Goal: Task Accomplishment & Management: Complete application form

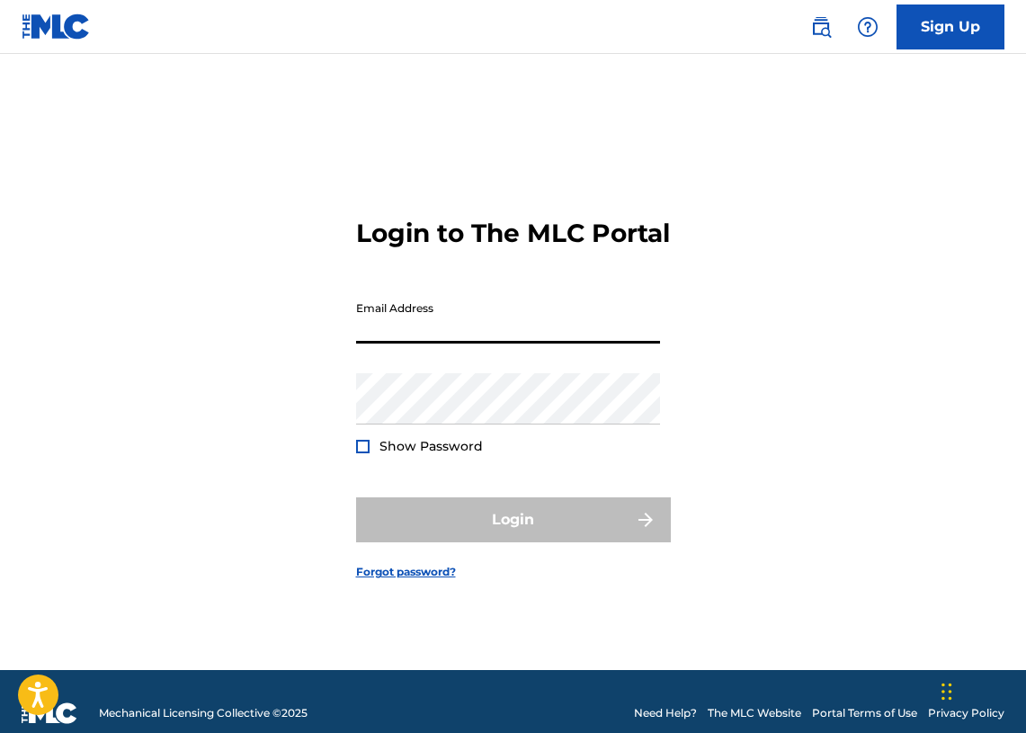
click at [466, 343] on input "Email Address" at bounding box center [508, 317] width 304 height 51
type input "[PERSON_NAME][EMAIL_ADDRESS][PERSON_NAME][DOMAIN_NAME]"
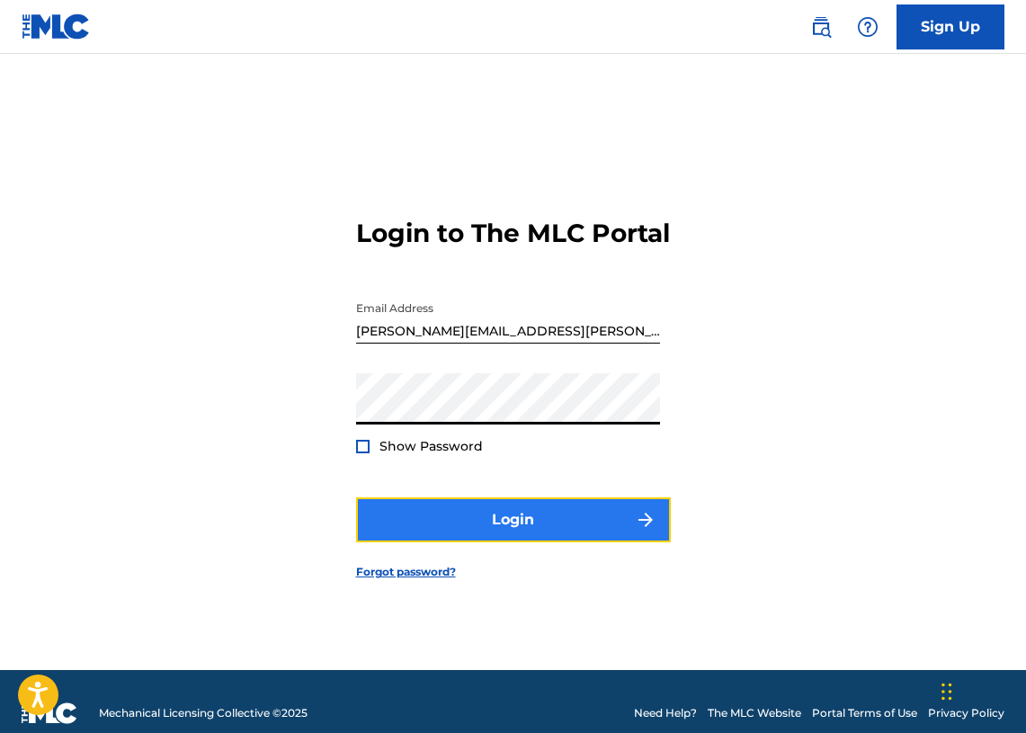
click at [533, 526] on button "Login" at bounding box center [513, 519] width 315 height 45
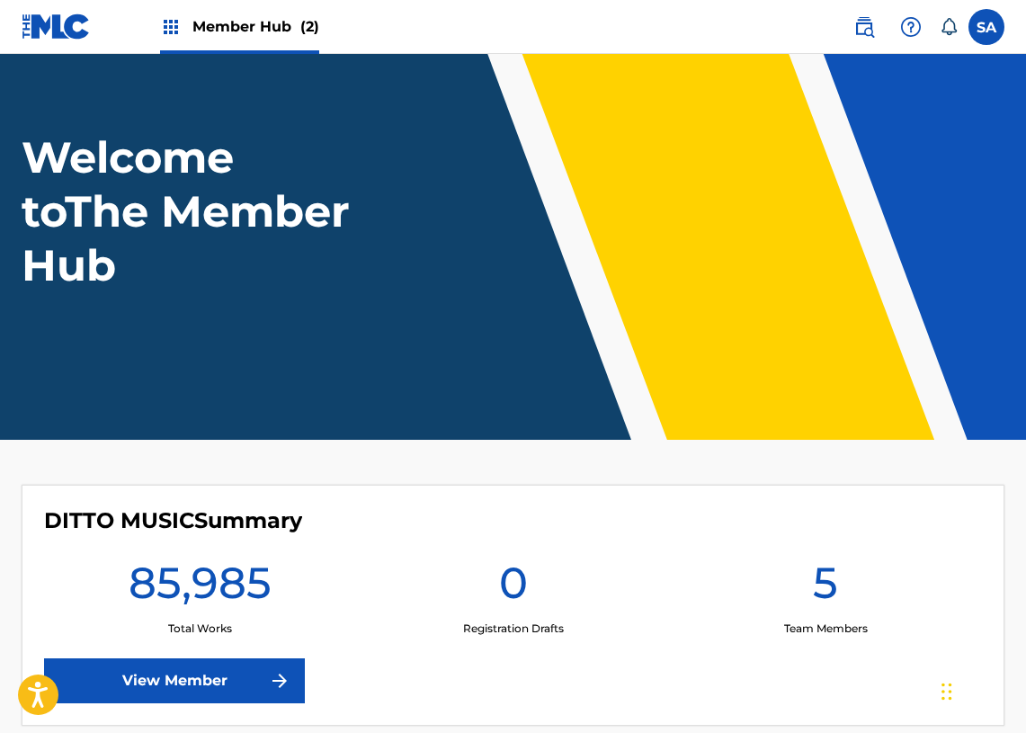
scroll to position [61, 0]
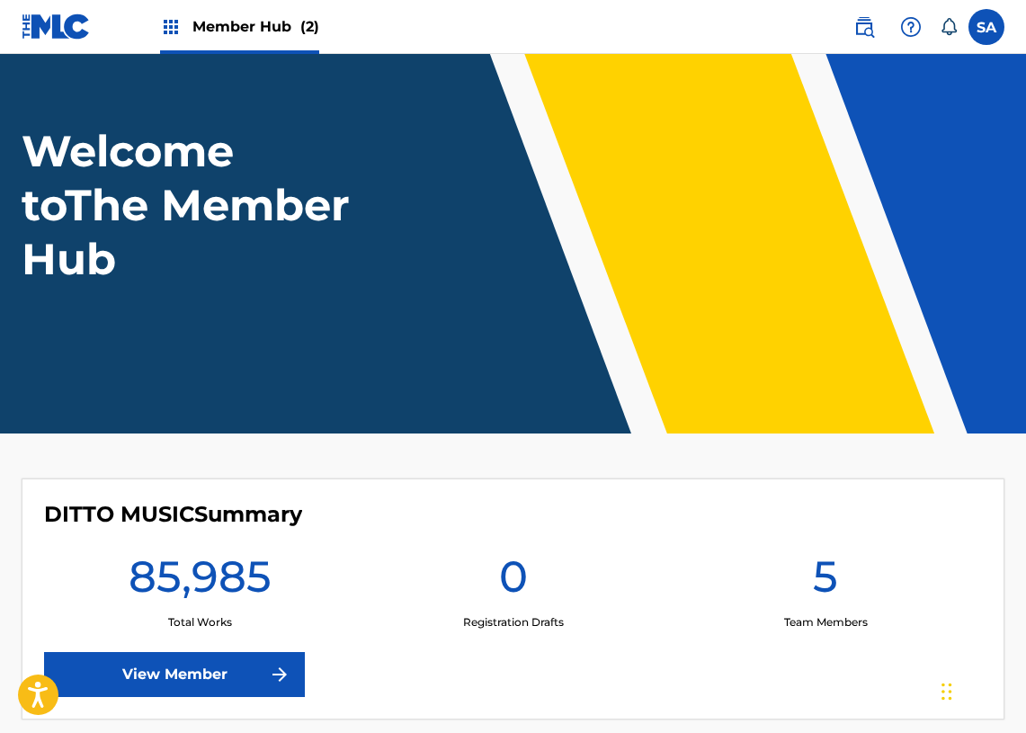
click at [209, 16] on span "Member Hub (2)" at bounding box center [255, 26] width 127 height 21
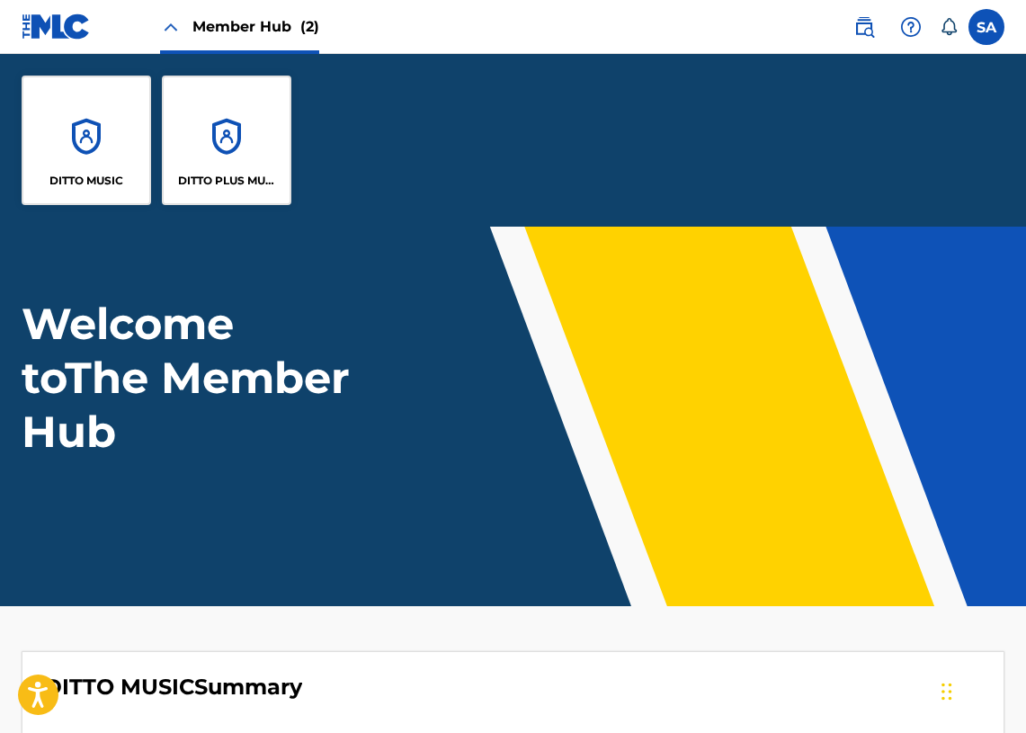
scroll to position [234, 0]
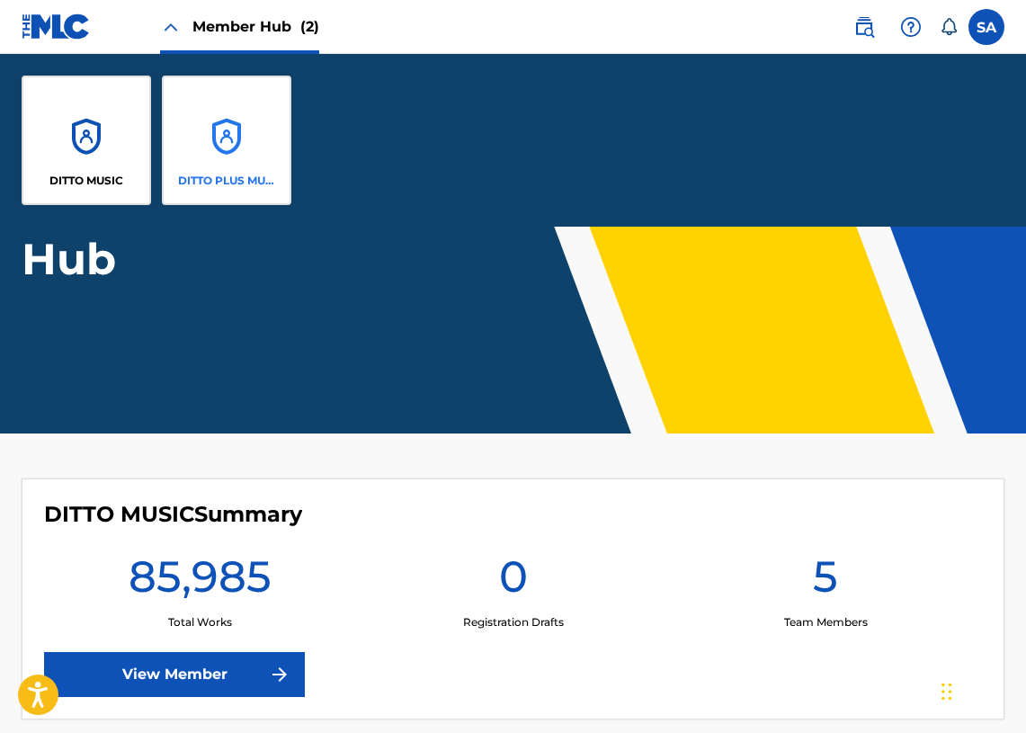
click at [239, 148] on div "DITTO PLUS MUSIC" at bounding box center [226, 140] width 129 height 129
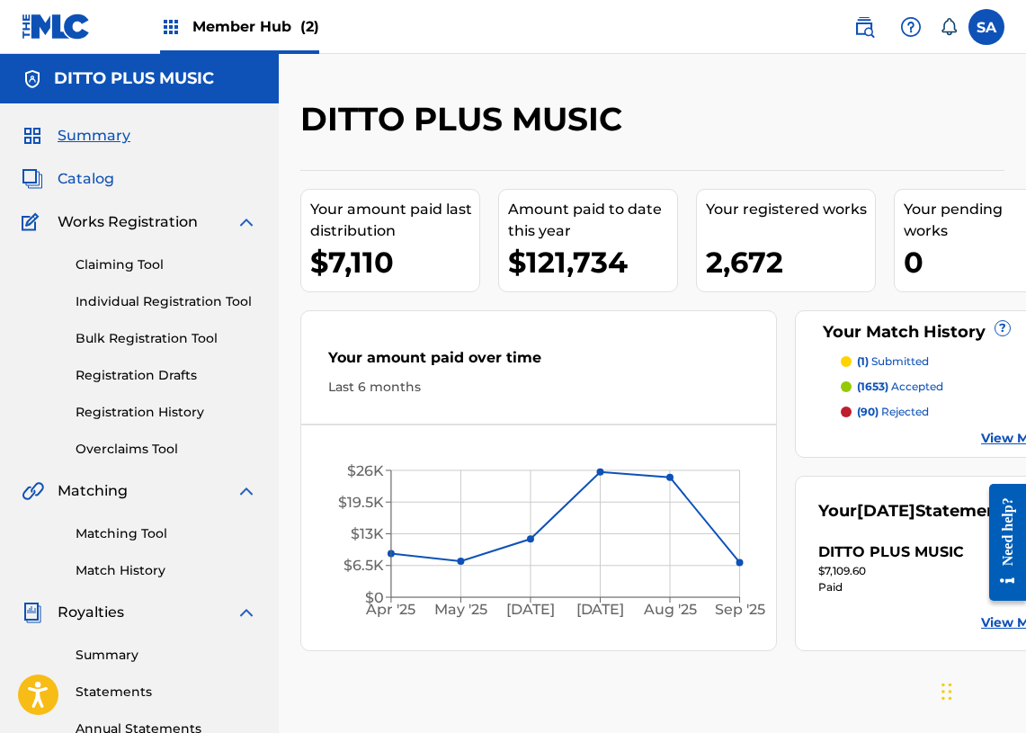
click at [78, 183] on span "Catalog" at bounding box center [86, 179] width 57 height 22
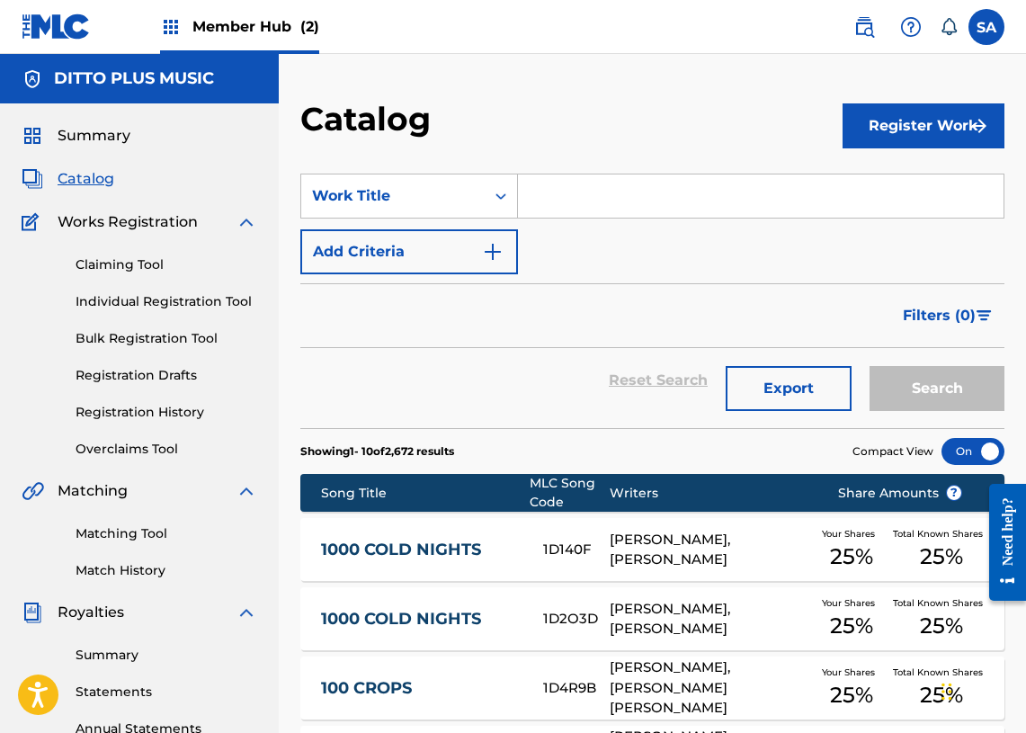
click at [549, 182] on input "Search Form" at bounding box center [761, 195] width 486 height 43
paste input "Popping Flowers"
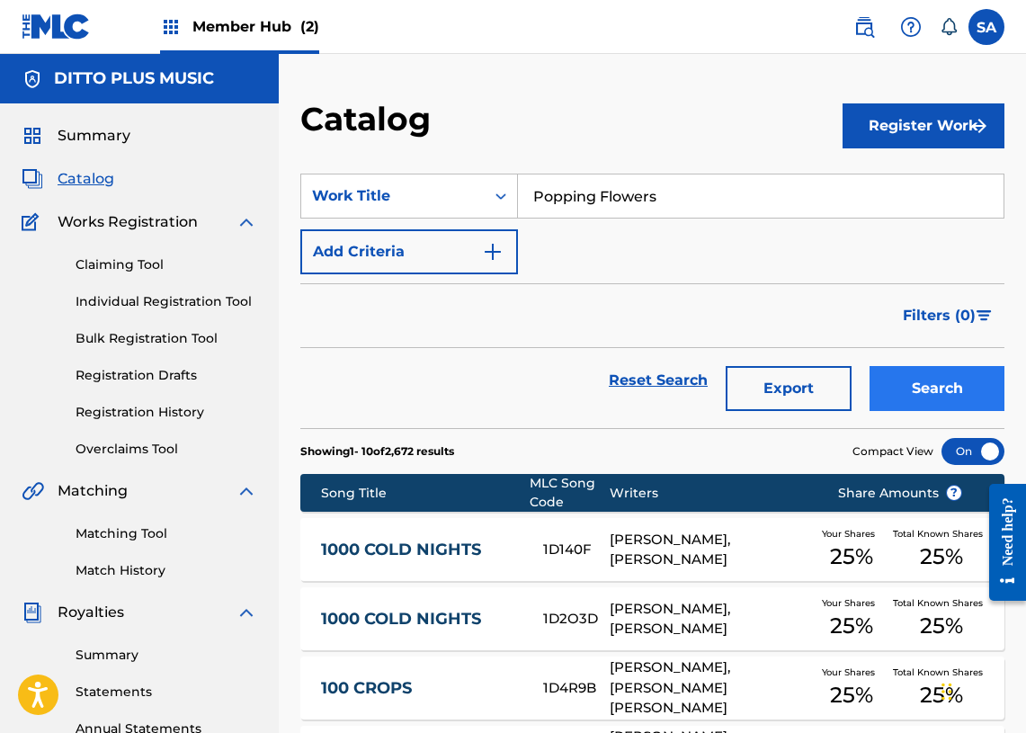
type input "Popping Flowers"
click at [938, 391] on button "Search" at bounding box center [937, 388] width 135 height 45
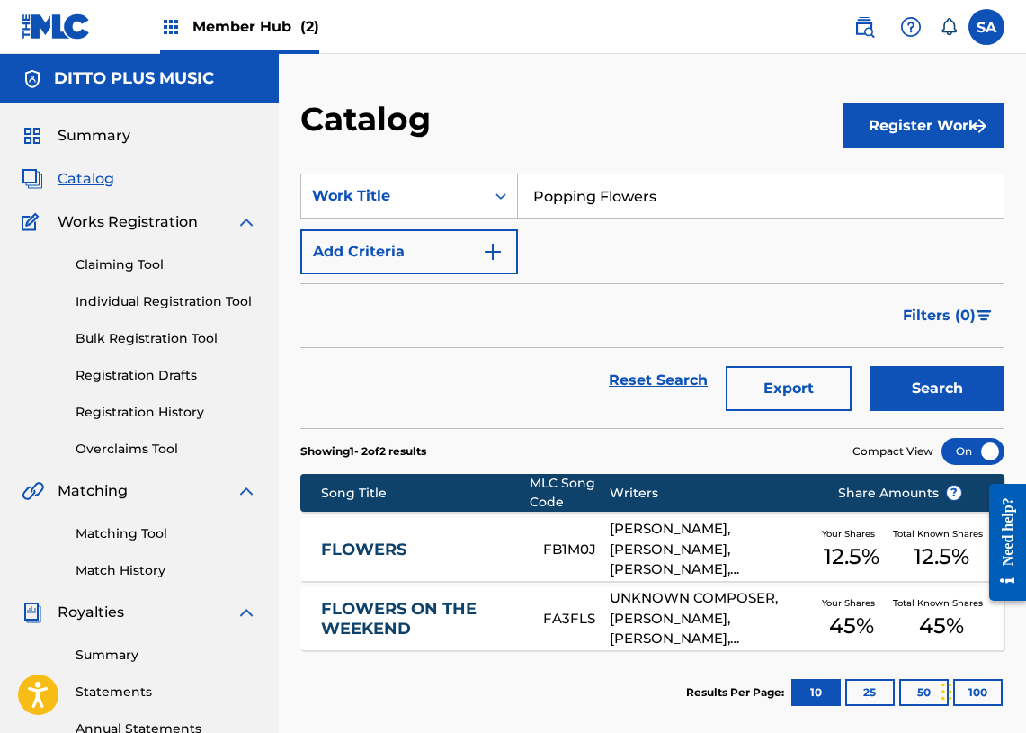
click at [175, 29] on img at bounding box center [171, 27] width 22 height 22
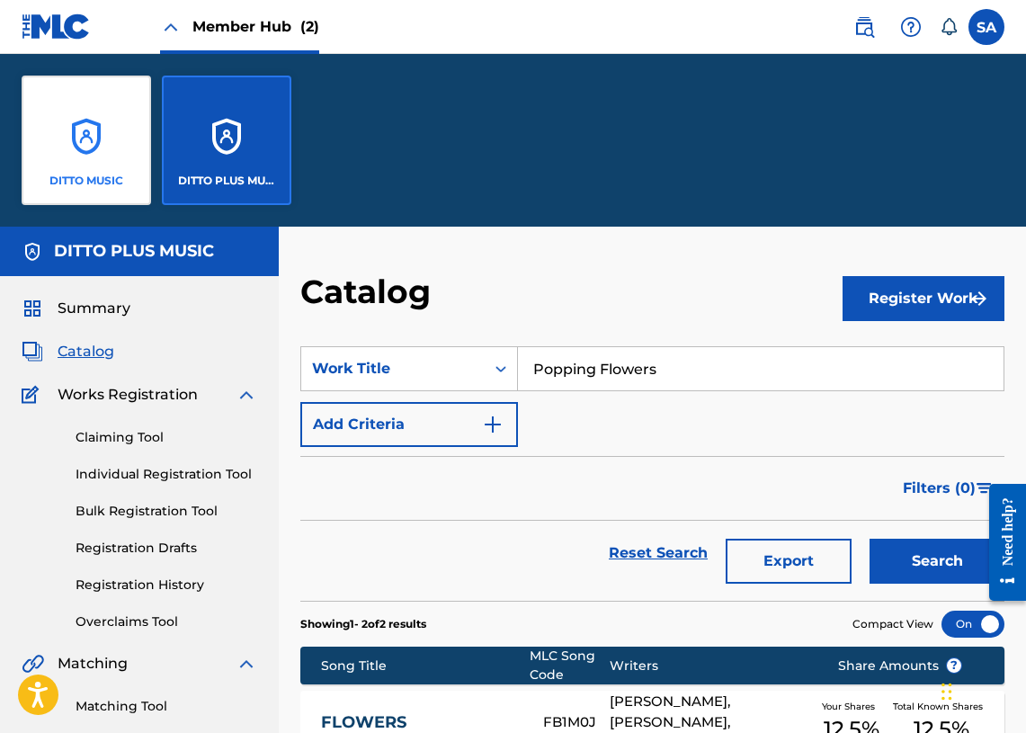
click at [112, 115] on div "DITTO MUSIC" at bounding box center [86, 140] width 129 height 129
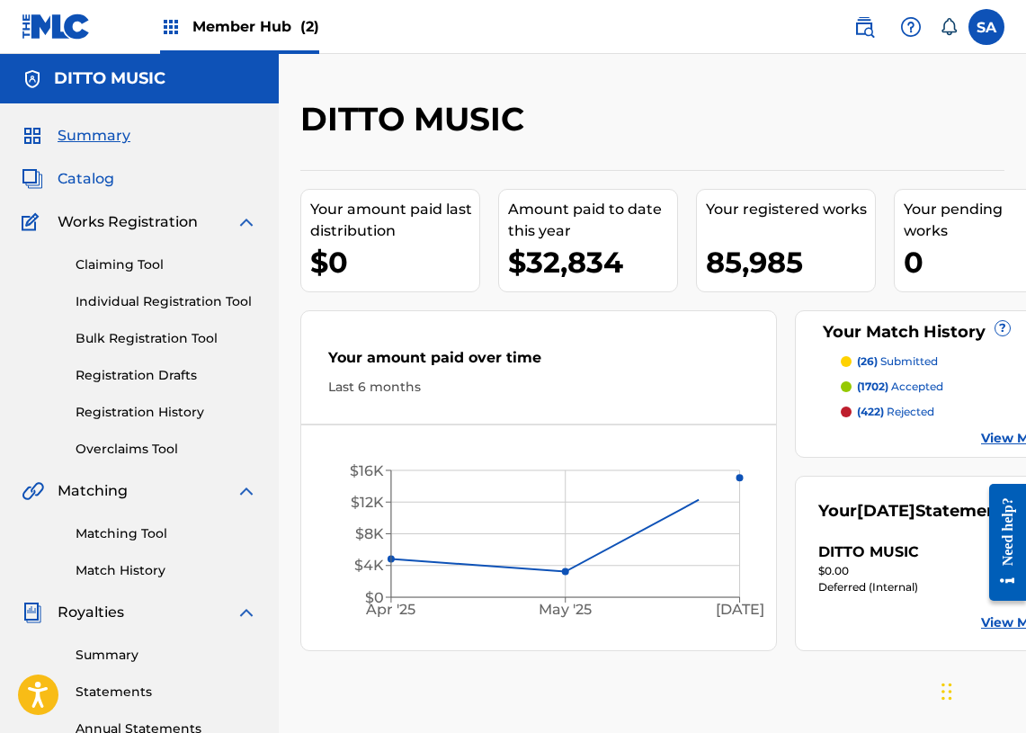
click at [99, 180] on span "Catalog" at bounding box center [86, 179] width 57 height 22
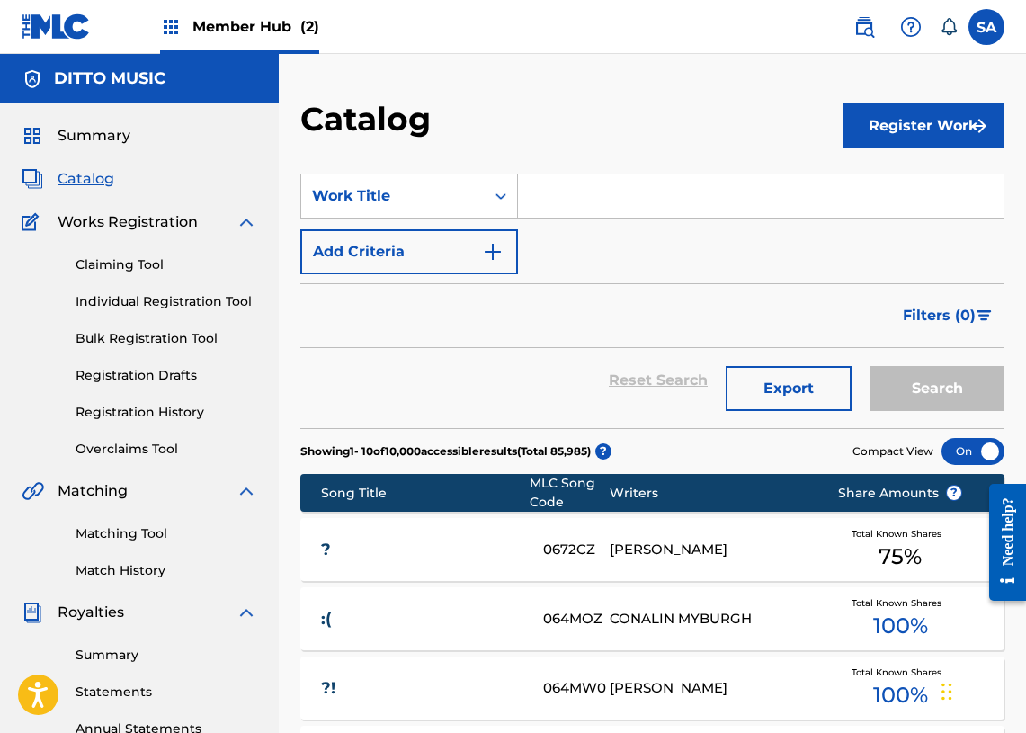
click at [593, 187] on input "Search Form" at bounding box center [761, 195] width 486 height 43
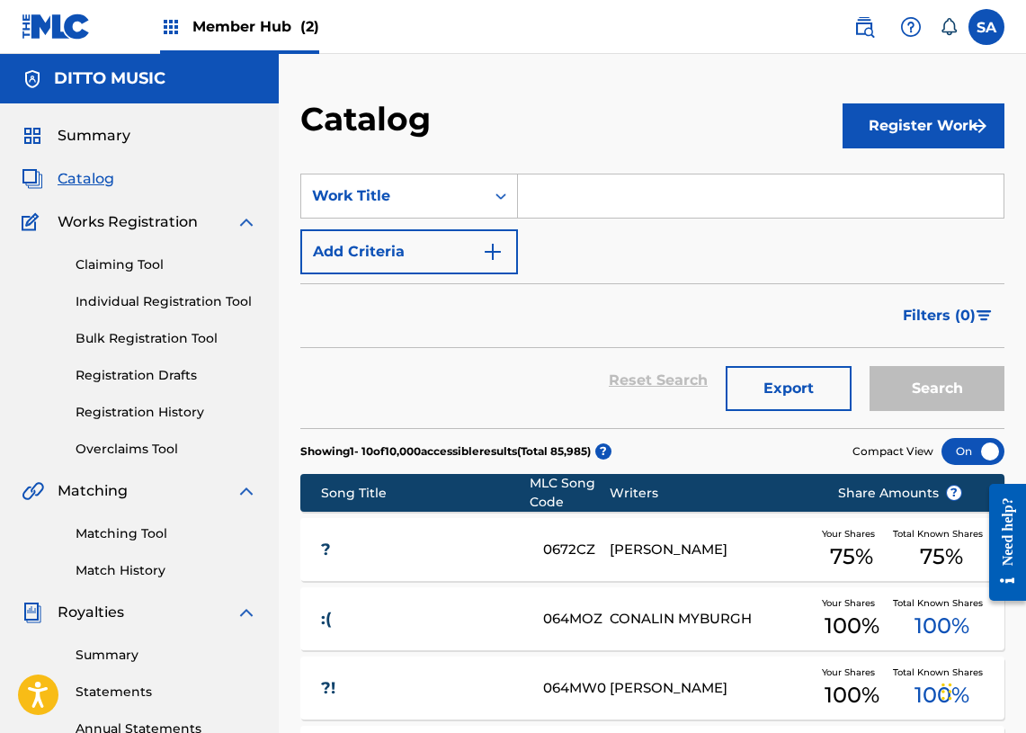
paste input "Popping Flowers"
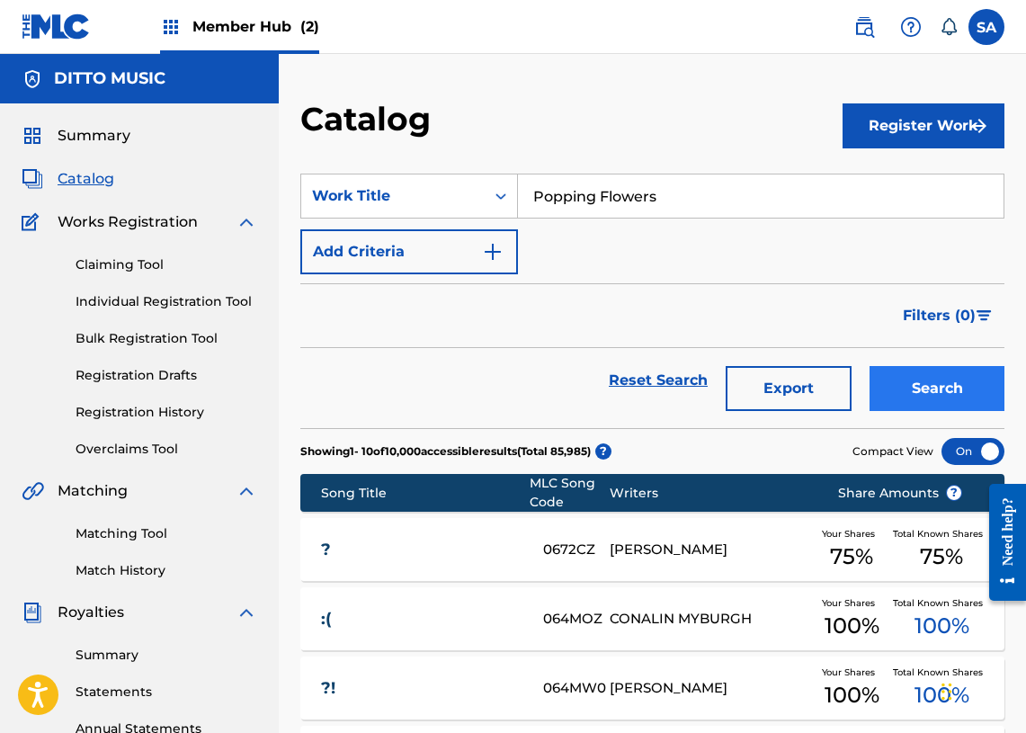
type input "Popping Flowers"
click at [951, 397] on button "Search" at bounding box center [937, 388] width 135 height 45
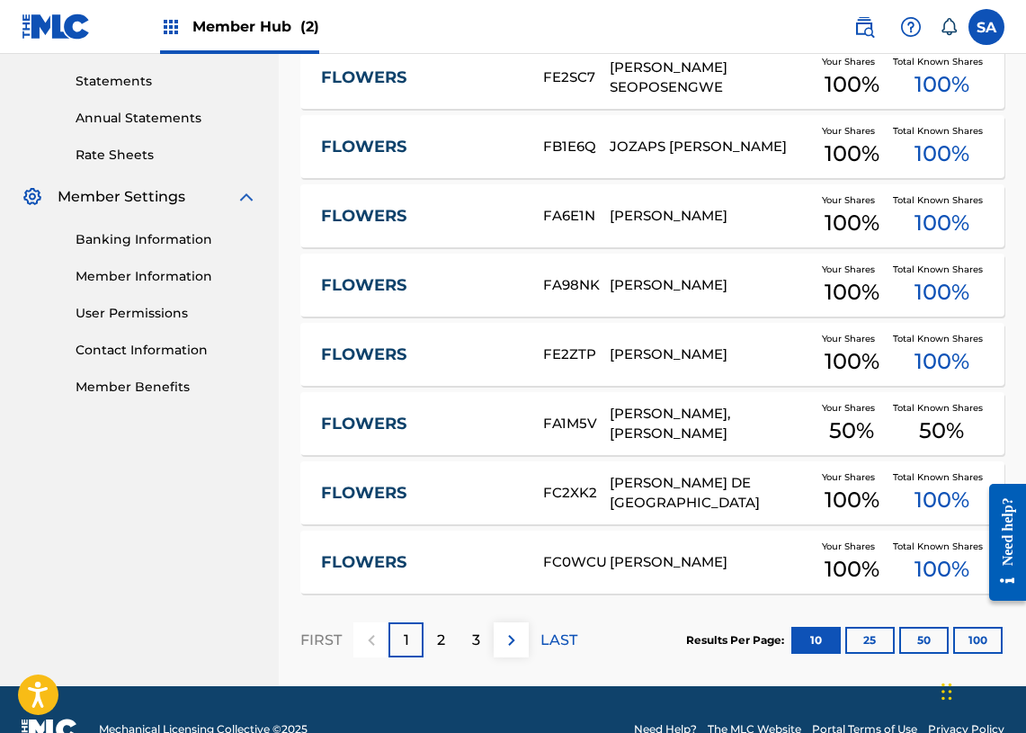
scroll to position [650, 0]
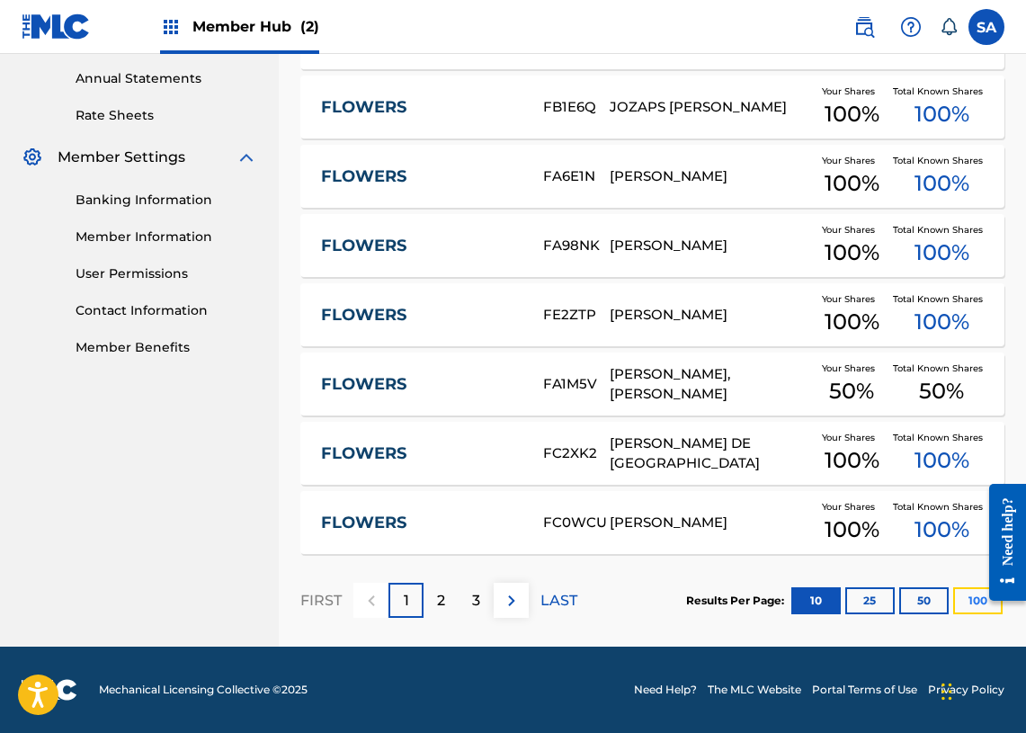
click at [967, 604] on button "100" at bounding box center [977, 600] width 49 height 27
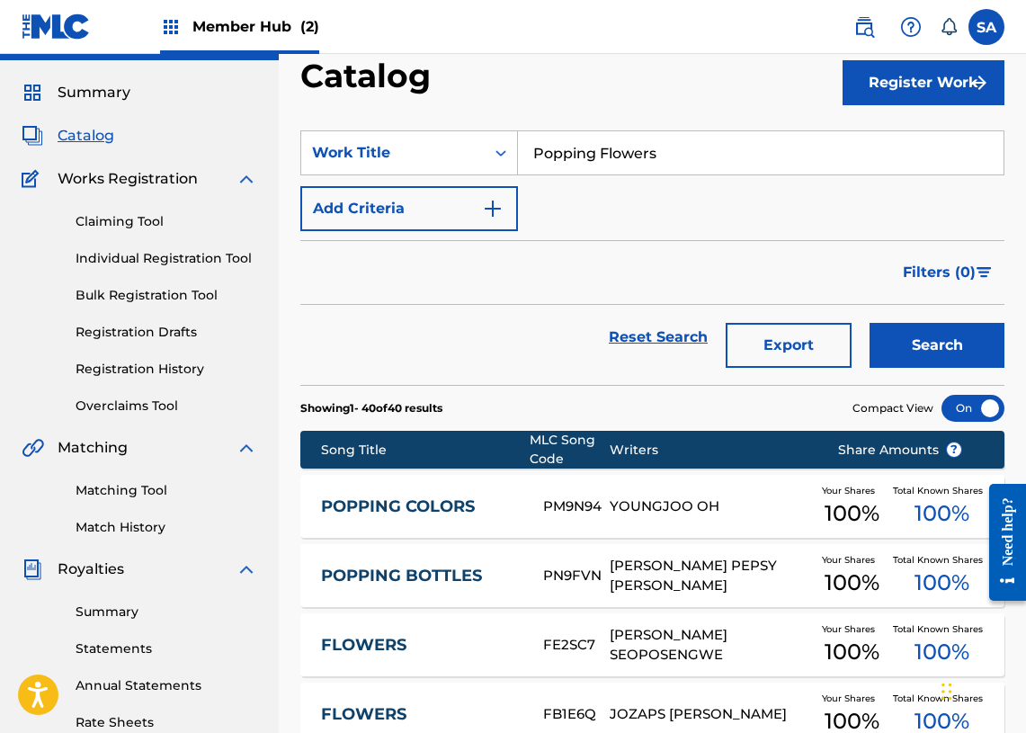
scroll to position [0, 0]
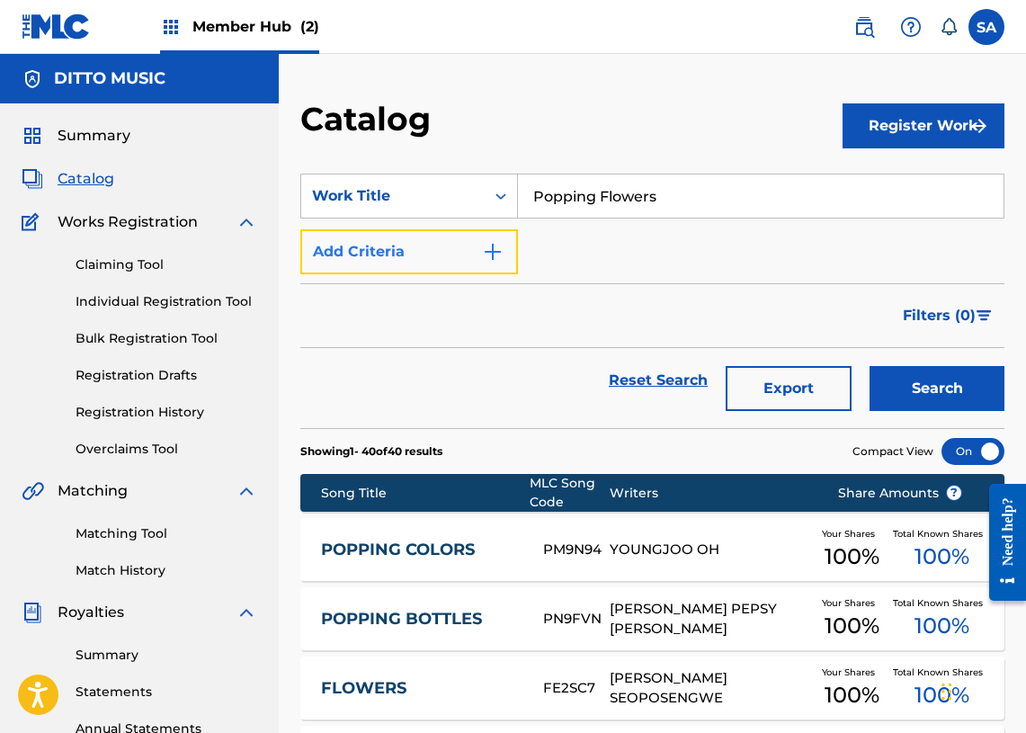
click at [467, 254] on button "Add Criteria" at bounding box center [409, 251] width 218 height 45
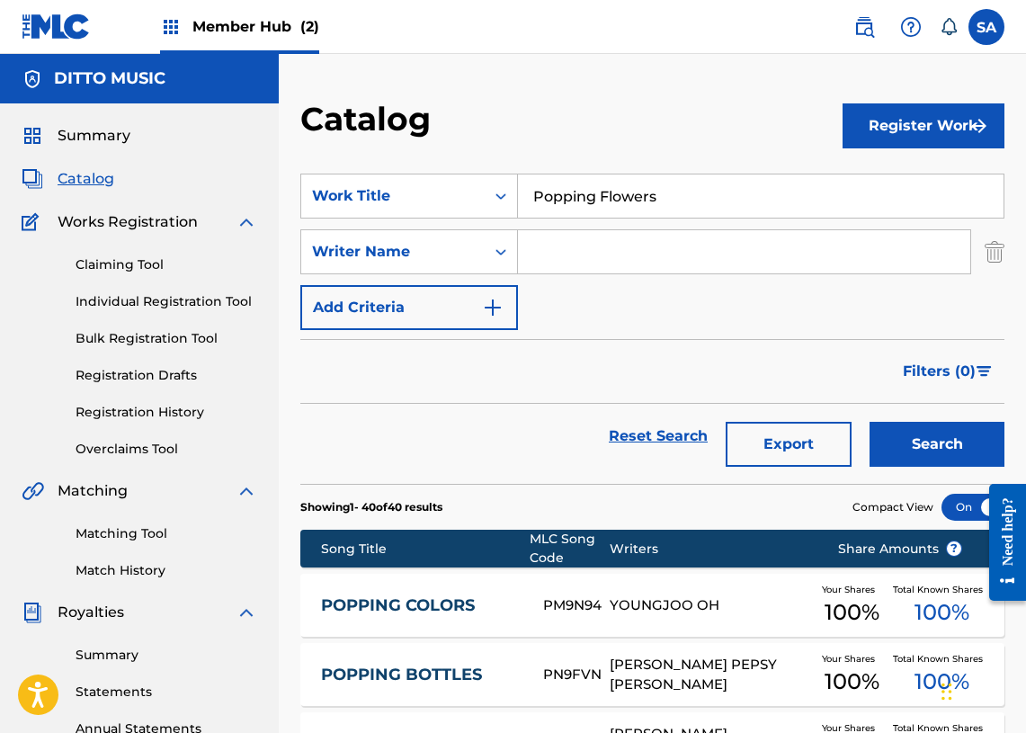
drag, startPoint x: 557, startPoint y: 248, endPoint x: 578, endPoint y: 251, distance: 21.7
click at [557, 248] on input "Search Form" at bounding box center [744, 251] width 452 height 43
paste input "Bezemer"
type input "Bezemer"
click at [870, 422] on button "Search" at bounding box center [937, 444] width 135 height 45
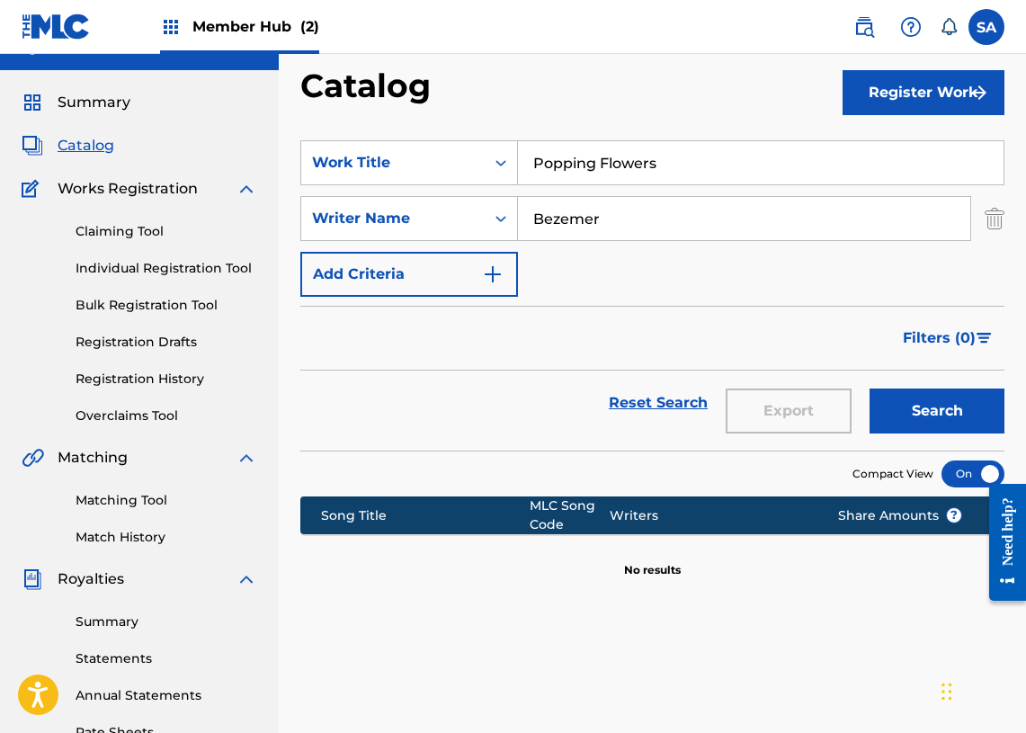
scroll to position [46, 0]
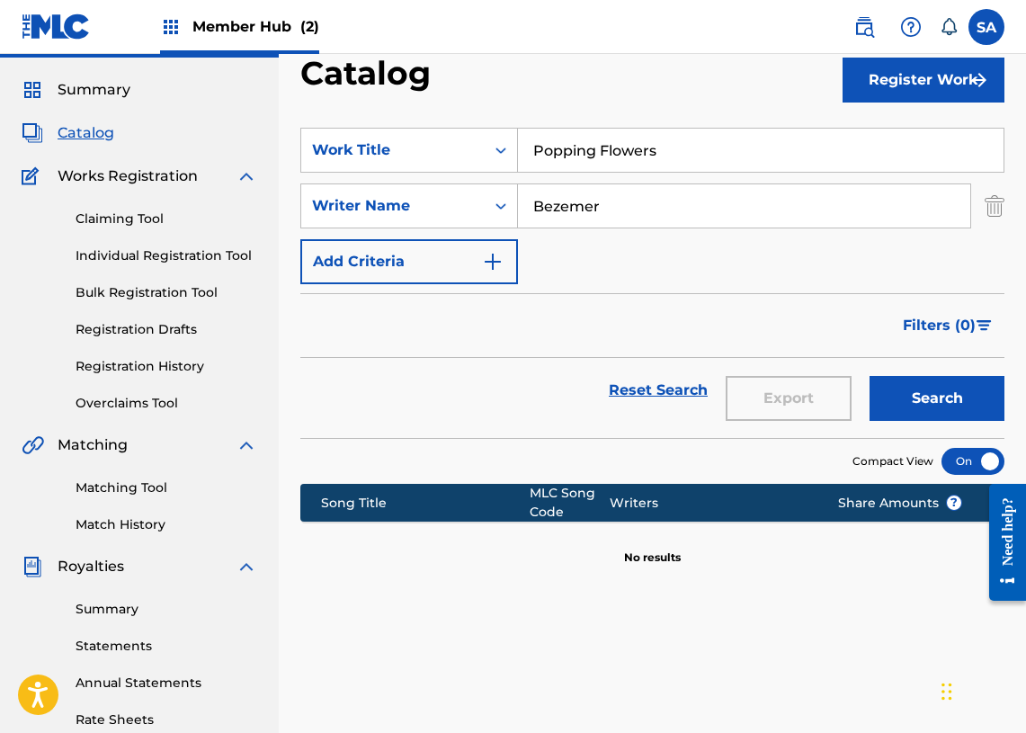
click at [564, 215] on input "Bezemer" at bounding box center [744, 205] width 452 height 43
click at [493, 210] on icon "Search Form" at bounding box center [501, 206] width 18 height 18
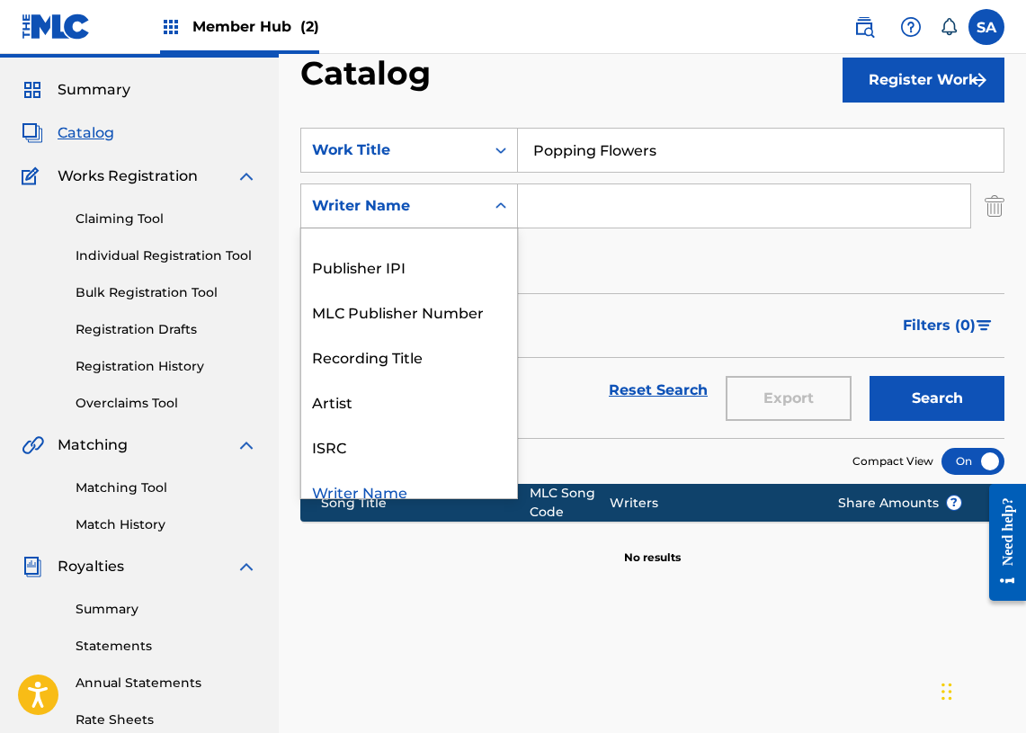
scroll to position [73, 0]
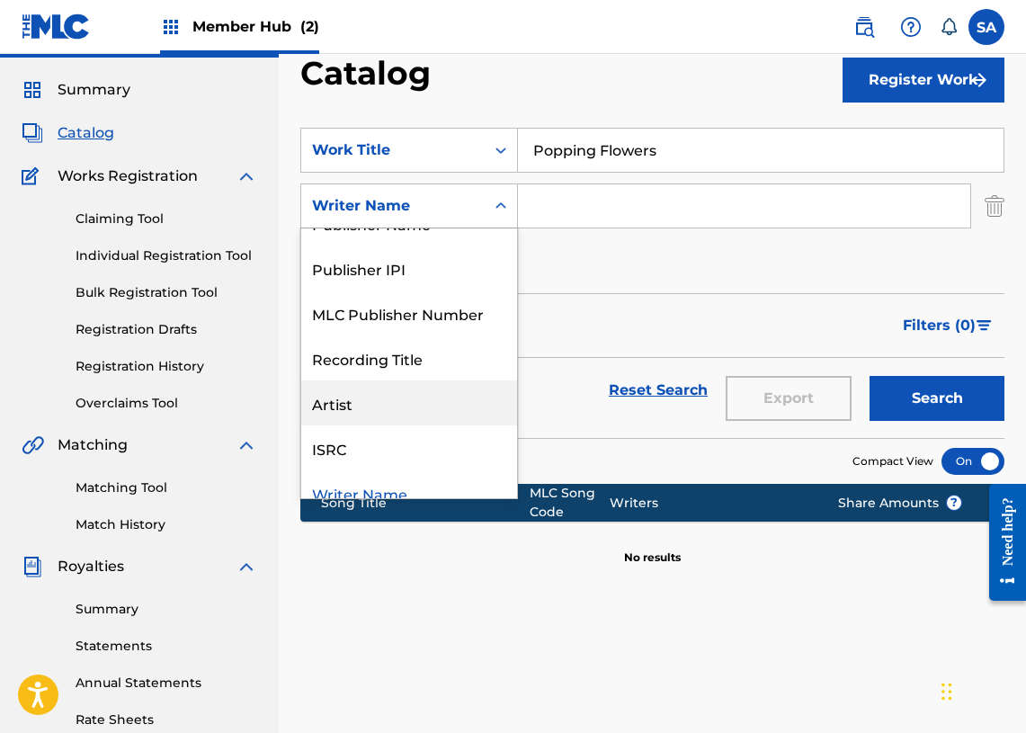
drag, startPoint x: 414, startPoint y: 414, endPoint x: 496, endPoint y: 388, distance: 86.5
click at [414, 414] on div "Artist" at bounding box center [409, 402] width 216 height 45
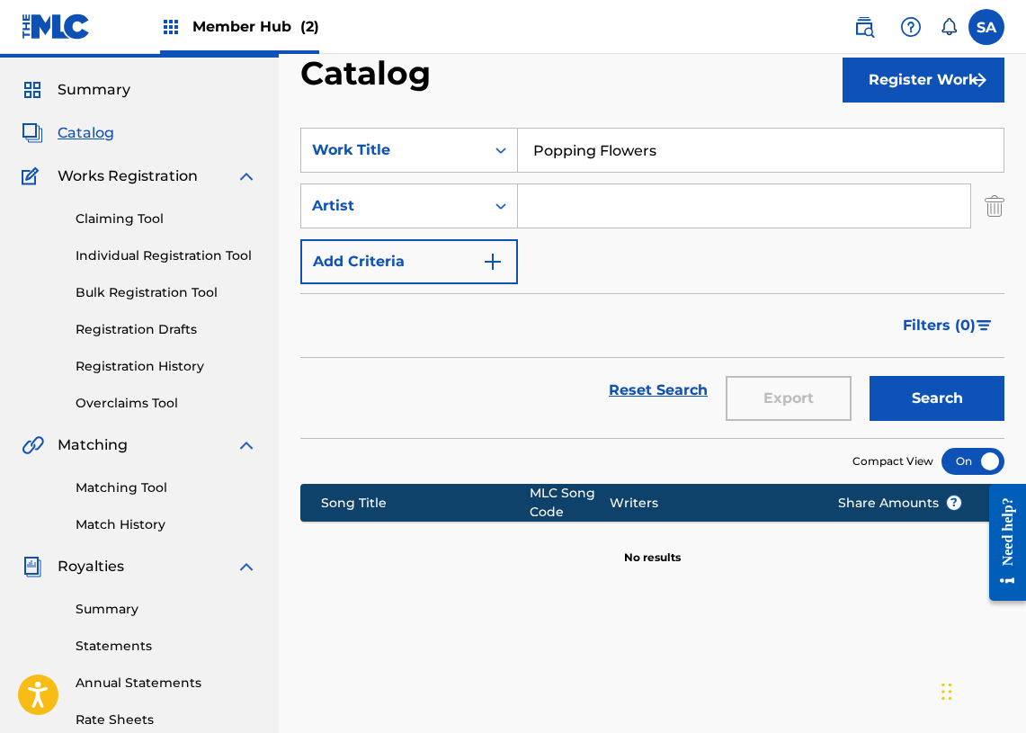
click at [568, 210] on input "Search Form" at bounding box center [744, 205] width 452 height 43
paste input "Forever Bound"
type input "Forever Bound"
click at [964, 406] on button "Search" at bounding box center [937, 398] width 135 height 45
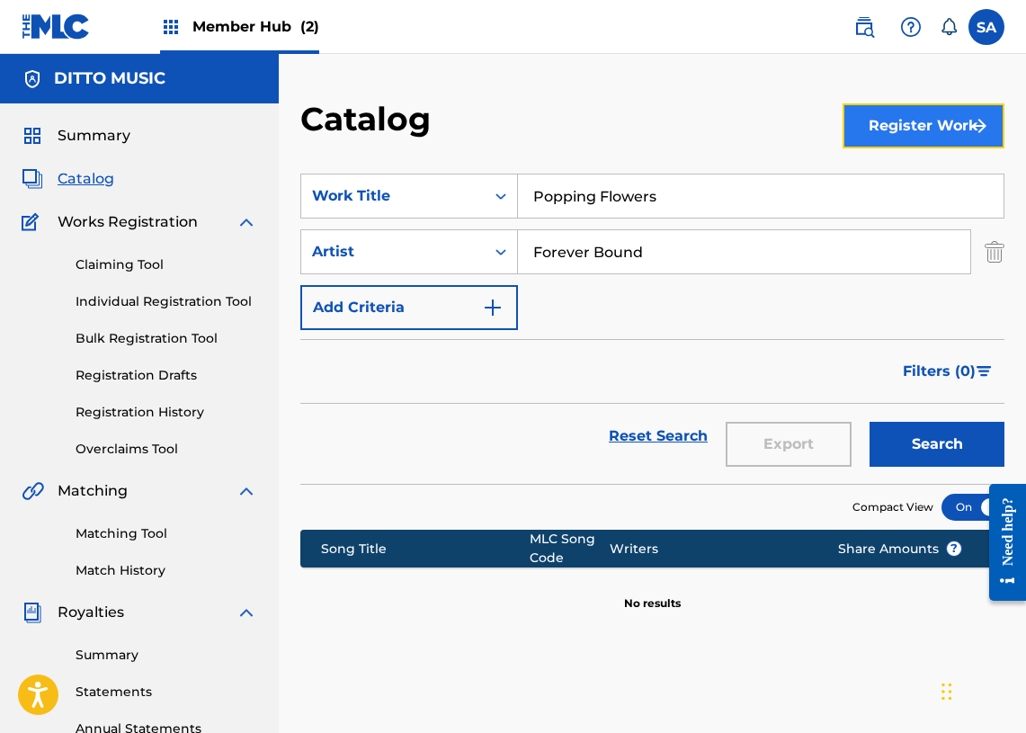
click at [893, 129] on button "Register Work" at bounding box center [924, 125] width 162 height 45
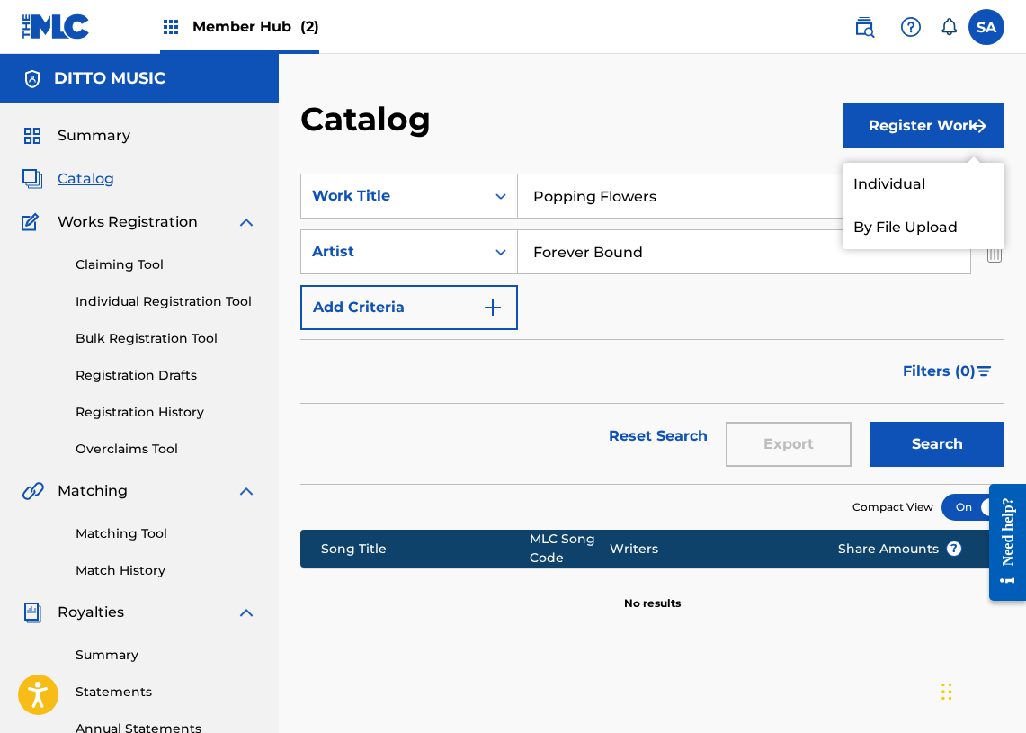
click at [726, 147] on div "Catalog" at bounding box center [571, 125] width 542 height 53
click at [883, 170] on link "Individual" at bounding box center [924, 184] width 162 height 43
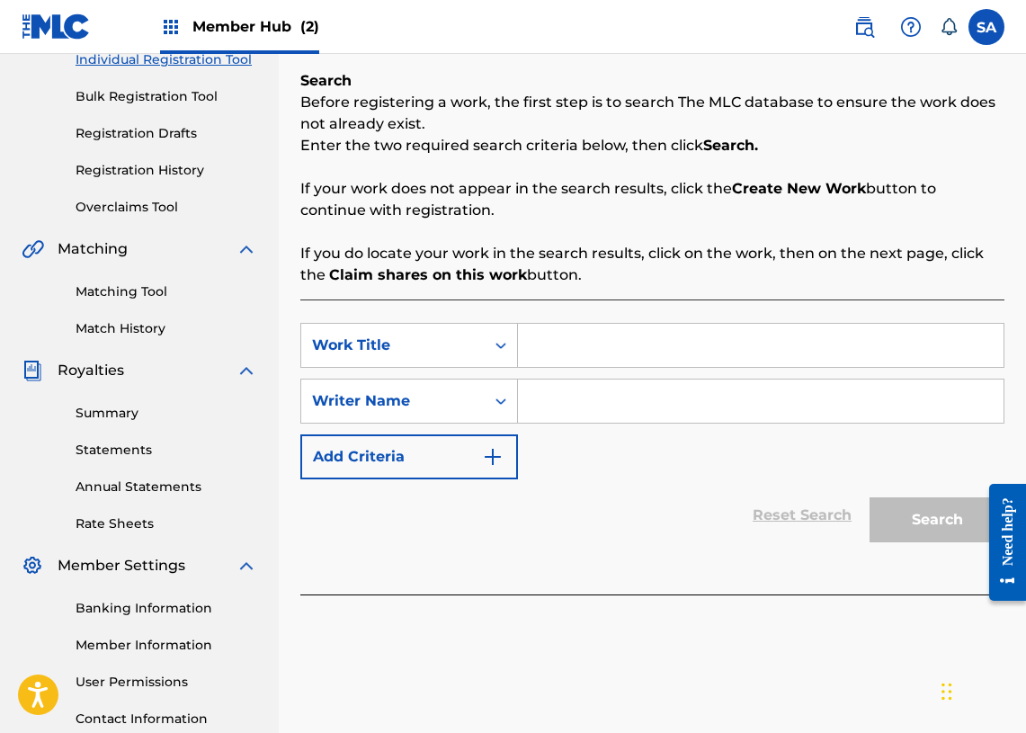
scroll to position [272, 0]
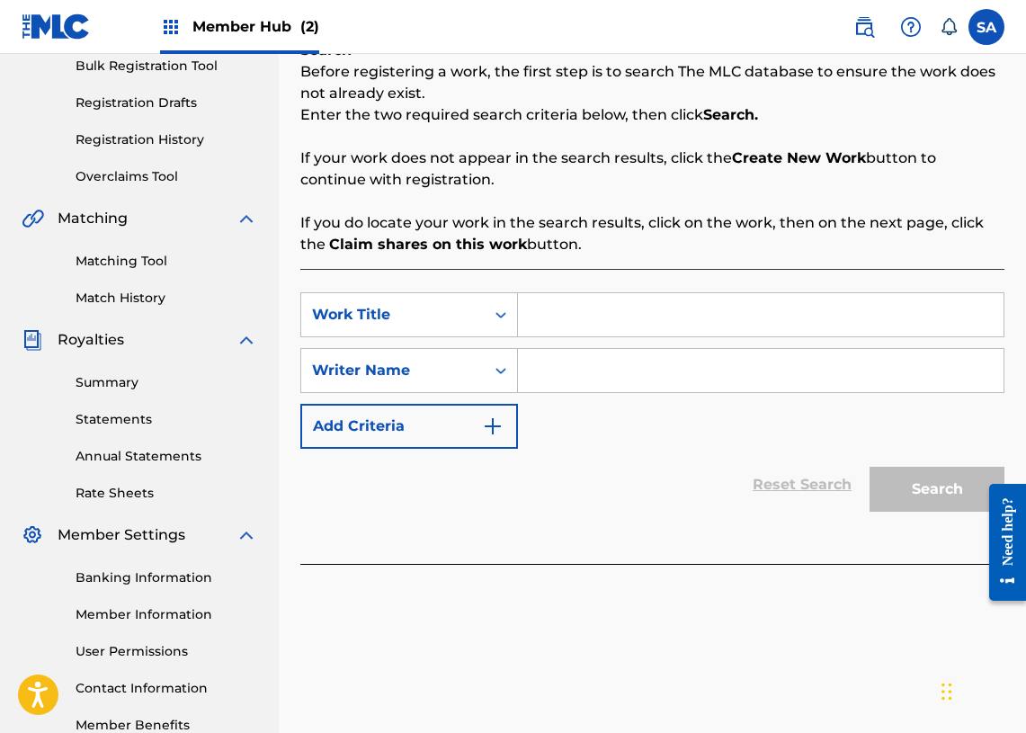
drag, startPoint x: 568, startPoint y: 316, endPoint x: 582, endPoint y: 307, distance: 16.2
click at [568, 316] on input "Search Form" at bounding box center [761, 314] width 486 height 43
paste input "Popping Flowers"
drag, startPoint x: 555, startPoint y: 315, endPoint x: 567, endPoint y: 335, distance: 24.2
click at [555, 315] on input "Popping Flowers" at bounding box center [761, 314] width 486 height 43
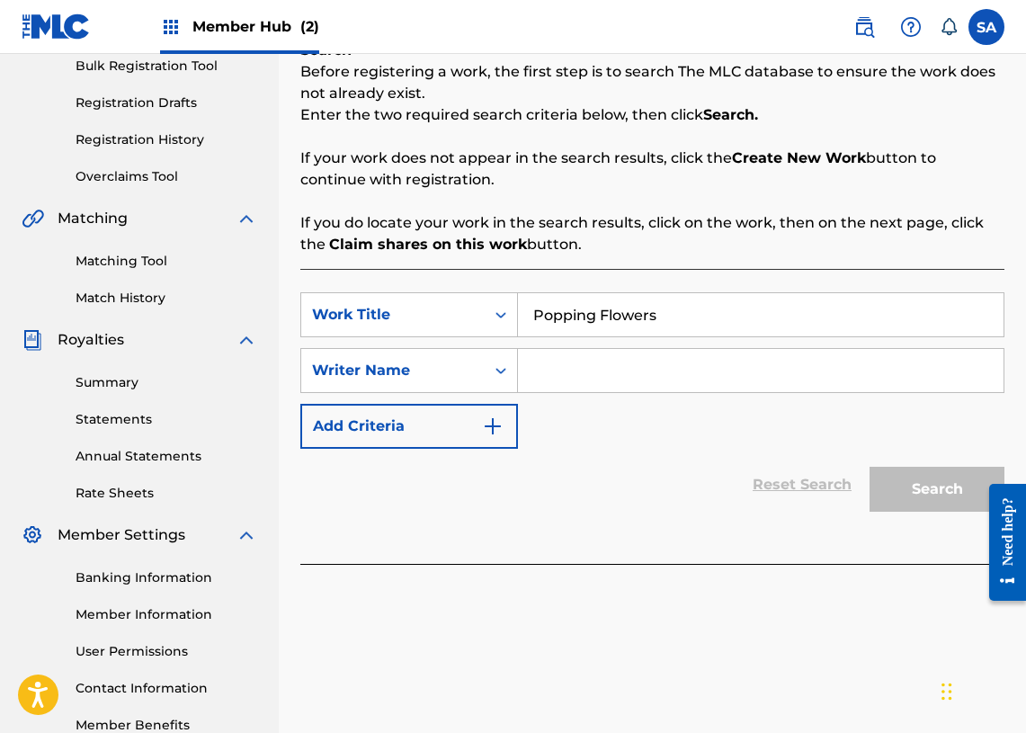
type input "Popping Flowers"
drag, startPoint x: 685, startPoint y: 459, endPoint x: 673, endPoint y: 457, distance: 12.7
click at [678, 458] on div "Reset Search Search" at bounding box center [652, 485] width 704 height 72
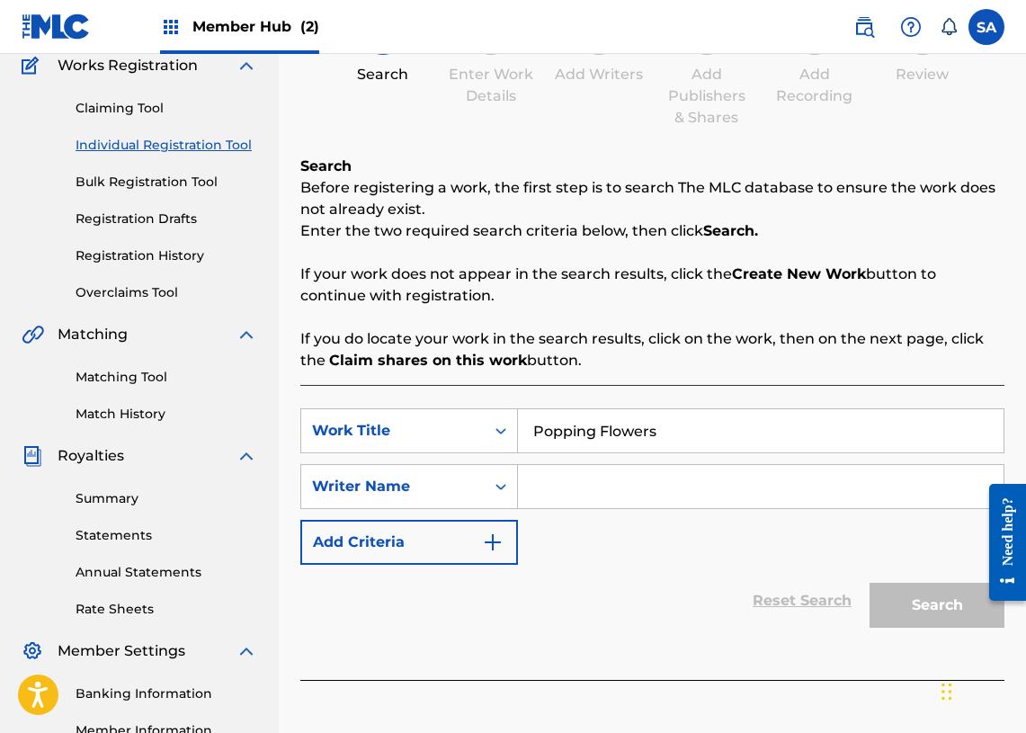
scroll to position [122, 0]
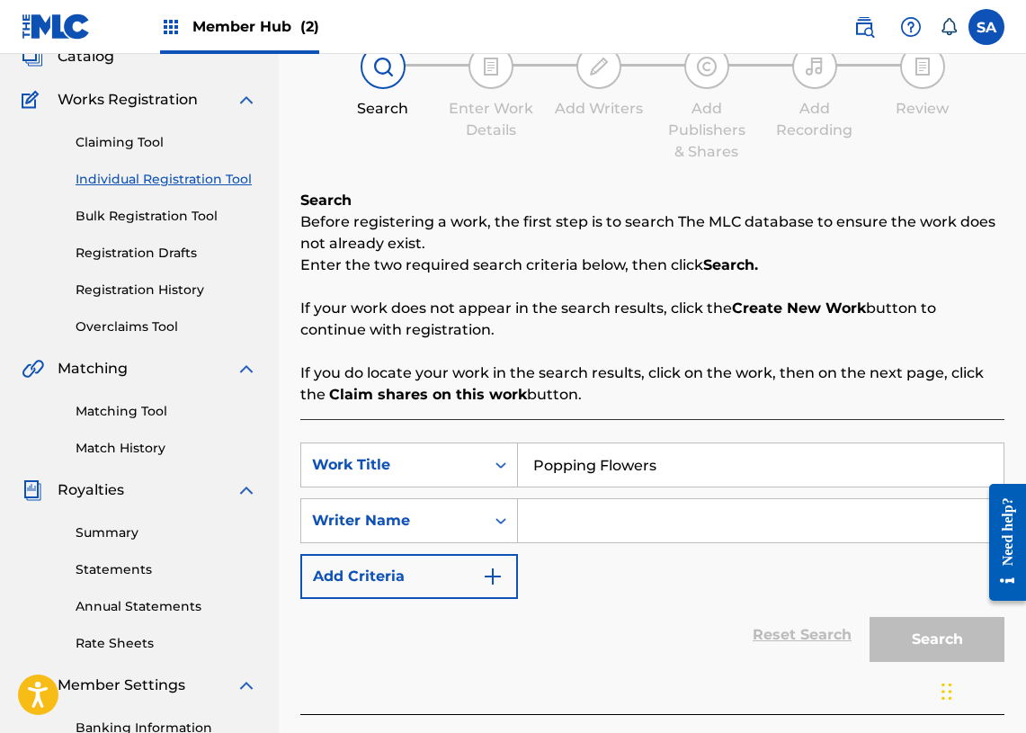
click at [563, 508] on input "Search Form" at bounding box center [761, 520] width 486 height 43
paste input "[PERSON_NAME]"
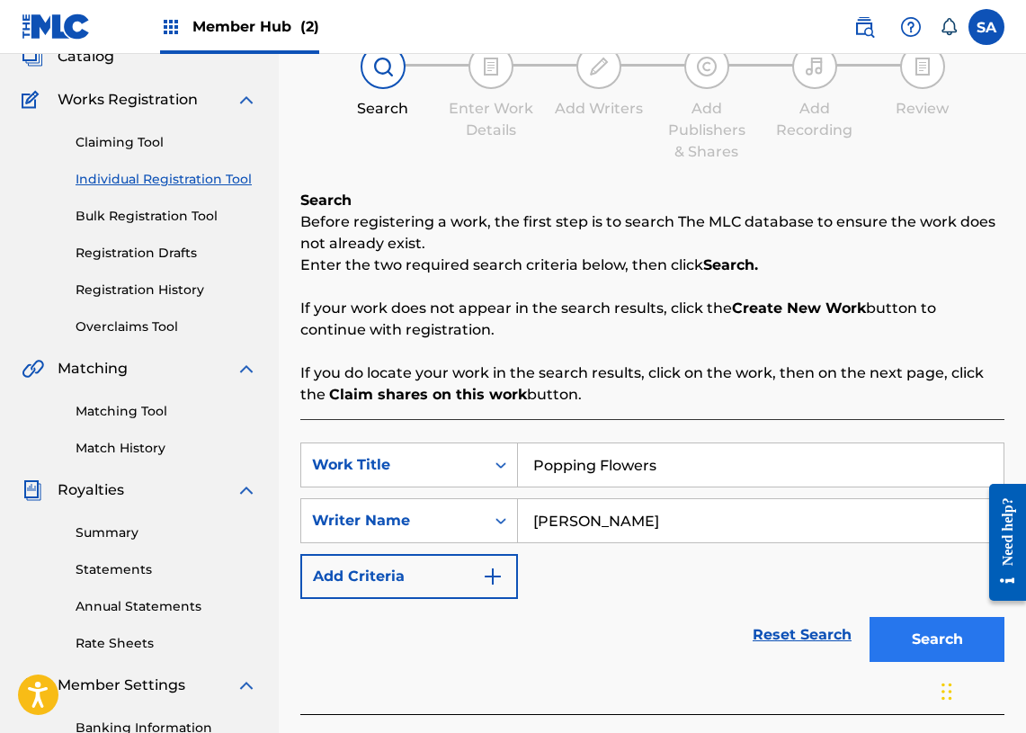
type input "[PERSON_NAME]"
click at [950, 642] on button "Search" at bounding box center [937, 639] width 135 height 45
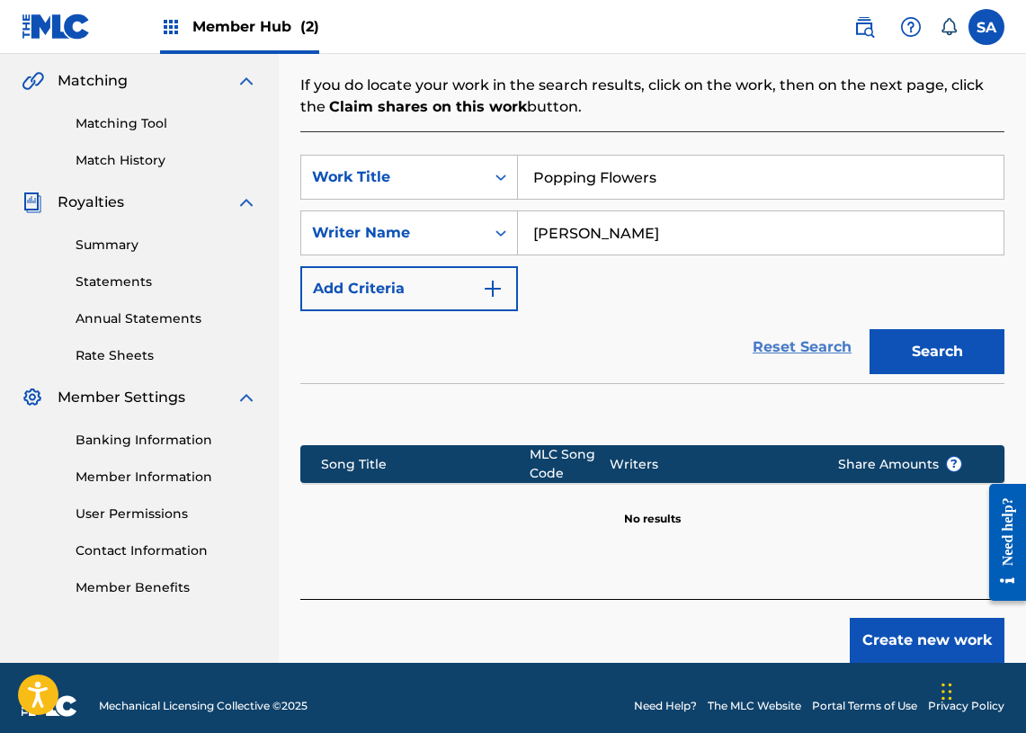
scroll to position [426, 0]
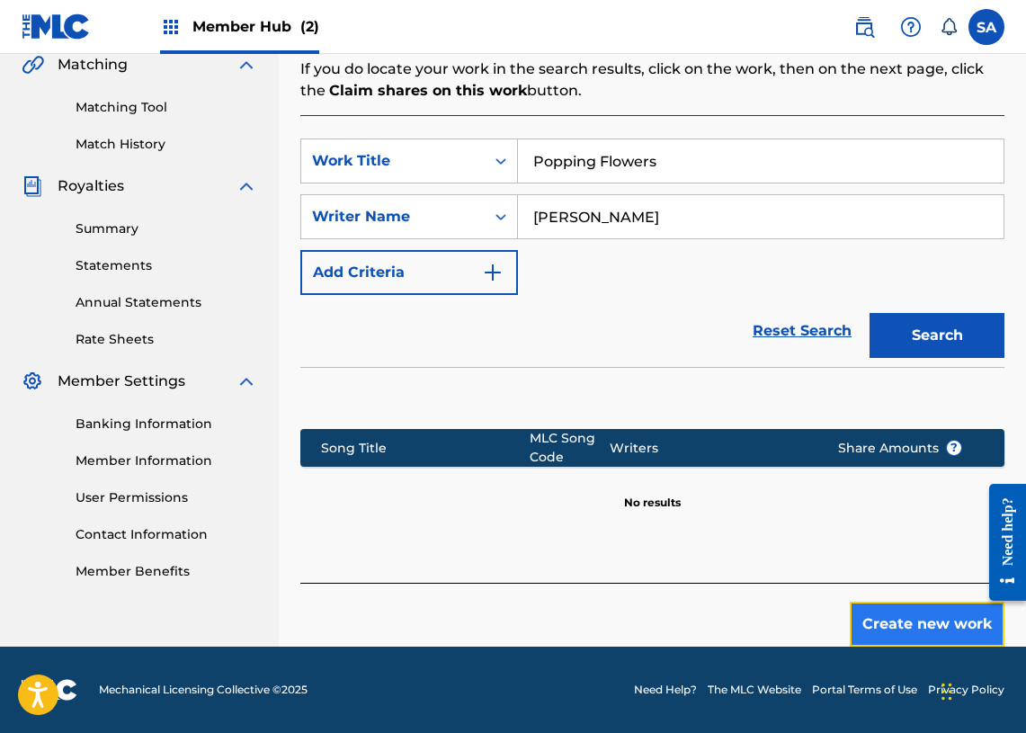
click at [907, 619] on button "Create new work" at bounding box center [927, 624] width 155 height 45
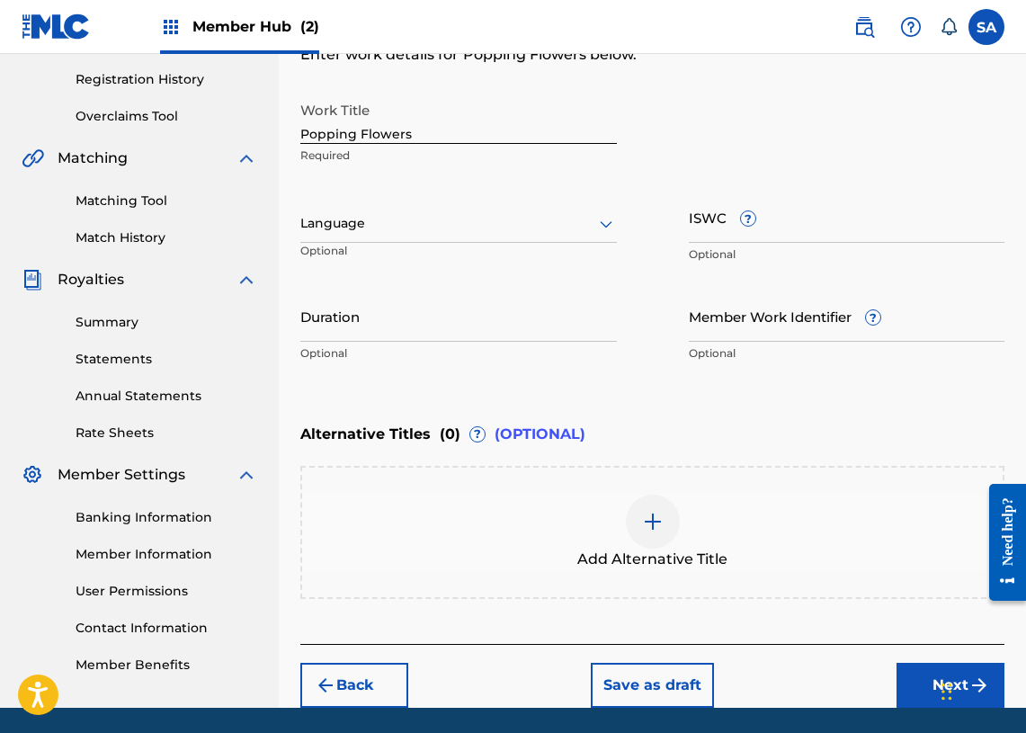
scroll to position [394, 0]
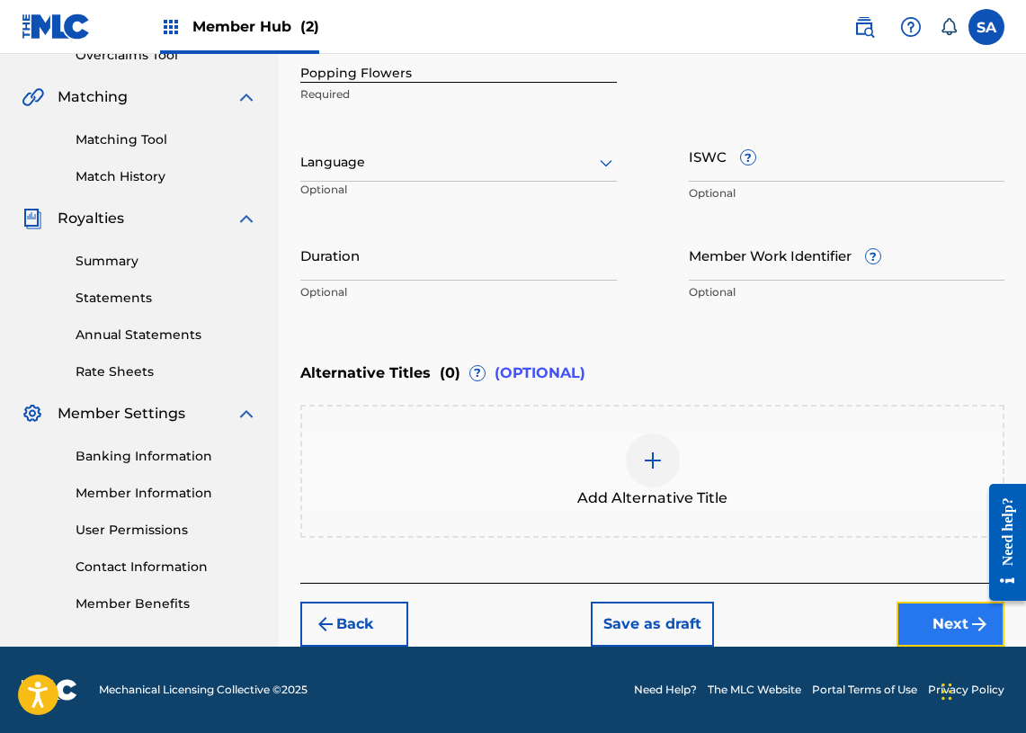
click at [923, 612] on button "Next" at bounding box center [951, 624] width 108 height 45
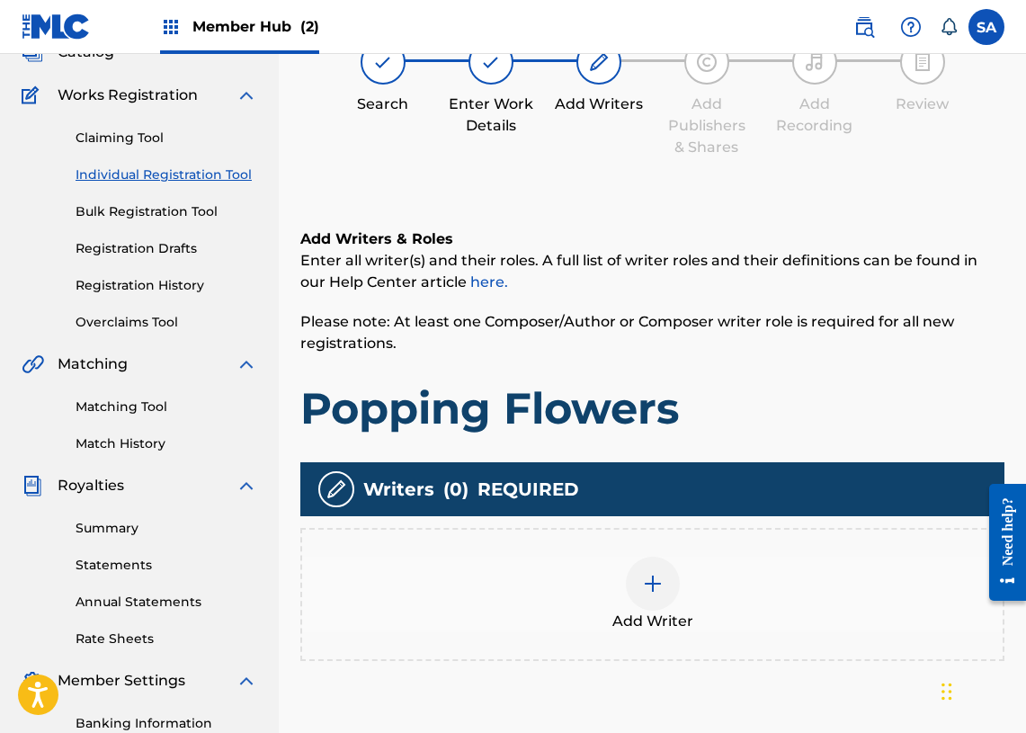
scroll to position [256, 0]
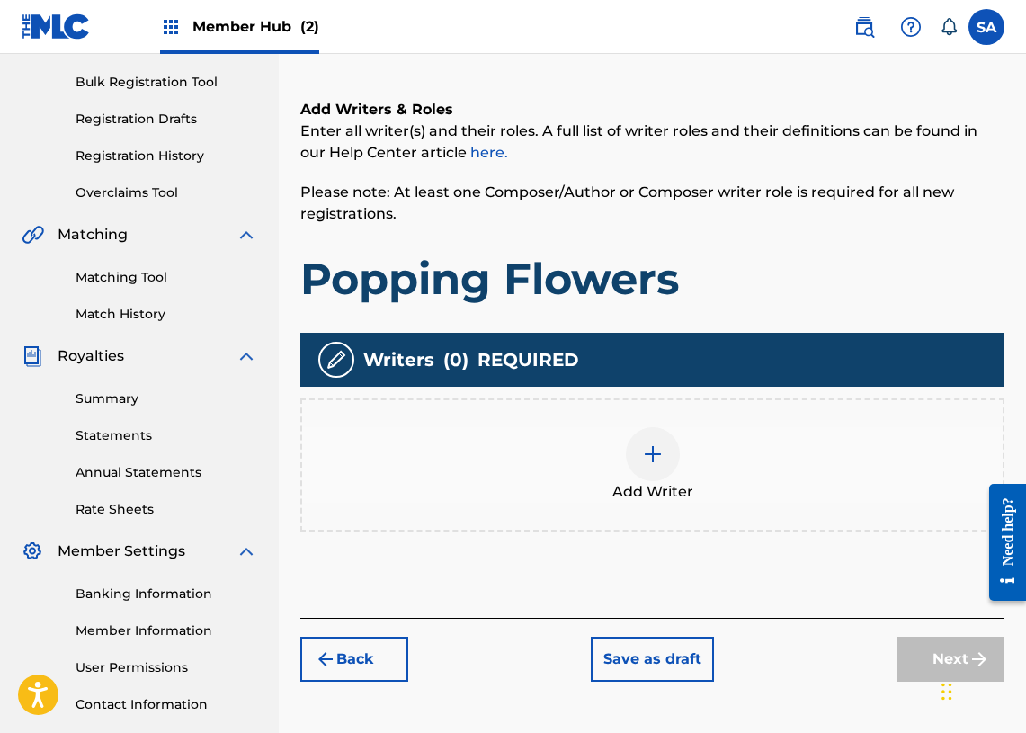
click at [662, 457] on img at bounding box center [653, 454] width 22 height 22
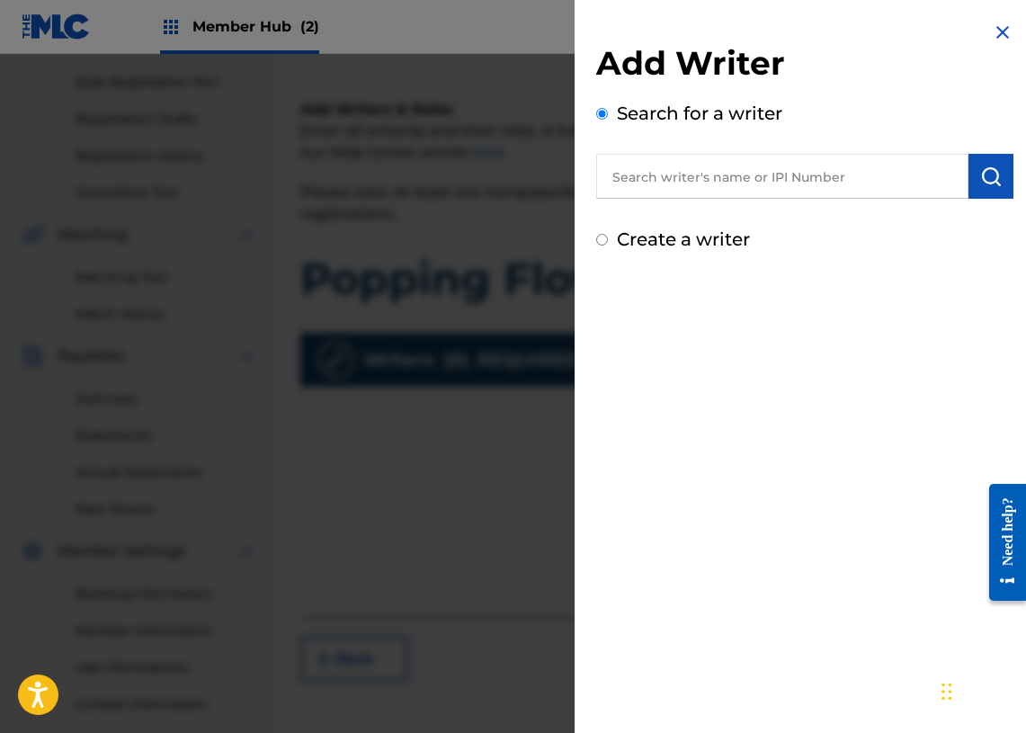
drag, startPoint x: 656, startPoint y: 176, endPoint x: 701, endPoint y: 191, distance: 47.2
click at [656, 175] on input "text" at bounding box center [782, 176] width 372 height 45
paste input "[PERSON_NAME] [PERSON_NAME]"
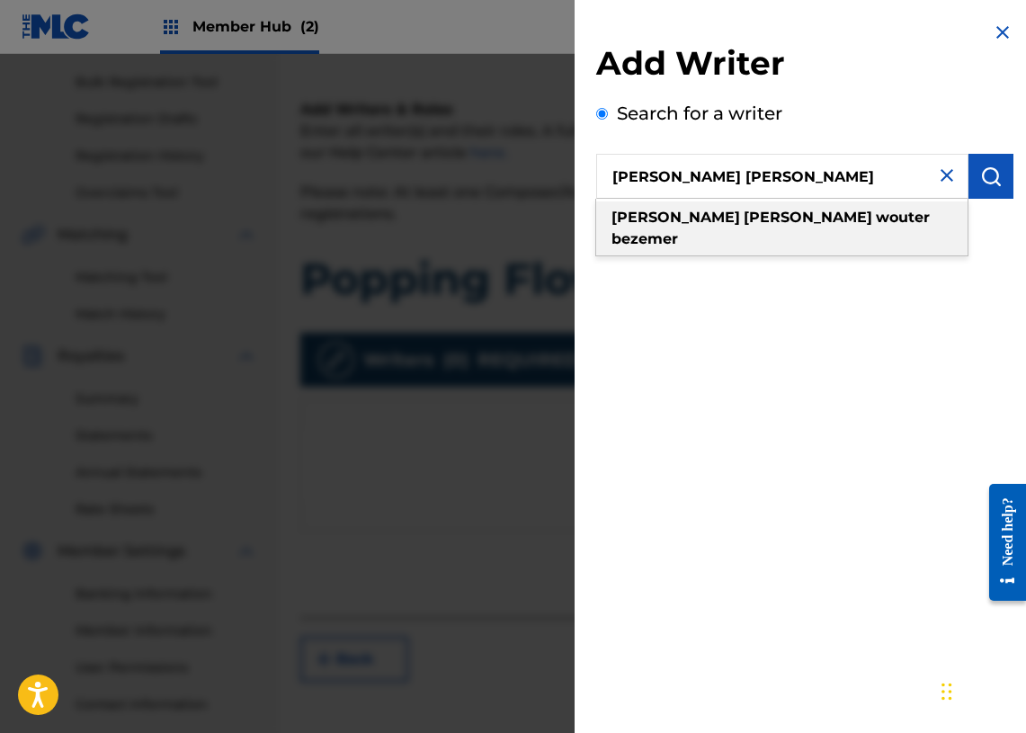
click at [744, 210] on strong "[PERSON_NAME]" at bounding box center [808, 217] width 129 height 17
type input "[PERSON_NAME] [PERSON_NAME]"
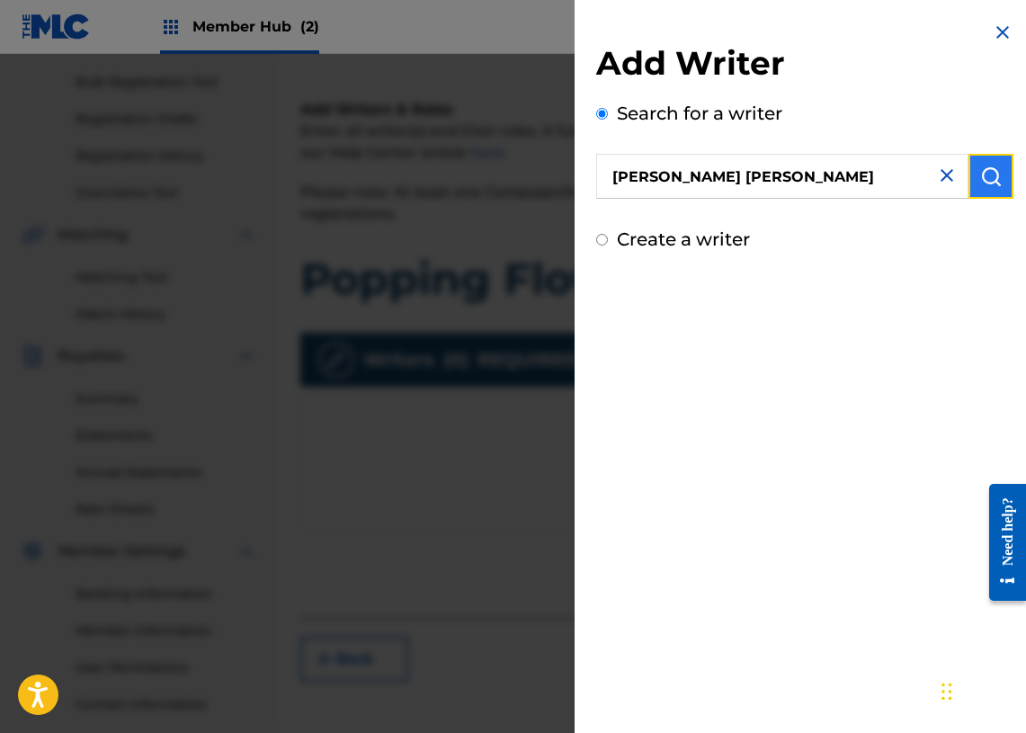
click at [980, 180] on img "submit" at bounding box center [991, 176] width 22 height 22
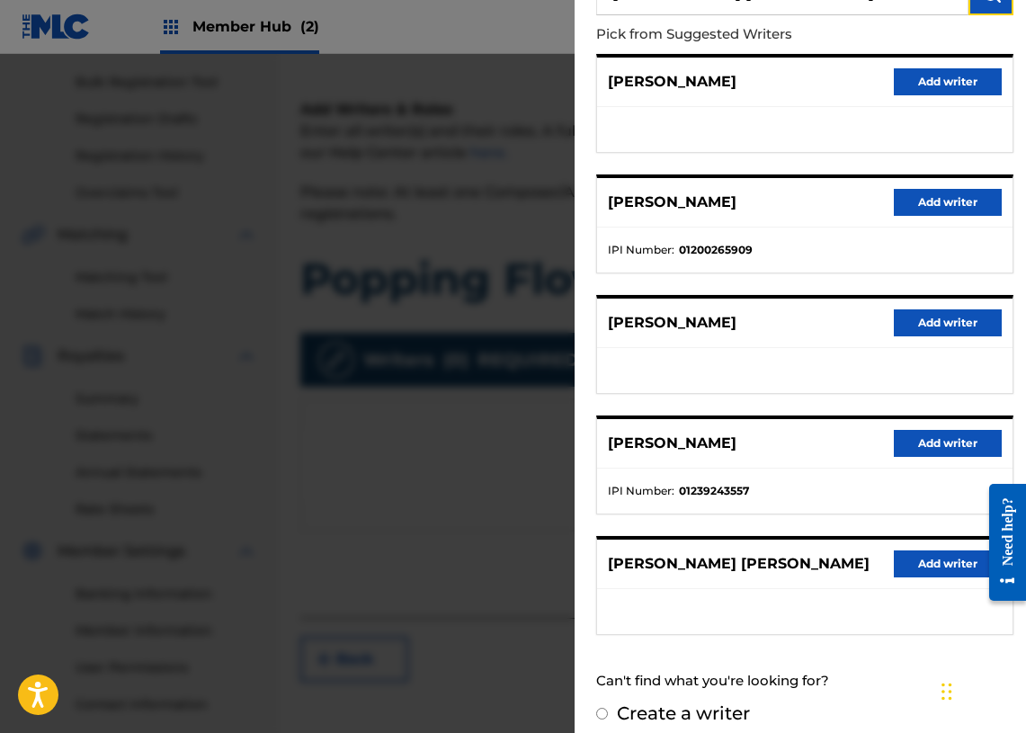
scroll to position [199, 0]
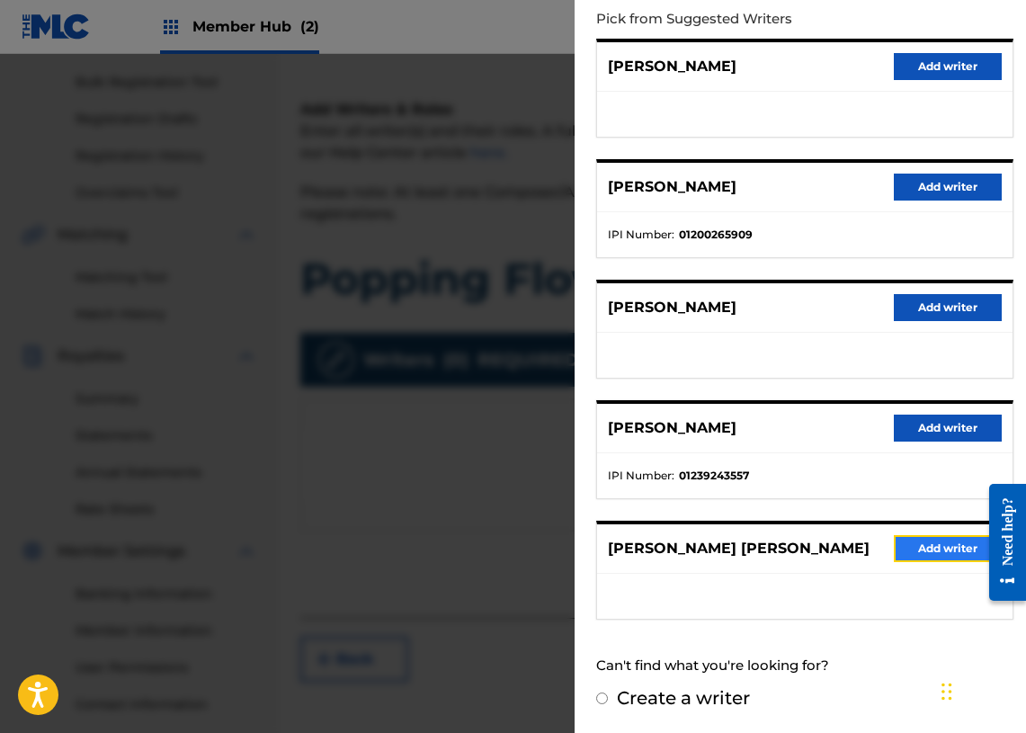
click at [927, 551] on button "Add writer" at bounding box center [948, 548] width 108 height 27
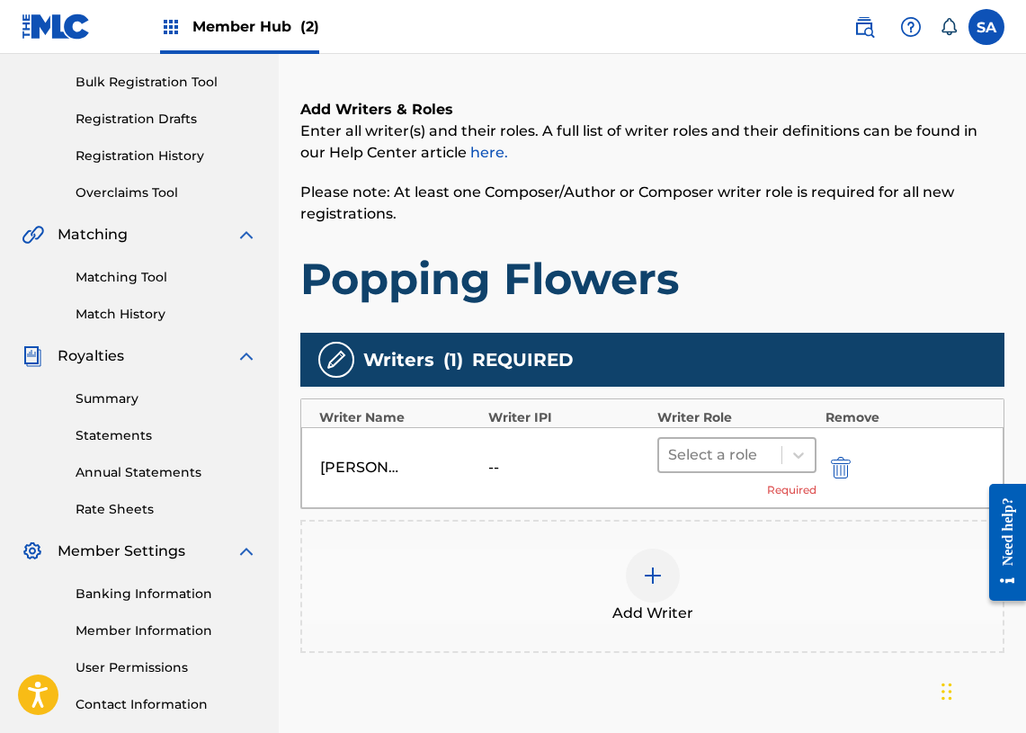
click at [760, 454] on div at bounding box center [720, 454] width 104 height 25
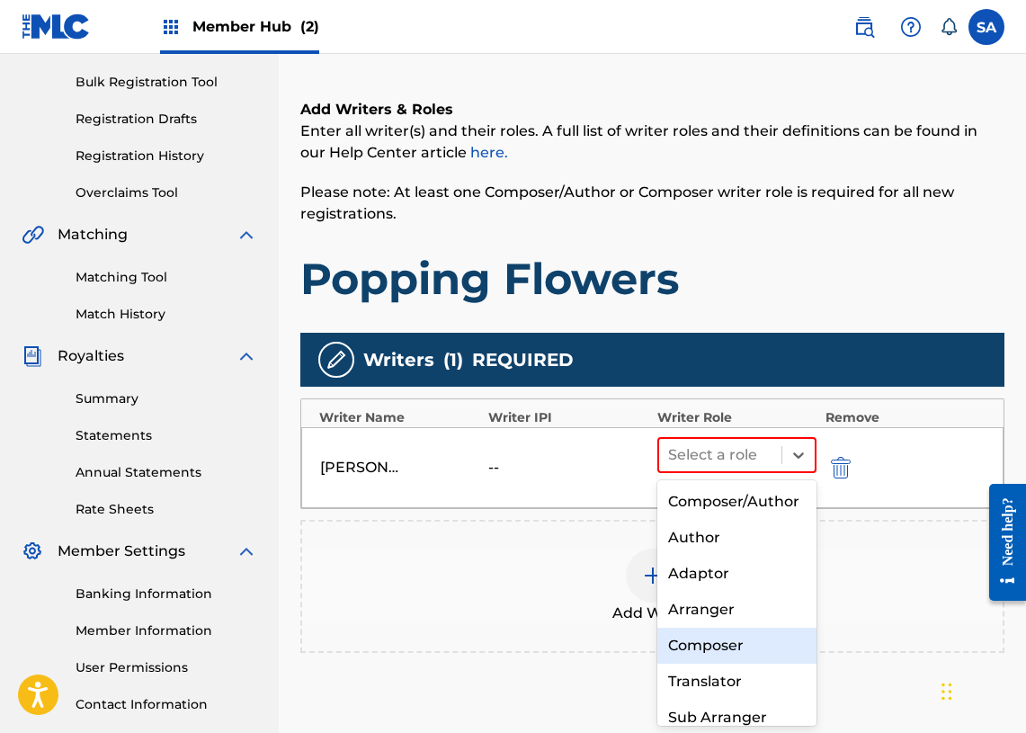
drag, startPoint x: 736, startPoint y: 679, endPoint x: 742, endPoint y: 670, distance: 11.0
click at [736, 664] on div "Composer" at bounding box center [736, 646] width 159 height 36
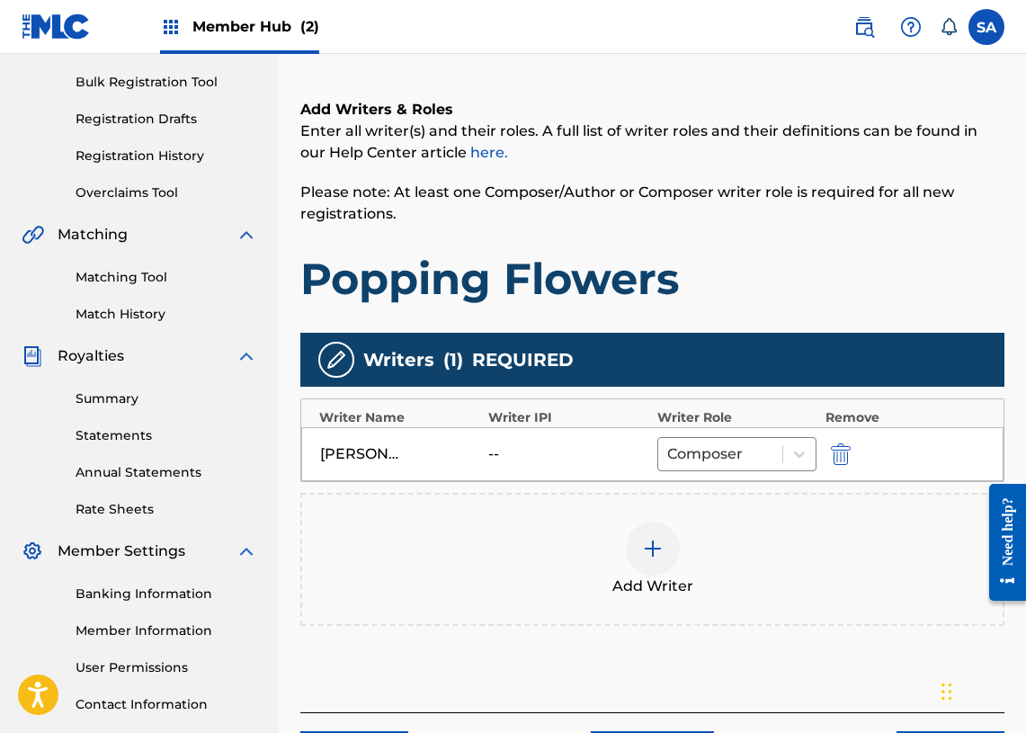
click at [814, 608] on div "Add Writer" at bounding box center [652, 559] width 704 height 133
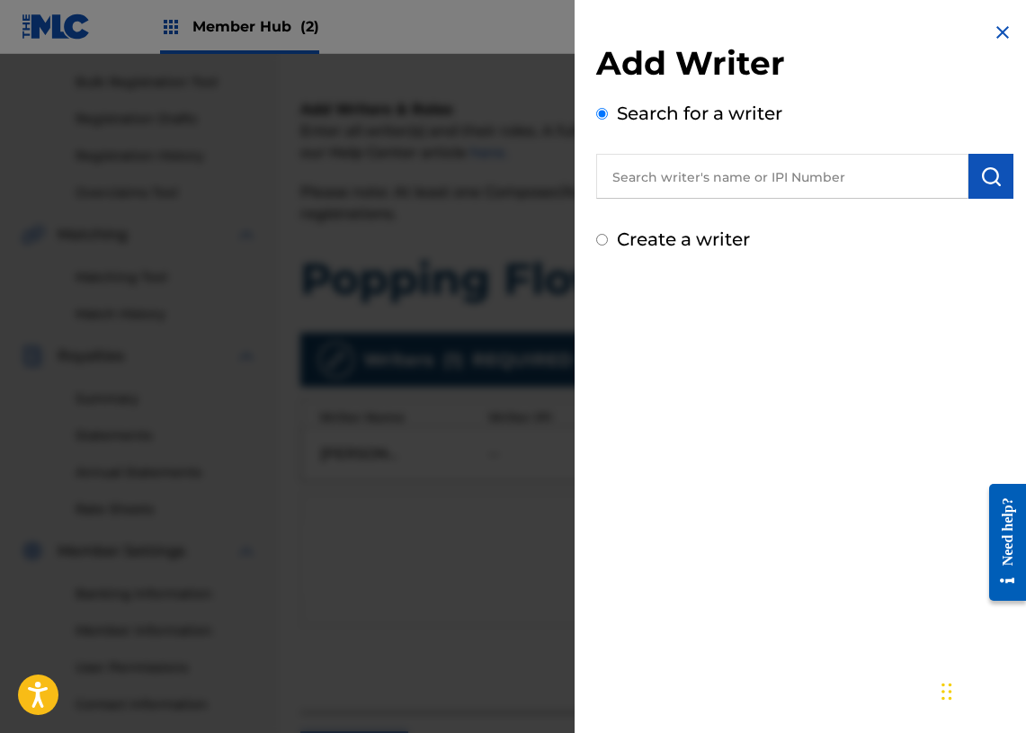
click at [986, 35] on div "Add Writer Search for a writer Create a writer" at bounding box center [805, 366] width 460 height 733
click at [992, 34] on img at bounding box center [1003, 33] width 22 height 22
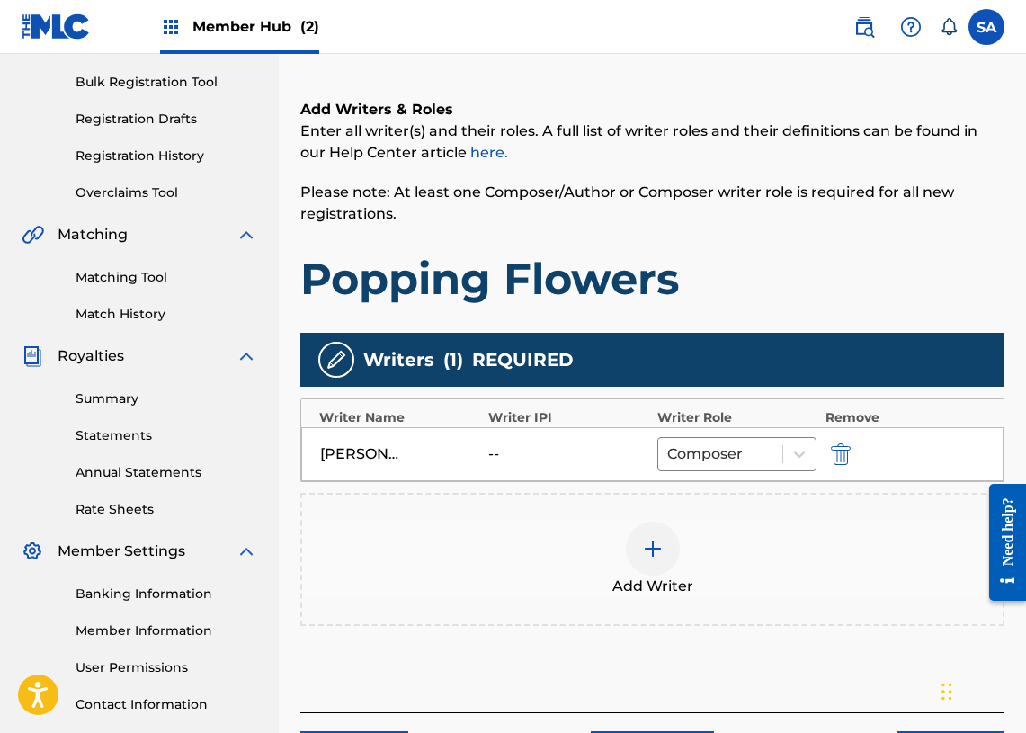
scroll to position [386, 0]
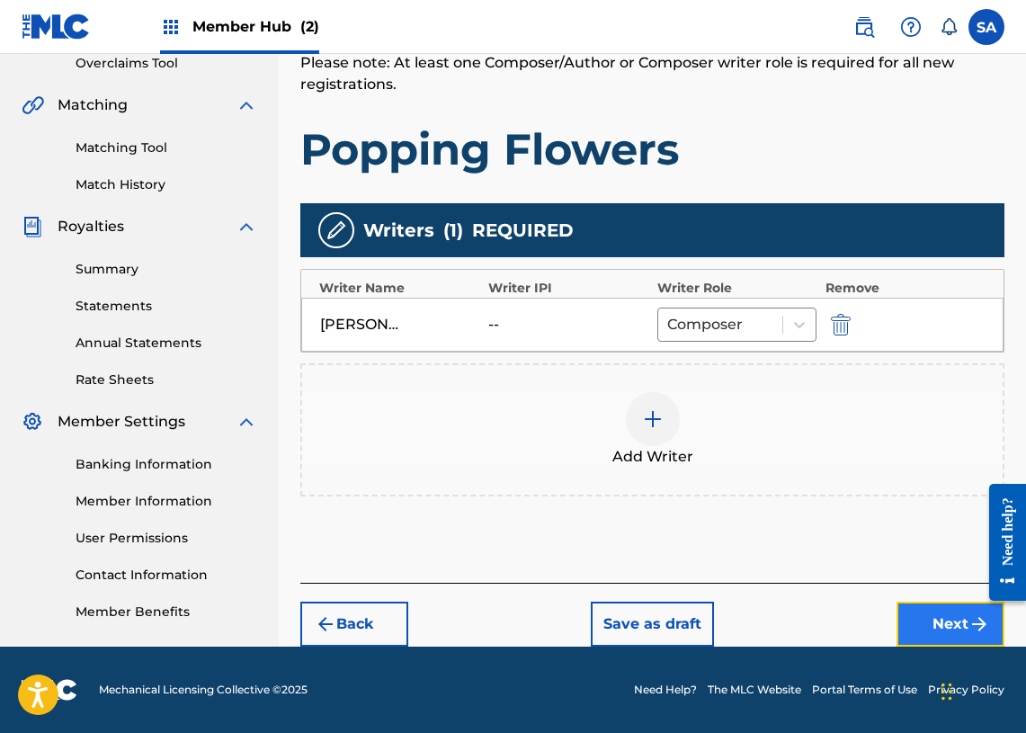
click at [924, 623] on button "Next" at bounding box center [951, 624] width 108 height 45
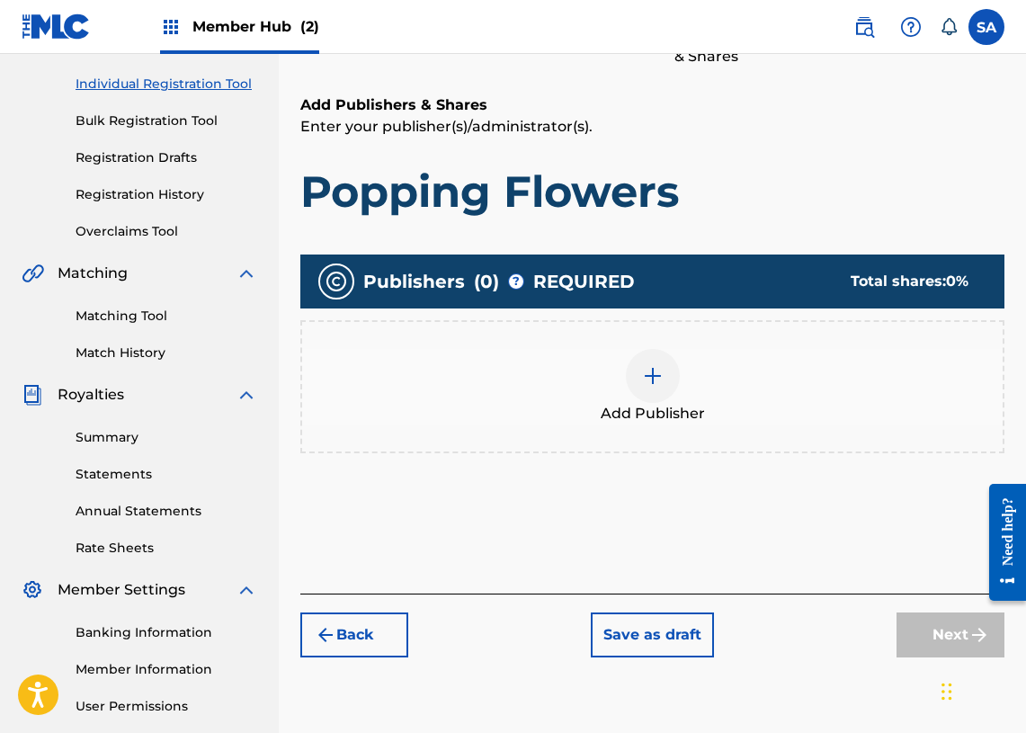
scroll to position [240, 0]
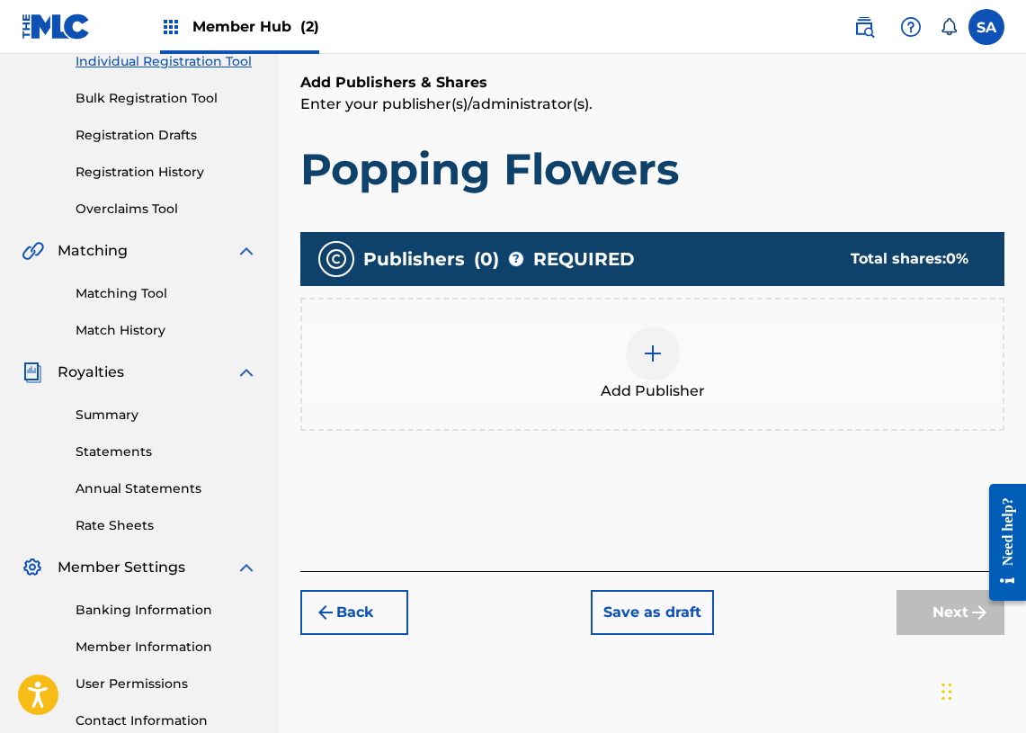
click at [646, 346] on img at bounding box center [653, 354] width 22 height 22
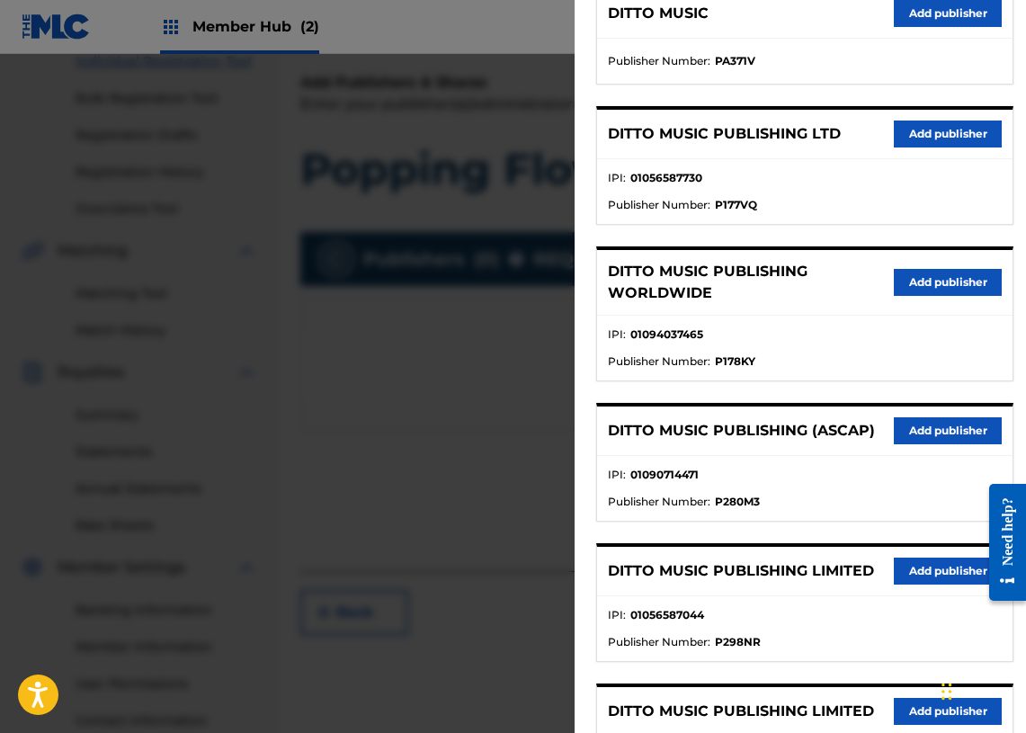
scroll to position [266, 0]
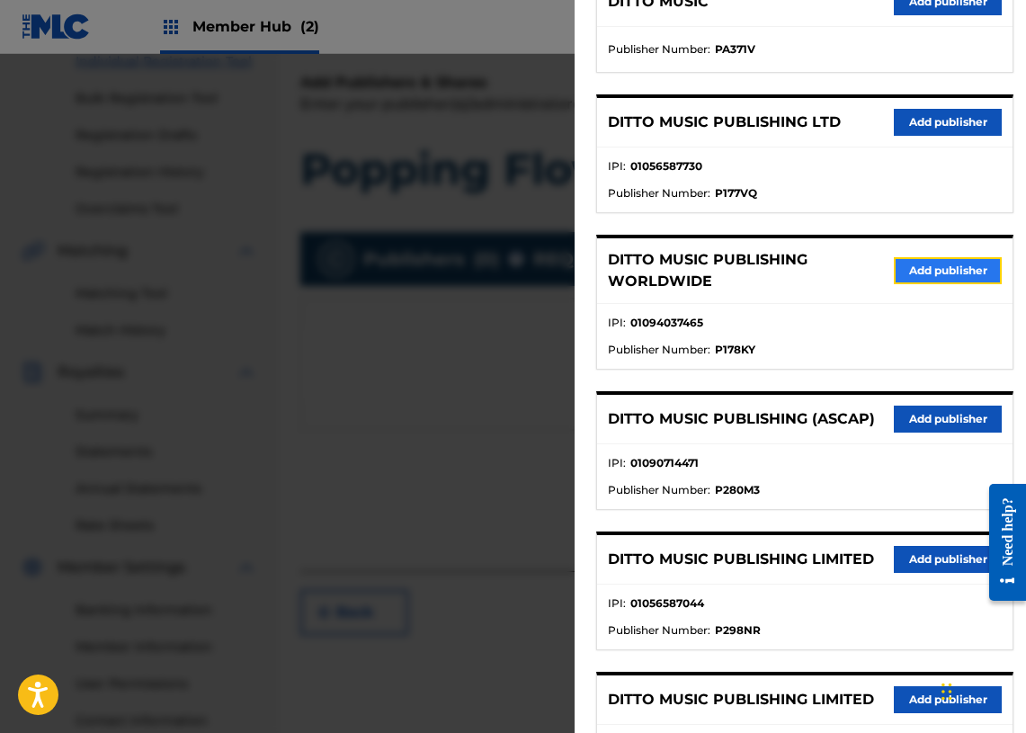
click at [942, 272] on button "Add publisher" at bounding box center [948, 270] width 108 height 27
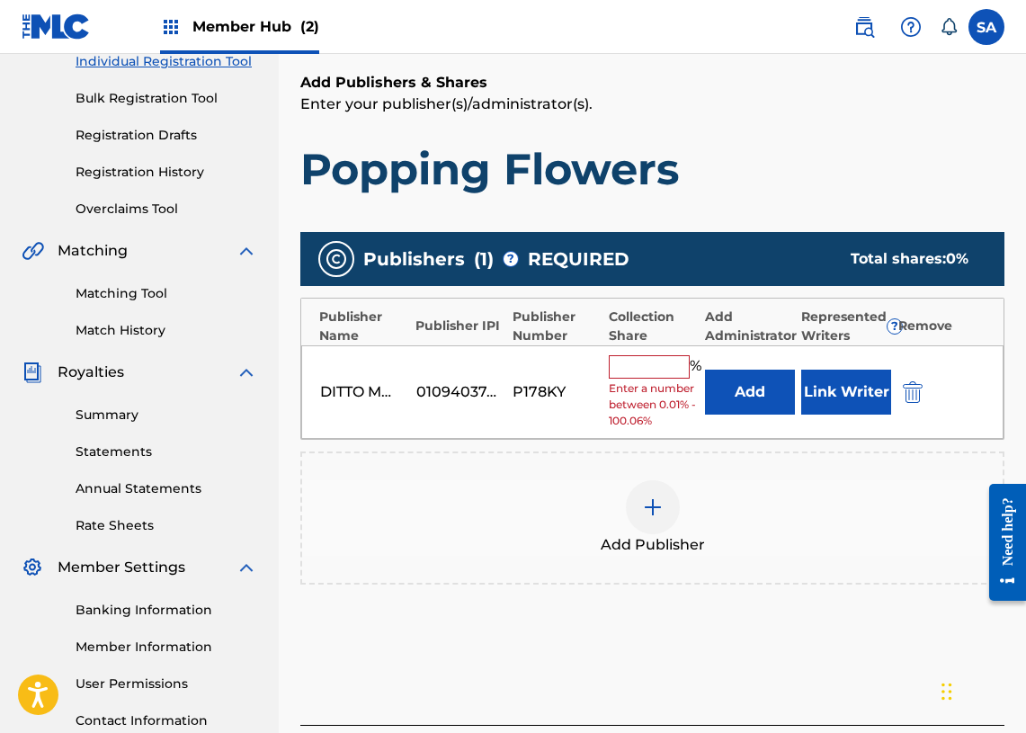
click at [669, 379] on div "% Enter a number between 0.01% - 100.06%" at bounding box center [652, 392] width 87 height 75
click at [665, 371] on input "text" at bounding box center [649, 366] width 81 height 23
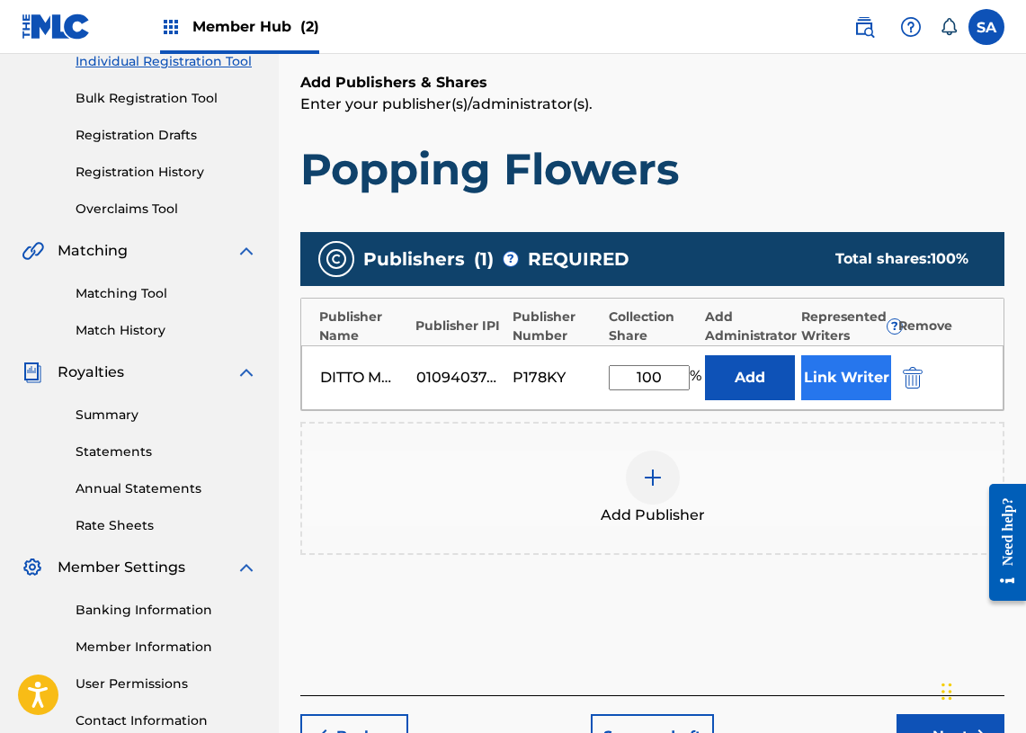
type input "100"
click at [834, 371] on button "Link Writer" at bounding box center [846, 377] width 90 height 45
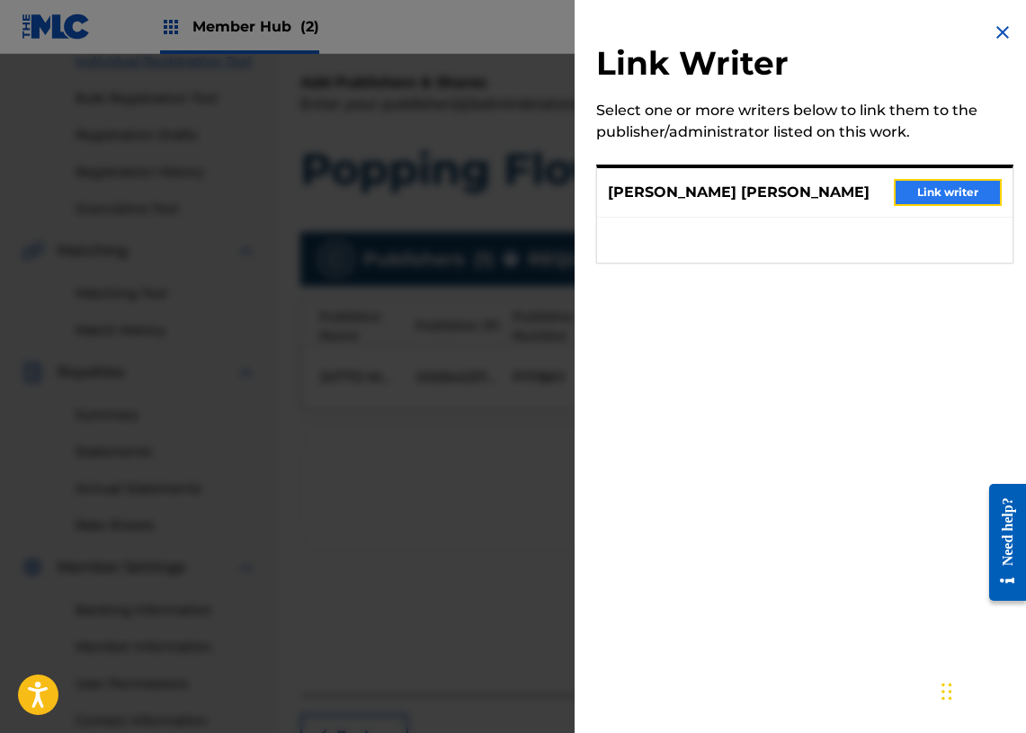
click at [940, 198] on button "Link writer" at bounding box center [948, 192] width 108 height 27
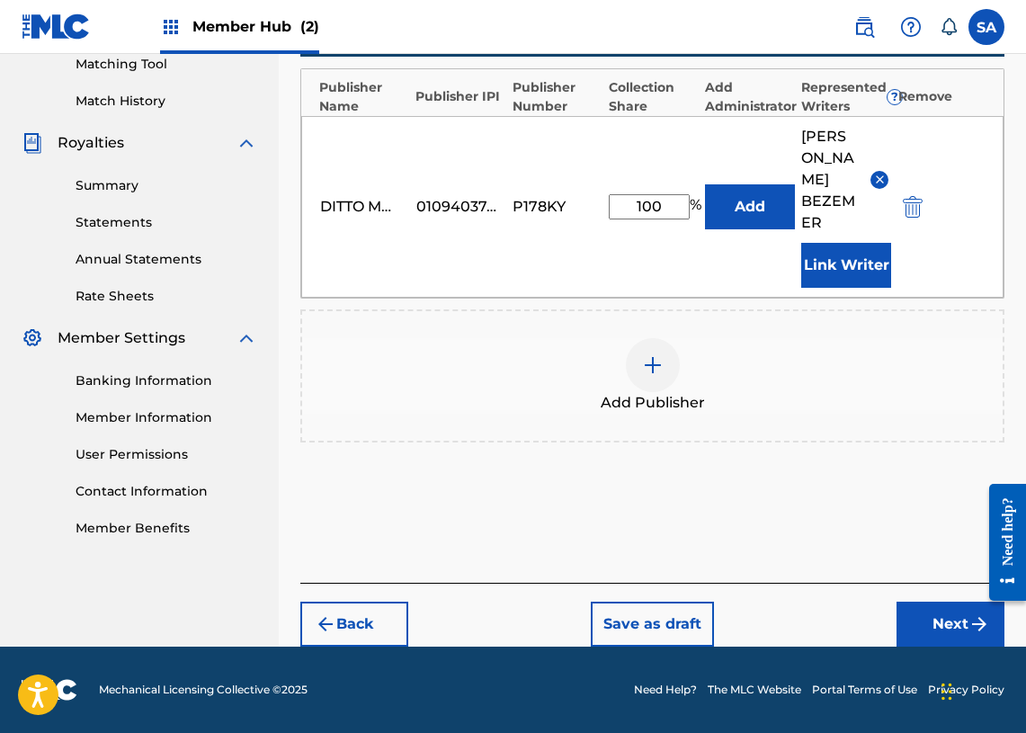
scroll to position [513, 0]
click at [932, 622] on button "Next" at bounding box center [951, 624] width 108 height 45
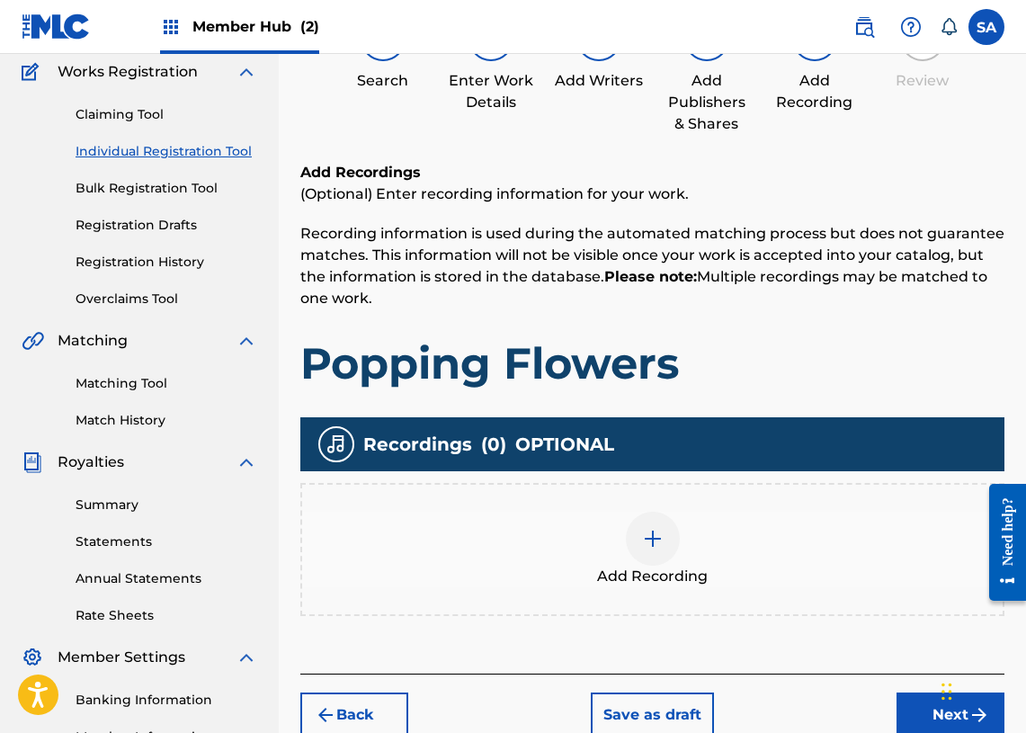
scroll to position [368, 0]
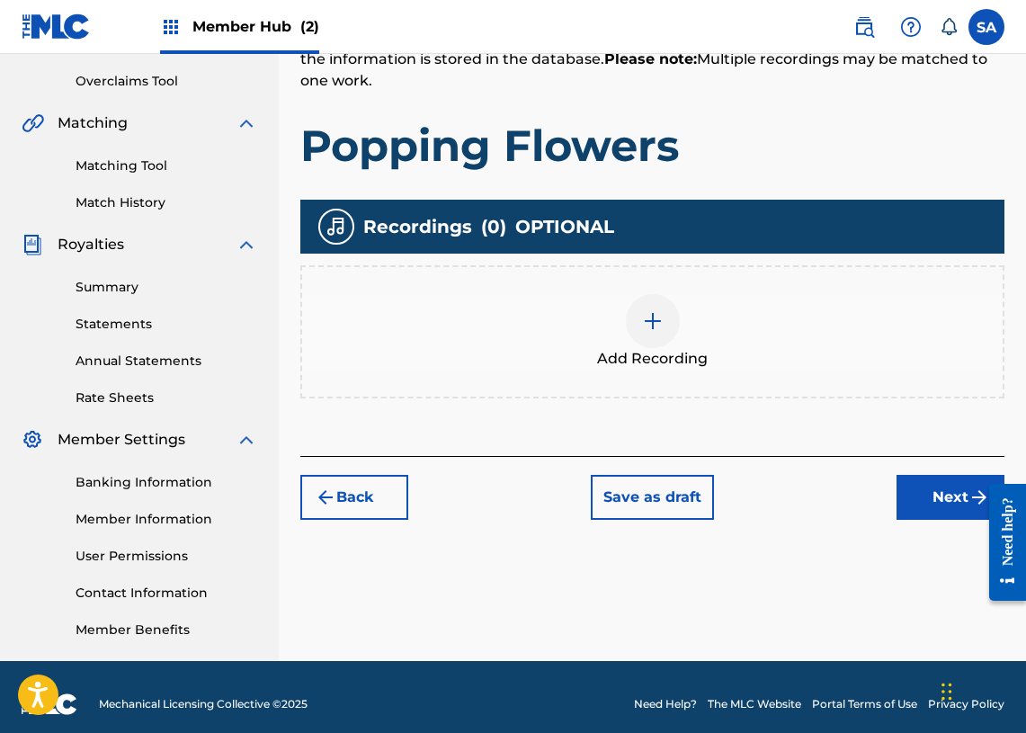
click at [674, 321] on div at bounding box center [653, 321] width 54 height 54
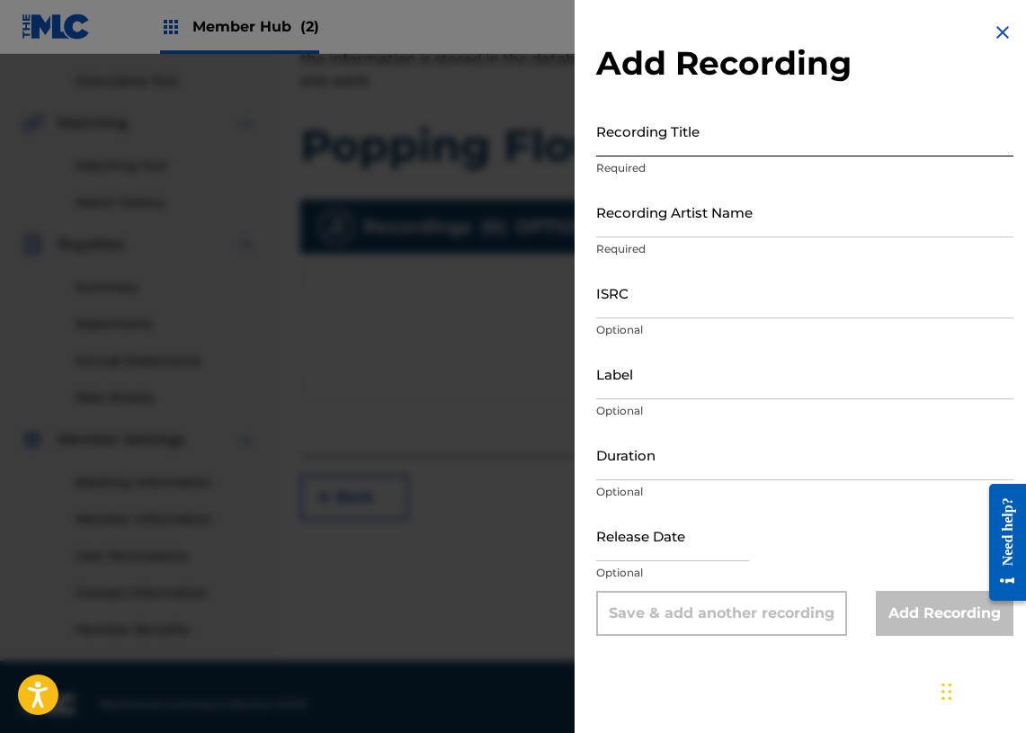
click at [637, 156] on input "Recording Title" at bounding box center [804, 130] width 417 height 51
paste input "Popping Flowers"
drag, startPoint x: 622, startPoint y: 143, endPoint x: 651, endPoint y: 159, distance: 33.0
click at [622, 143] on input "Popping Flowers" at bounding box center [804, 130] width 417 height 51
type input "Popping Flowers"
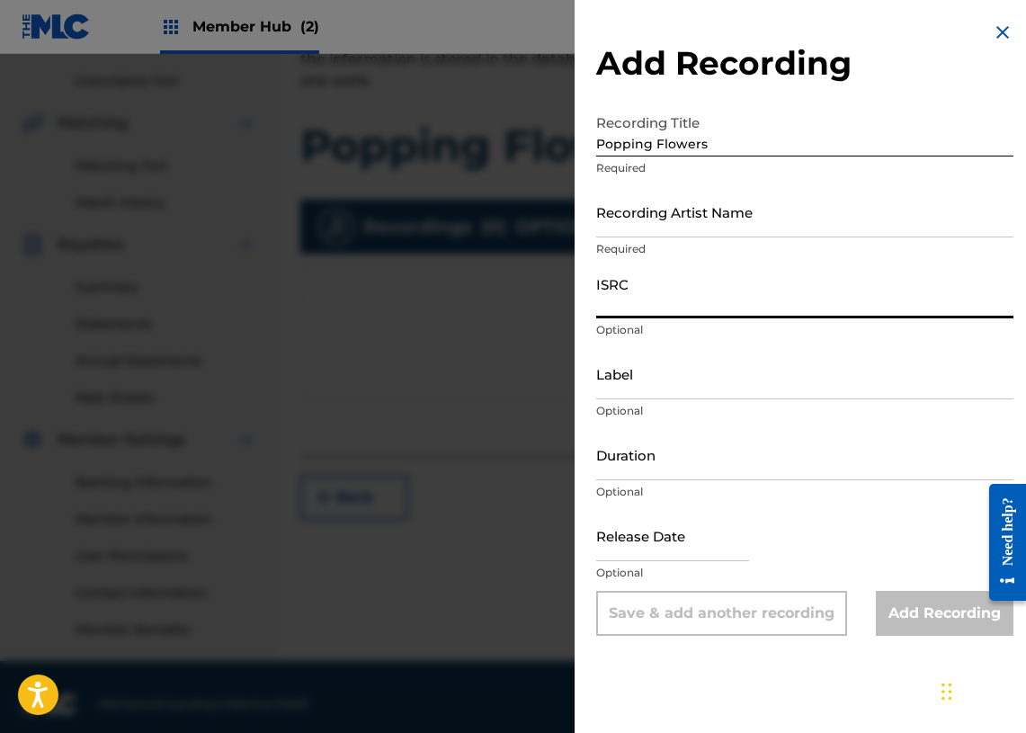
click at [649, 293] on input "ISRC" at bounding box center [804, 292] width 417 height 51
paste input "GX3Q92317771"
type input "GX3Q92317771"
click at [631, 213] on input "Recording Artist Name" at bounding box center [804, 211] width 417 height 51
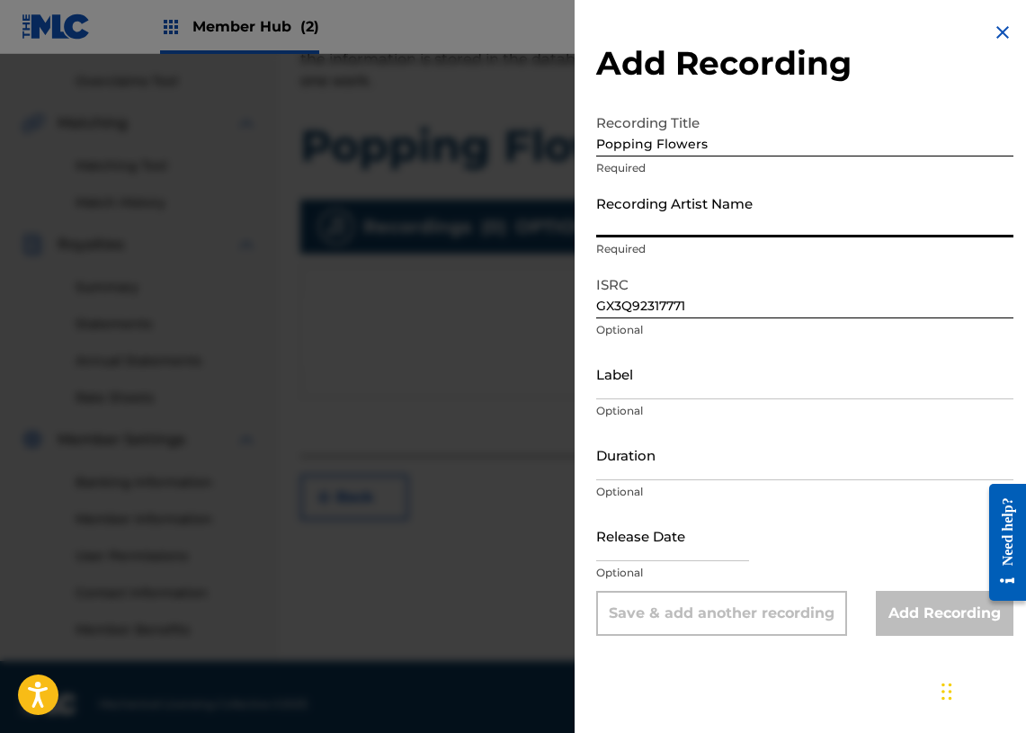
paste input "Forever Bound"
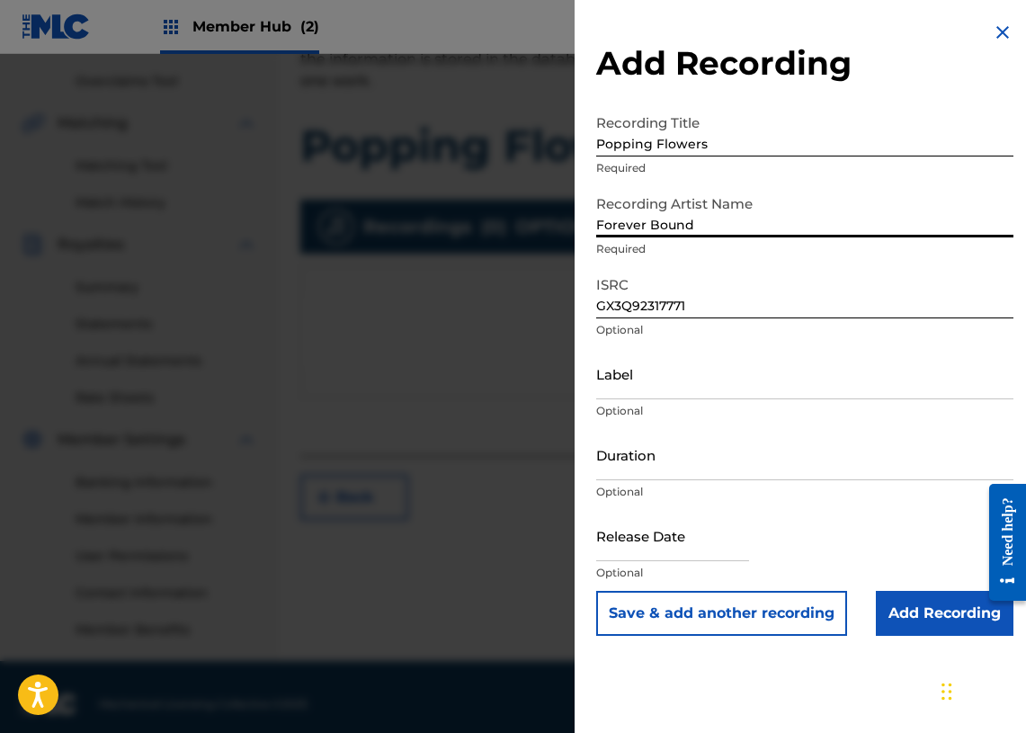
scroll to position [382, 0]
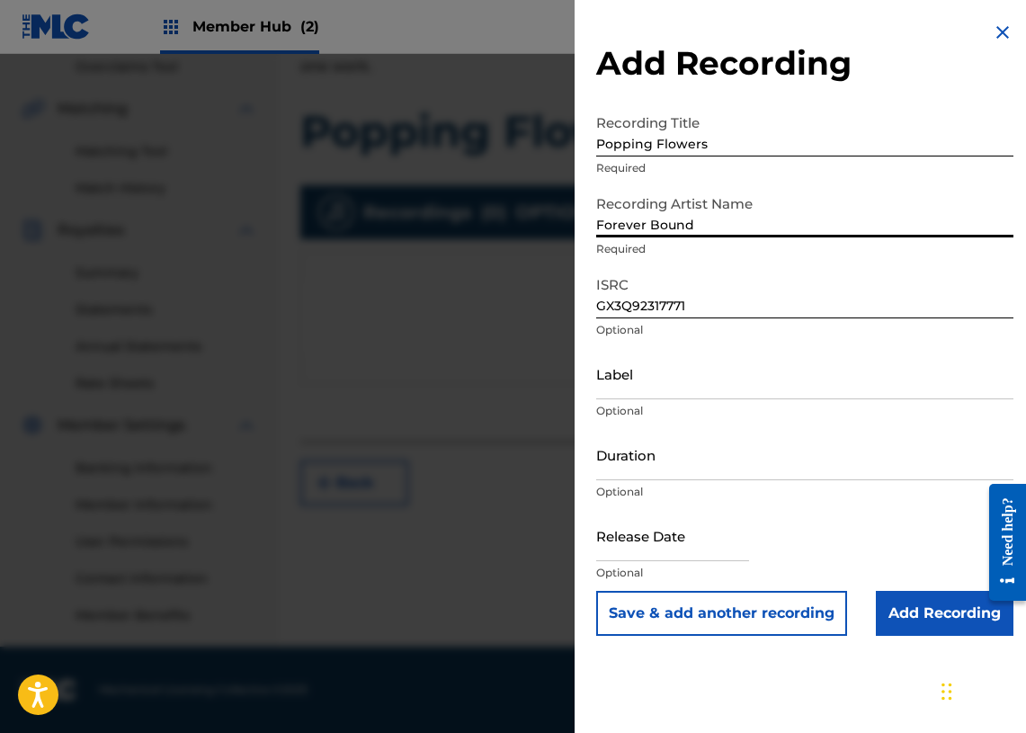
type input "Forever Bound"
click at [628, 463] on input "Duration" at bounding box center [804, 454] width 417 height 51
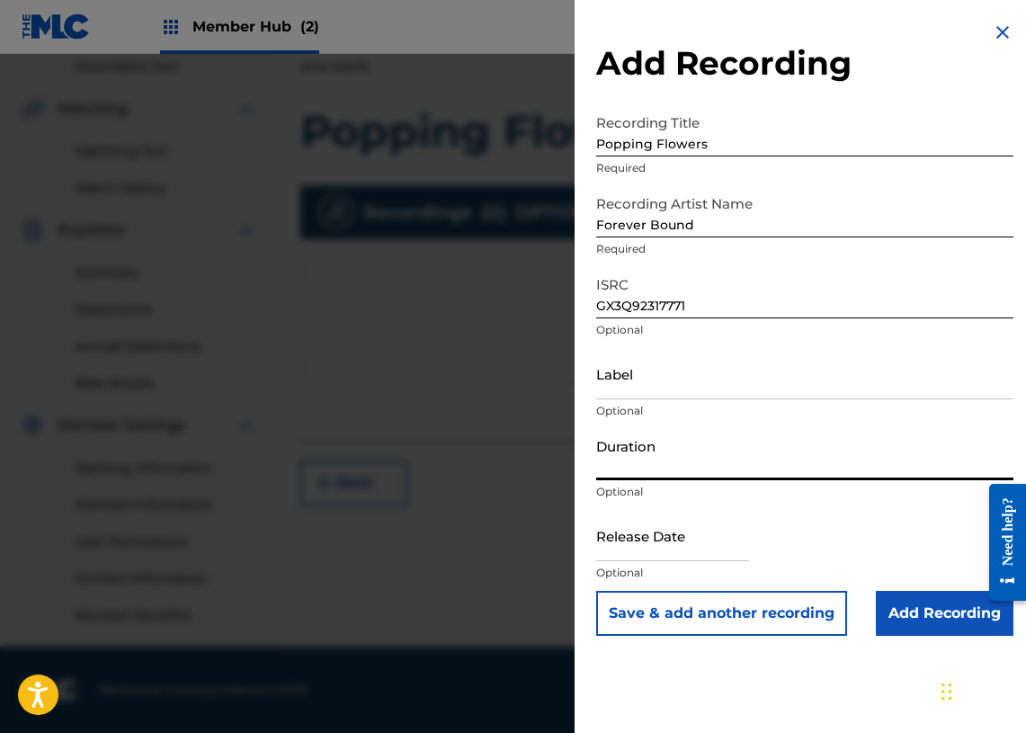
paste input "03:26"
type input "03:26"
drag, startPoint x: 755, startPoint y: 427, endPoint x: 736, endPoint y: 33, distance: 394.4
click at [755, 427] on div "Label Optional" at bounding box center [804, 388] width 417 height 81
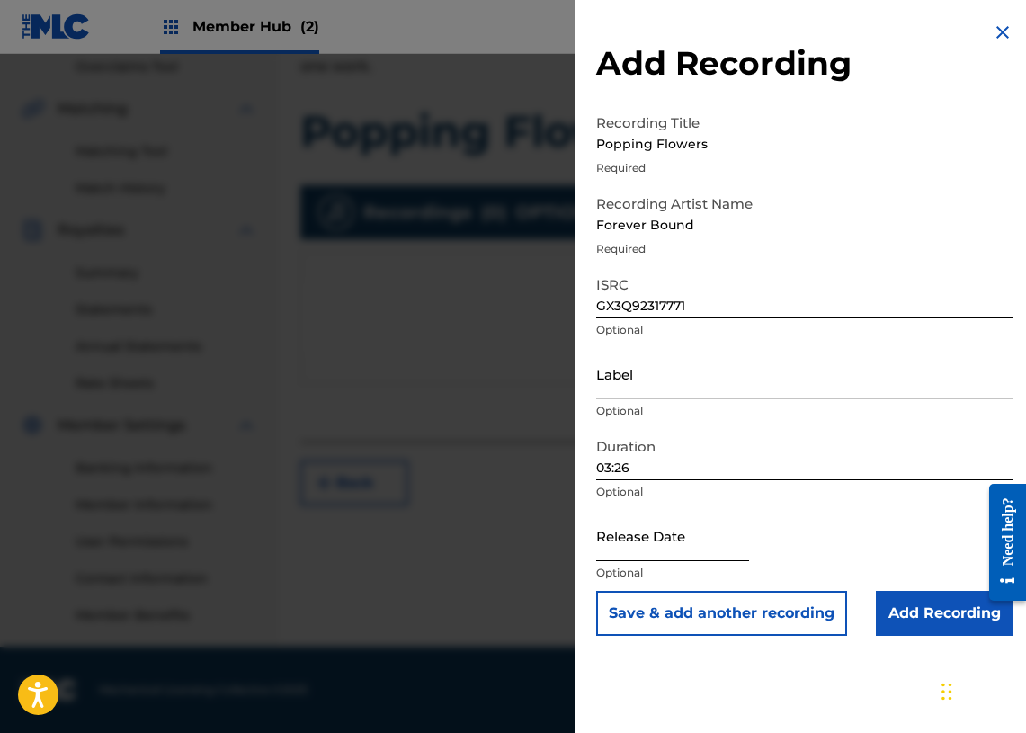
click at [672, 536] on input "text" at bounding box center [672, 535] width 153 height 51
select select "8"
select select "2025"
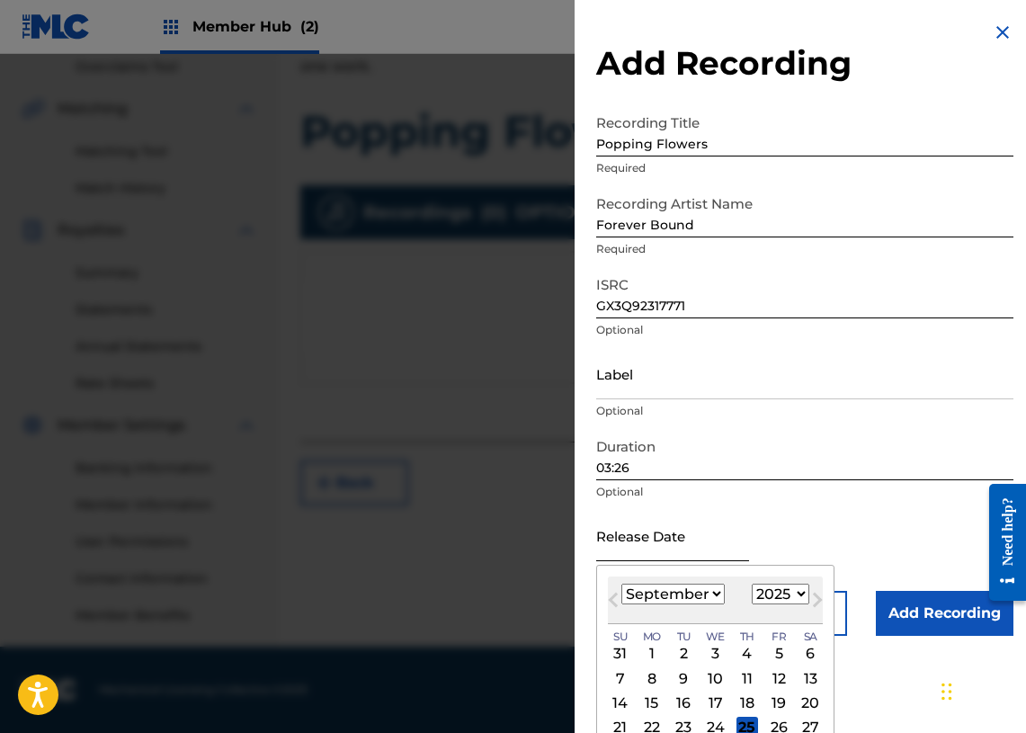
paste input "[DATE]"
type input "[DATE]"
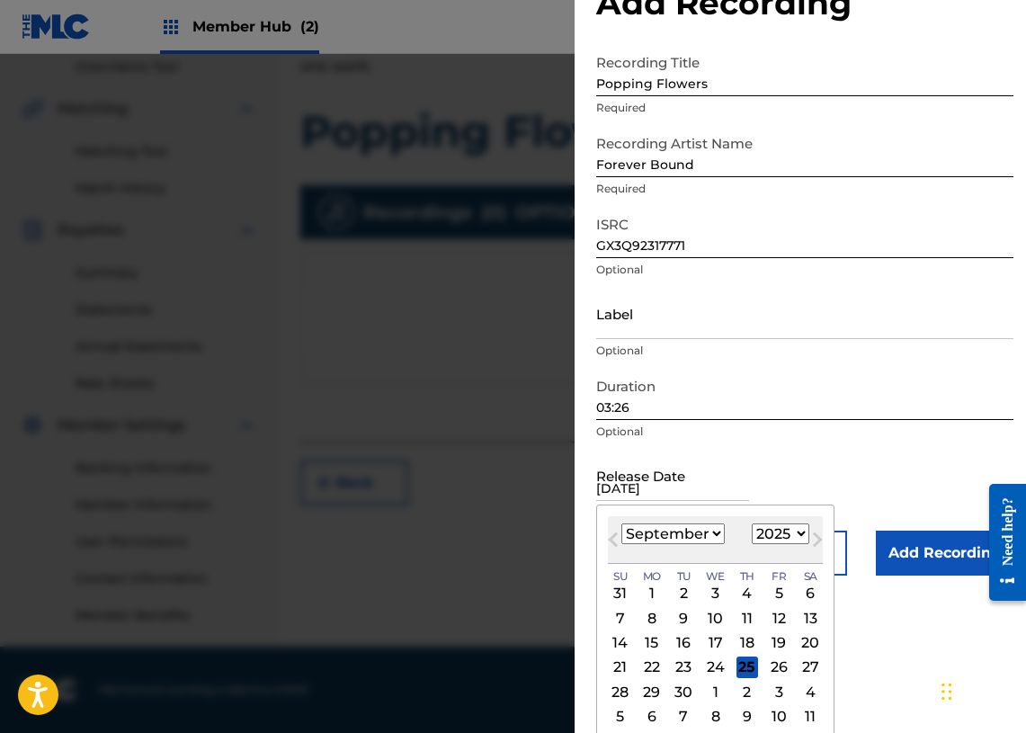
scroll to position [67, 0]
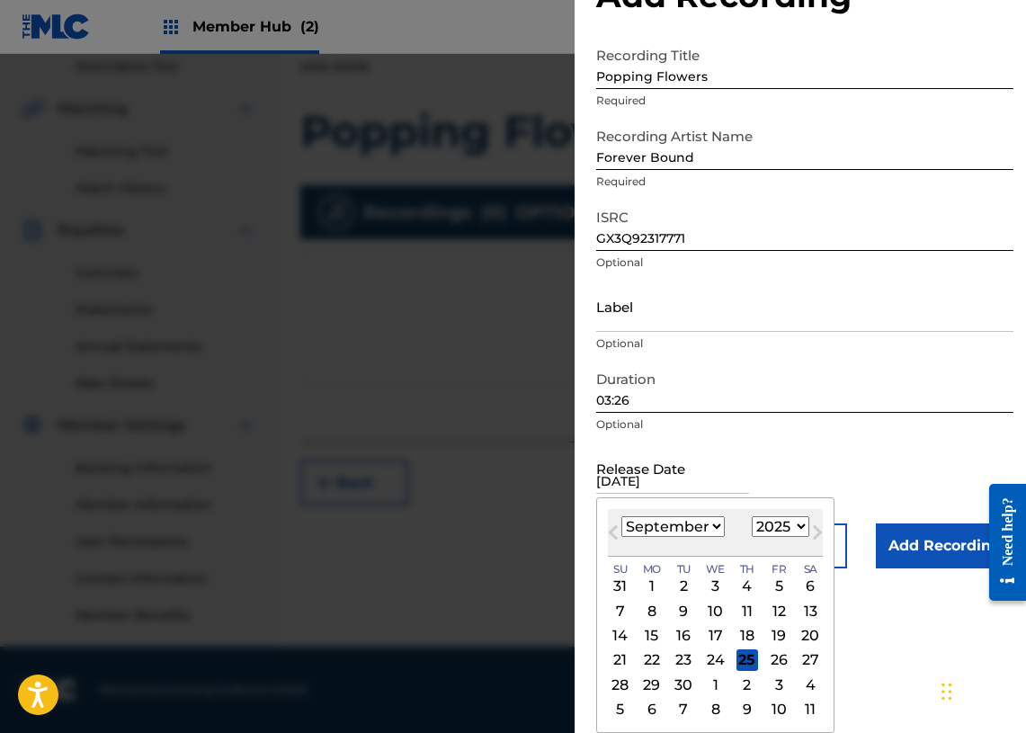
drag, startPoint x: 697, startPoint y: 482, endPoint x: 550, endPoint y: 473, distance: 146.8
click at [507, 476] on div "Add Recording Recording Title Popping Flowers Required Recording Artist Name Fo…" at bounding box center [513, 393] width 1026 height 679
click at [790, 521] on select "1900 1901 1902 1903 1904 1905 1906 1907 1908 1909 1910 1911 1912 1913 1914 1915…" at bounding box center [781, 526] width 58 height 21
select select "2023"
click at [752, 516] on select "1900 1901 1902 1903 1904 1905 1906 1907 1908 1909 1910 1911 1912 1913 1914 1915…" at bounding box center [781, 526] width 58 height 21
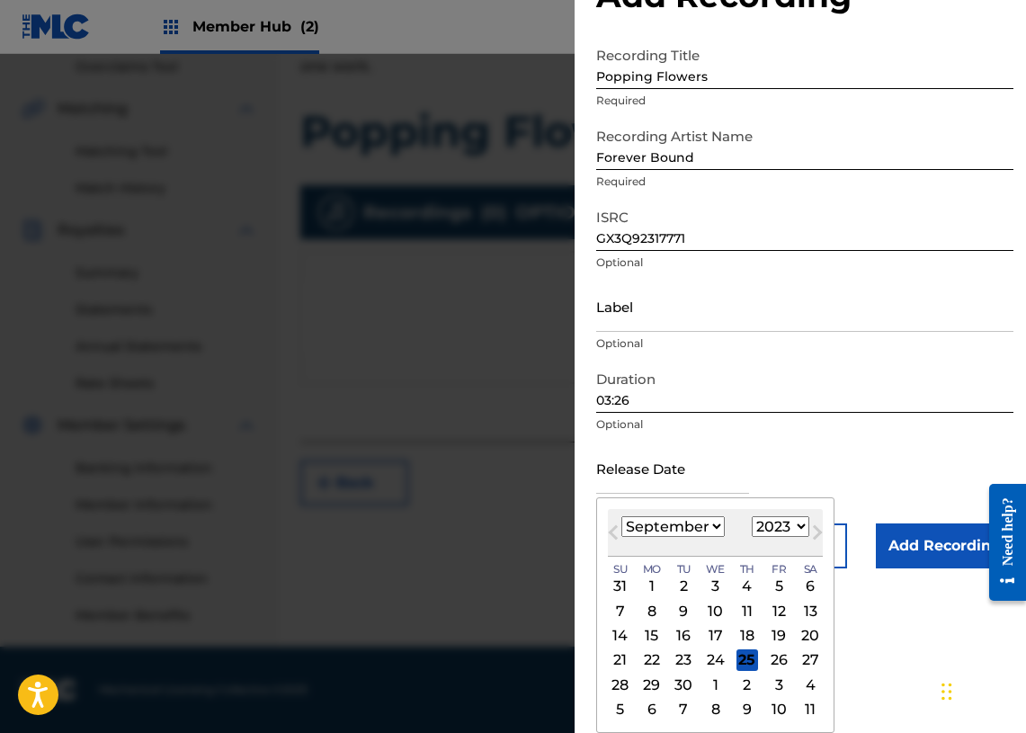
click at [716, 525] on select "January February March April May June July August September October November De…" at bounding box center [672, 526] width 103 height 21
select select "0"
click at [621, 516] on select "January February March April May June July August September October November De…" at bounding box center [672, 526] width 103 height 21
click at [675, 634] on div "17" at bounding box center [684, 636] width 22 height 22
type input "[DATE]"
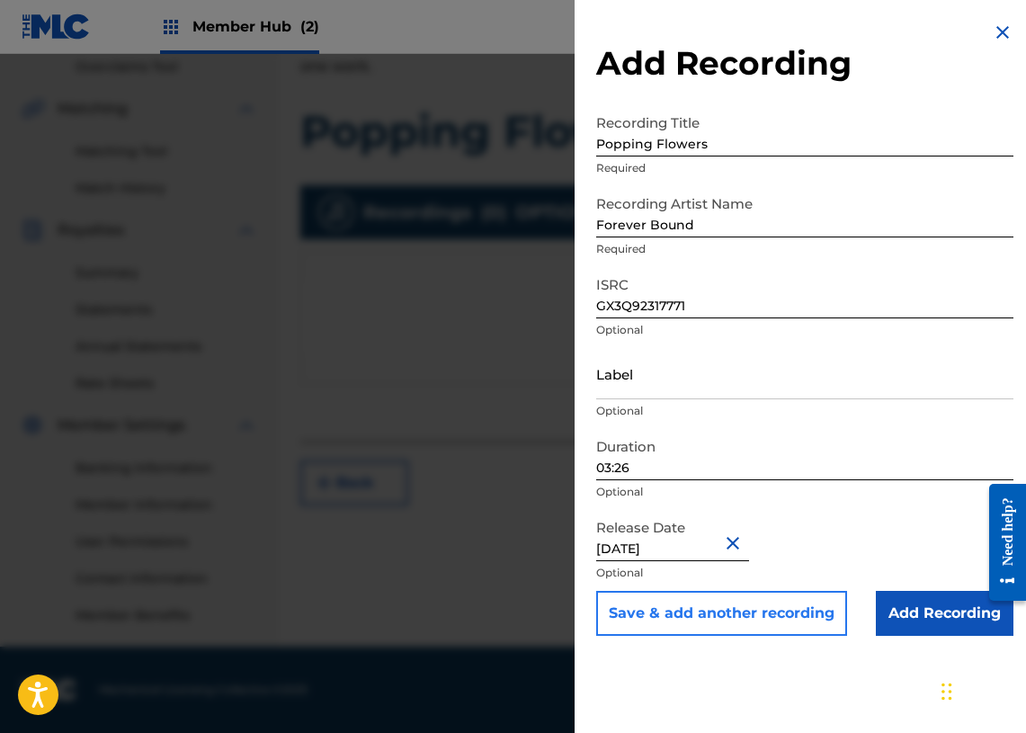
scroll to position [0, 0]
click at [803, 477] on input "03:26" at bounding box center [804, 454] width 417 height 51
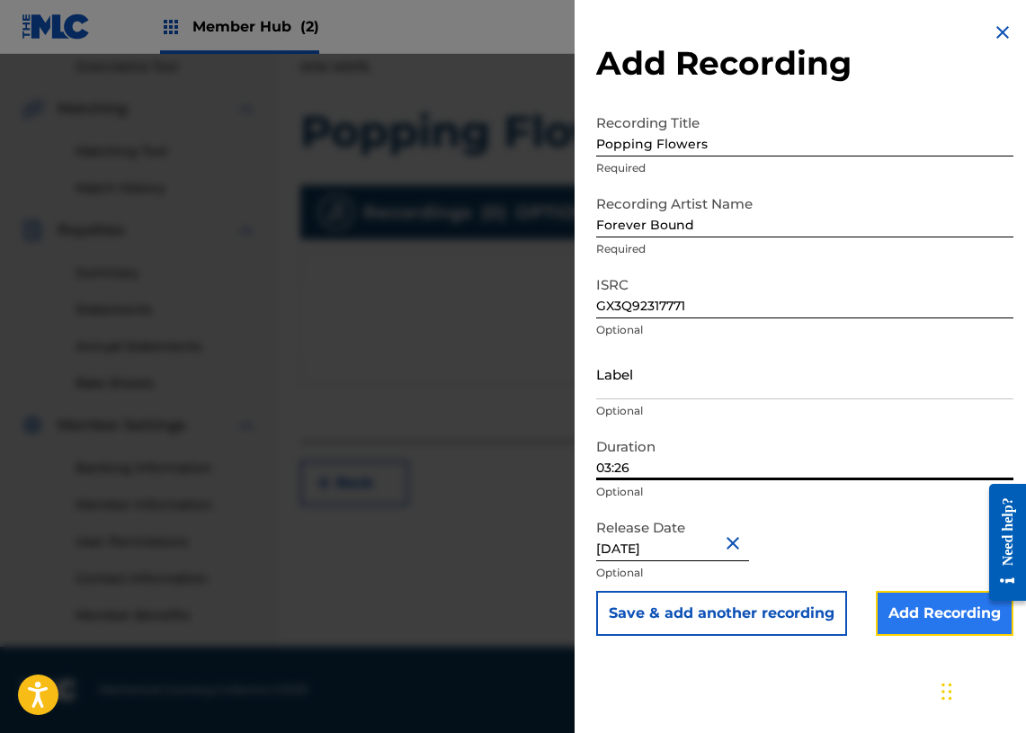
click at [916, 609] on input "Add Recording" at bounding box center [945, 613] width 138 height 45
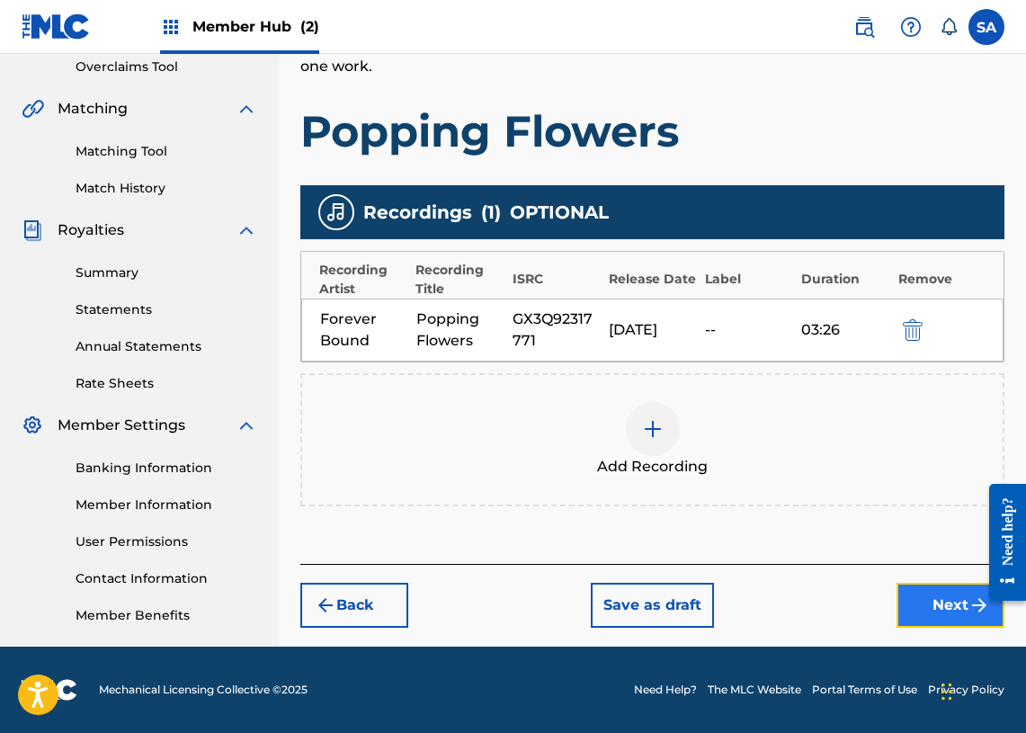
click at [923, 601] on button "Next" at bounding box center [951, 605] width 108 height 45
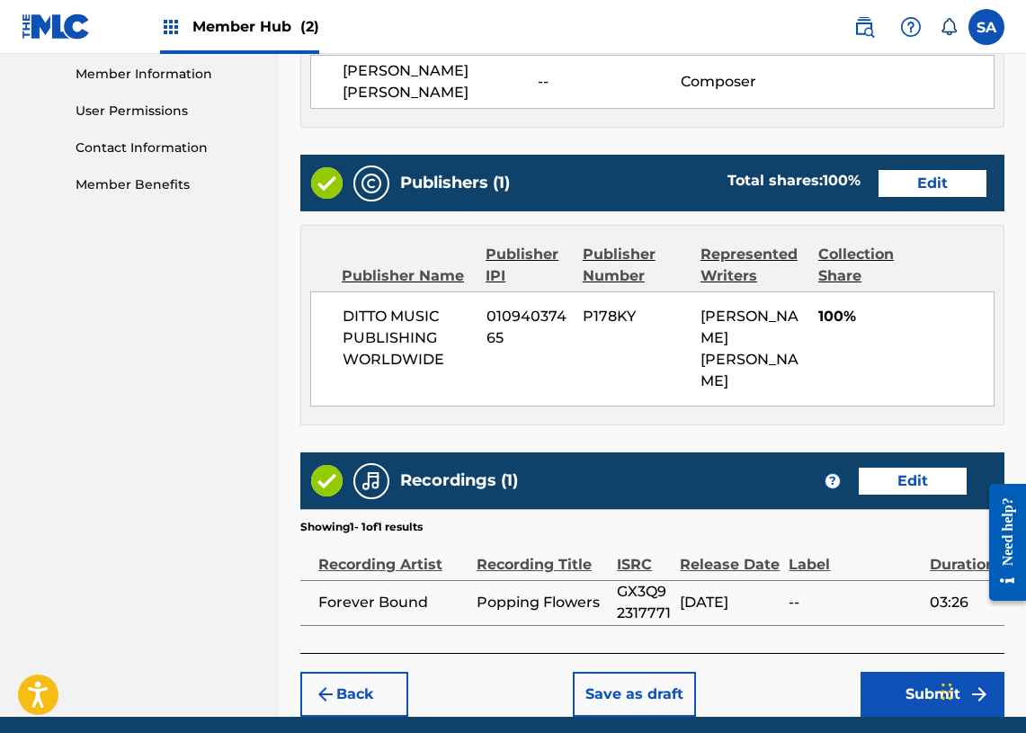
scroll to position [883, 0]
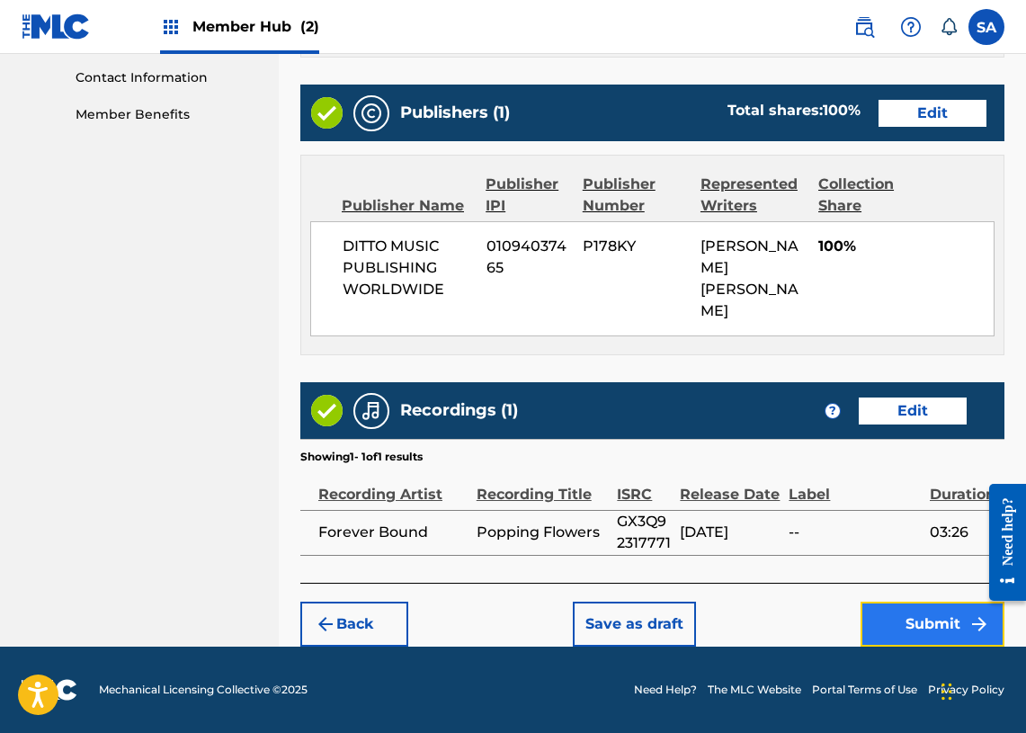
click at [918, 625] on button "Submit" at bounding box center [933, 624] width 144 height 45
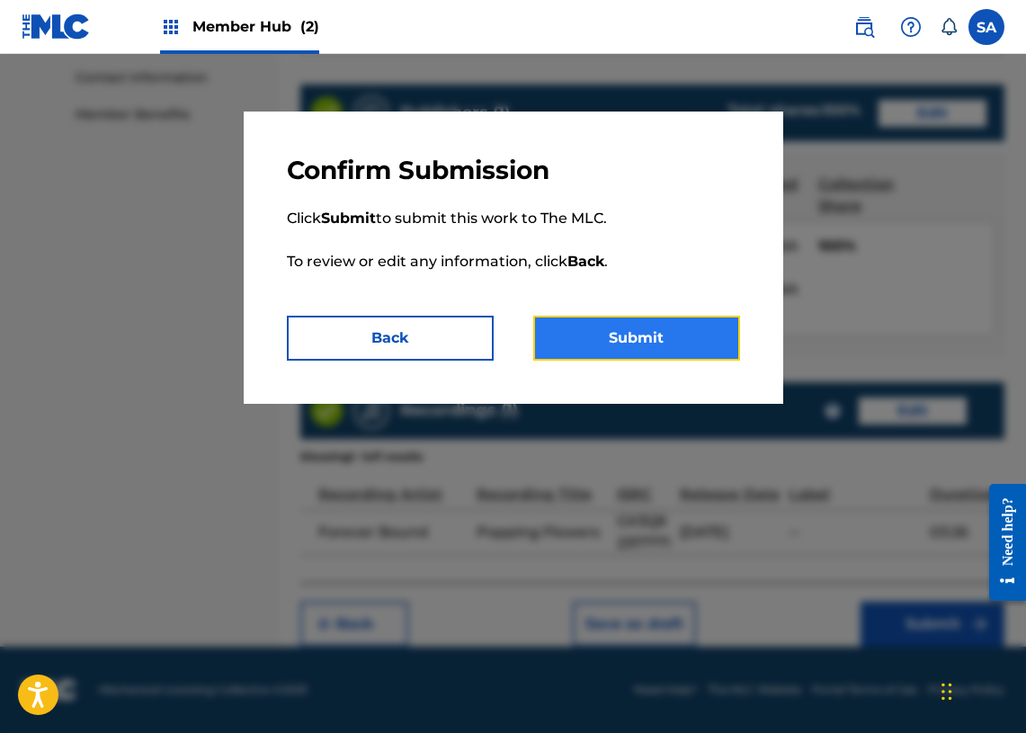
click at [690, 334] on button "Submit" at bounding box center [636, 338] width 207 height 45
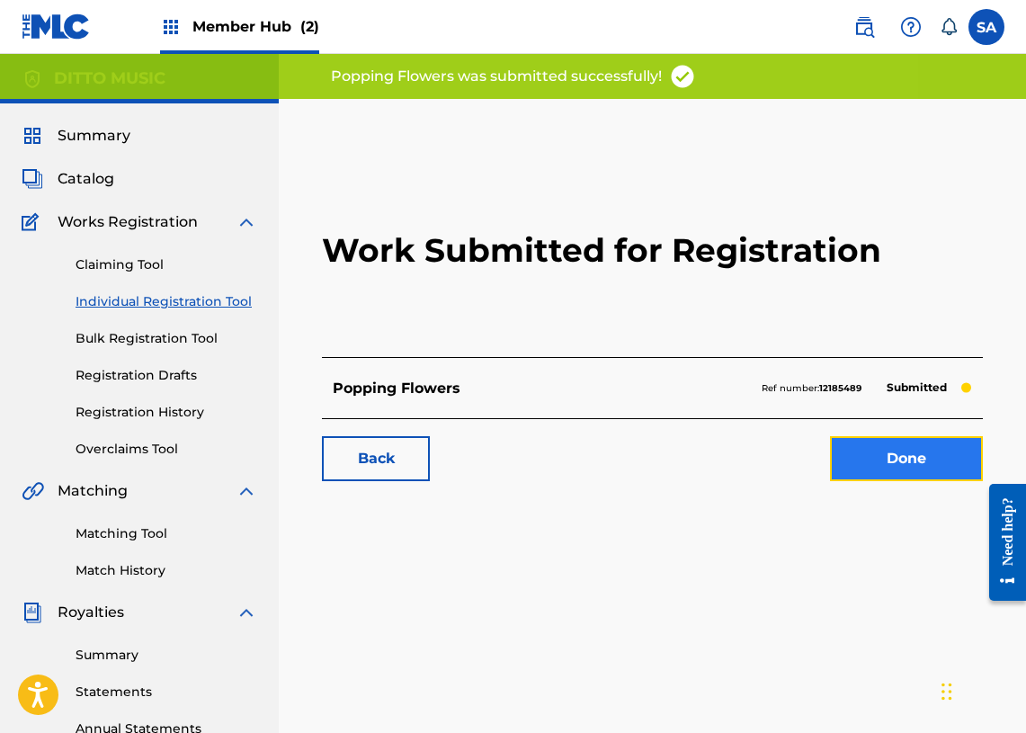
click at [900, 459] on link "Done" at bounding box center [906, 458] width 153 height 45
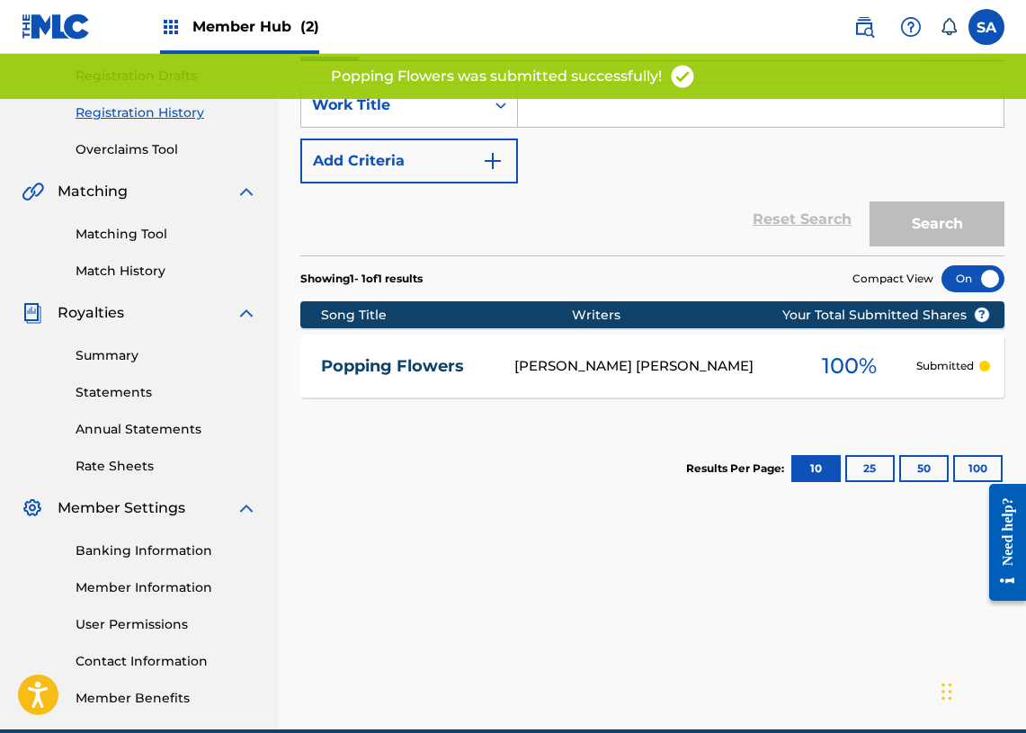
scroll to position [382, 0]
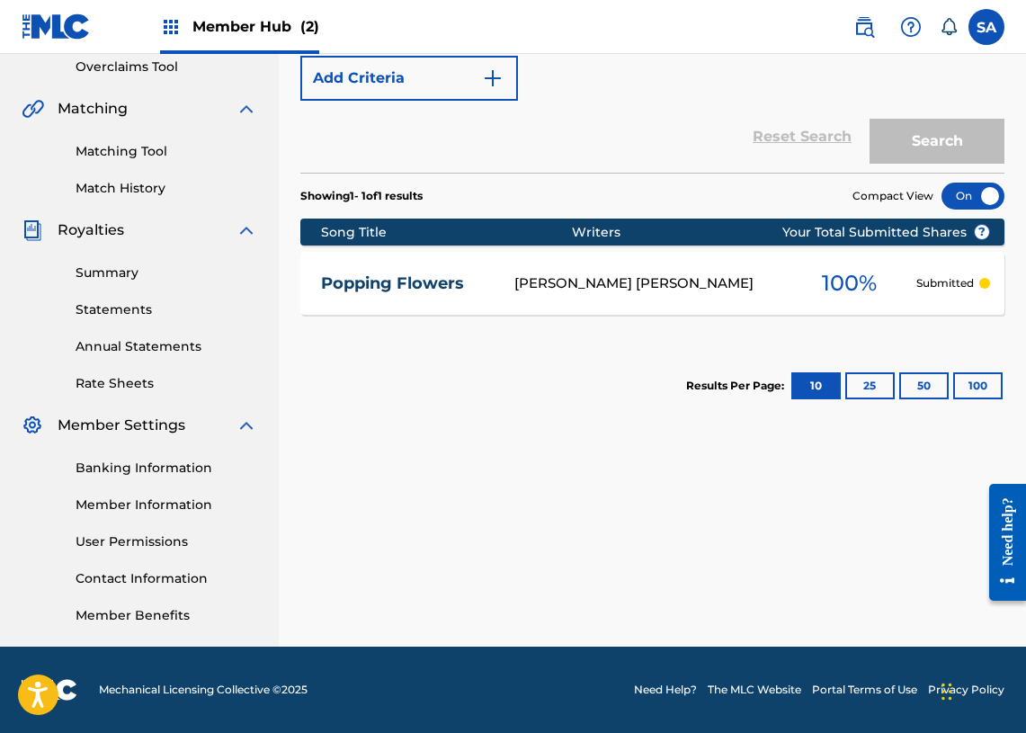
click at [421, 284] on link "Popping Flowers" at bounding box center [405, 283] width 168 height 21
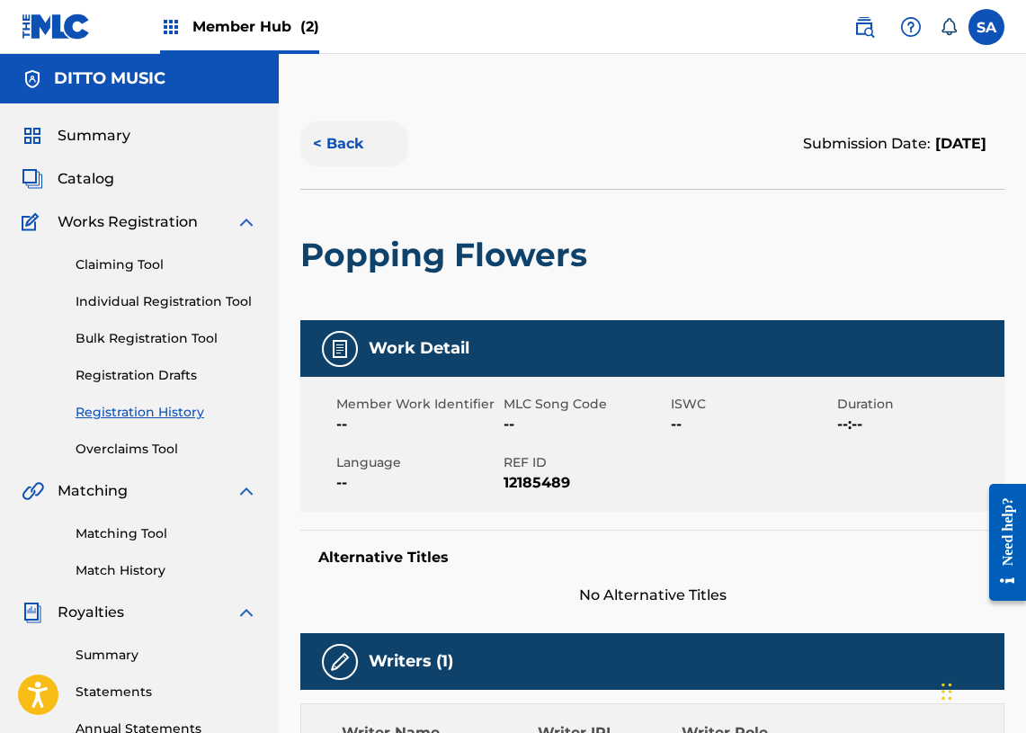
click at [338, 146] on button "< Back" at bounding box center [354, 143] width 108 height 45
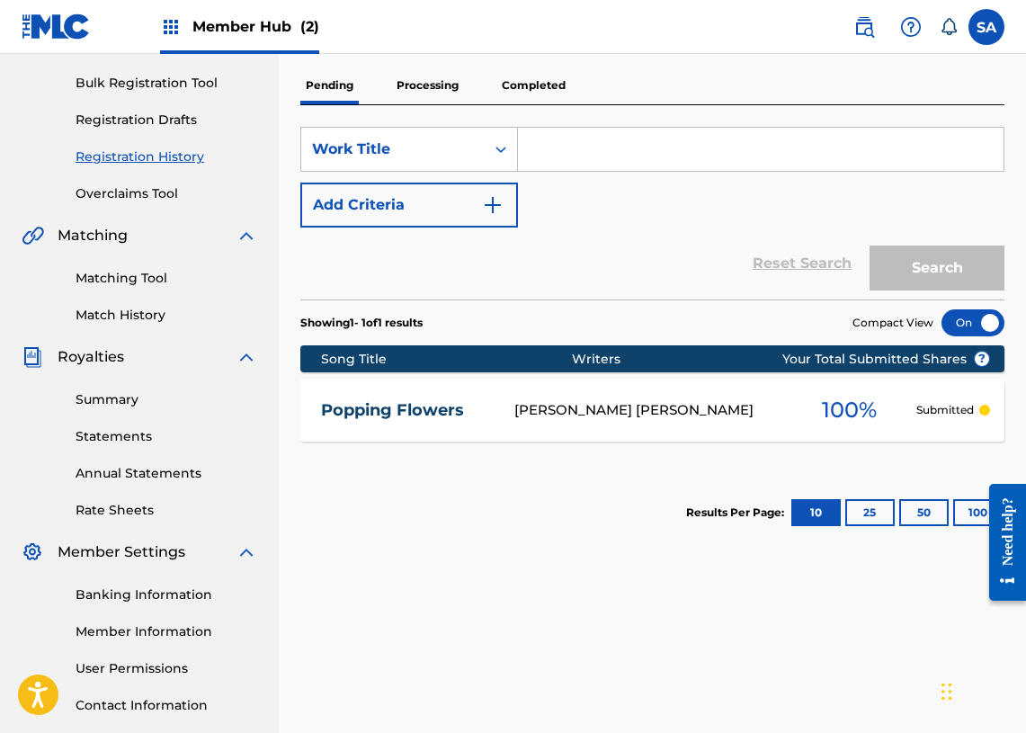
scroll to position [248, 0]
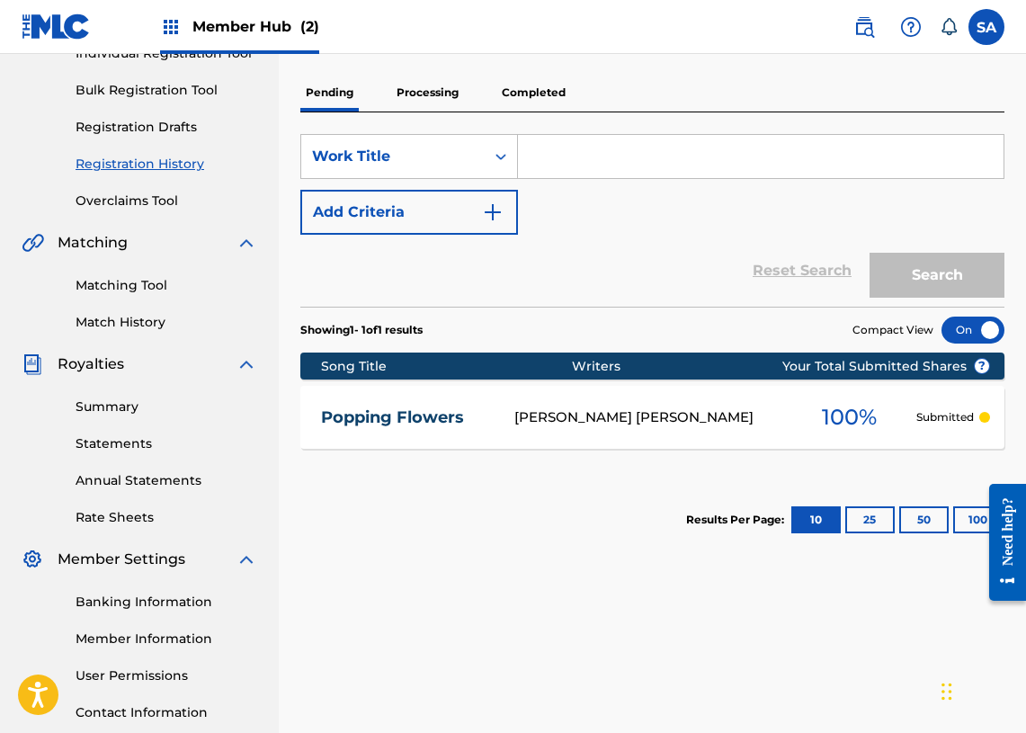
click at [629, 415] on div "[PERSON_NAME] [PERSON_NAME]" at bounding box center [648, 417] width 268 height 21
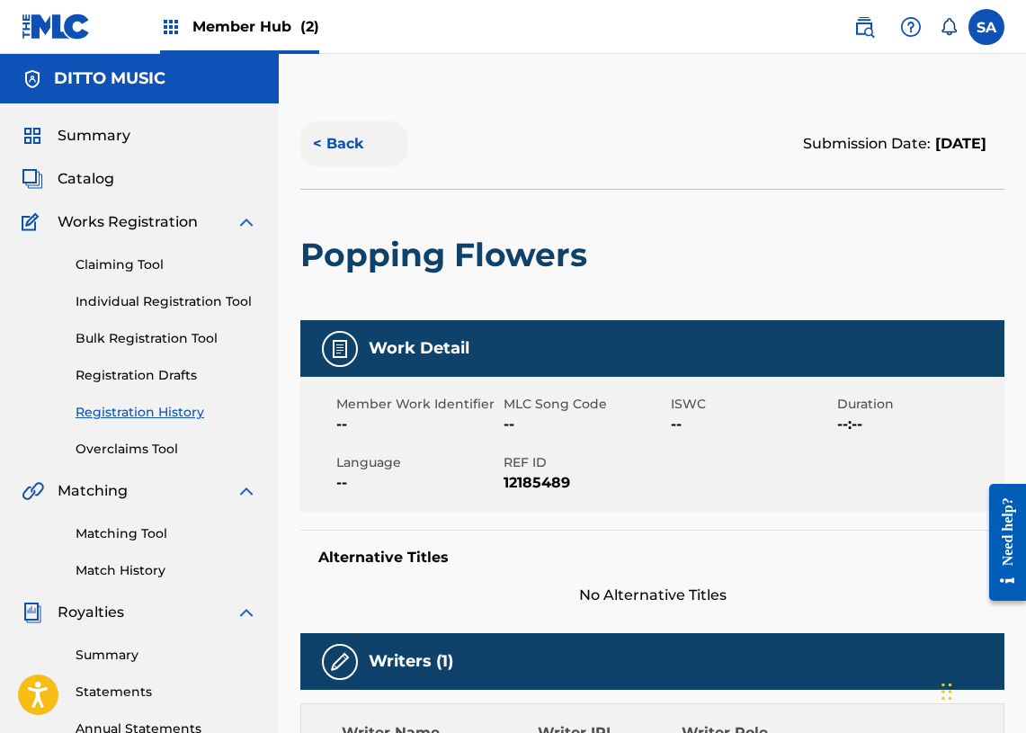
click at [367, 145] on button "< Back" at bounding box center [354, 143] width 108 height 45
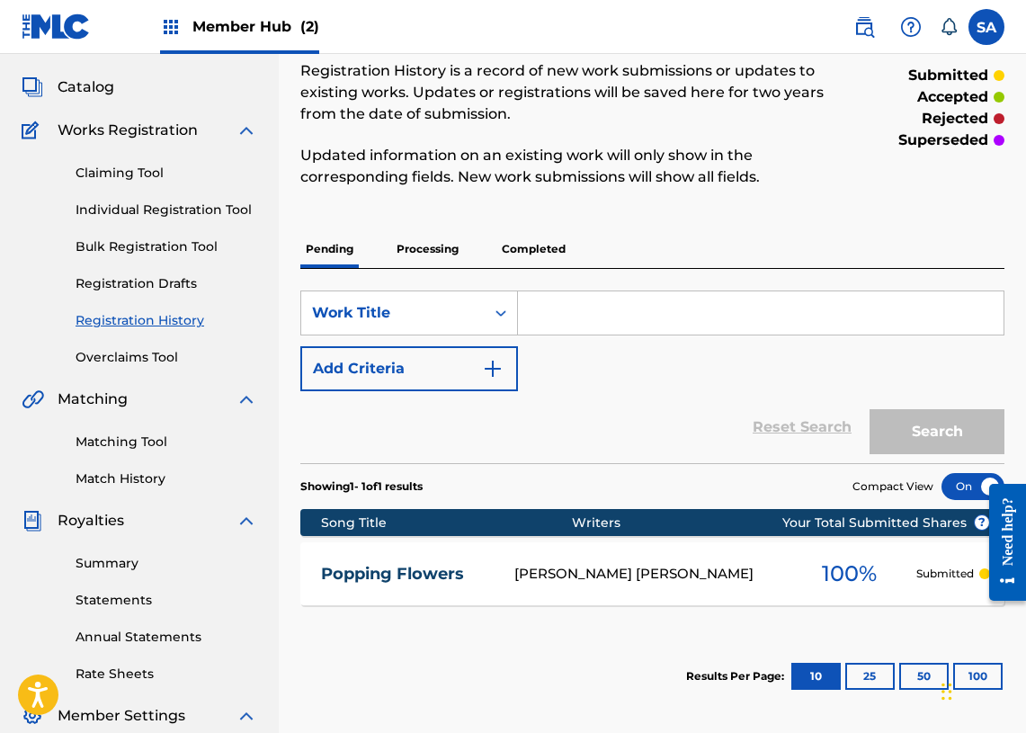
scroll to position [40, 0]
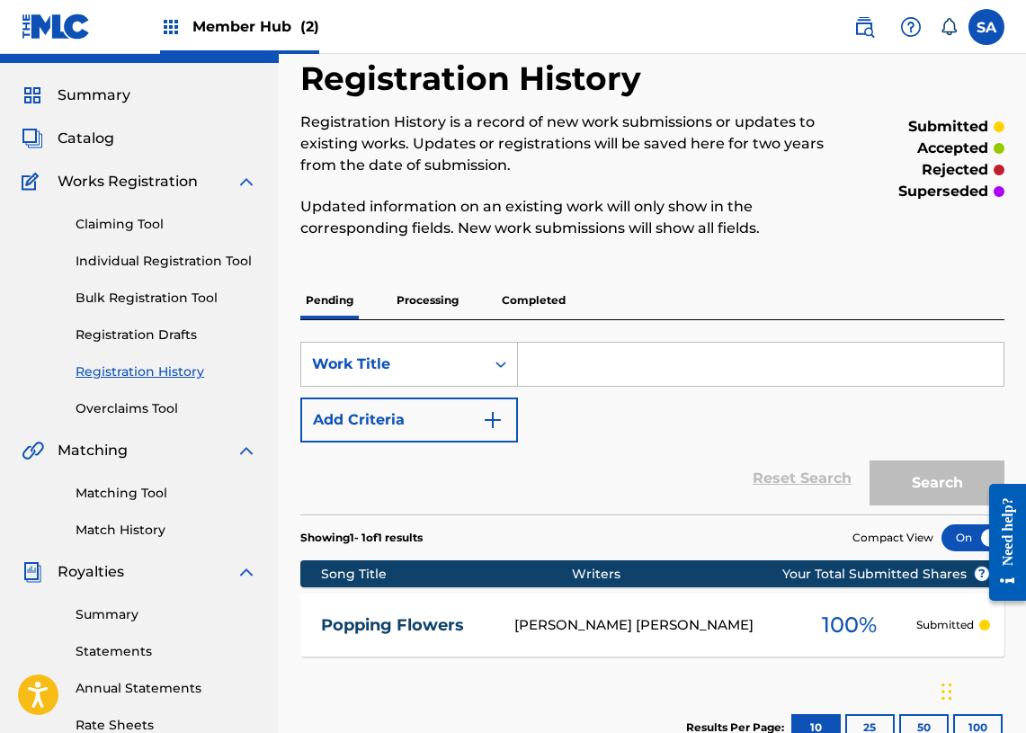
click at [421, 297] on p "Processing" at bounding box center [427, 300] width 73 height 38
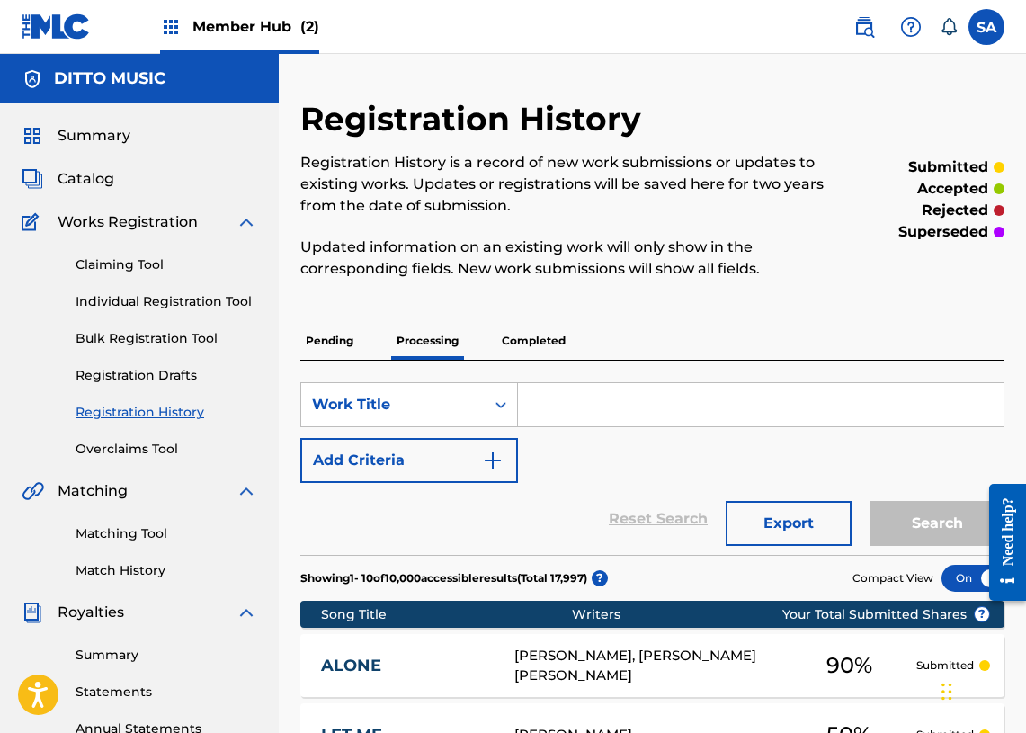
click at [340, 343] on p "Pending" at bounding box center [329, 341] width 58 height 38
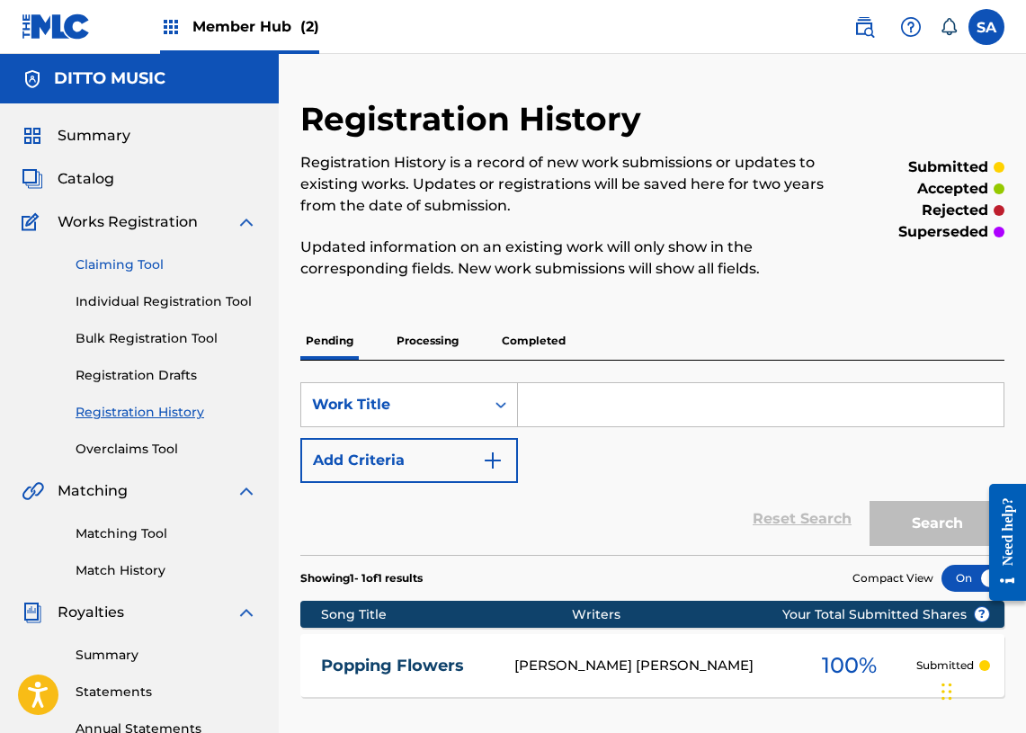
click at [140, 260] on link "Claiming Tool" at bounding box center [167, 264] width 182 height 19
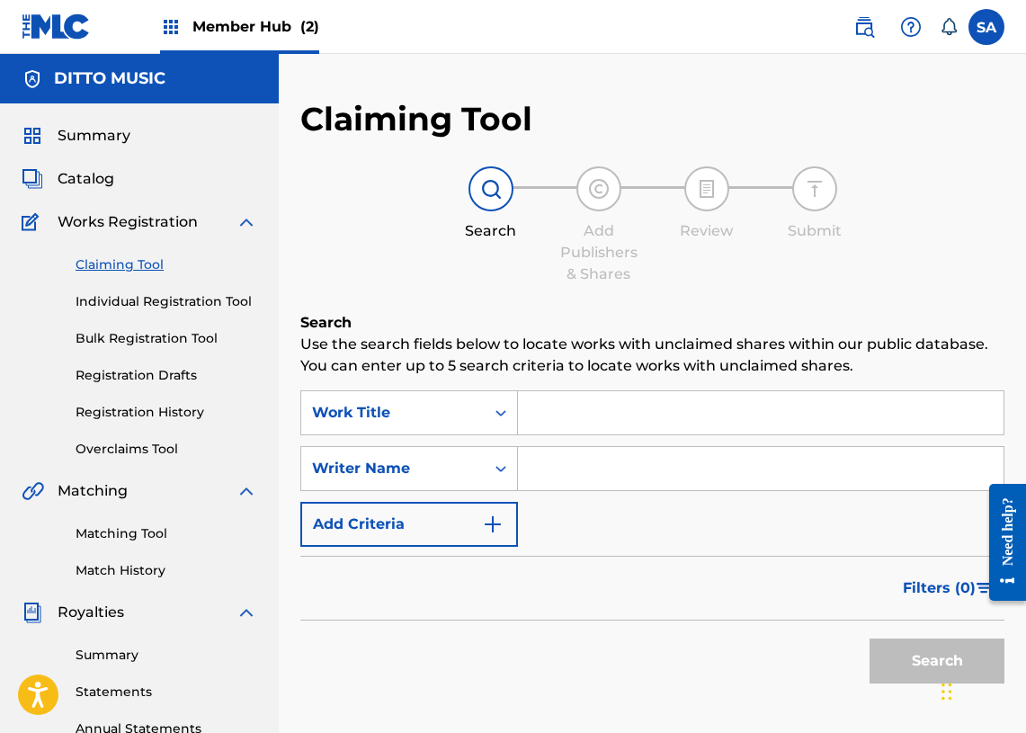
click at [578, 406] on input "Search Form" at bounding box center [761, 412] width 486 height 43
paste input "Beautiful Days"
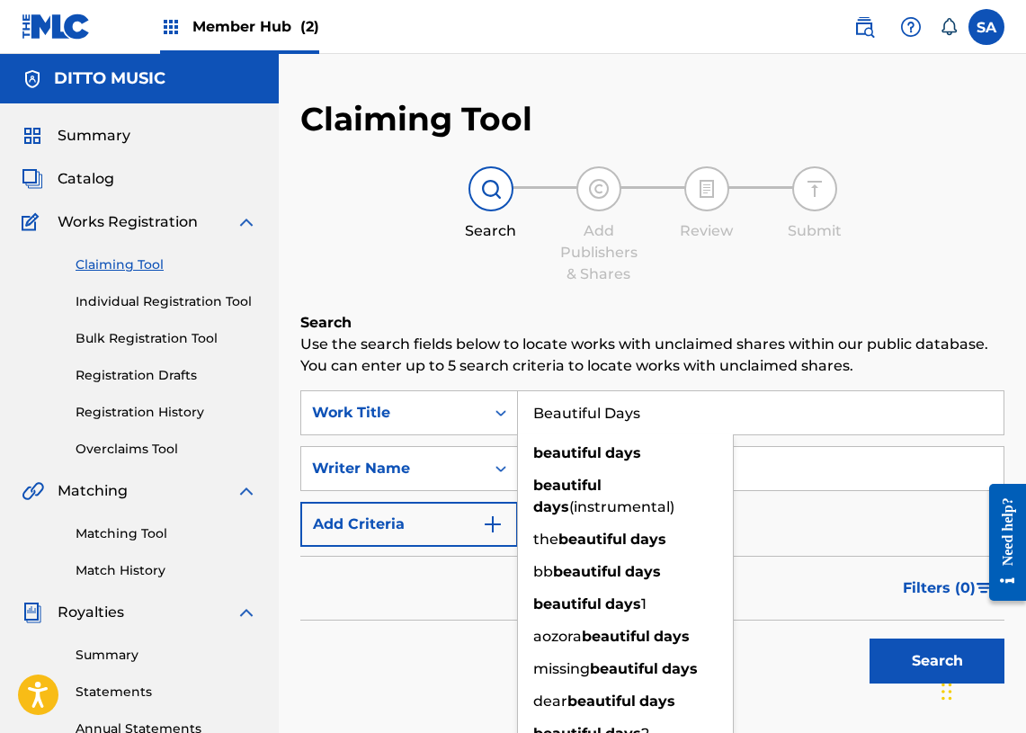
click at [534, 407] on input "Beautiful Days" at bounding box center [761, 412] width 486 height 43
type input "Beautiful Days"
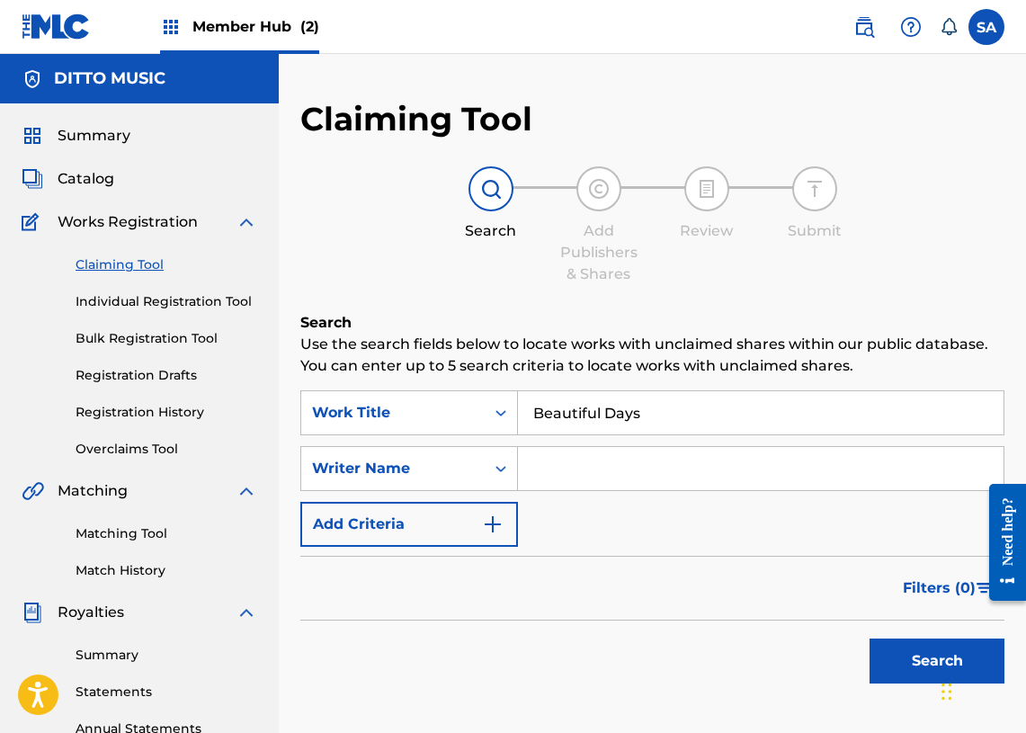
drag, startPoint x: 812, startPoint y: 456, endPoint x: 782, endPoint y: 466, distance: 31.3
click at [811, 456] on input "Search Form" at bounding box center [761, 468] width 486 height 43
paste input "[PERSON_NAME] [PERSON_NAME]"
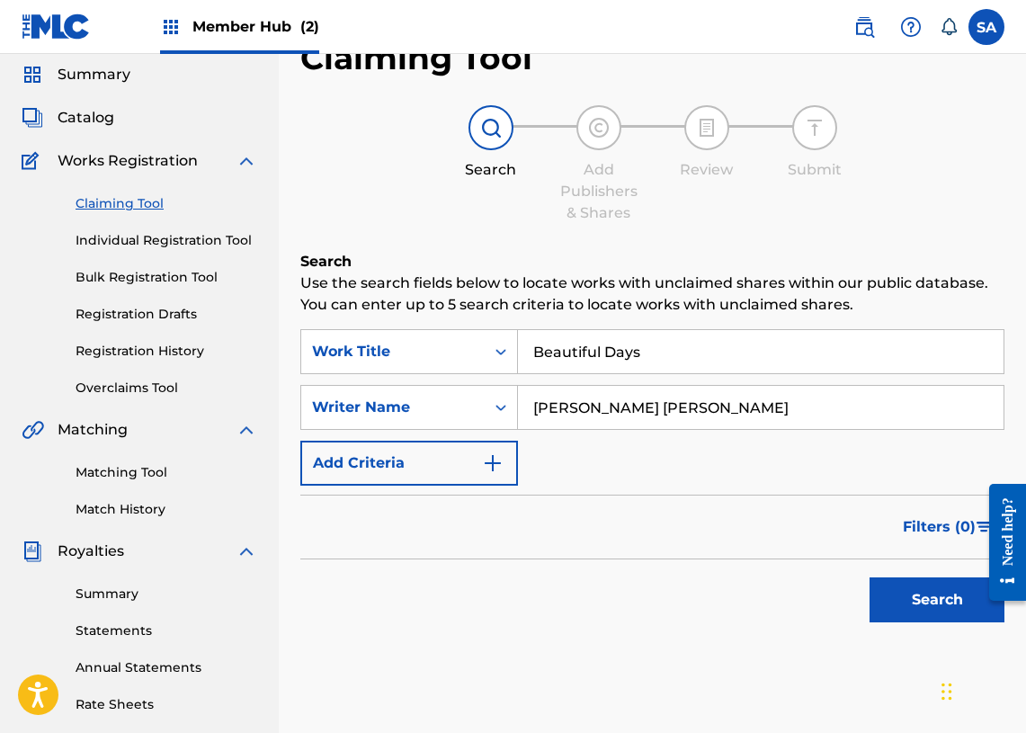
scroll to position [170, 0]
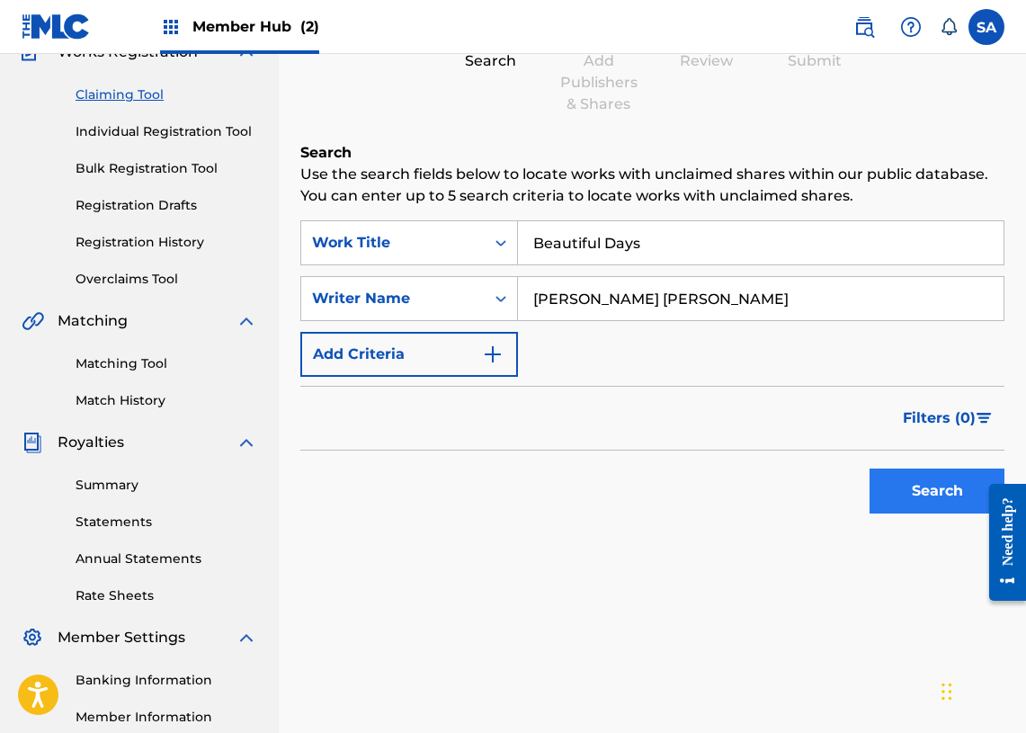
type input "[PERSON_NAME] [PERSON_NAME]"
click at [917, 502] on button "Search" at bounding box center [937, 490] width 135 height 45
click at [525, 297] on input "[PERSON_NAME] [PERSON_NAME]" at bounding box center [761, 298] width 486 height 43
click at [901, 474] on button "Search" at bounding box center [937, 490] width 135 height 45
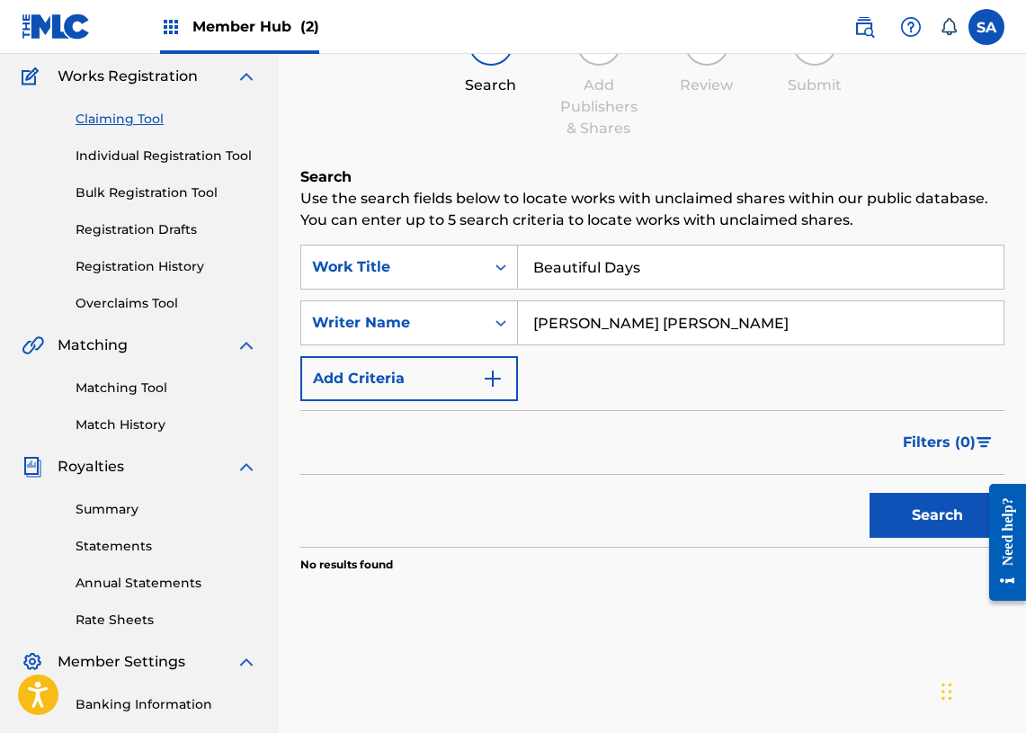
scroll to position [154, 0]
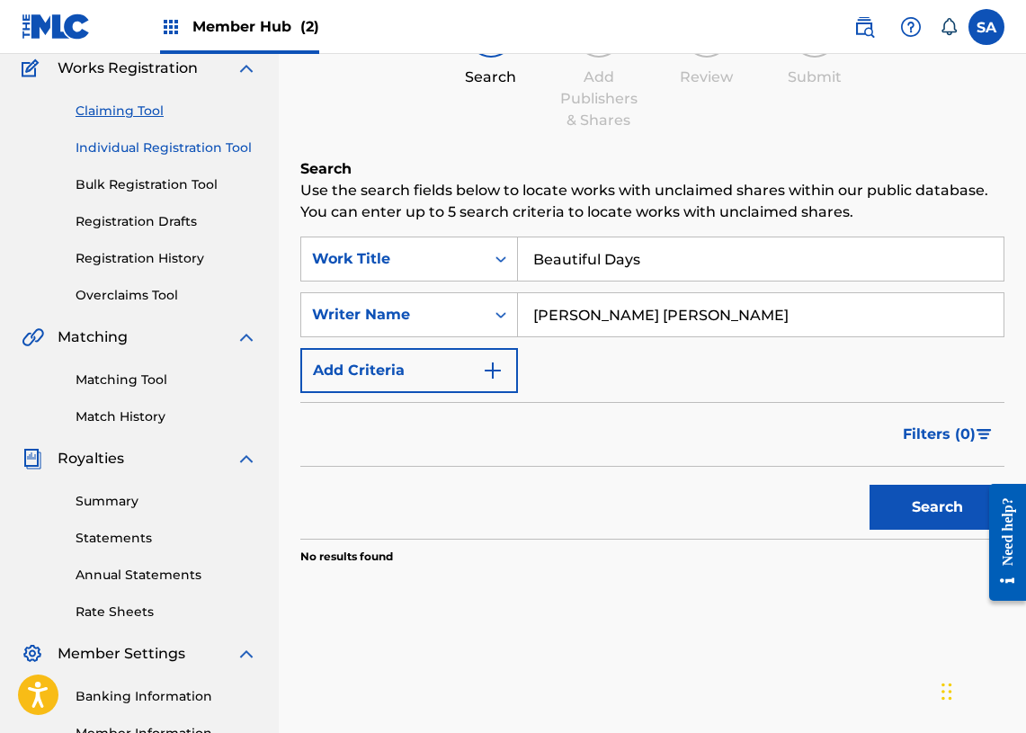
click at [177, 147] on link "Individual Registration Tool" at bounding box center [167, 147] width 182 height 19
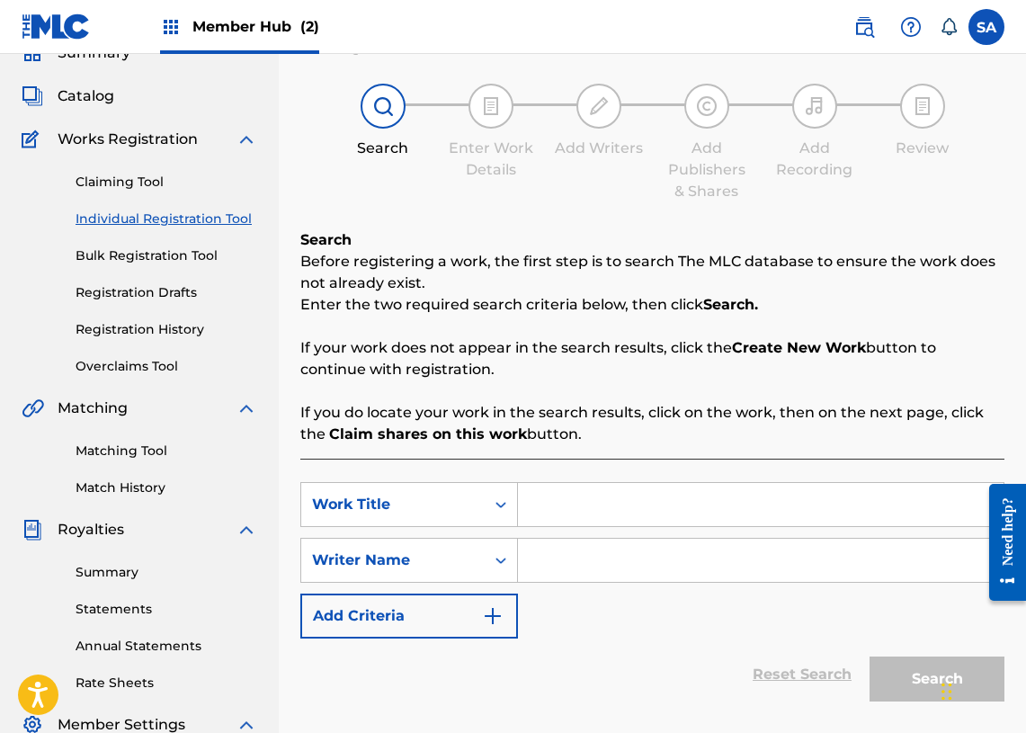
scroll to position [274, 0]
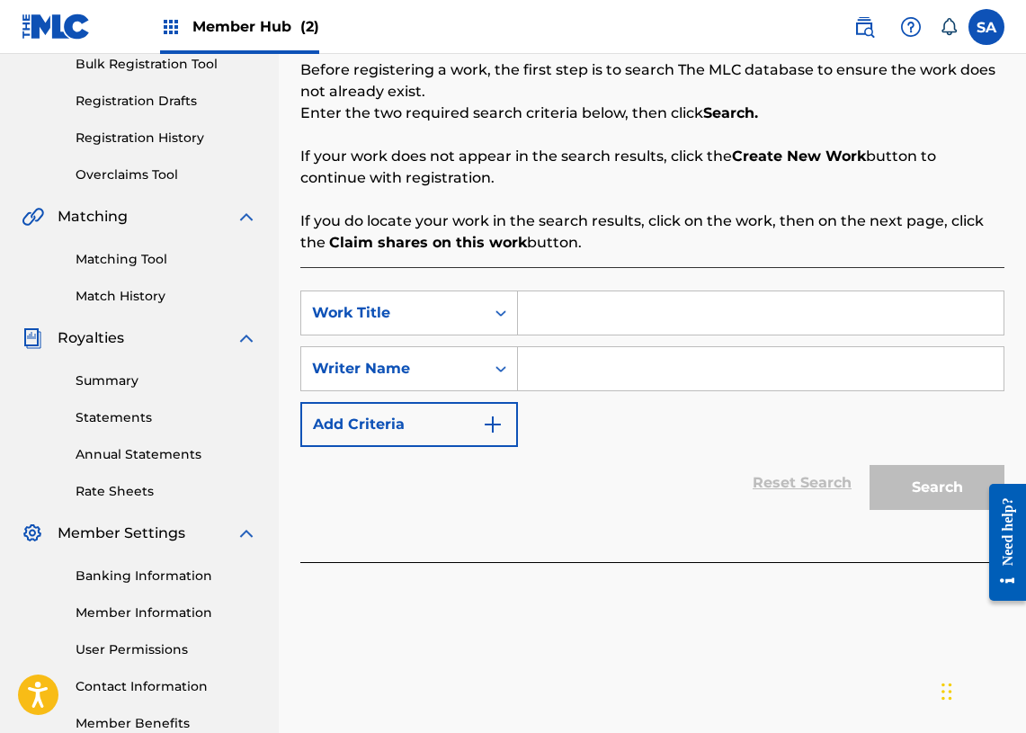
drag, startPoint x: 573, startPoint y: 302, endPoint x: 568, endPoint y: 347, distance: 45.2
click at [573, 307] on input "Search Form" at bounding box center [761, 312] width 486 height 43
click at [566, 353] on input "Search Form" at bounding box center [761, 368] width 486 height 43
paste input "[PERSON_NAME] [PERSON_NAME]"
type input "[PERSON_NAME] [PERSON_NAME]"
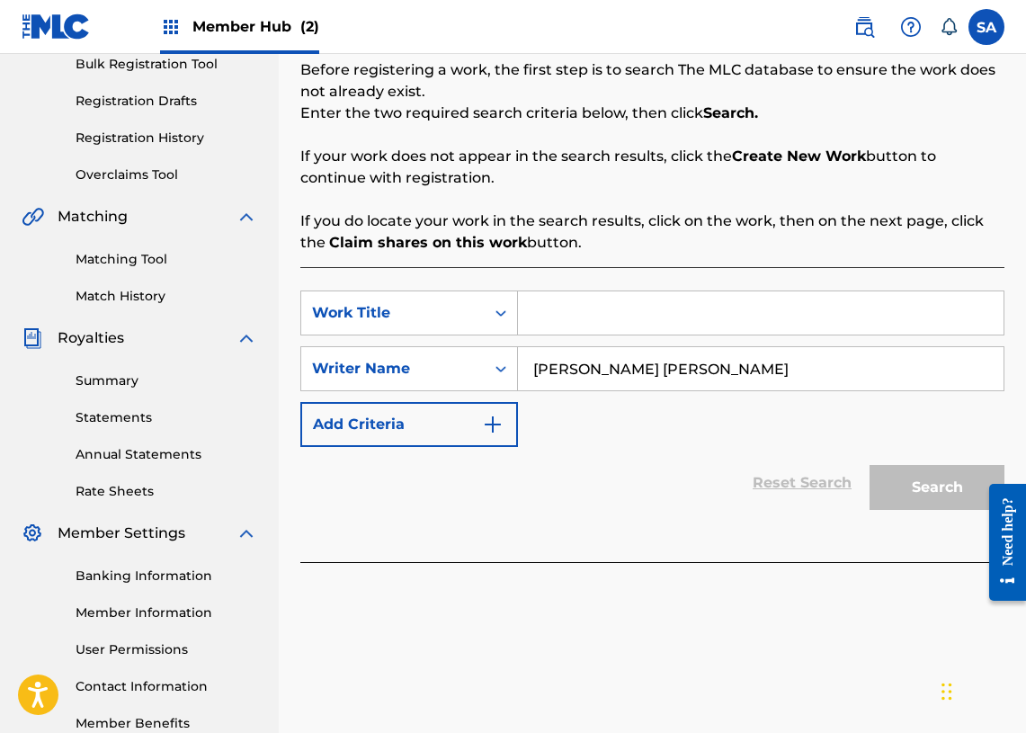
click at [562, 300] on input "Search Form" at bounding box center [761, 312] width 486 height 43
paste input "[PERSON_NAME] [PERSON_NAME]"
type input "[PERSON_NAME] [PERSON_NAME]"
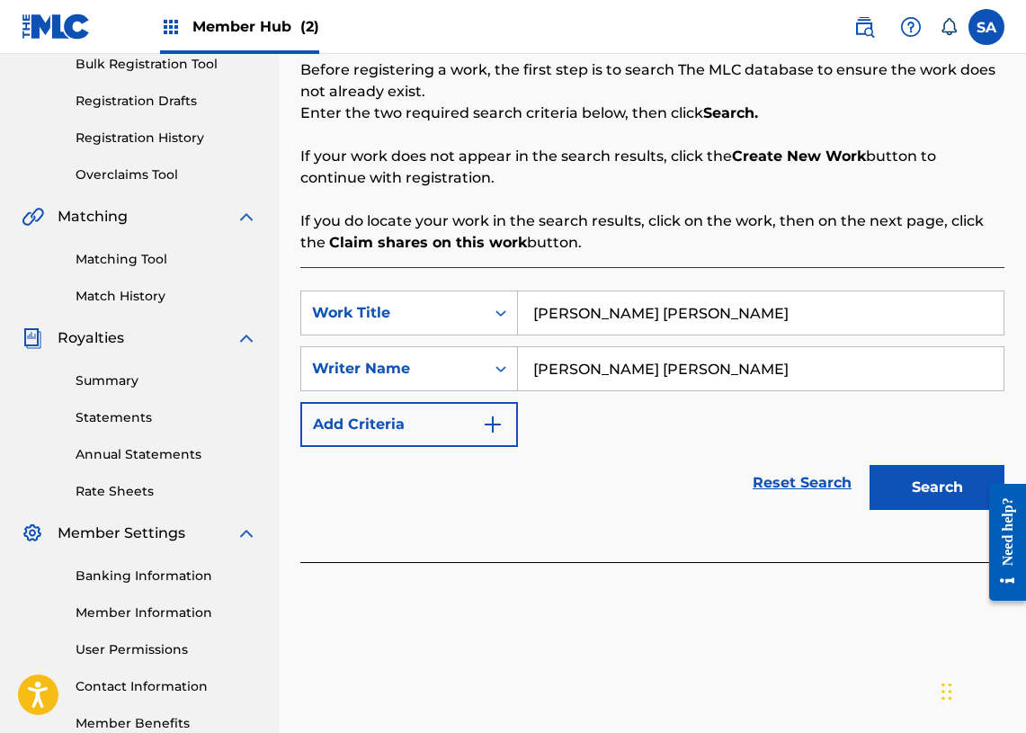
drag, startPoint x: 816, startPoint y: 308, endPoint x: 273, endPoint y: 308, distance: 542.2
click at [273, 308] on main "DITTO MUSIC Summary Catalog Works Registration Claiming Tool Individual Registr…" at bounding box center [513, 267] width 1026 height 975
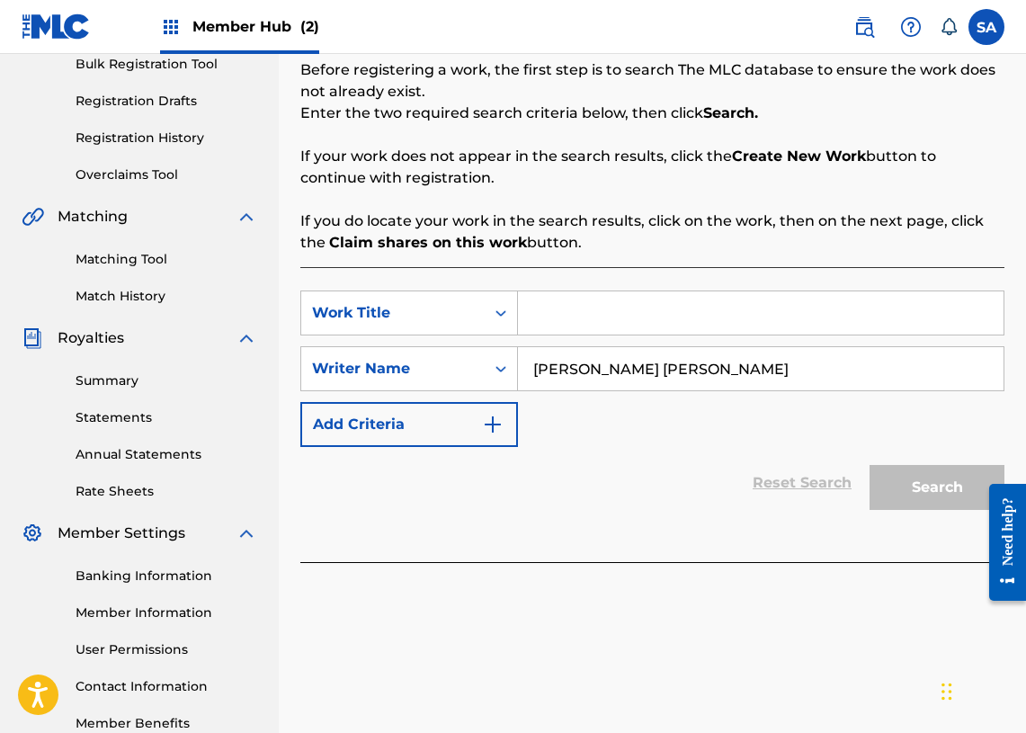
click at [574, 322] on input "Search Form" at bounding box center [761, 312] width 486 height 43
paste input "Beautiful Days"
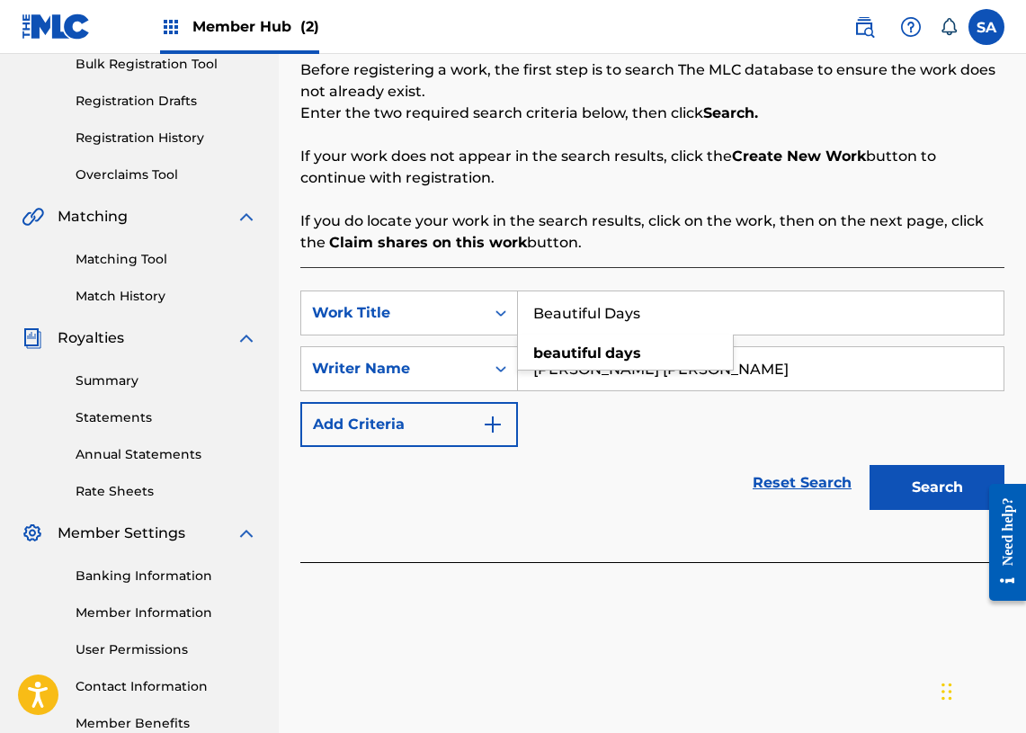
click at [565, 316] on input "Beautiful Days" at bounding box center [761, 312] width 486 height 43
type input "Beautiful Days"
click at [954, 500] on button "Search" at bounding box center [937, 487] width 135 height 45
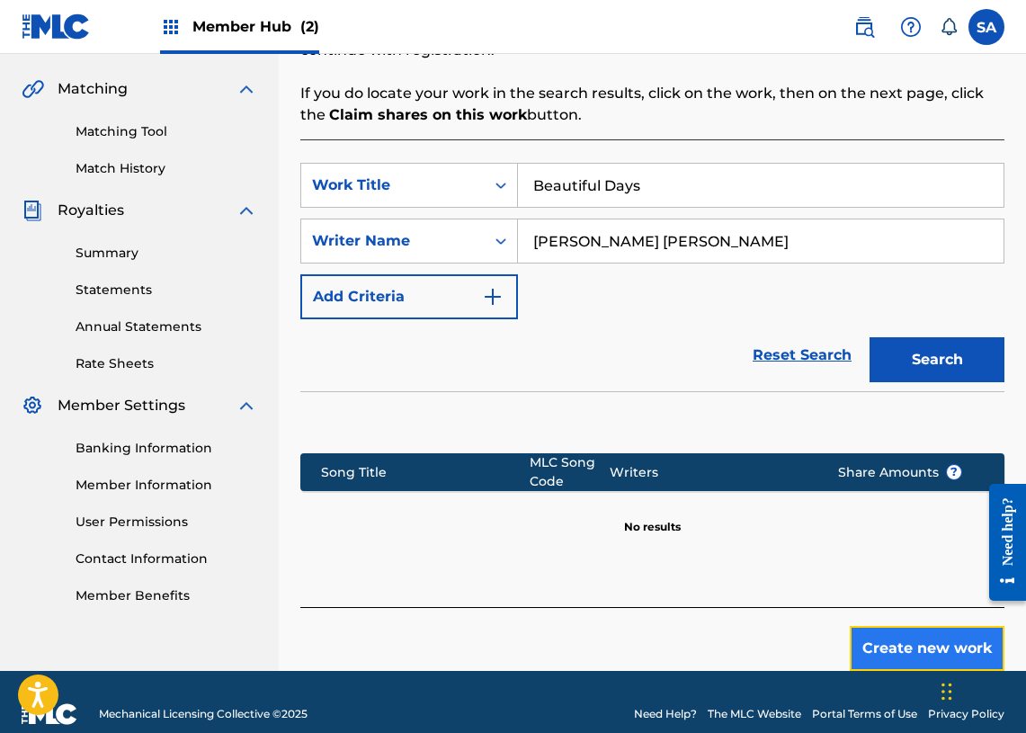
click at [887, 634] on button "Create new work" at bounding box center [927, 648] width 155 height 45
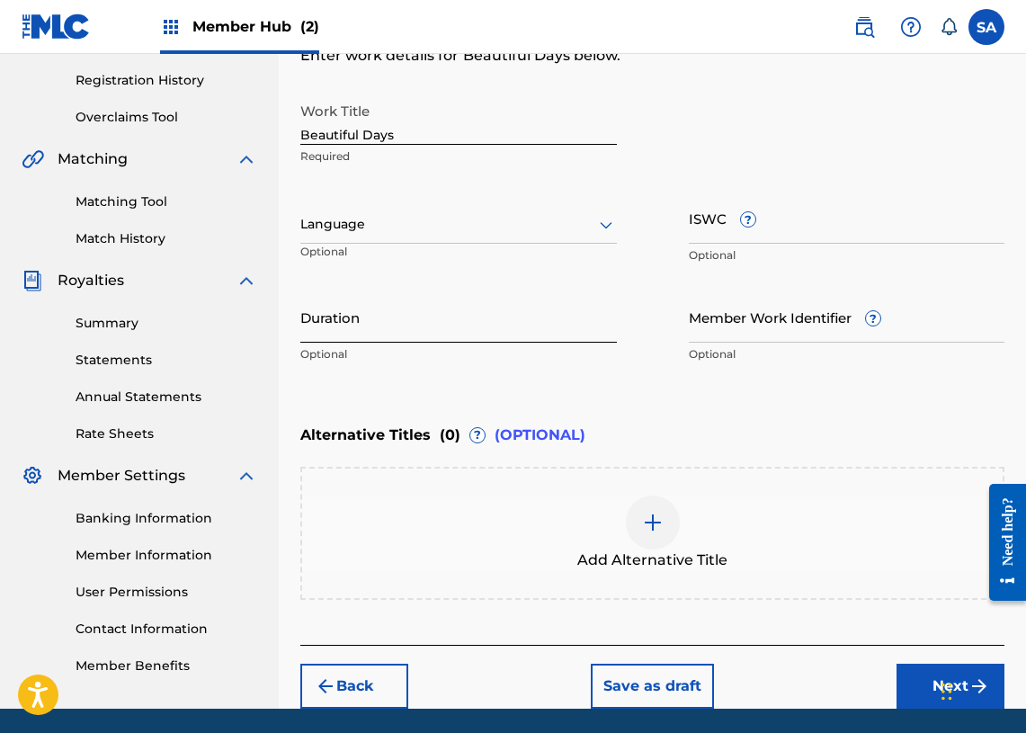
scroll to position [348, 0]
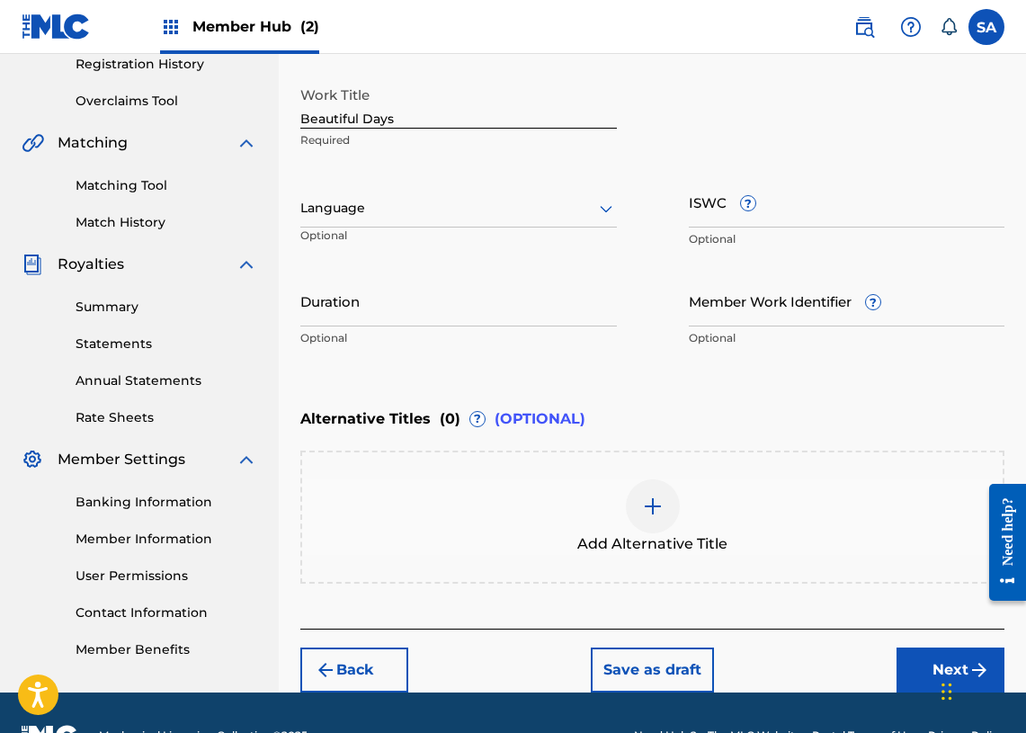
click at [450, 231] on div "Language Optional" at bounding box center [458, 216] width 317 height 81
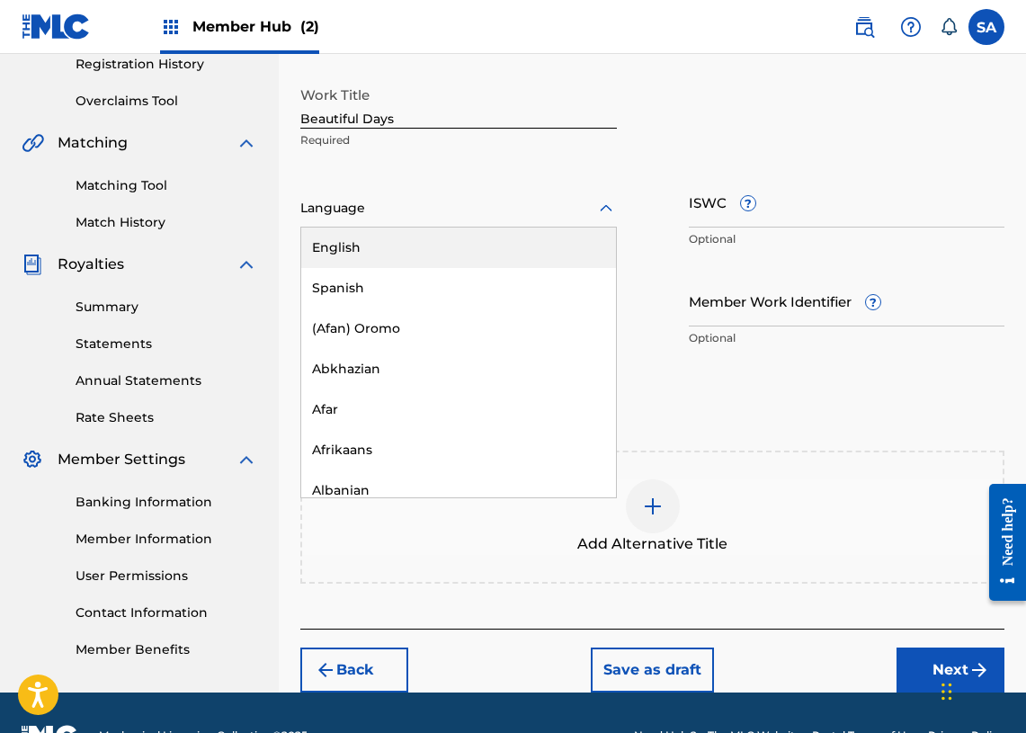
click at [442, 220] on div "Language" at bounding box center [458, 209] width 317 height 38
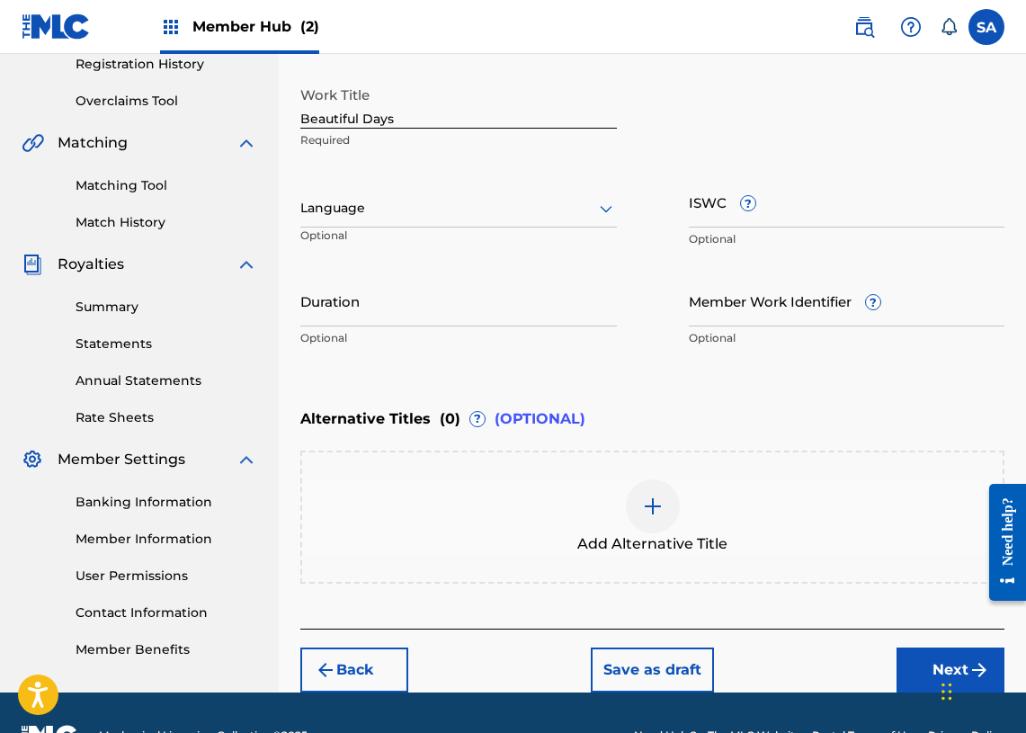
click at [742, 170] on div "Work Title Beautiful Days Required Language Optional ISWC ? Optional Duration O…" at bounding box center [652, 216] width 704 height 279
click at [389, 286] on input "Duration" at bounding box center [458, 300] width 317 height 51
paste input "02:28"
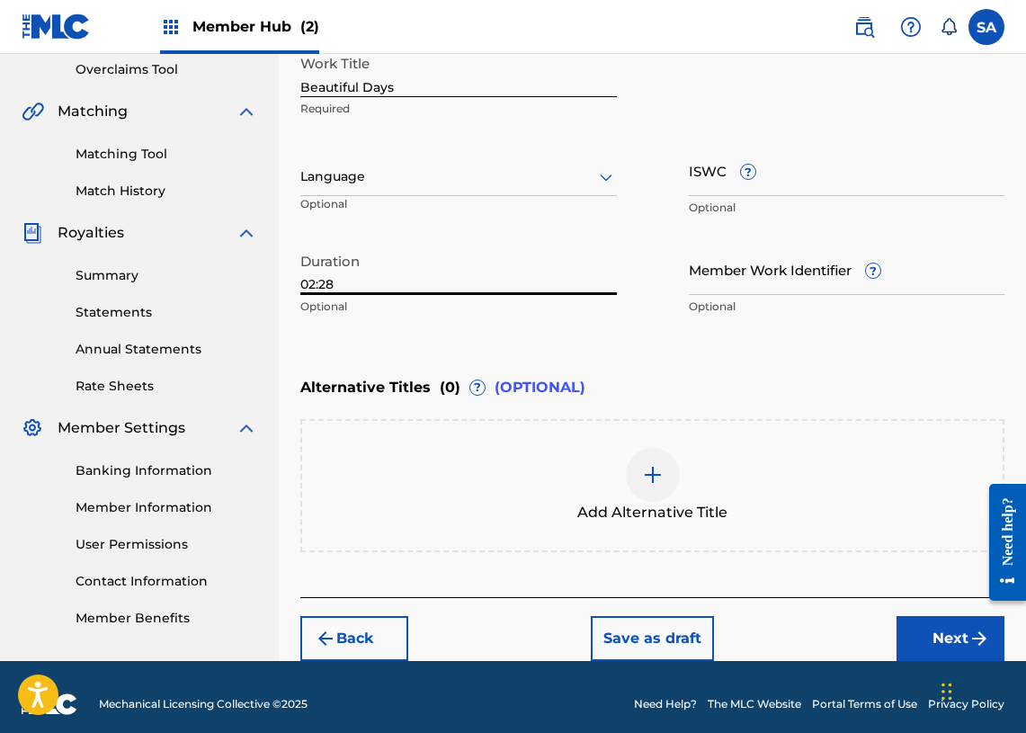
scroll to position [394, 0]
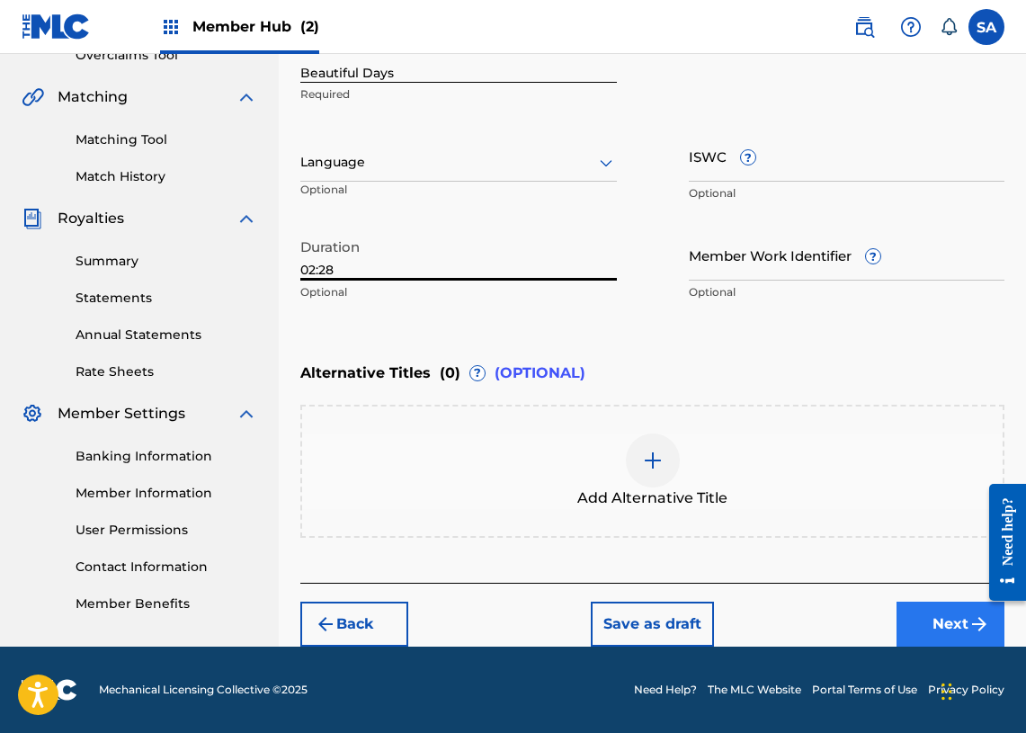
type input "02:28"
click at [923, 627] on button "Next" at bounding box center [951, 624] width 108 height 45
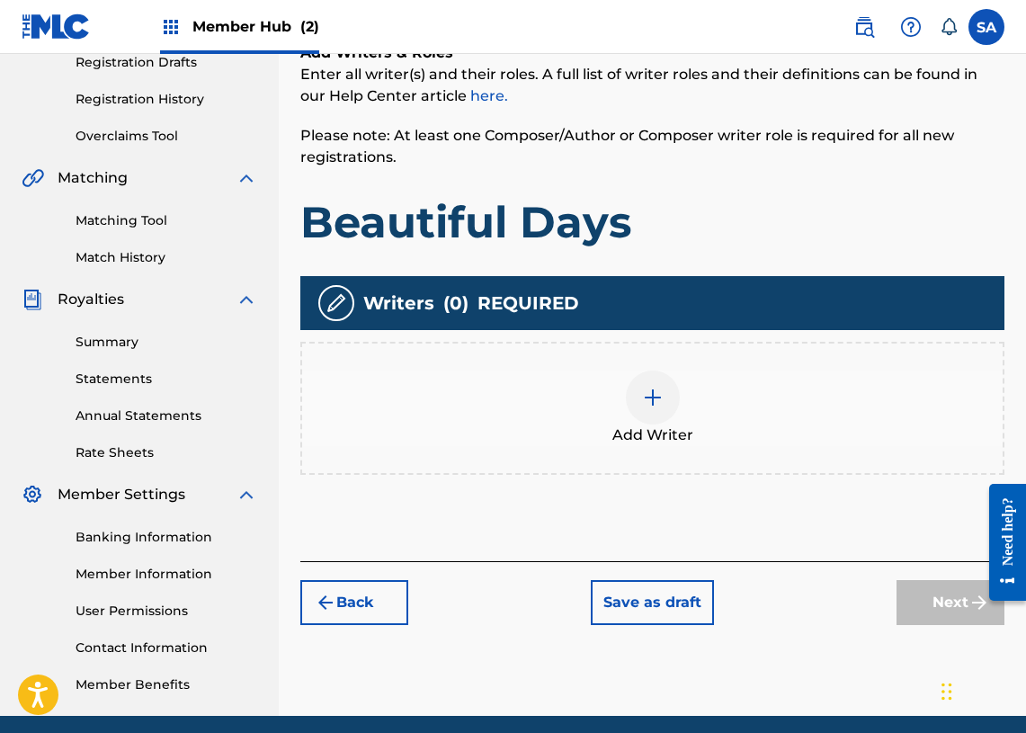
scroll to position [332, 0]
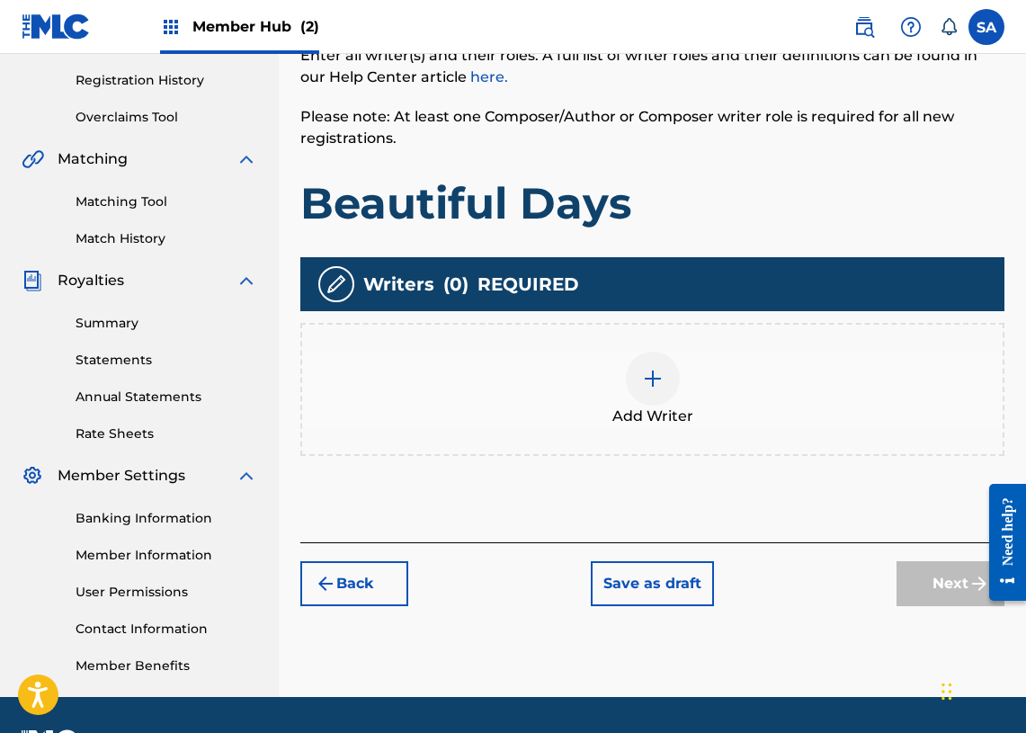
click at [653, 366] on div at bounding box center [653, 379] width 54 height 54
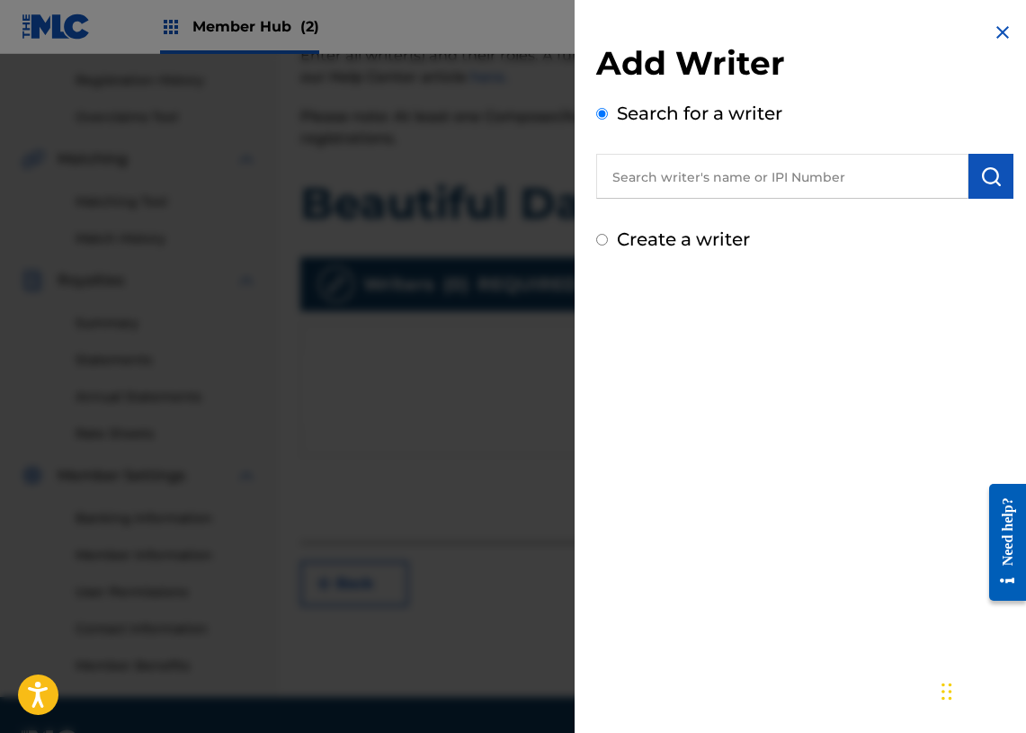
drag, startPoint x: 652, startPoint y: 161, endPoint x: 725, endPoint y: 178, distance: 74.8
click at [652, 161] on input "text" at bounding box center [782, 176] width 372 height 45
paste input "[PERSON_NAME] [PERSON_NAME]"
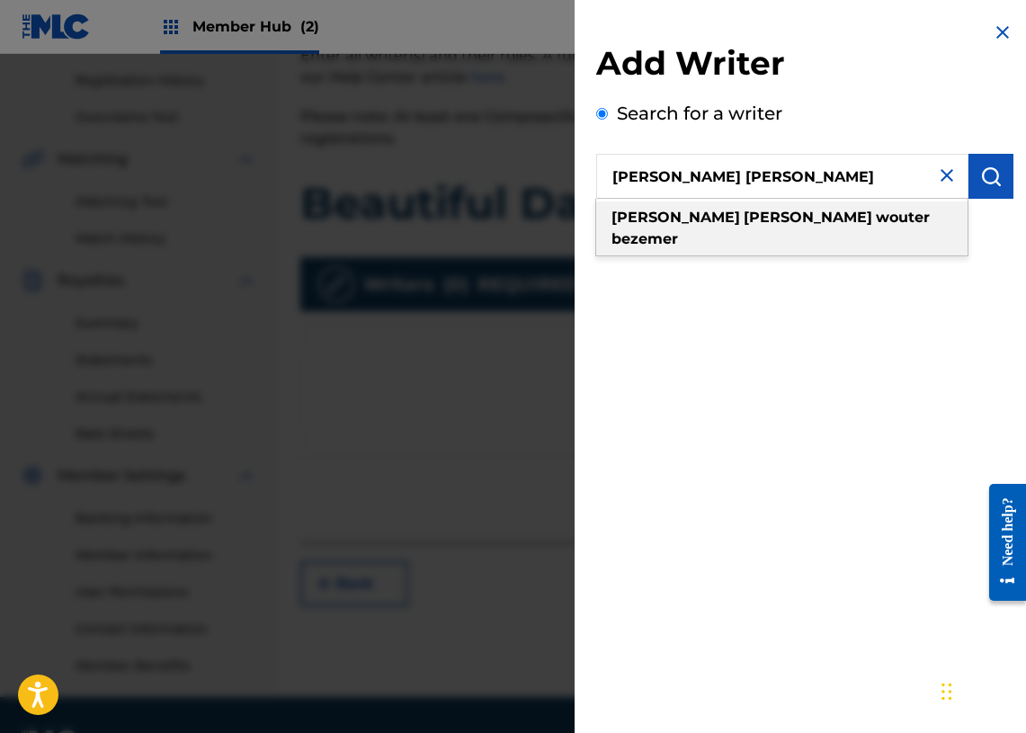
click at [876, 212] on strong "wouter" at bounding box center [903, 217] width 54 height 17
type input "[PERSON_NAME] [PERSON_NAME]"
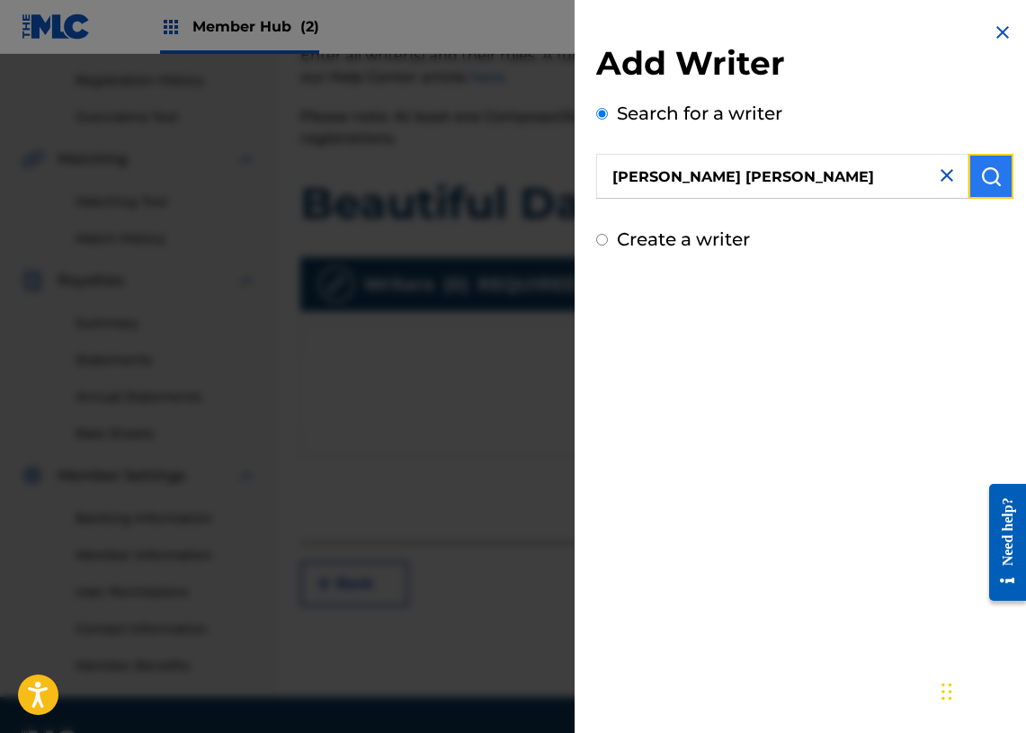
click at [985, 183] on img "submit" at bounding box center [991, 176] width 22 height 22
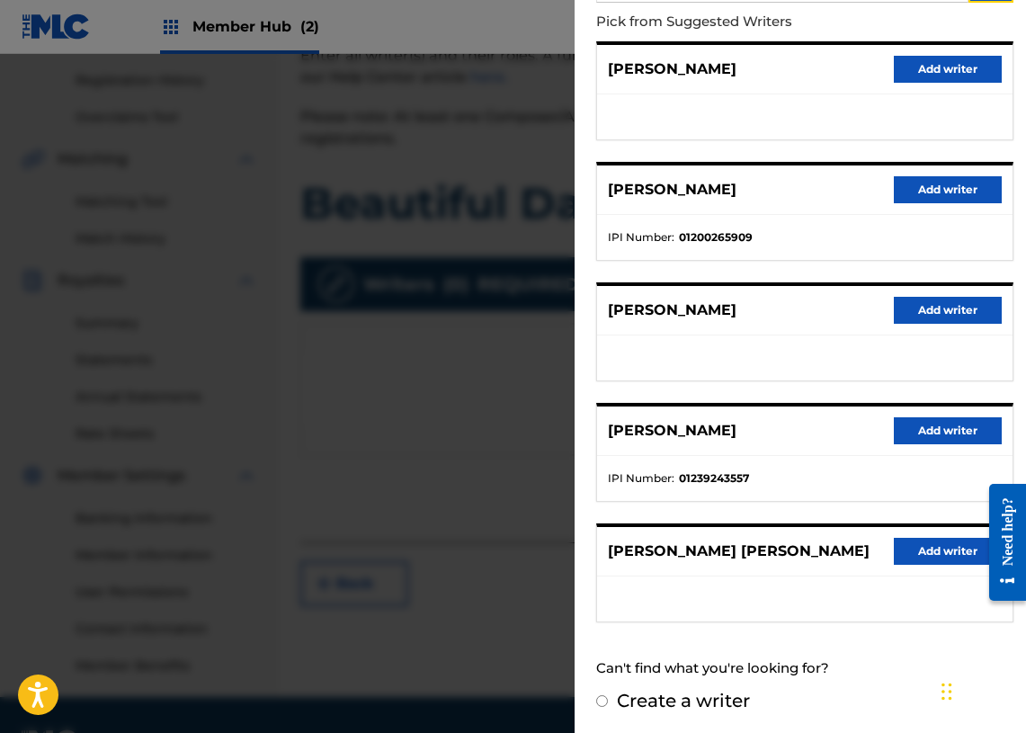
scroll to position [198, 0]
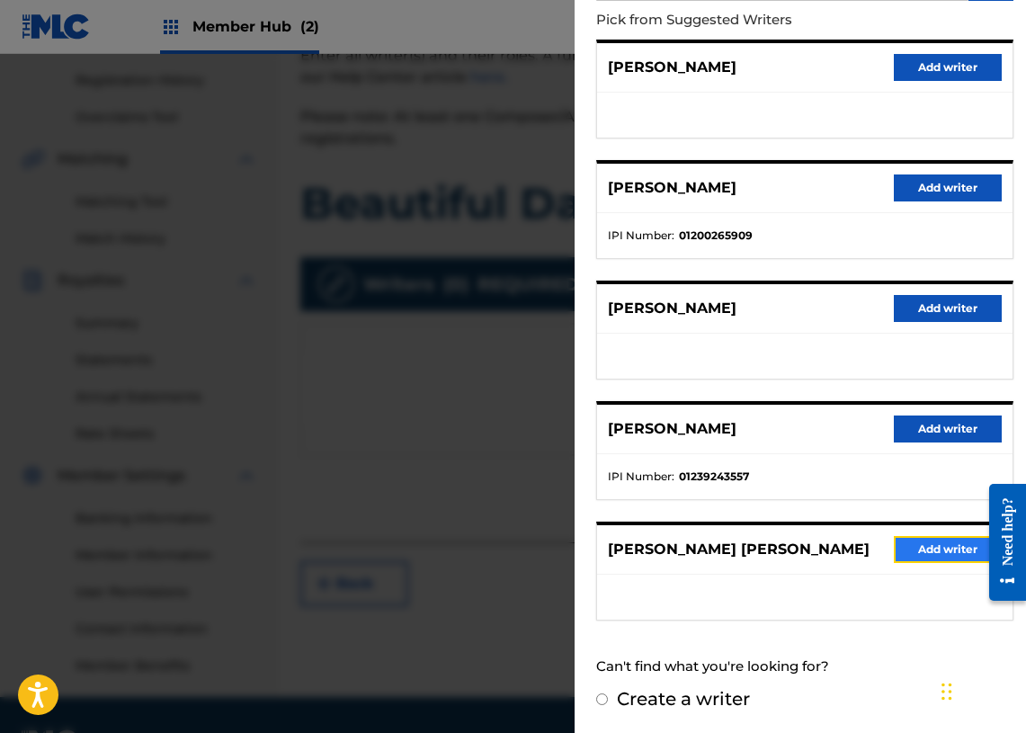
click at [915, 556] on button "Add writer" at bounding box center [948, 549] width 108 height 27
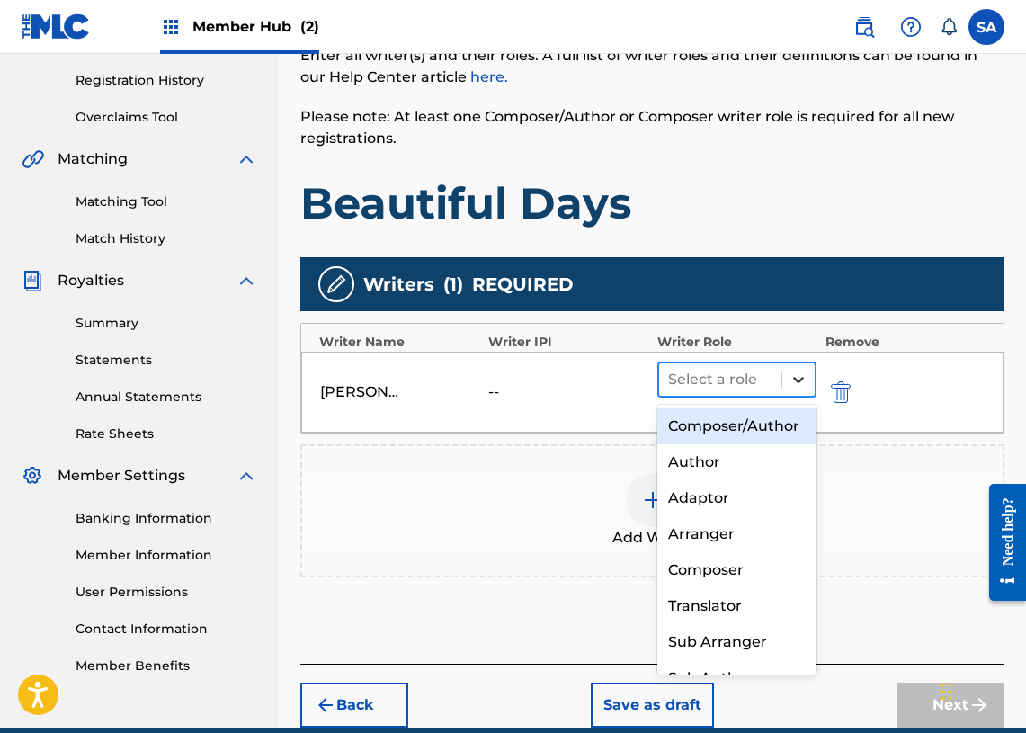
click at [806, 381] on icon at bounding box center [799, 379] width 18 height 18
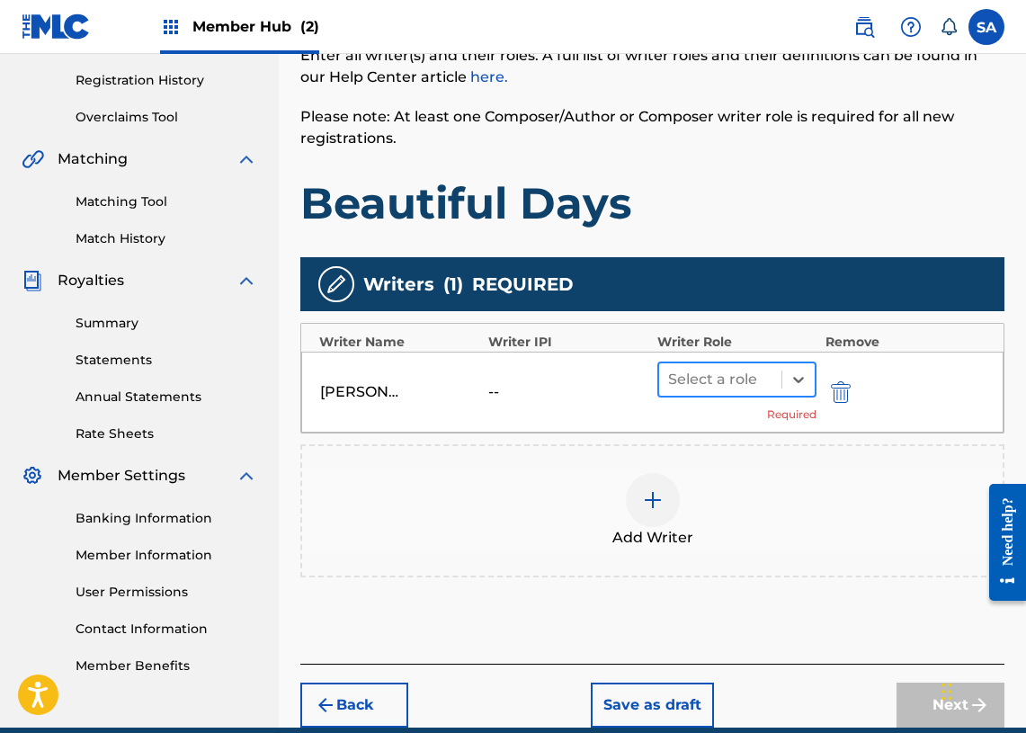
click at [759, 370] on div at bounding box center [720, 379] width 104 height 25
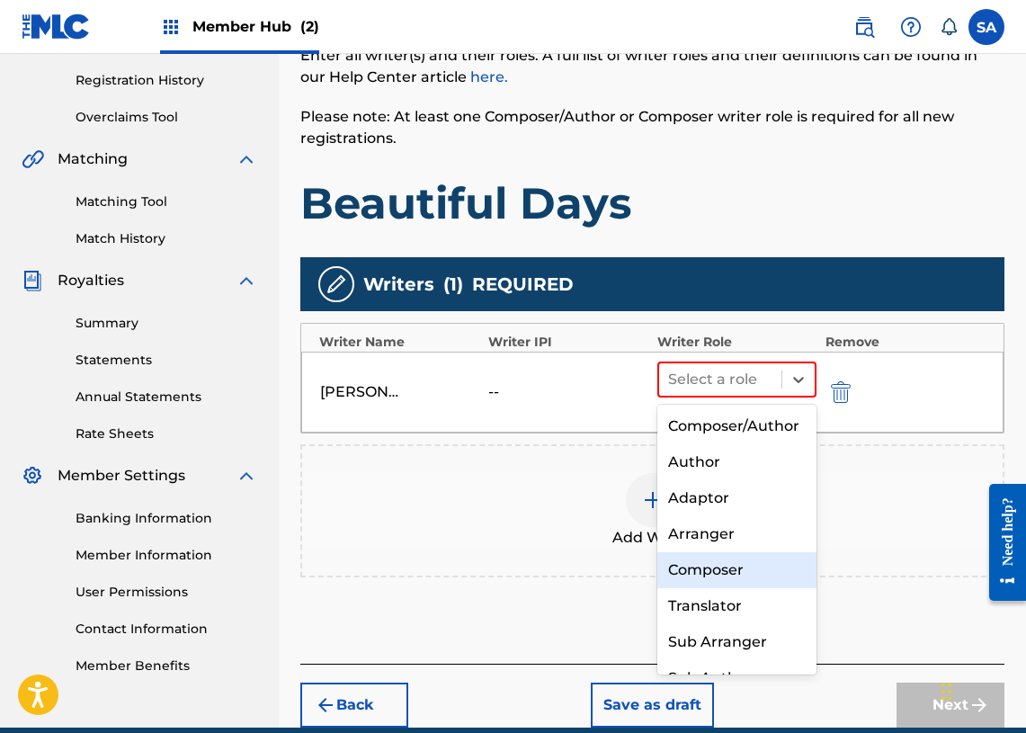
drag, startPoint x: 720, startPoint y: 599, endPoint x: 713, endPoint y: 567, distance: 32.3
click at [719, 588] on div "Composer" at bounding box center [736, 570] width 159 height 36
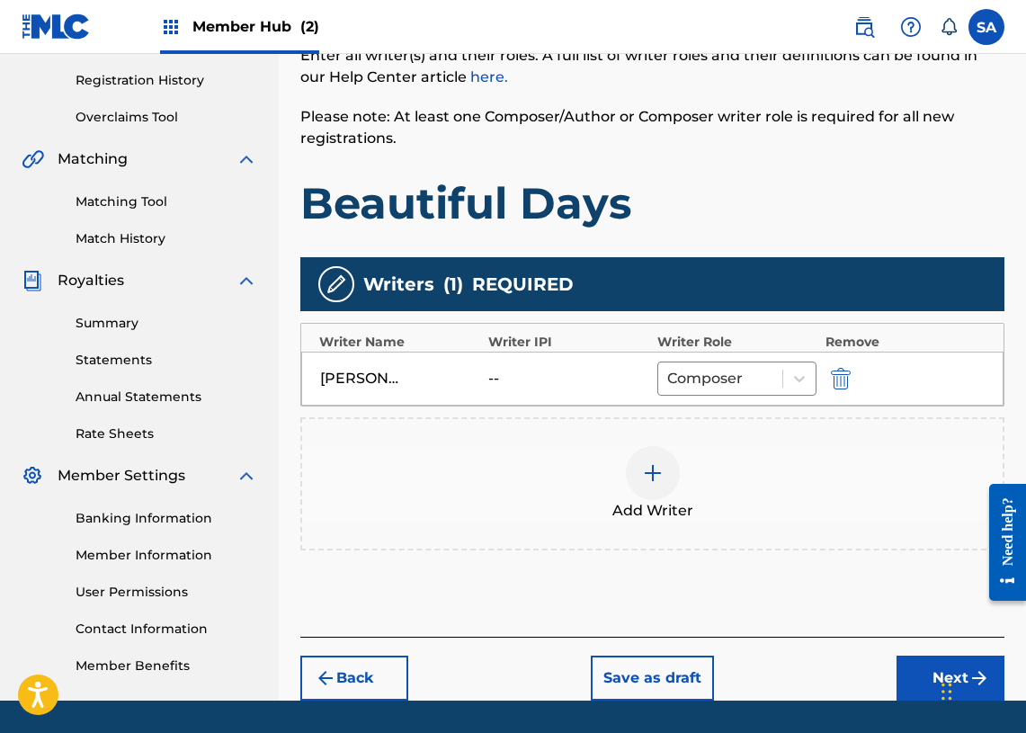
click at [763, 534] on div "Add Writer" at bounding box center [652, 483] width 704 height 133
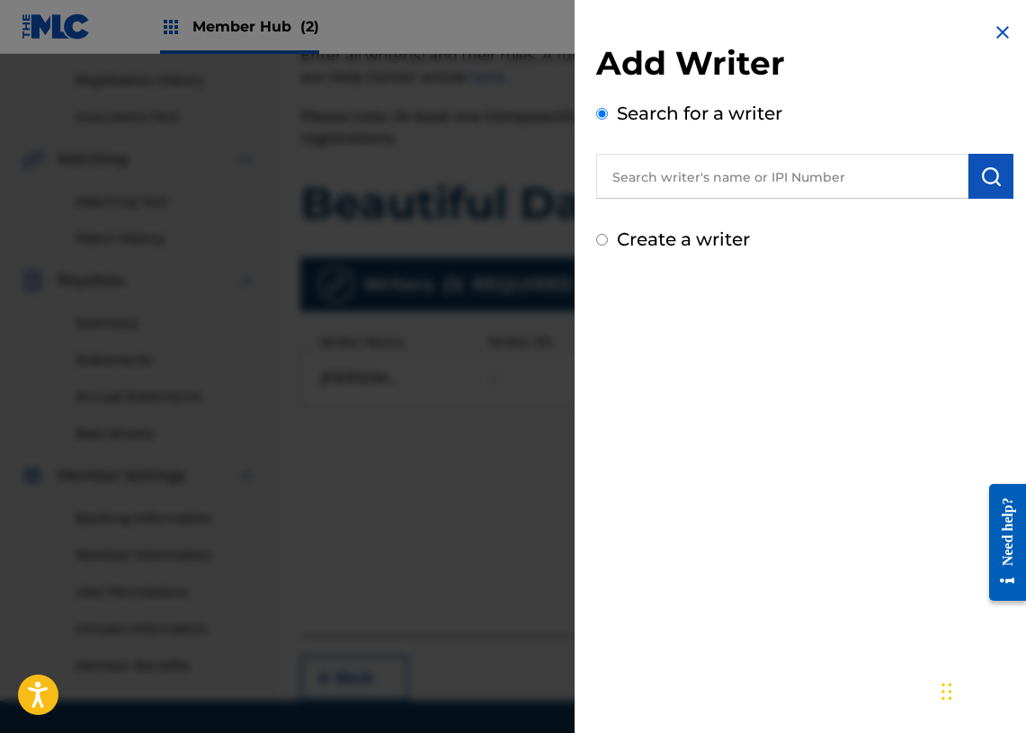
scroll to position [386, 0]
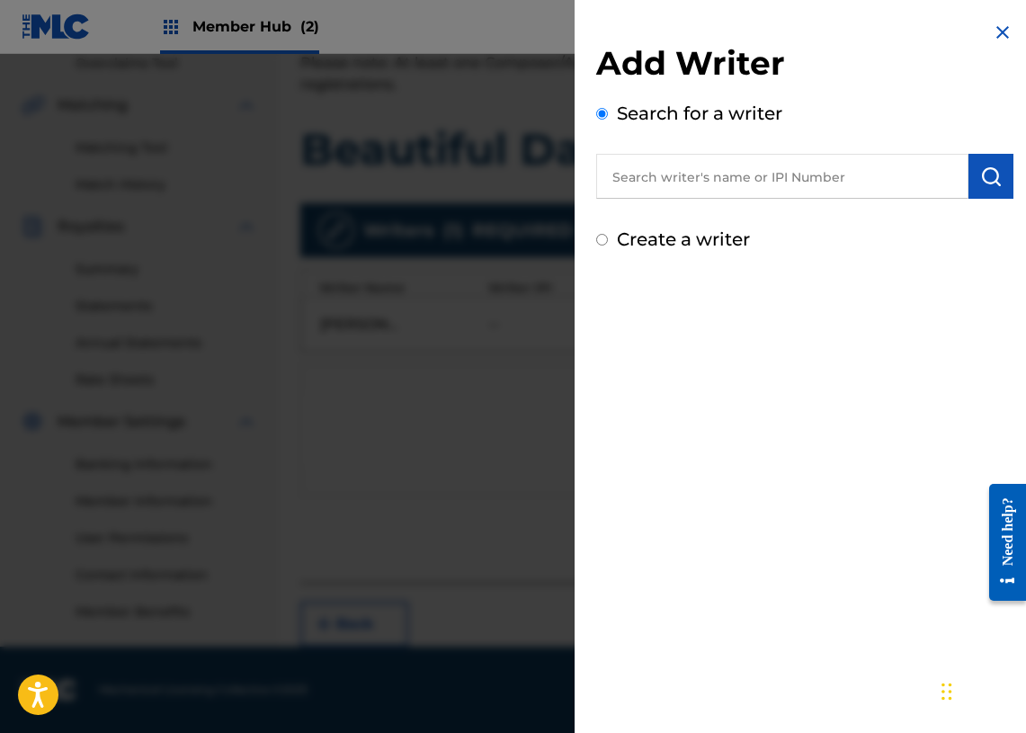
click at [992, 37] on img at bounding box center [1003, 33] width 22 height 22
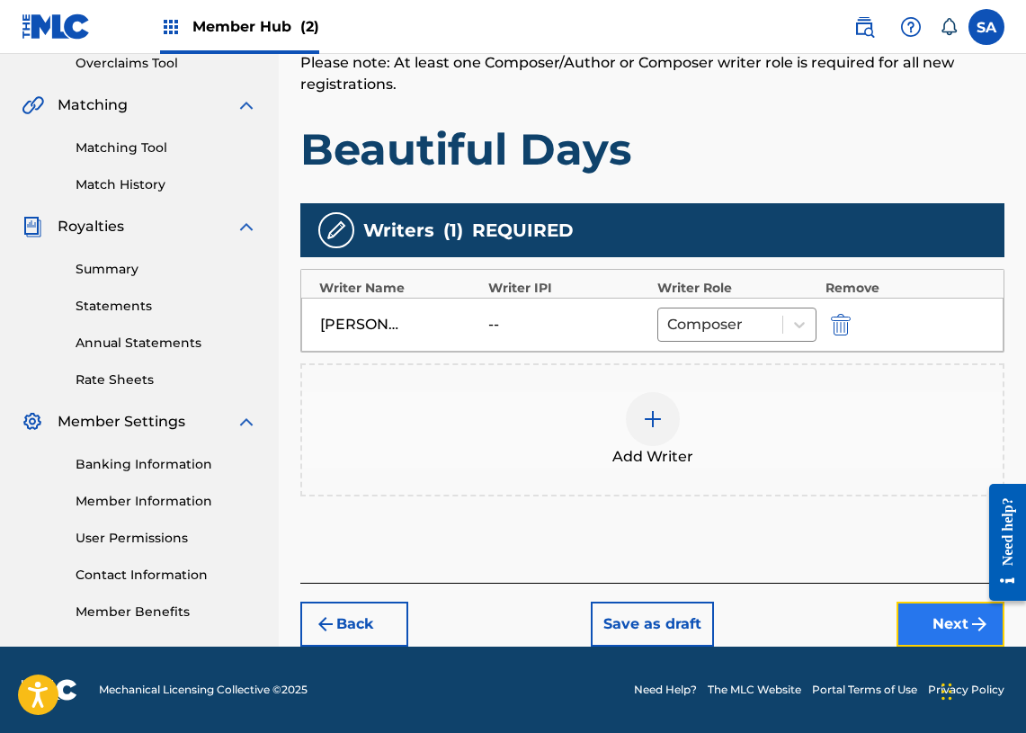
click at [923, 614] on button "Next" at bounding box center [951, 624] width 108 height 45
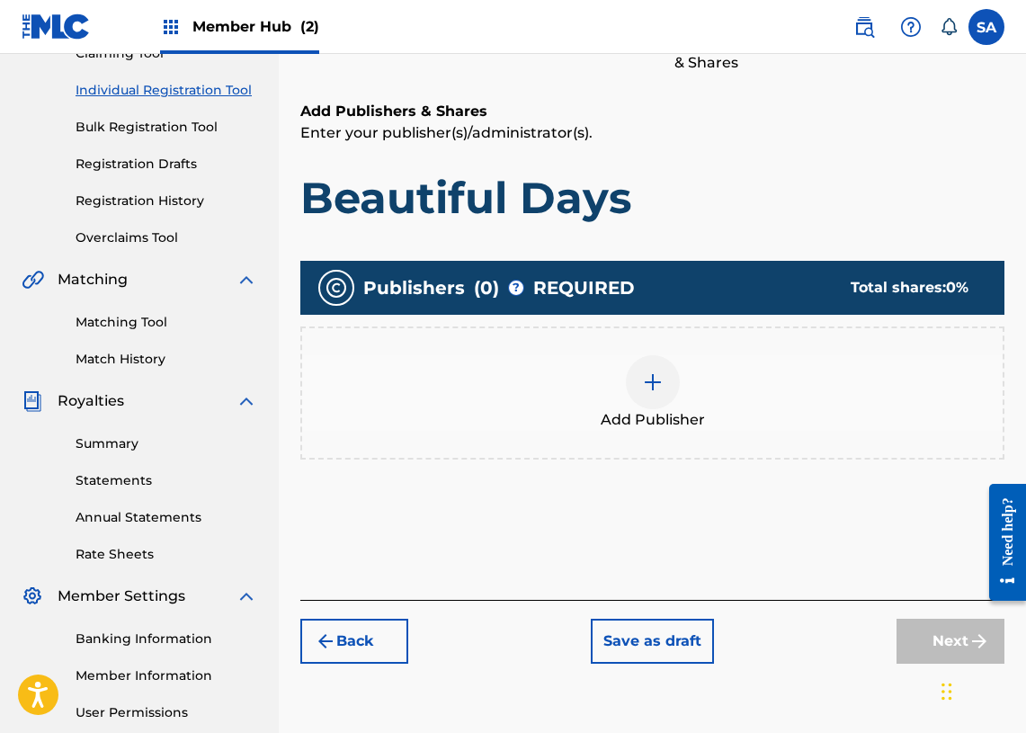
scroll to position [212, 0]
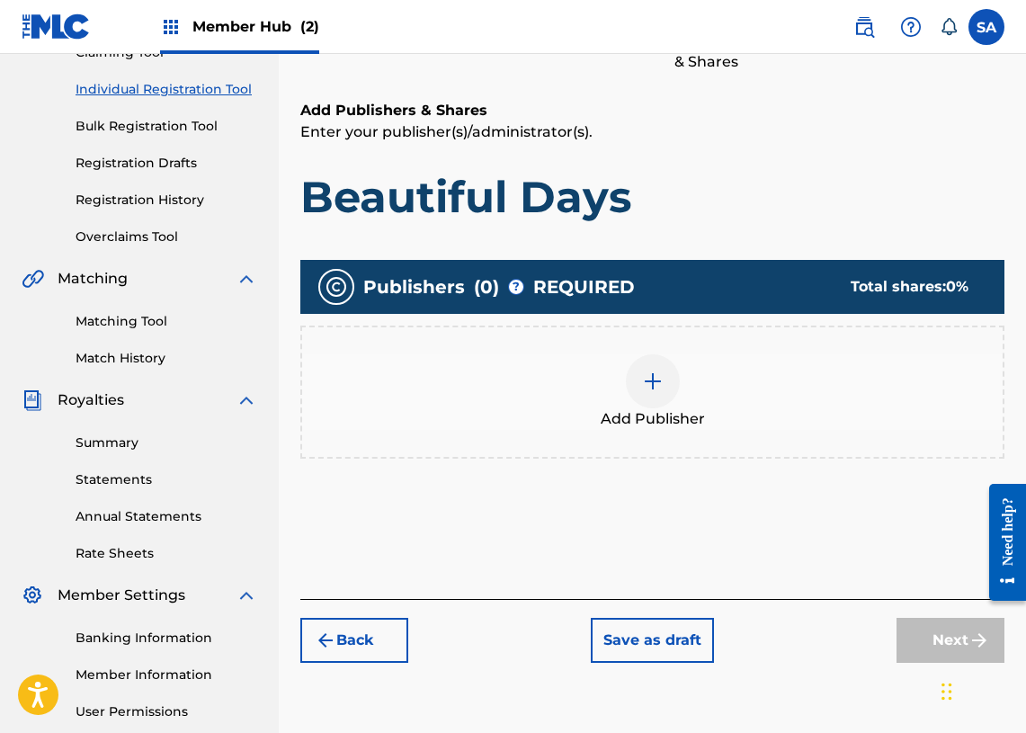
click at [656, 383] on img at bounding box center [653, 381] width 22 height 22
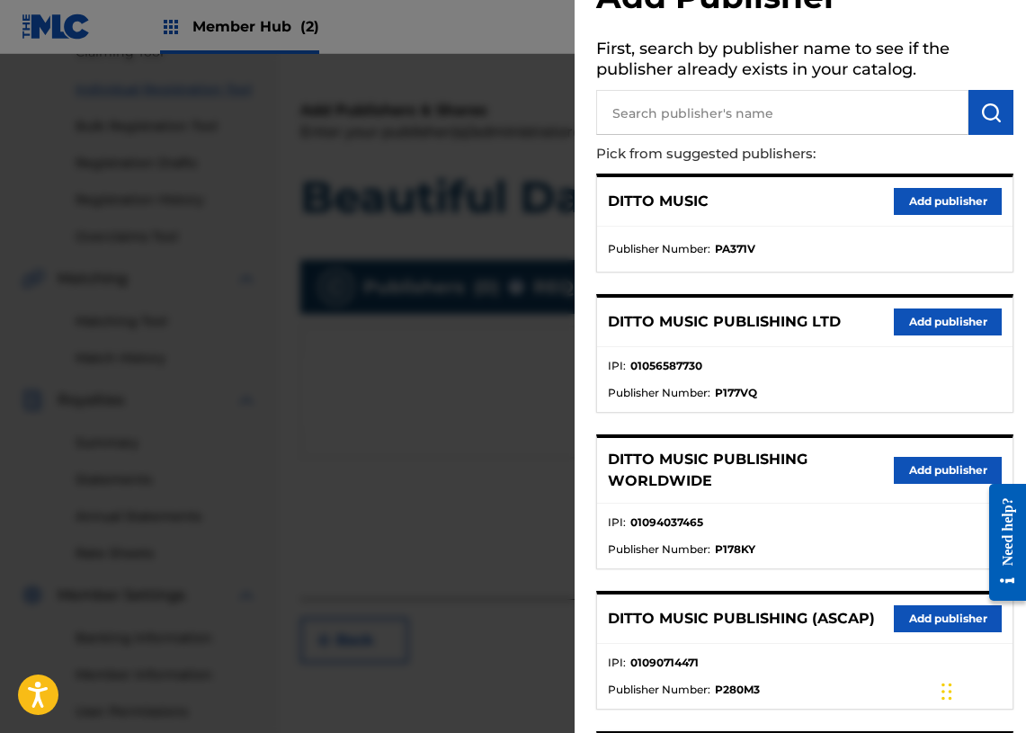
scroll to position [75, 0]
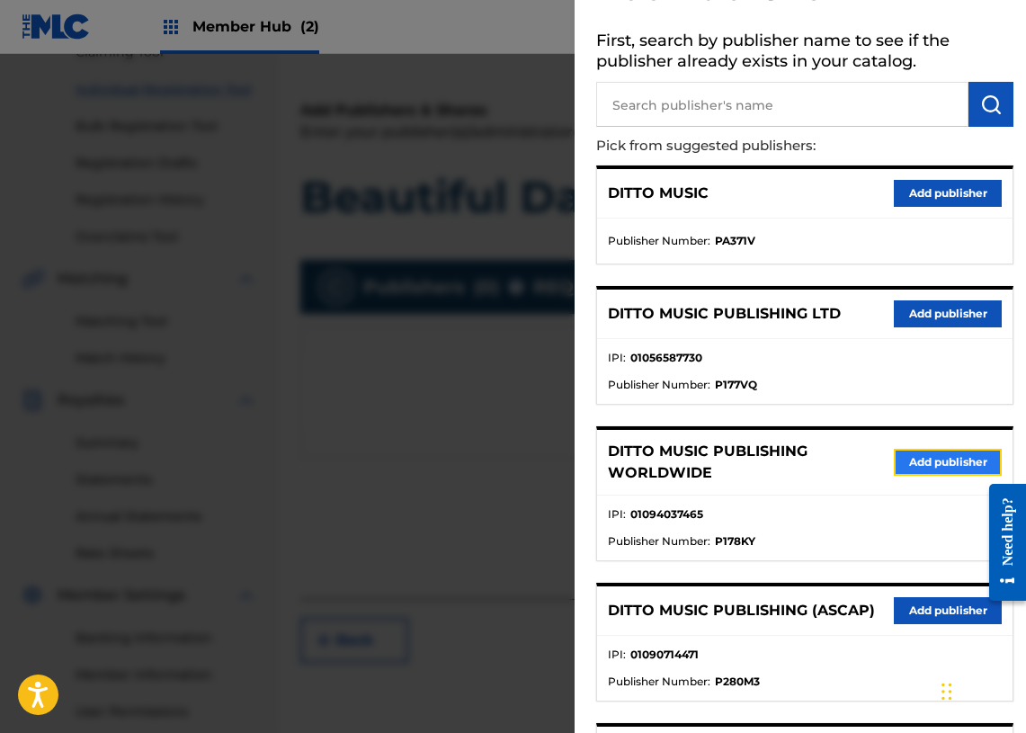
click at [926, 465] on button "Add publisher" at bounding box center [948, 462] width 108 height 27
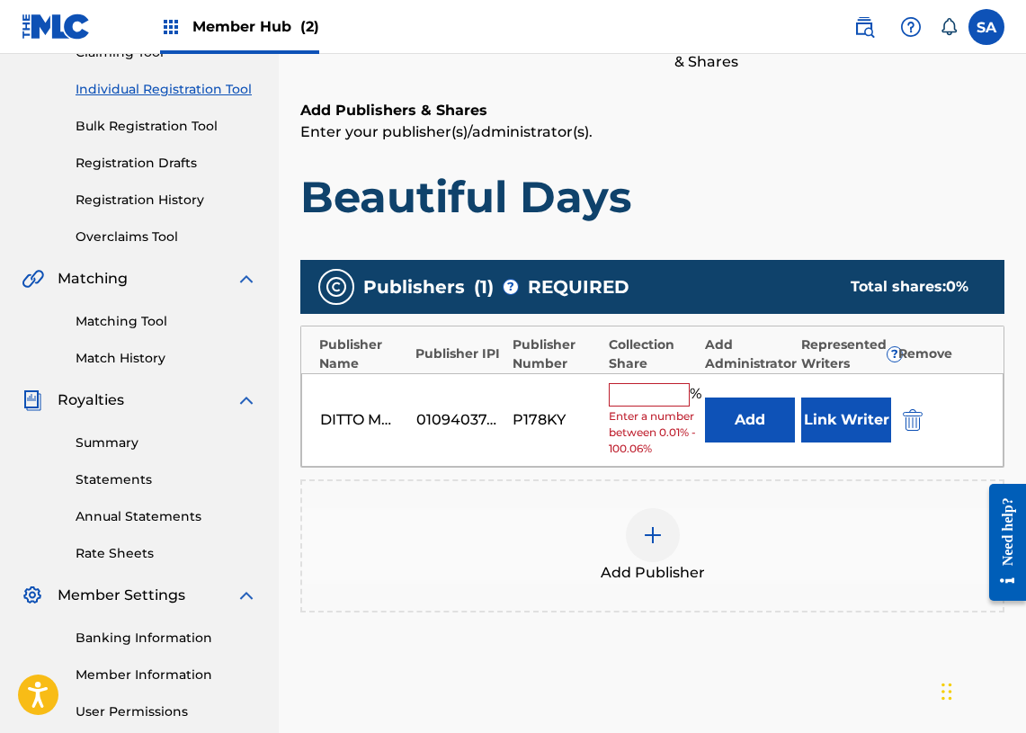
drag, startPoint x: 633, startPoint y: 397, endPoint x: 646, endPoint y: 399, distance: 12.9
click at [633, 397] on input "text" at bounding box center [649, 394] width 81 height 23
type input "100"
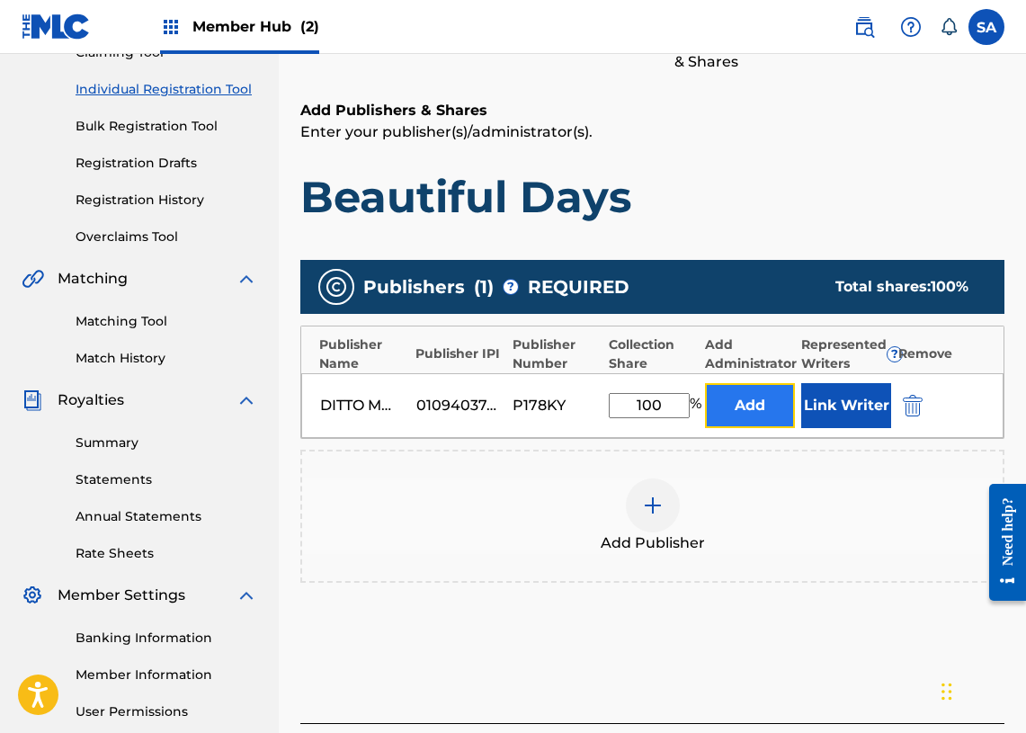
click at [742, 397] on button "Add" at bounding box center [750, 405] width 90 height 45
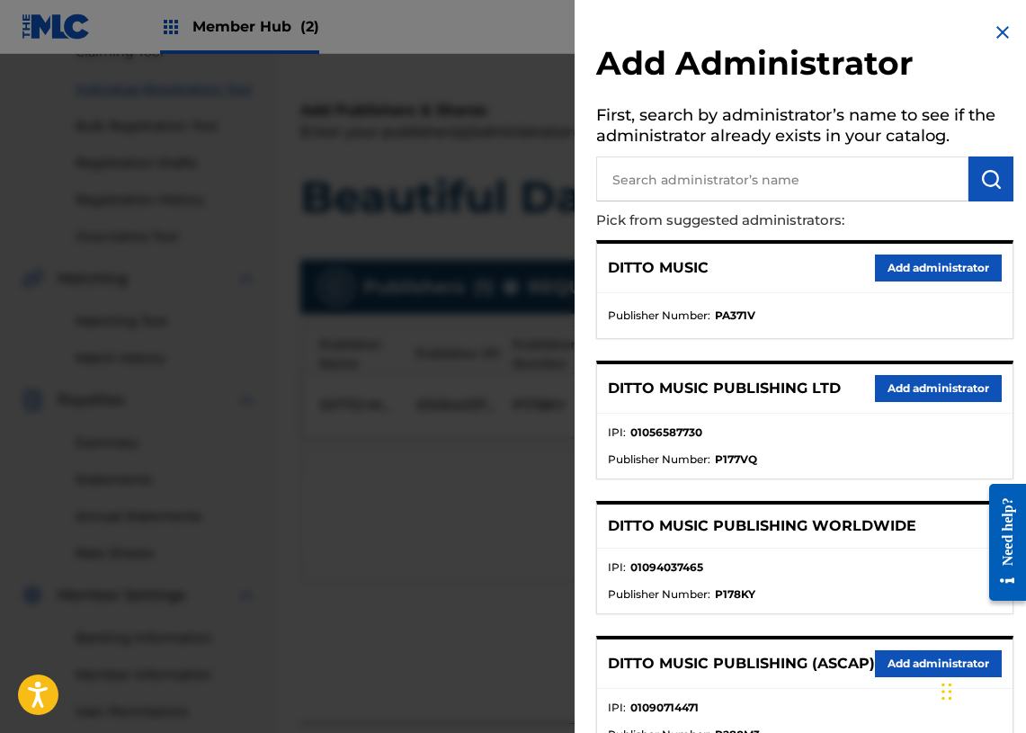
click at [992, 32] on img at bounding box center [1003, 33] width 22 height 22
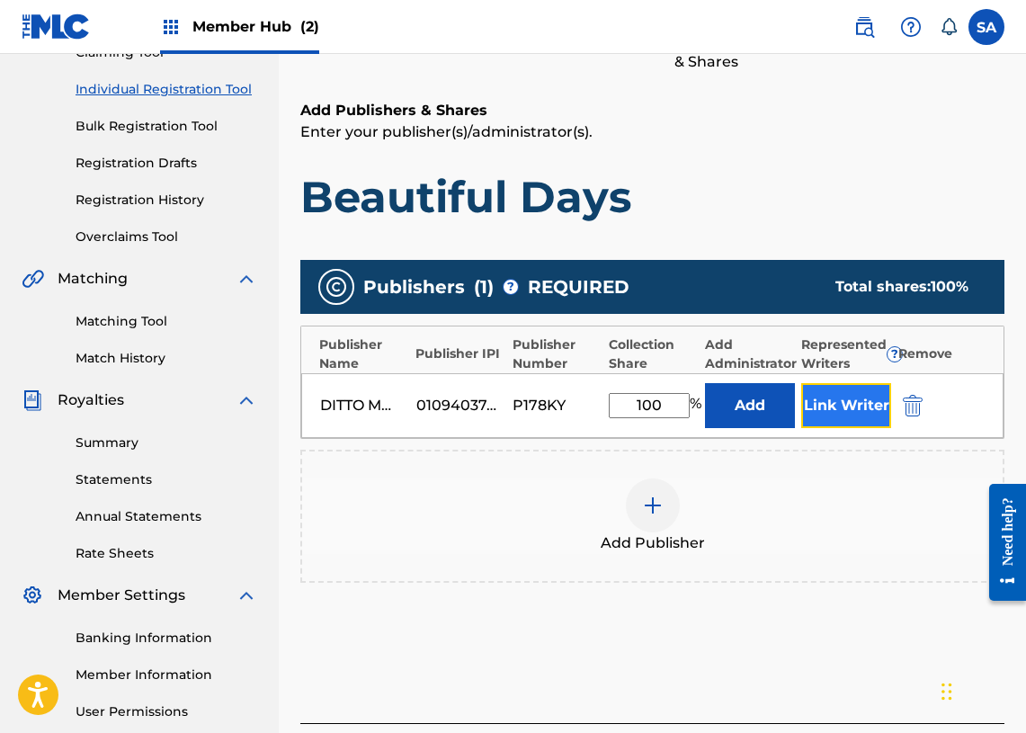
click at [838, 407] on button "Link Writer" at bounding box center [846, 405] width 90 height 45
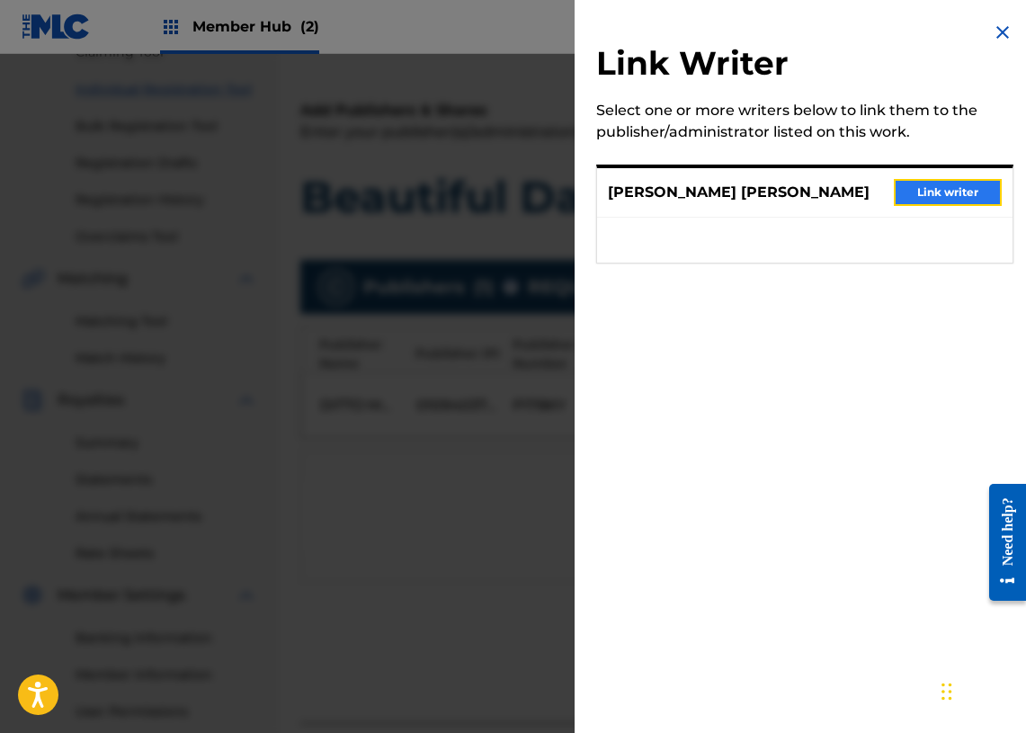
click at [914, 182] on button "Link writer" at bounding box center [948, 192] width 108 height 27
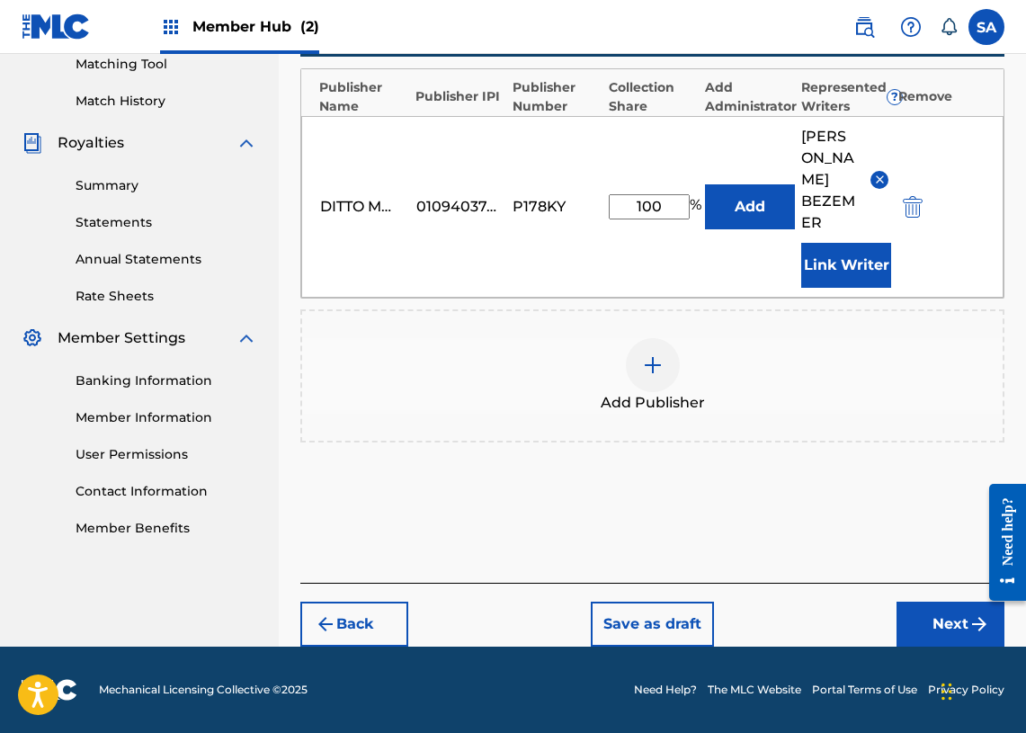
scroll to position [479, 0]
click at [915, 643] on button "Next" at bounding box center [951, 624] width 108 height 45
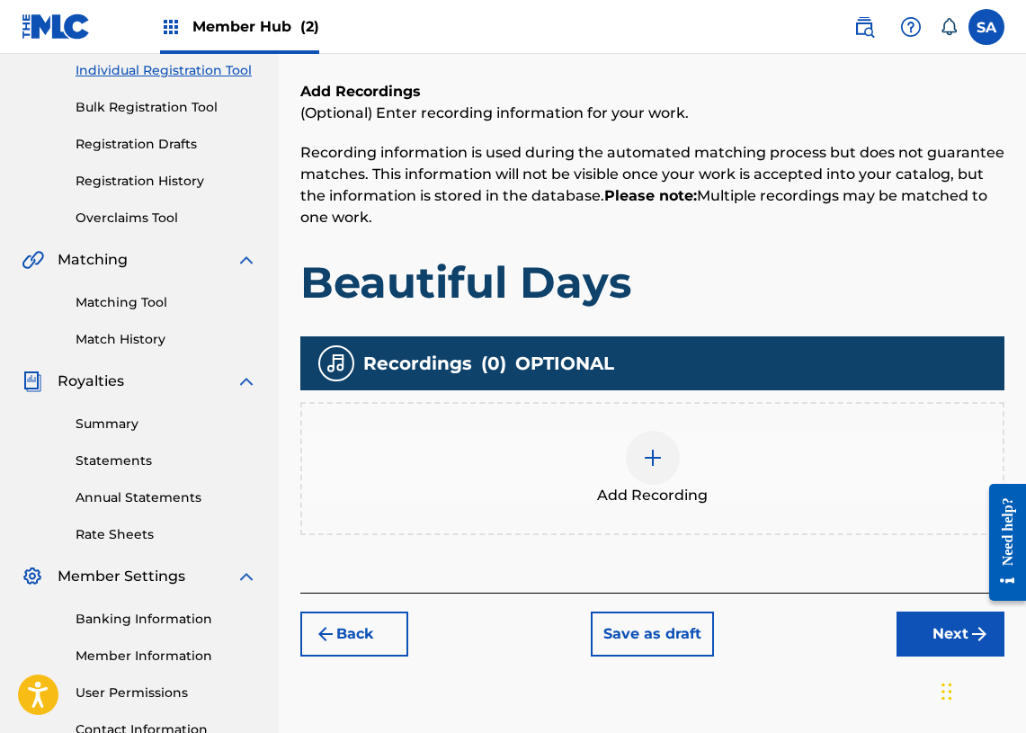
scroll to position [242, 0]
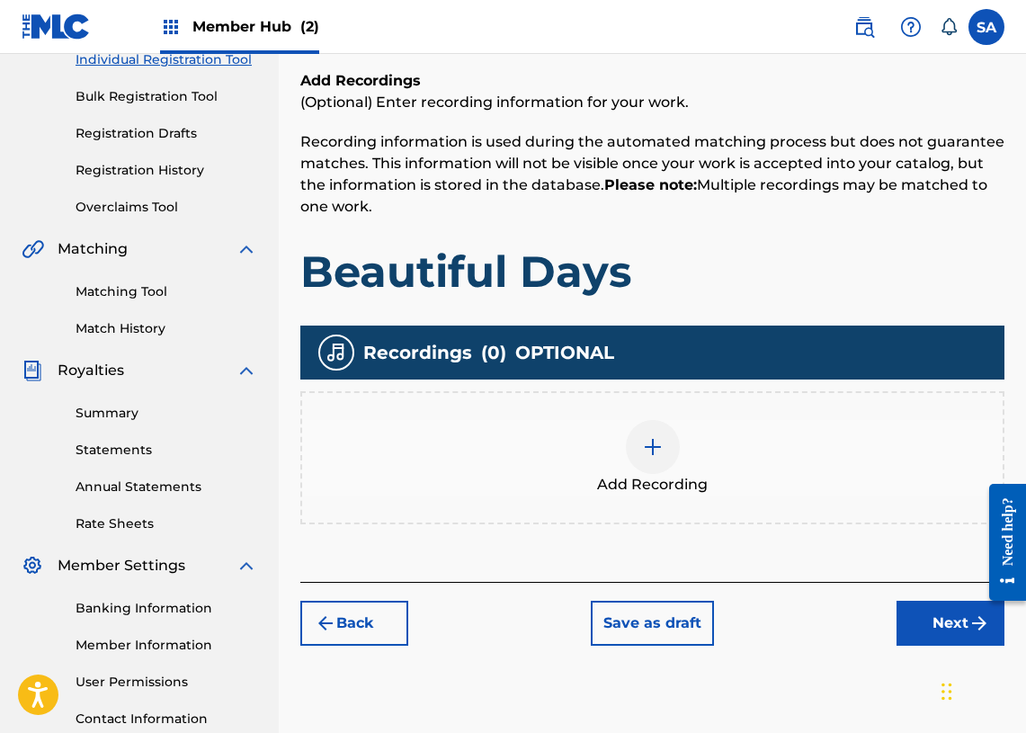
click at [665, 451] on div at bounding box center [653, 447] width 54 height 54
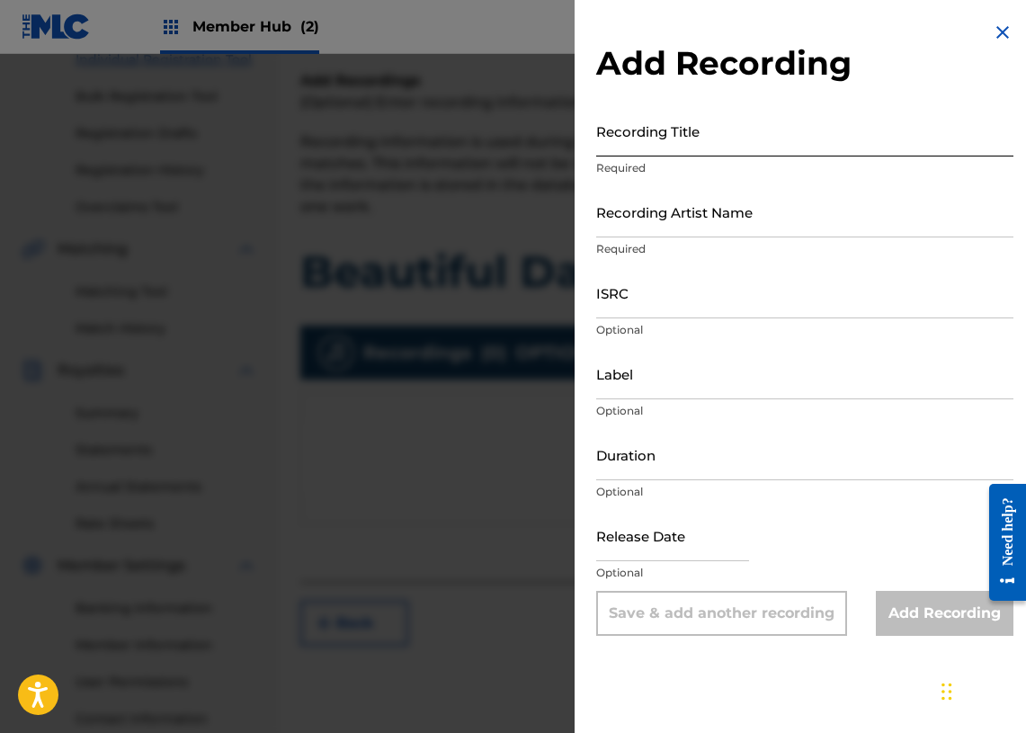
click at [630, 153] on input "Recording Title" at bounding box center [804, 130] width 417 height 51
paste input "Beautiful Days"
click at [627, 139] on input "Beautiful Days" at bounding box center [804, 130] width 417 height 51
type input "Beautiful Days"
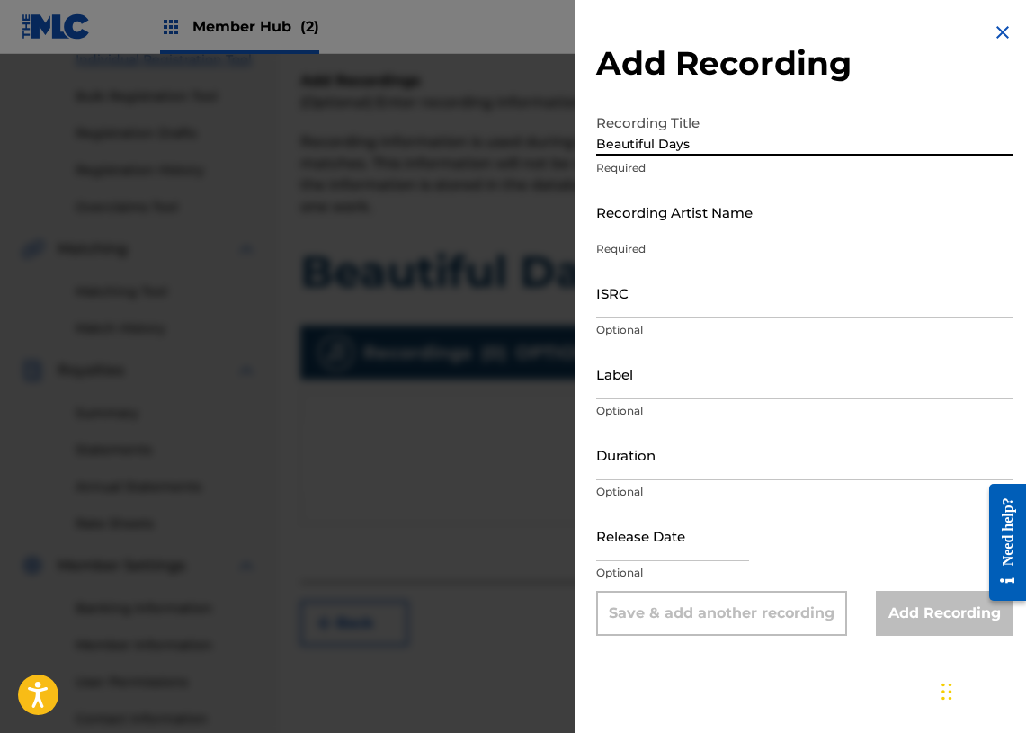
click at [640, 213] on input "Recording Artist Name" at bounding box center [804, 211] width 417 height 51
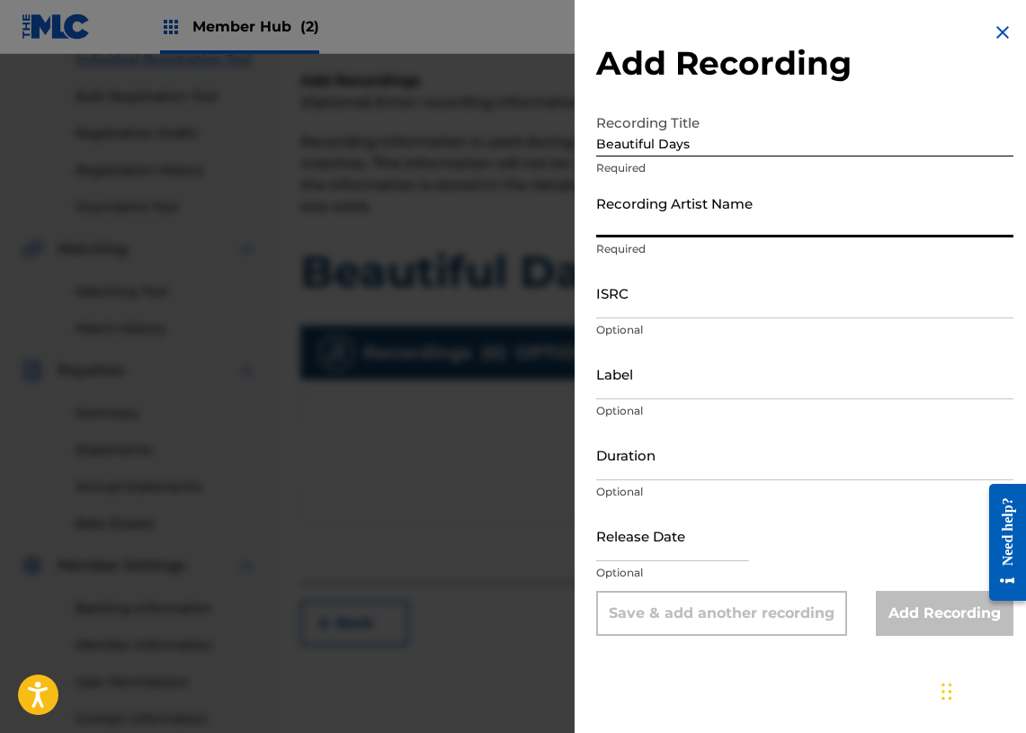
paste input "Forever Bound"
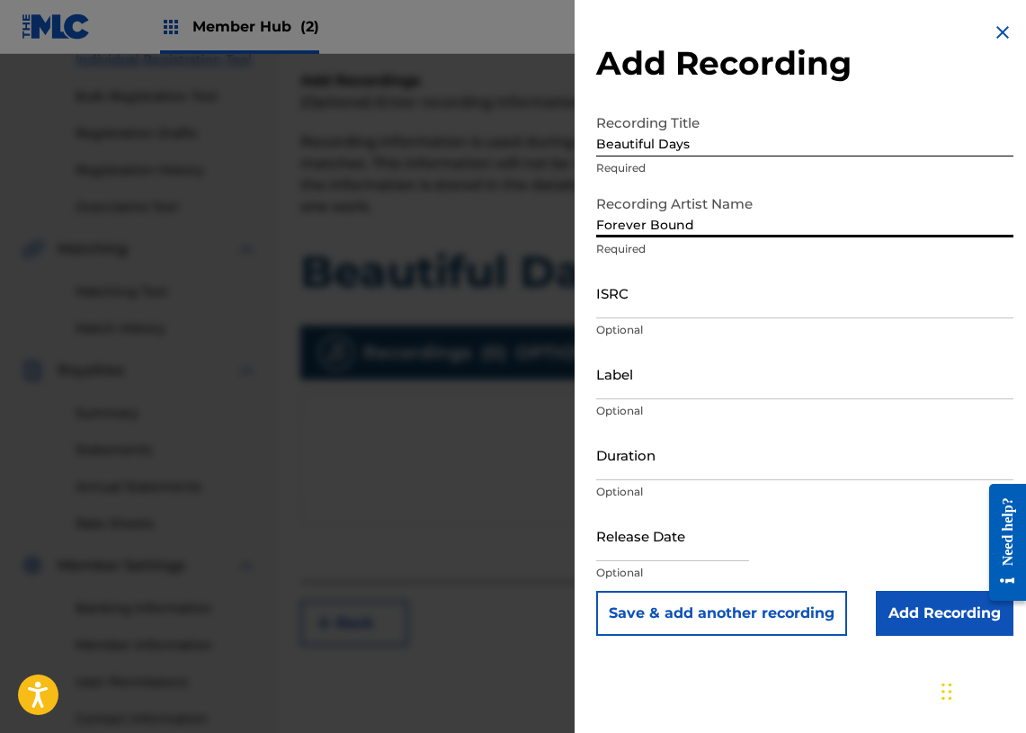
type input "Forever Bound"
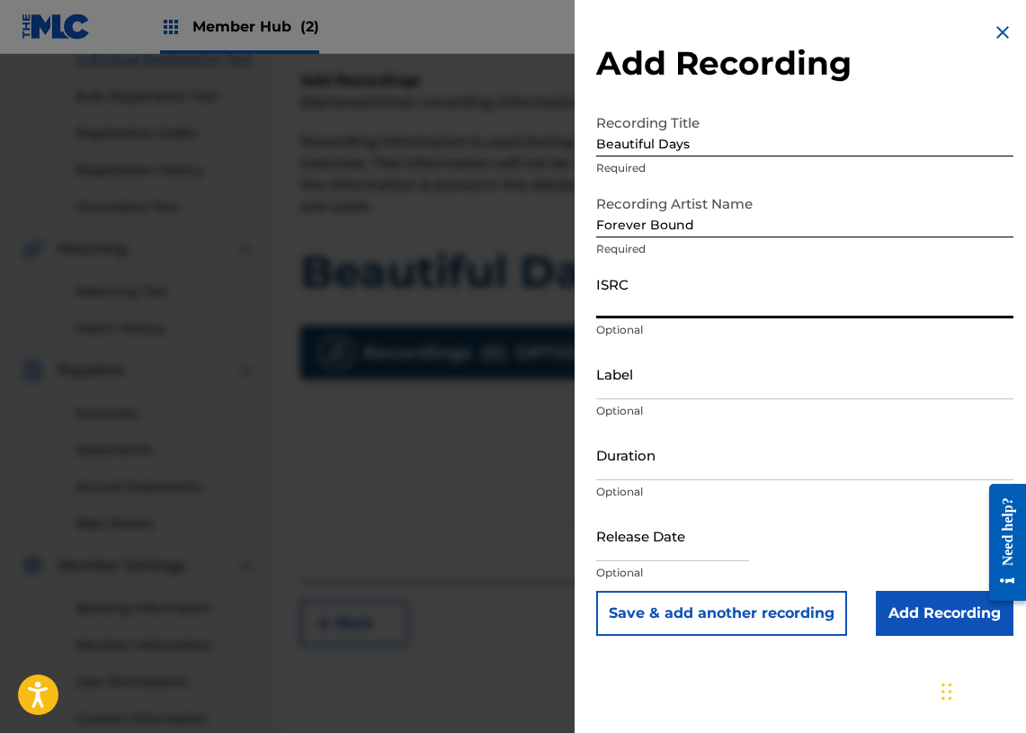
click at [635, 299] on input "ISRC" at bounding box center [804, 292] width 417 height 51
paste input "GBLFP1973104"
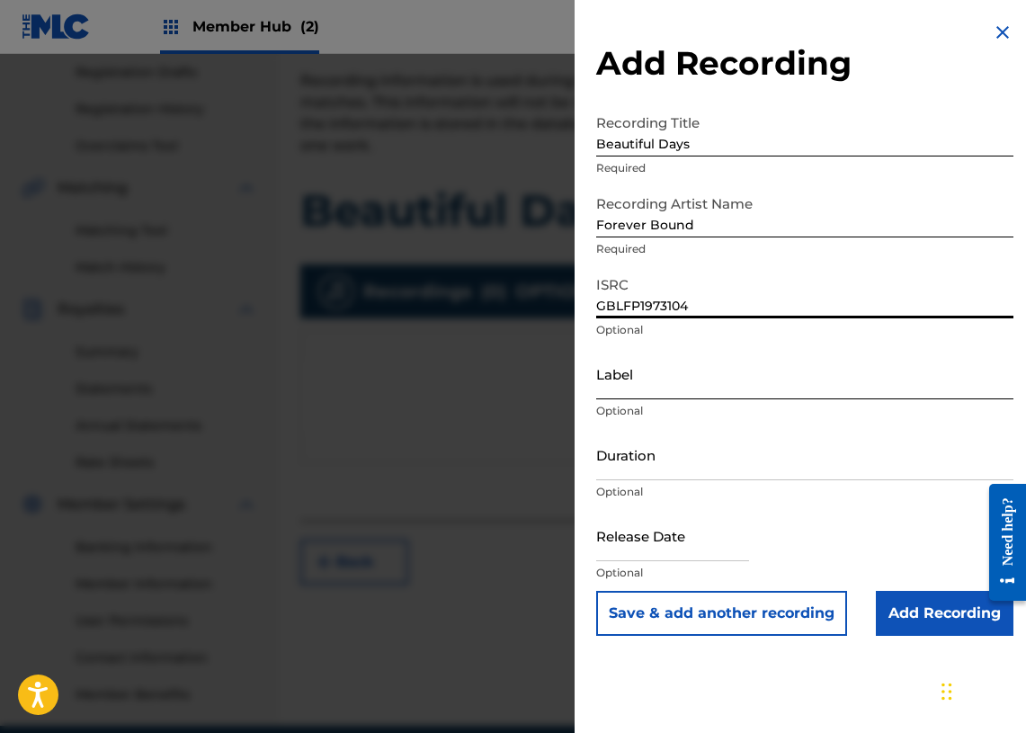
scroll to position [309, 0]
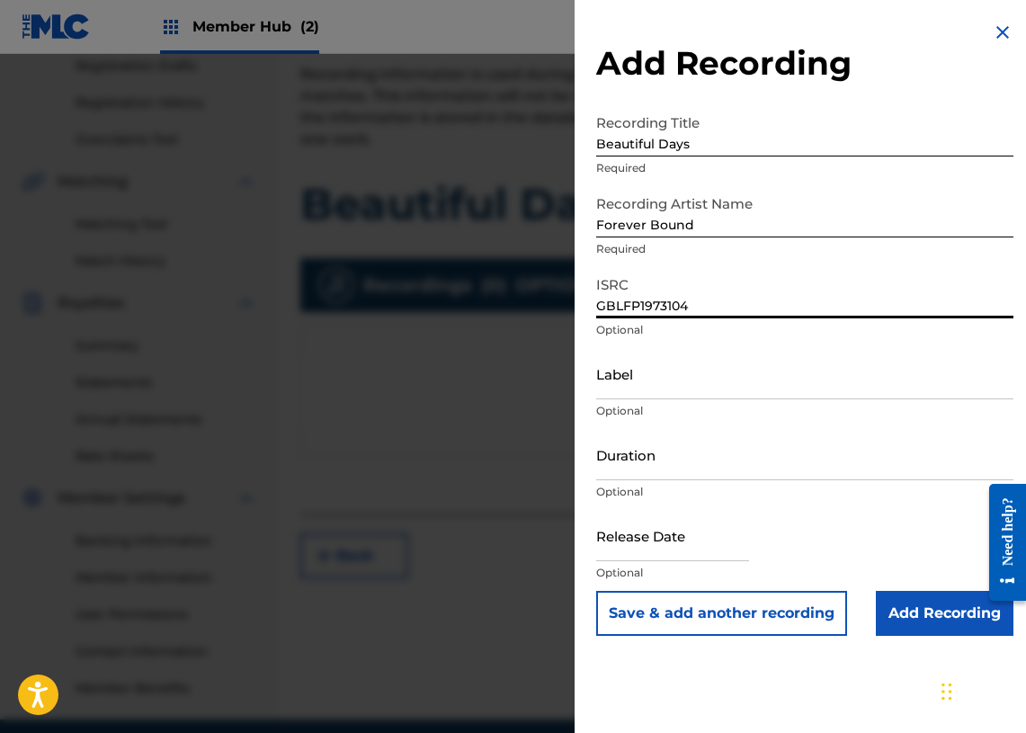
type input "GBLFP1973104"
click at [620, 370] on input "Label" at bounding box center [804, 373] width 417 height 51
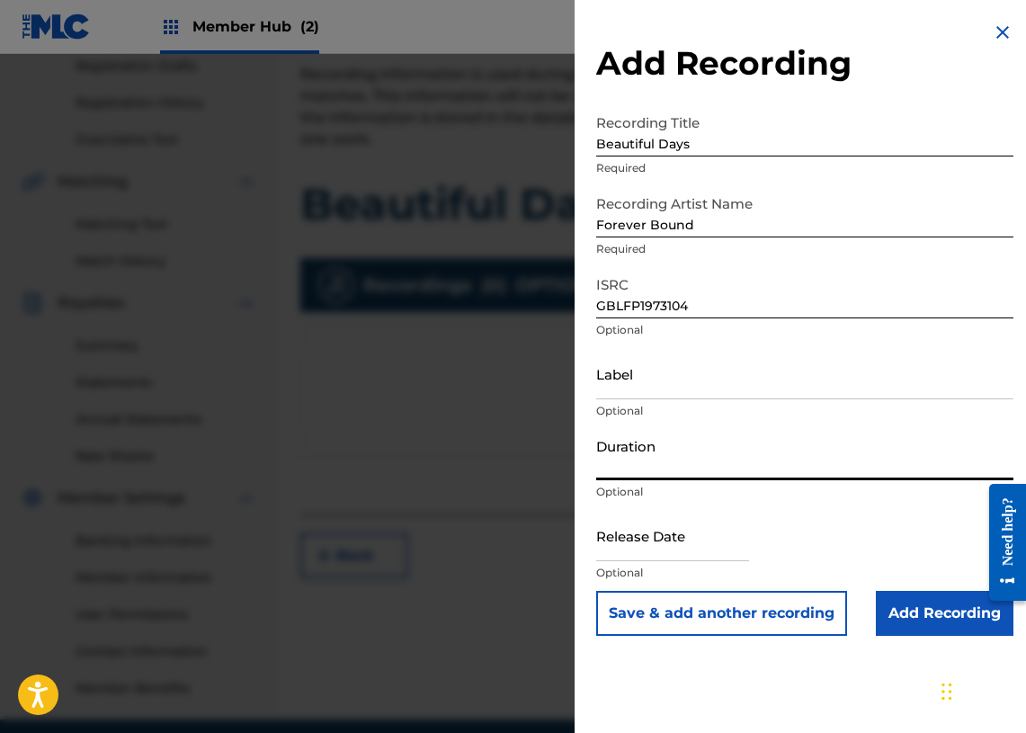
drag, startPoint x: 602, startPoint y: 443, endPoint x: 611, endPoint y: 428, distance: 17.7
click at [602, 443] on input "Duration" at bounding box center [804, 454] width 417 height 51
paste input "02:28"
click at [755, 460] on input "02:28" at bounding box center [804, 454] width 417 height 51
type input "02:28"
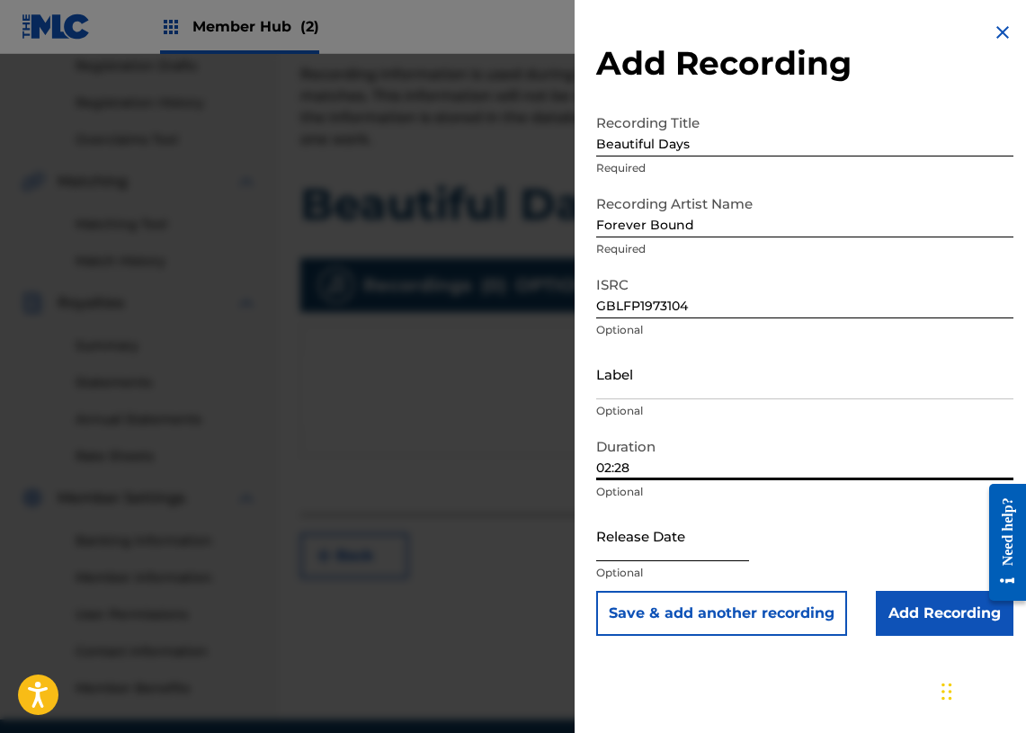
click at [695, 541] on input "text" at bounding box center [672, 535] width 153 height 51
select select "8"
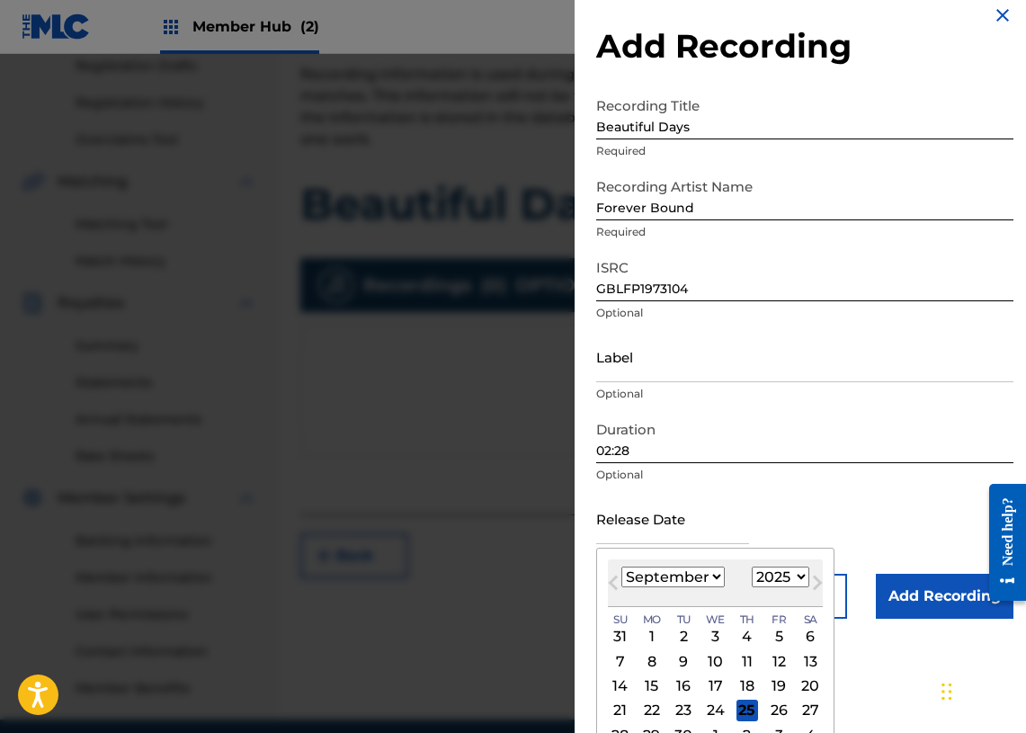
scroll to position [19, 0]
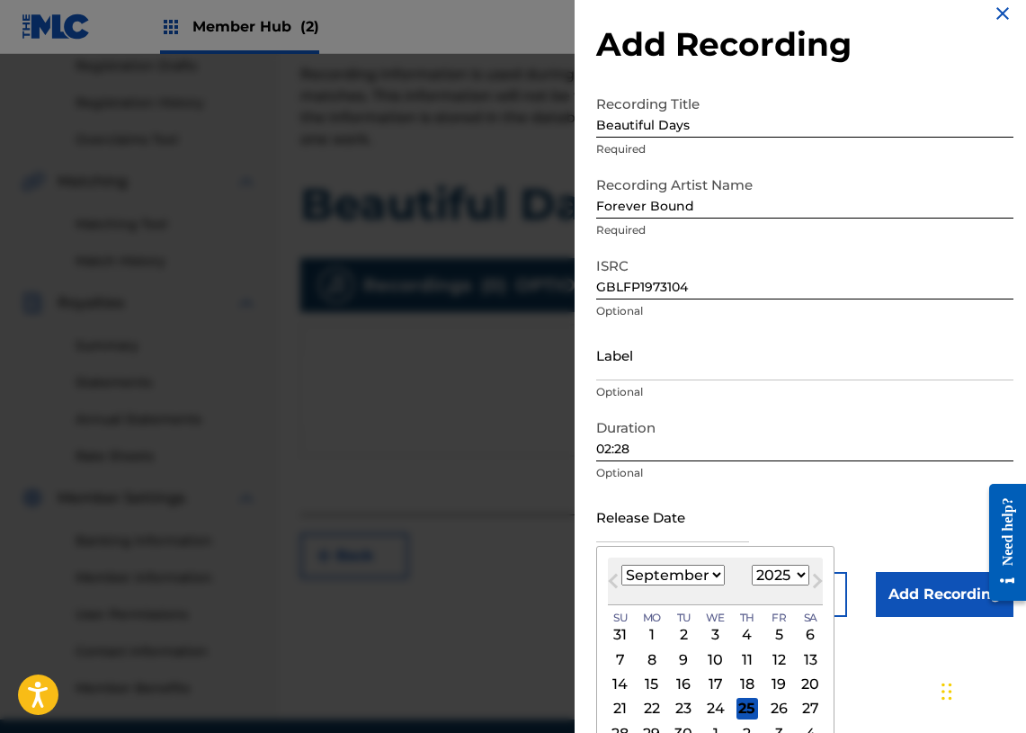
click at [797, 570] on select "1900 1901 1902 1903 1904 1905 1906 1907 1908 1909 1910 1911 1912 1913 1914 1915…" at bounding box center [781, 575] width 58 height 21
select select "2019"
click at [752, 565] on select "1900 1901 1902 1903 1904 1905 1906 1907 1908 1909 1910 1911 1912 1913 1914 1915…" at bounding box center [781, 575] width 58 height 21
click at [711, 575] on select "January February March April May June July August September October November De…" at bounding box center [672, 575] width 103 height 21
select select "9"
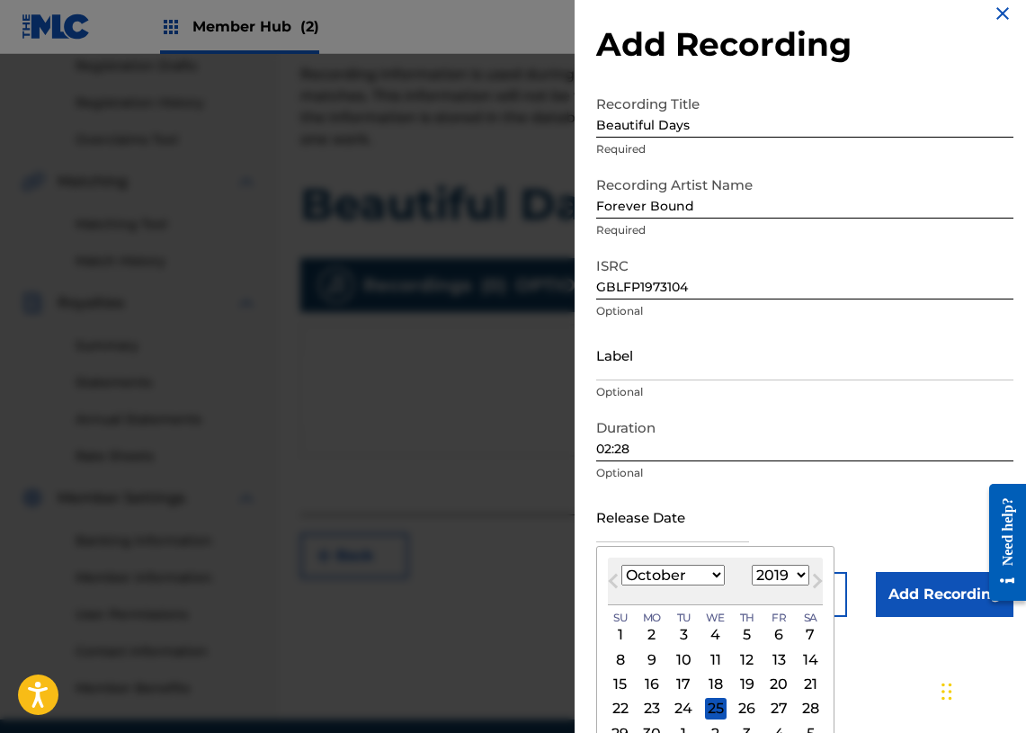
click at [621, 565] on select "January February March April May June July August September October November De…" at bounding box center [672, 575] width 103 height 21
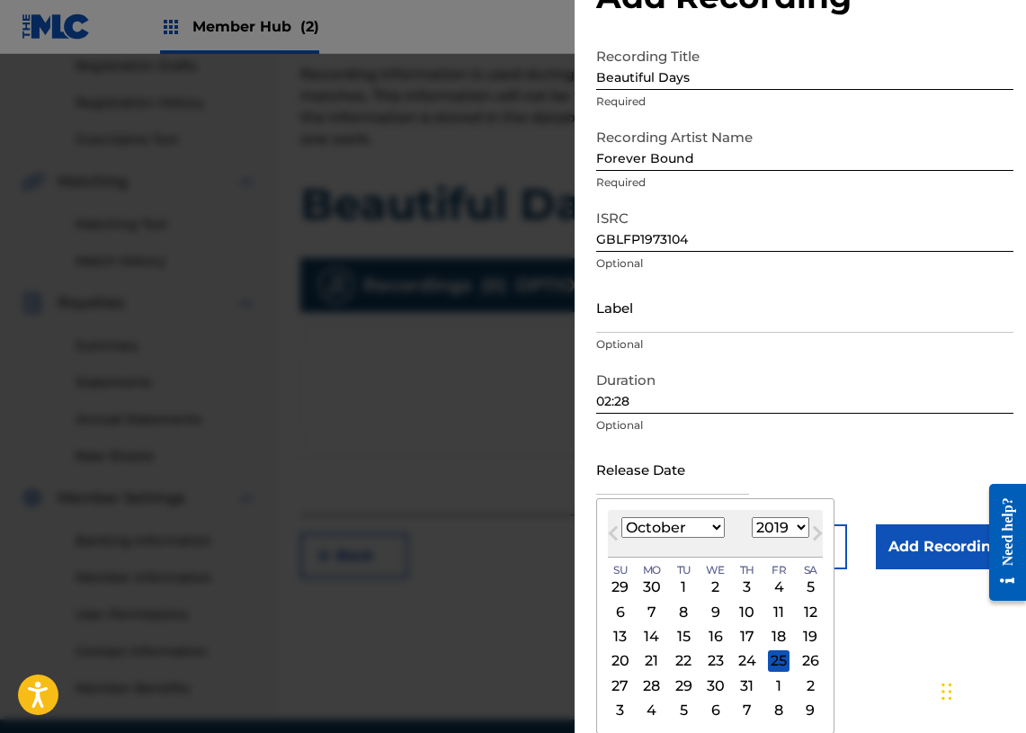
scroll to position [67, 0]
click at [648, 682] on div "28" at bounding box center [652, 685] width 22 height 22
type input "[DATE]"
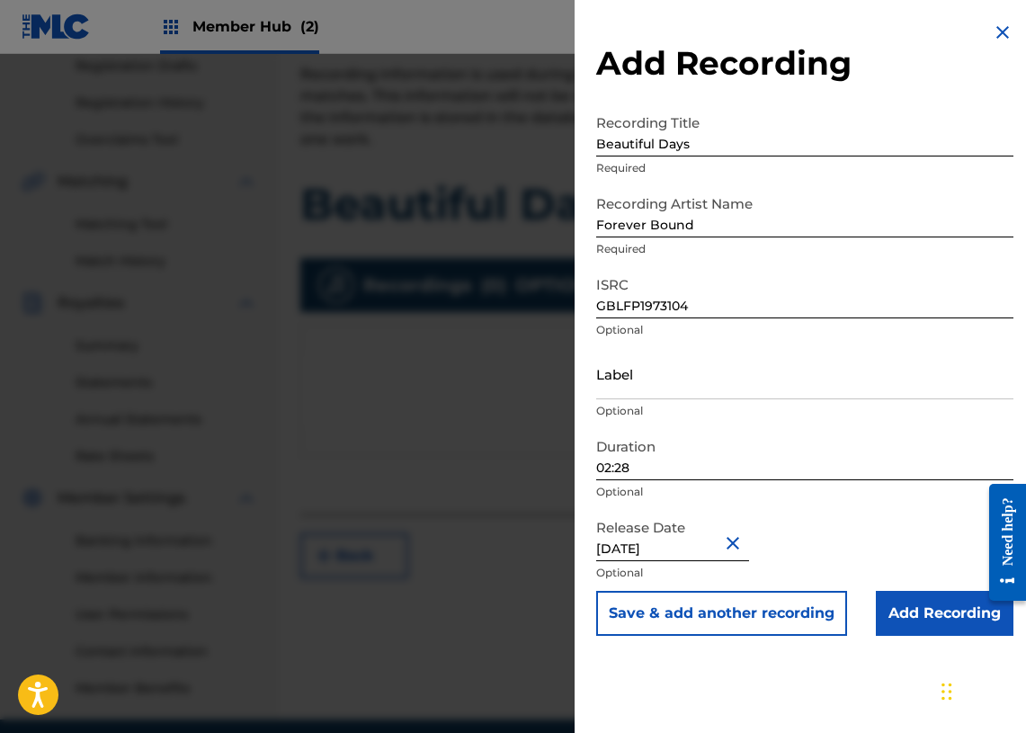
scroll to position [0, 0]
click at [915, 604] on input "Add Recording" at bounding box center [945, 613] width 138 height 45
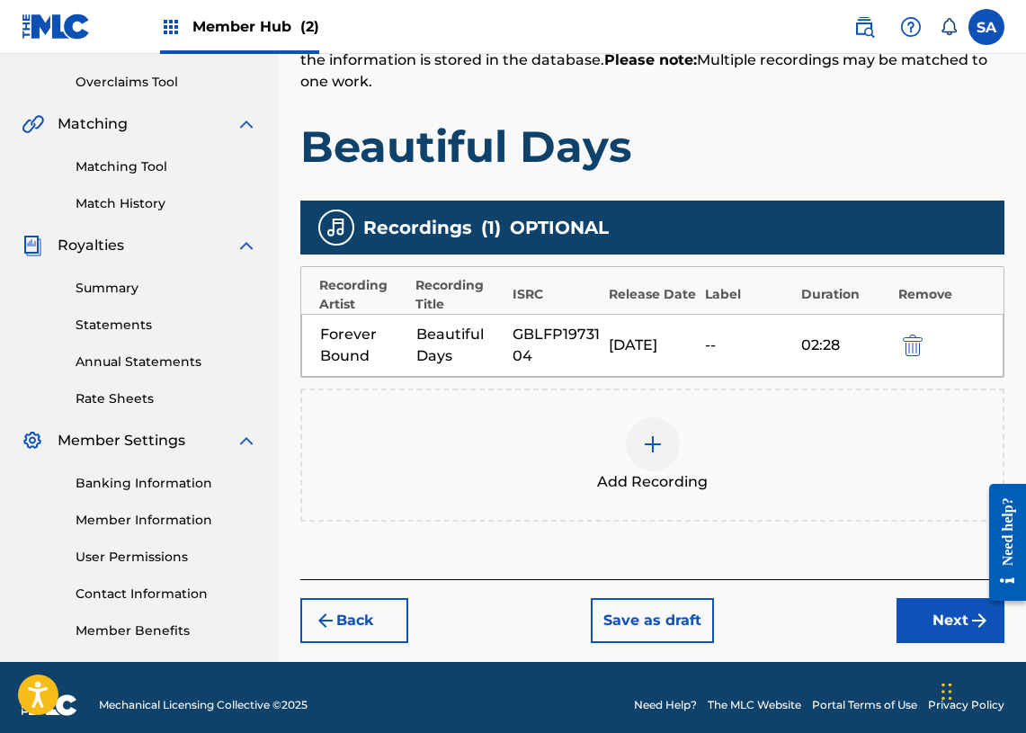
scroll to position [382, 0]
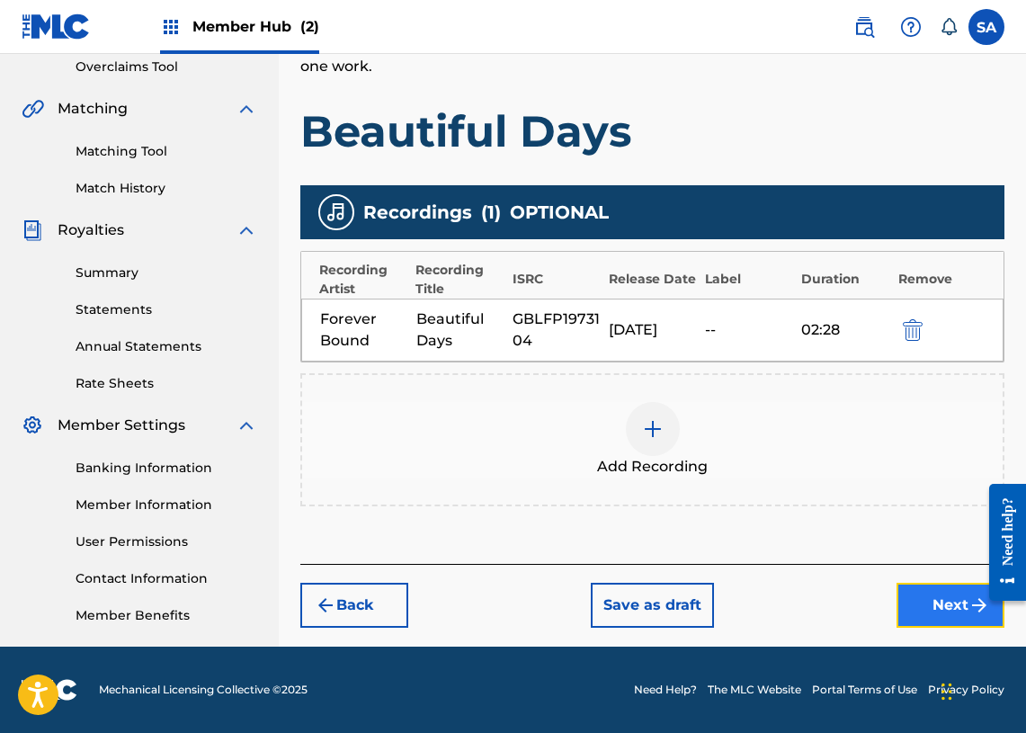
click at [923, 590] on button "Next" at bounding box center [951, 605] width 108 height 45
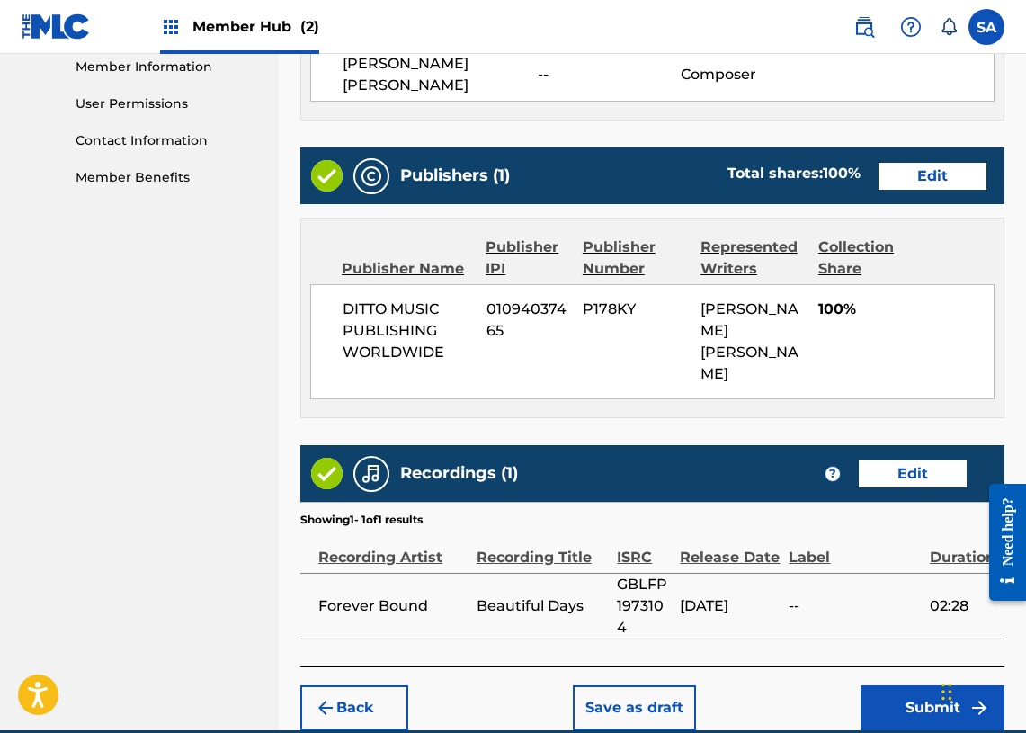
scroll to position [904, 0]
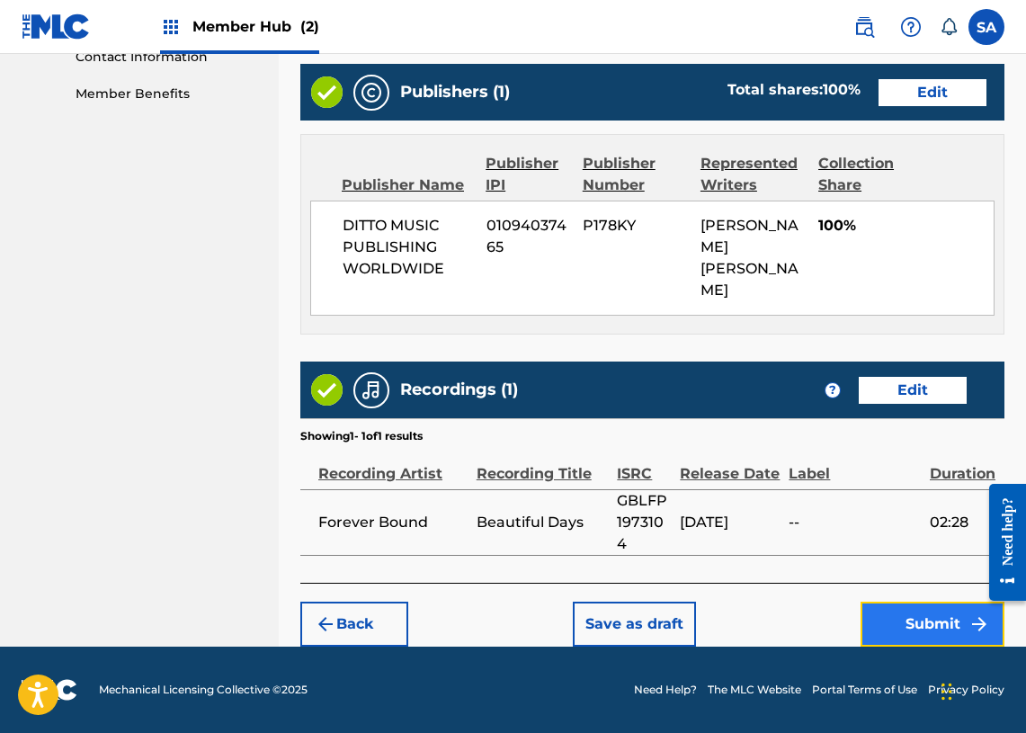
click at [906, 616] on button "Submit" at bounding box center [933, 624] width 144 height 45
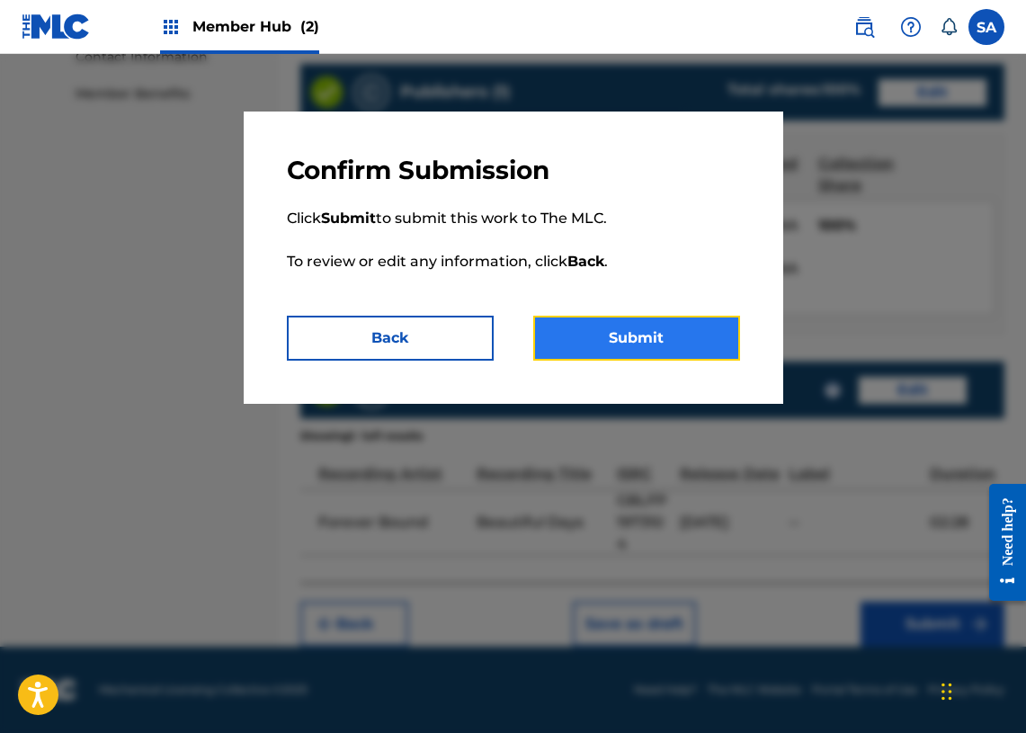
click at [638, 328] on button "Submit" at bounding box center [636, 338] width 207 height 45
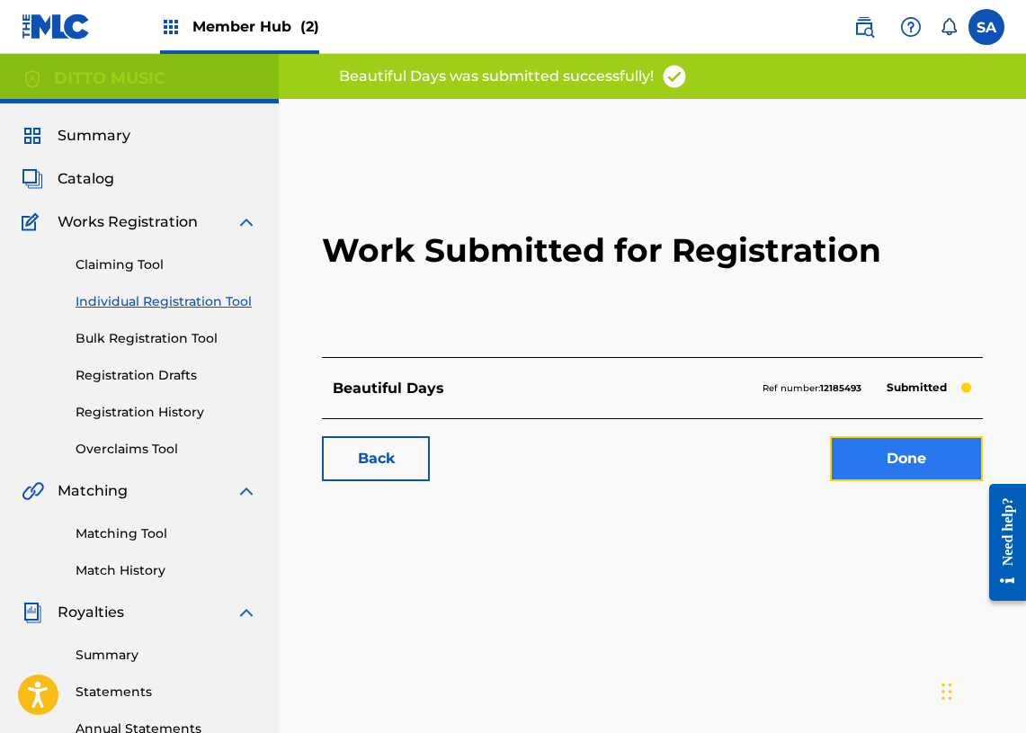
click at [941, 465] on link "Done" at bounding box center [906, 458] width 153 height 45
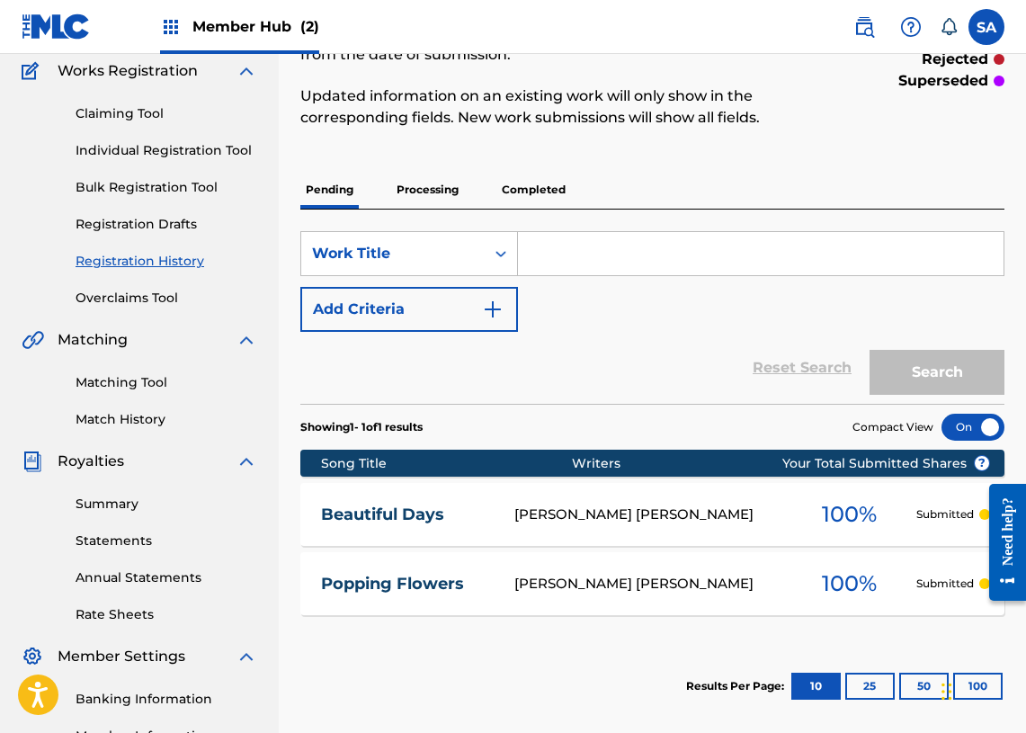
scroll to position [153, 0]
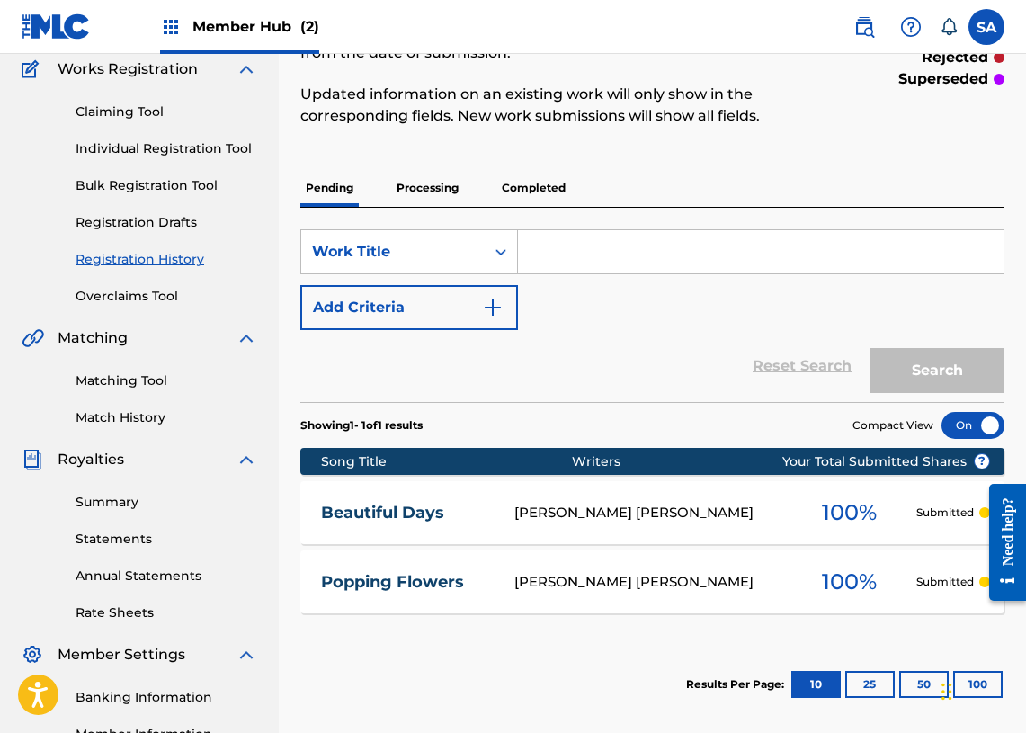
click at [570, 246] on input "Search Form" at bounding box center [761, 251] width 486 height 43
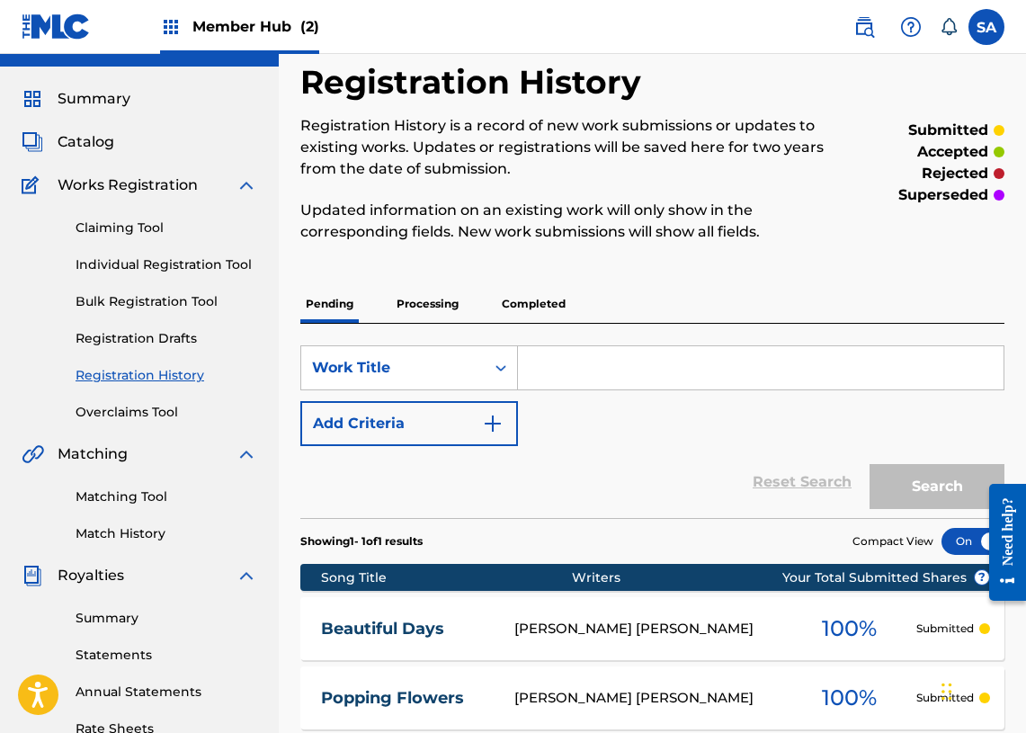
scroll to position [0, 0]
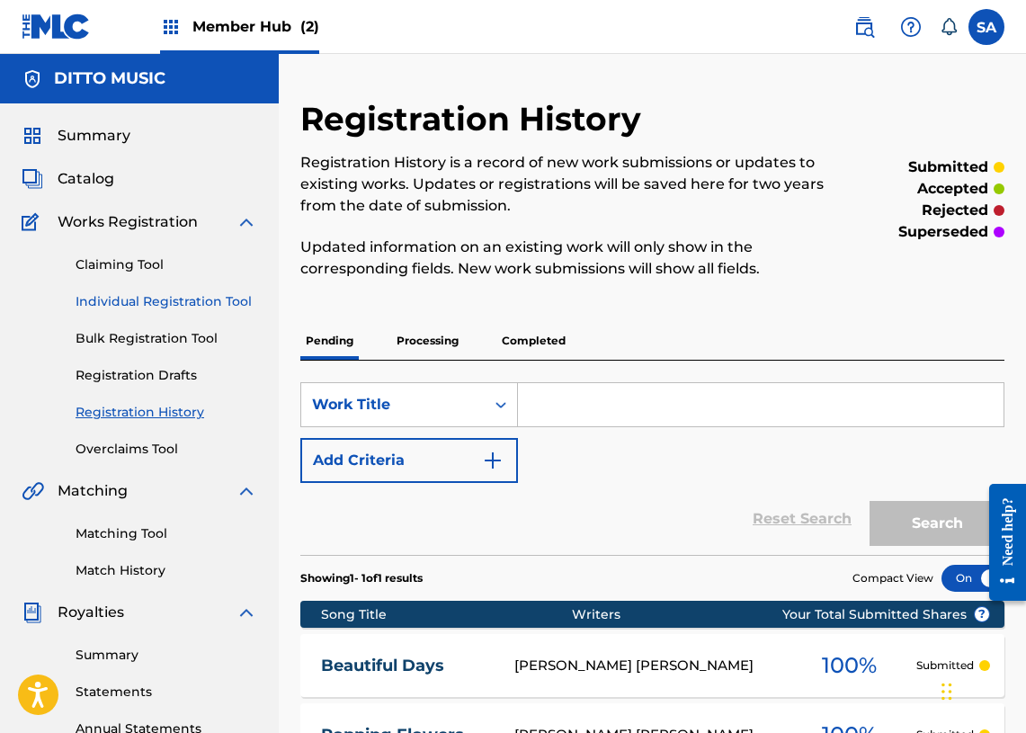
click at [116, 298] on link "Individual Registration Tool" at bounding box center [167, 301] width 182 height 19
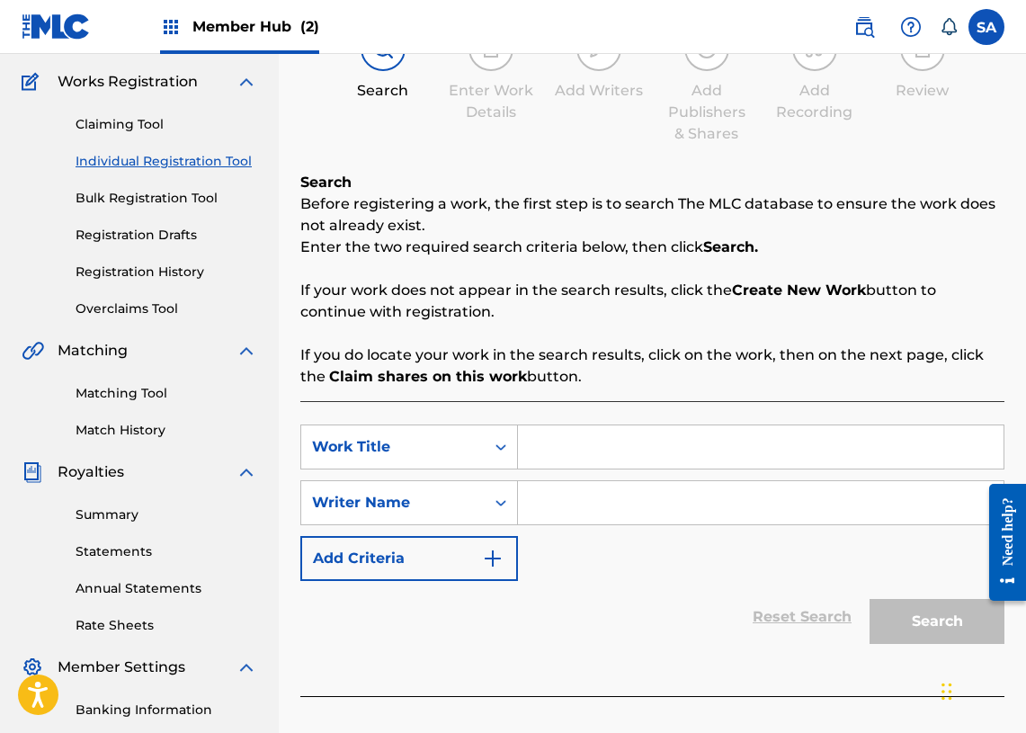
scroll to position [144, 0]
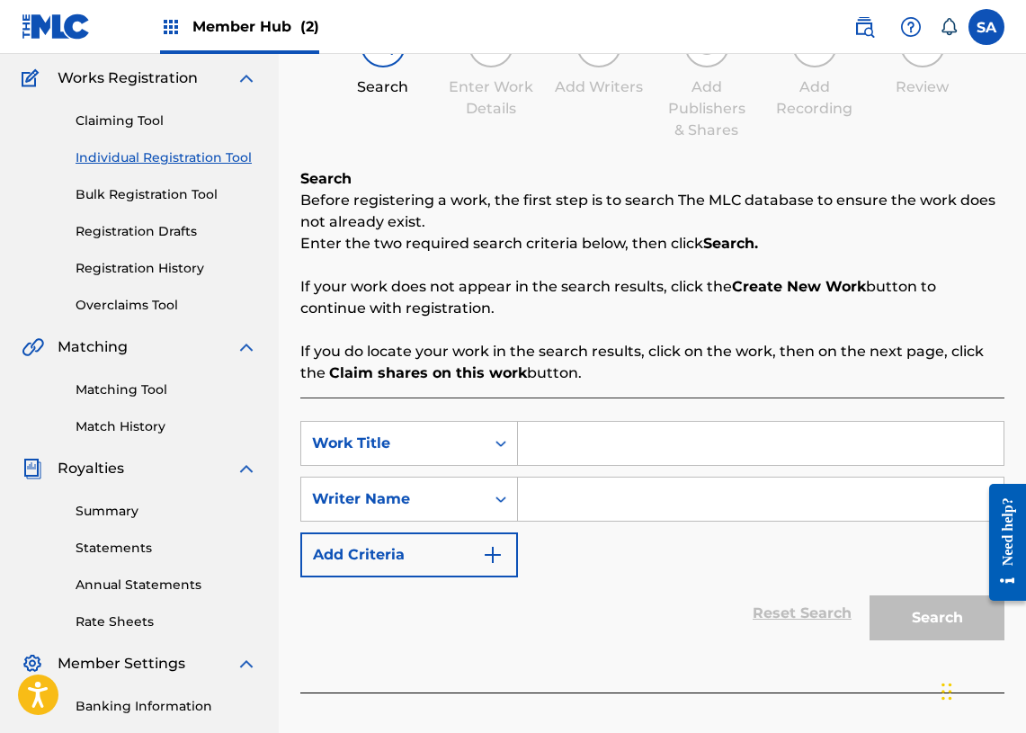
click at [649, 455] on input "Search Form" at bounding box center [761, 443] width 486 height 43
paste input "Freedom"
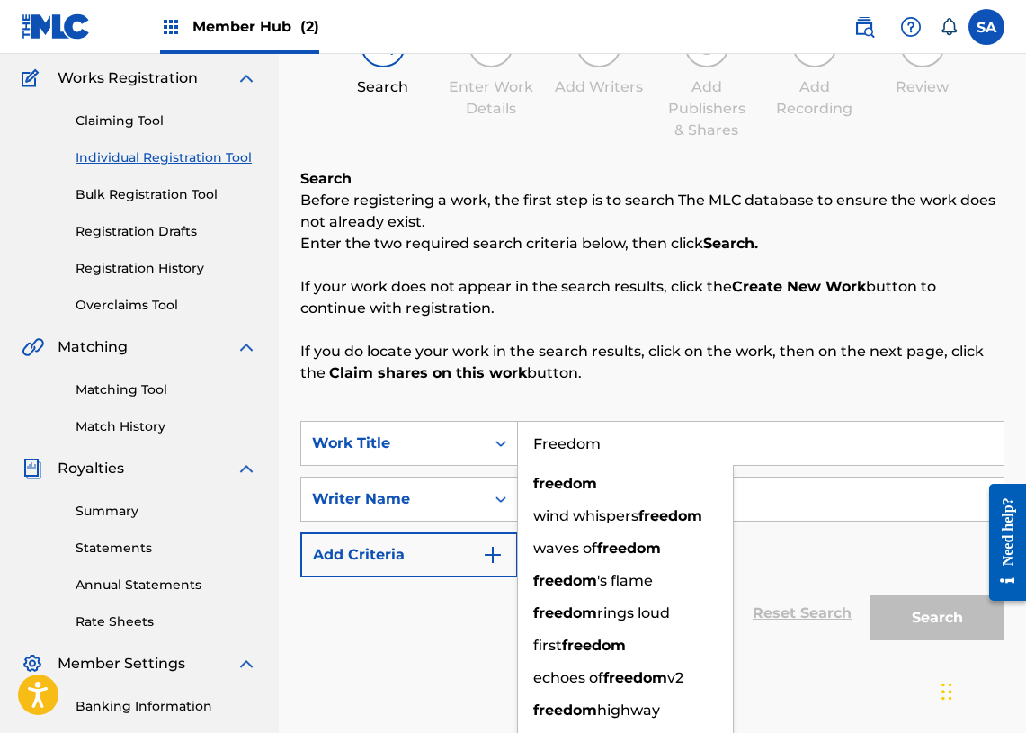
scroll to position [148, 0]
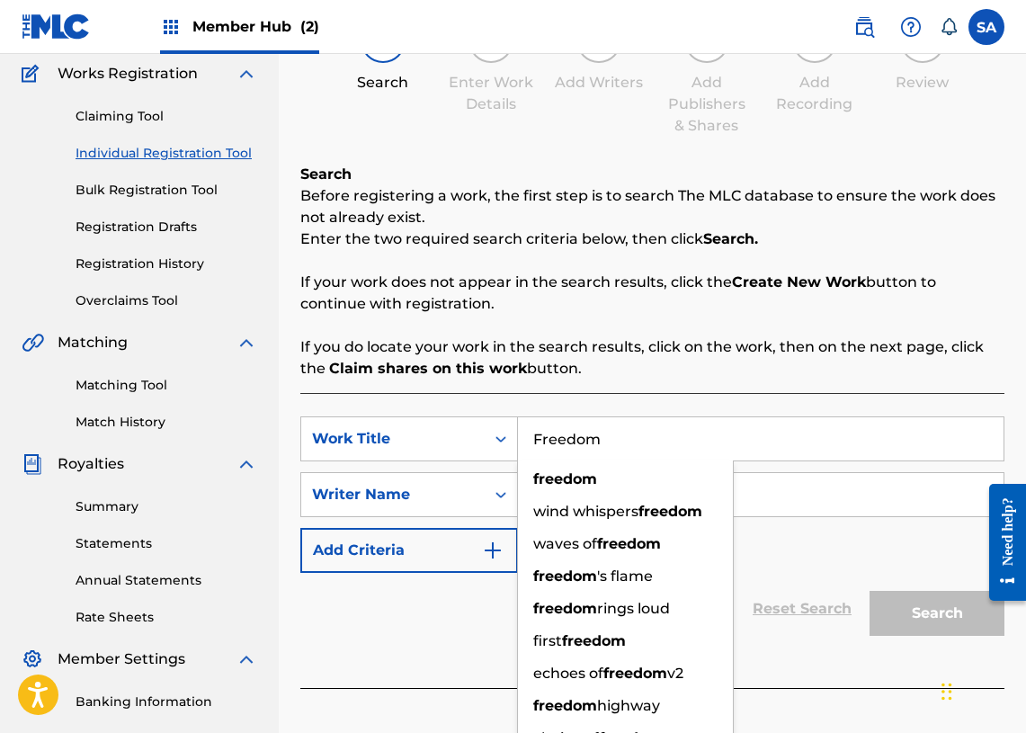
type input "Freedom"
drag, startPoint x: 486, startPoint y: 384, endPoint x: 498, endPoint y: 397, distance: 17.2
click at [486, 384] on div "Search Before registering a work, the first step is to search The MLC database …" at bounding box center [652, 426] width 704 height 524
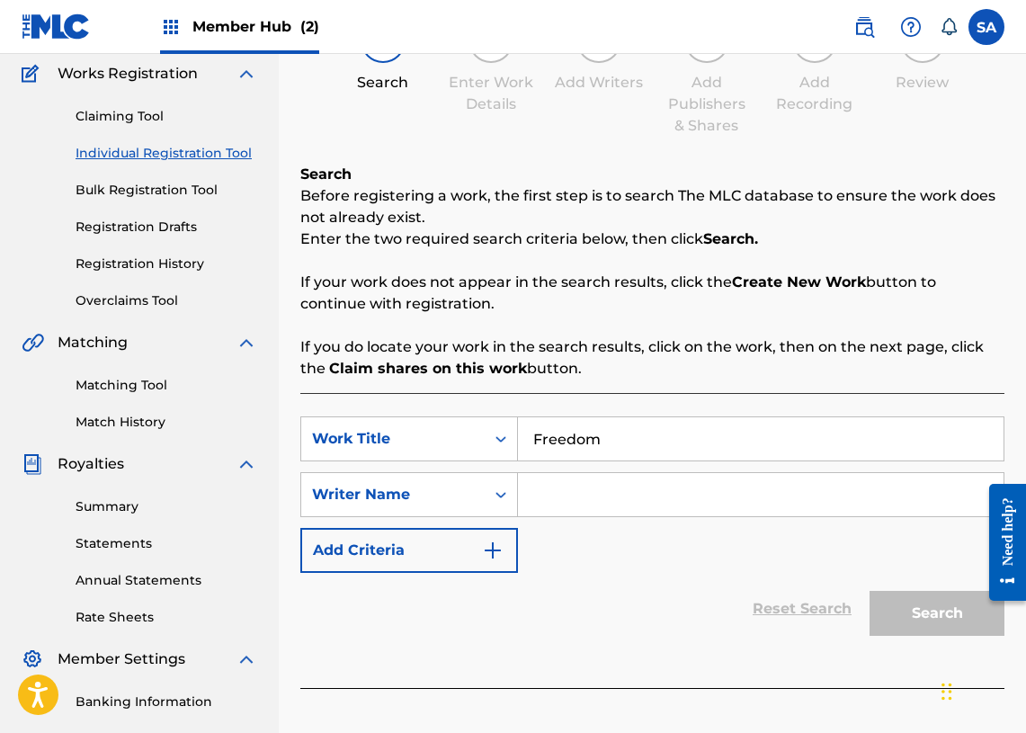
click at [549, 484] on input "Search Form" at bounding box center [761, 494] width 486 height 43
paste input "[PERSON_NAME]"
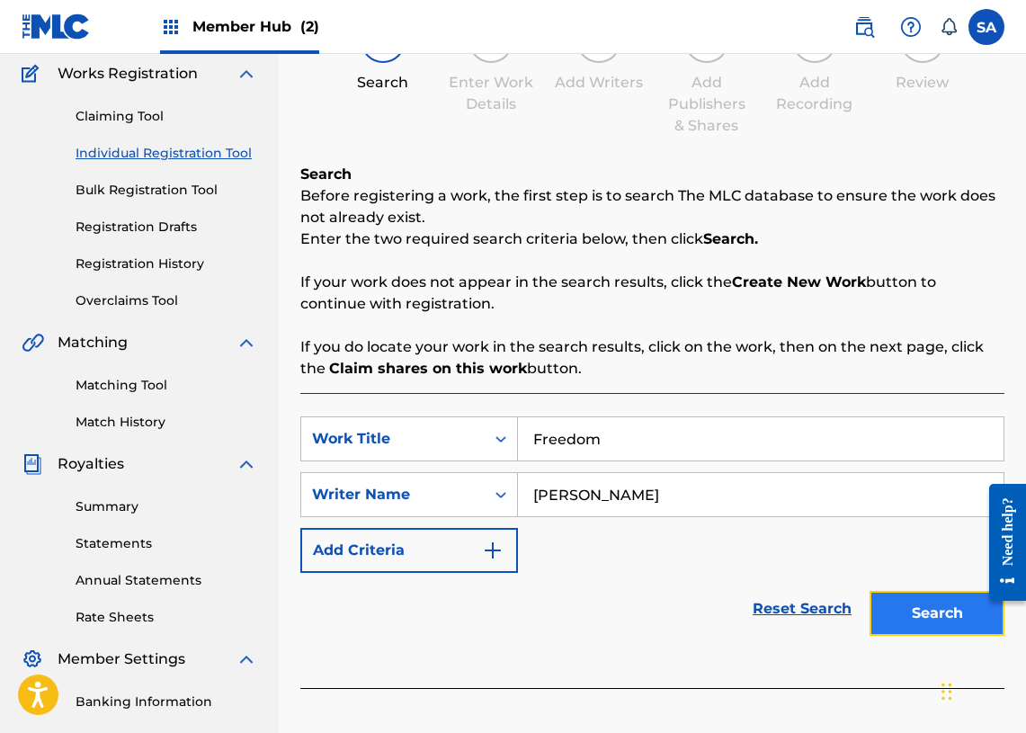
click at [909, 603] on button "Search" at bounding box center [937, 613] width 135 height 45
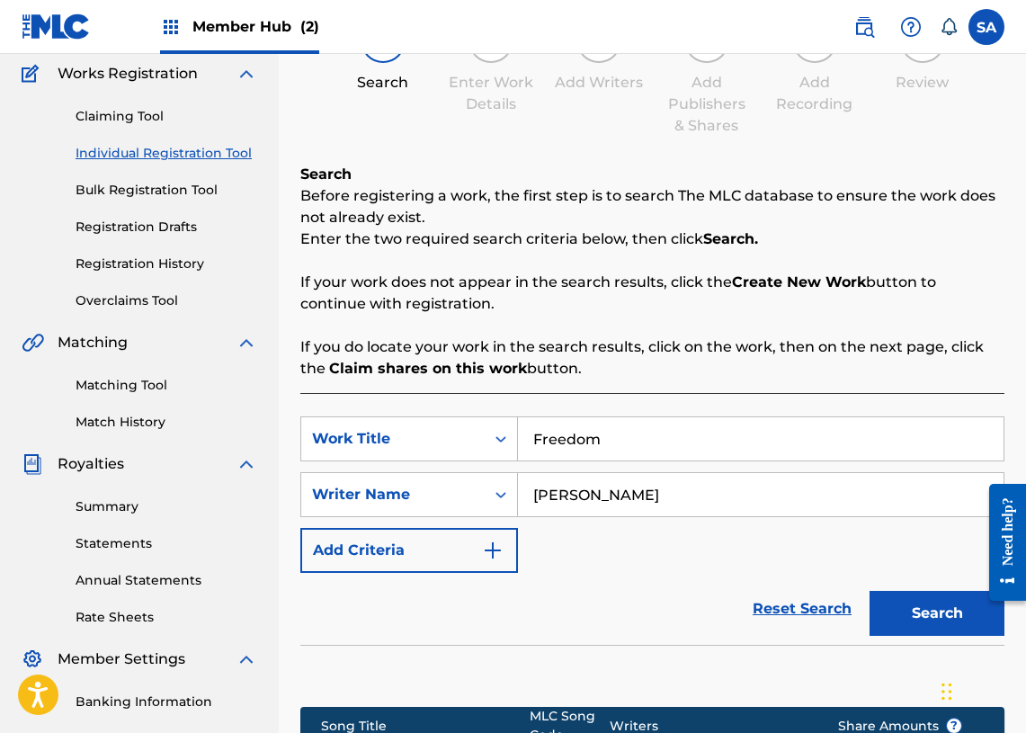
scroll to position [426, 0]
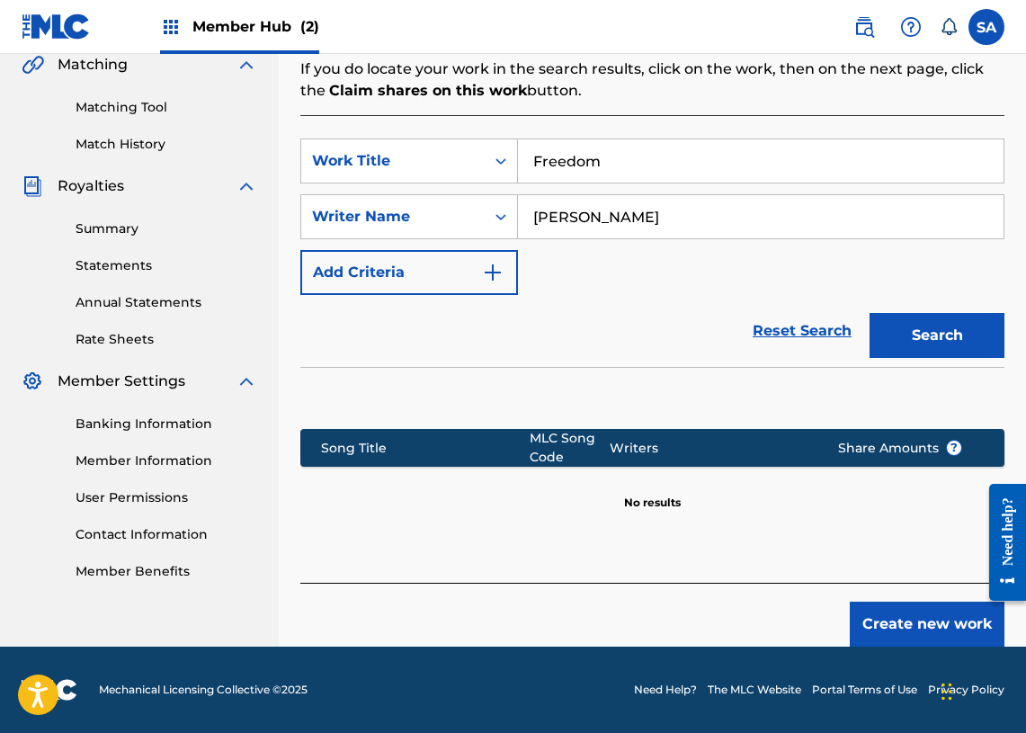
click at [553, 218] on input "[PERSON_NAME]" at bounding box center [761, 216] width 486 height 43
type input "[PERSON_NAME]"
click at [870, 313] on button "Search" at bounding box center [937, 335] width 135 height 45
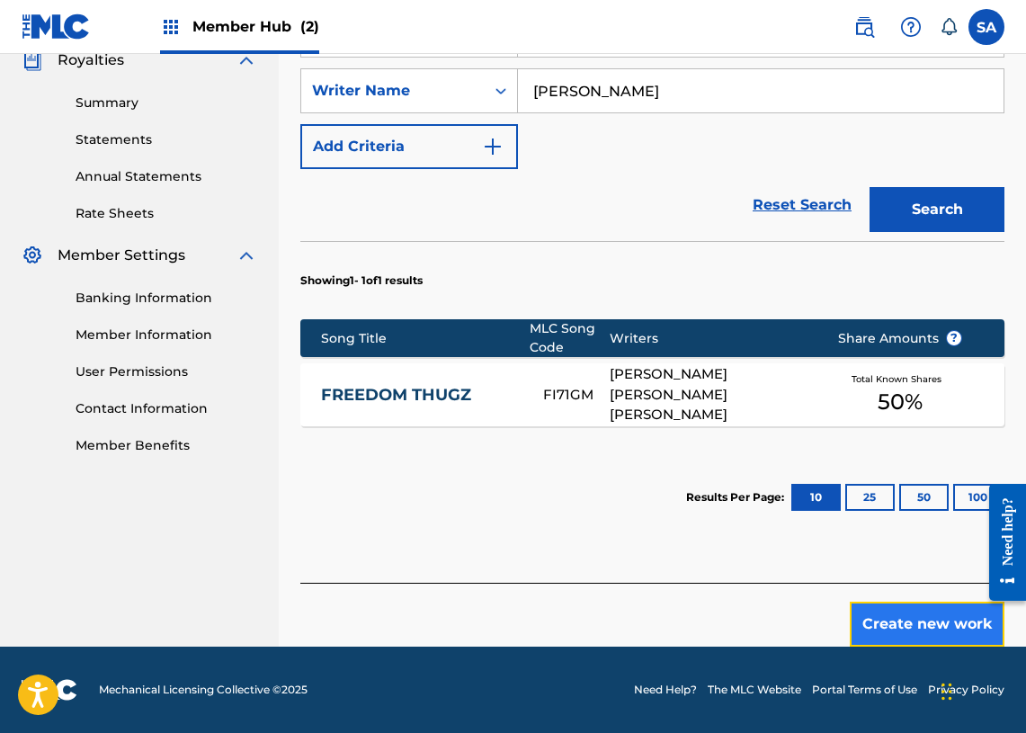
click at [899, 613] on button "Create new work" at bounding box center [927, 624] width 155 height 45
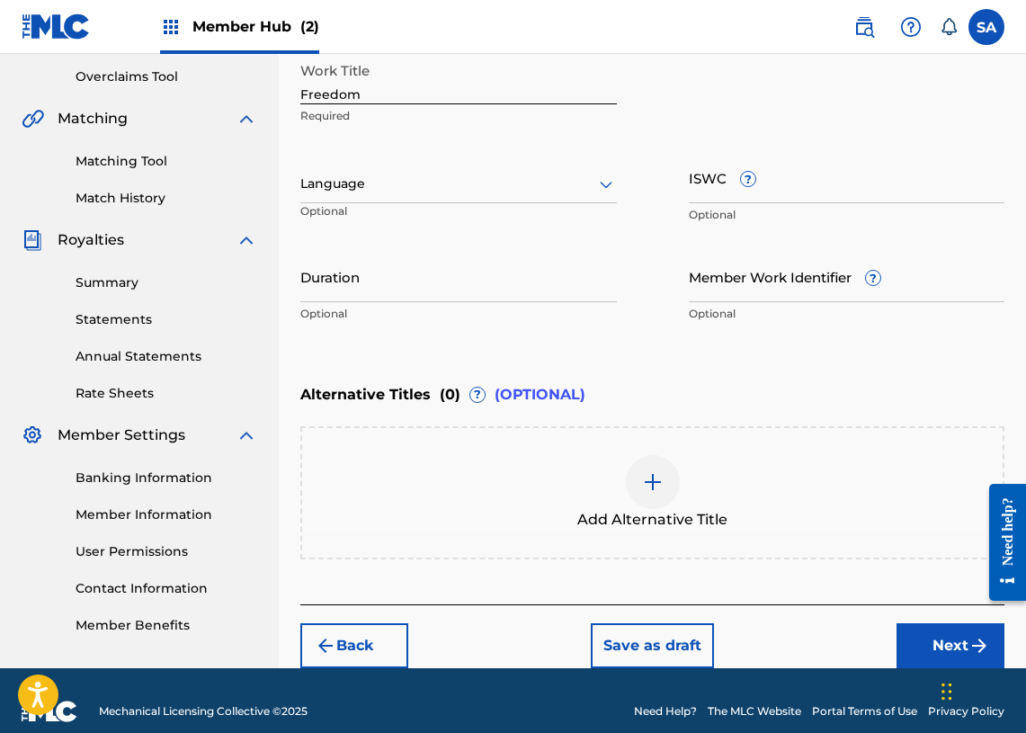
scroll to position [394, 0]
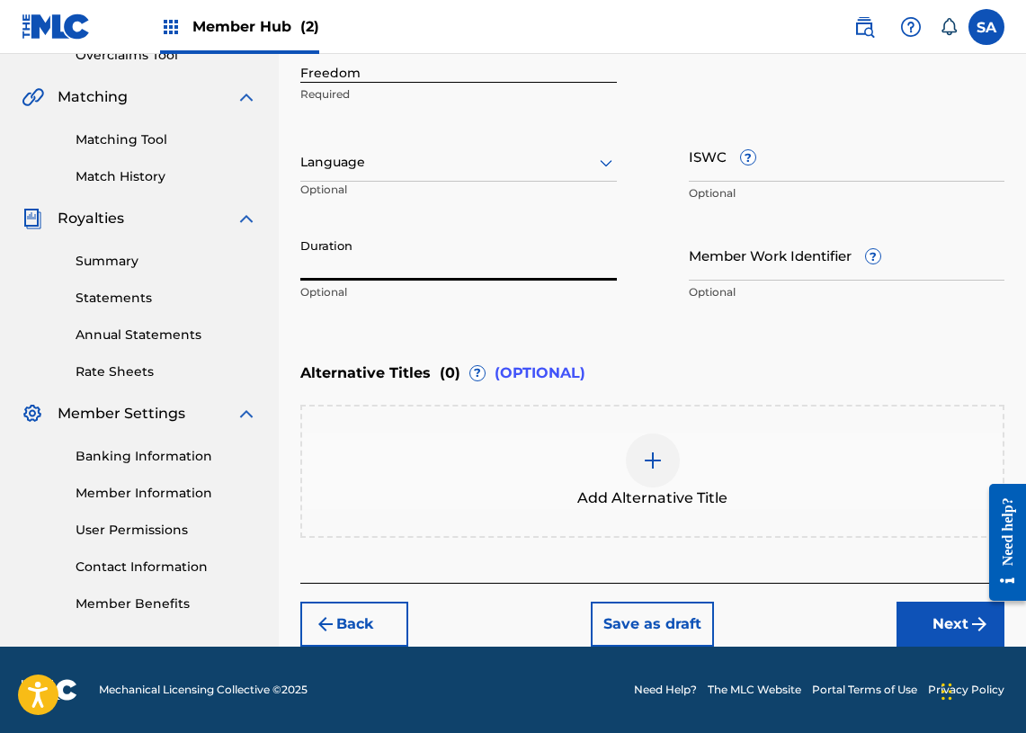
drag, startPoint x: 342, startPoint y: 255, endPoint x: 365, endPoint y: 254, distance: 23.4
click at [341, 256] on input "Duration" at bounding box center [458, 254] width 317 height 51
paste input "00:29"
type input "00:29"
click at [421, 338] on div "Enter Work Details Enter work details for ‘ Freedom ’ below. Work Title Freedom…" at bounding box center [652, 135] width 704 height 435
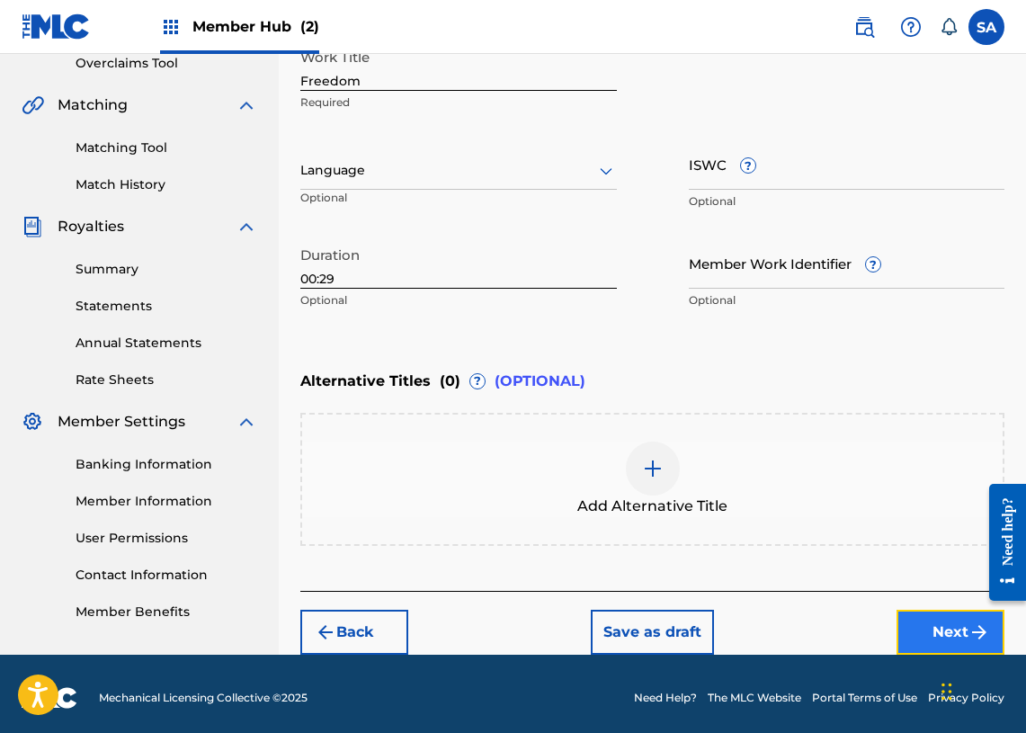
click at [922, 611] on button "Next" at bounding box center [951, 632] width 108 height 45
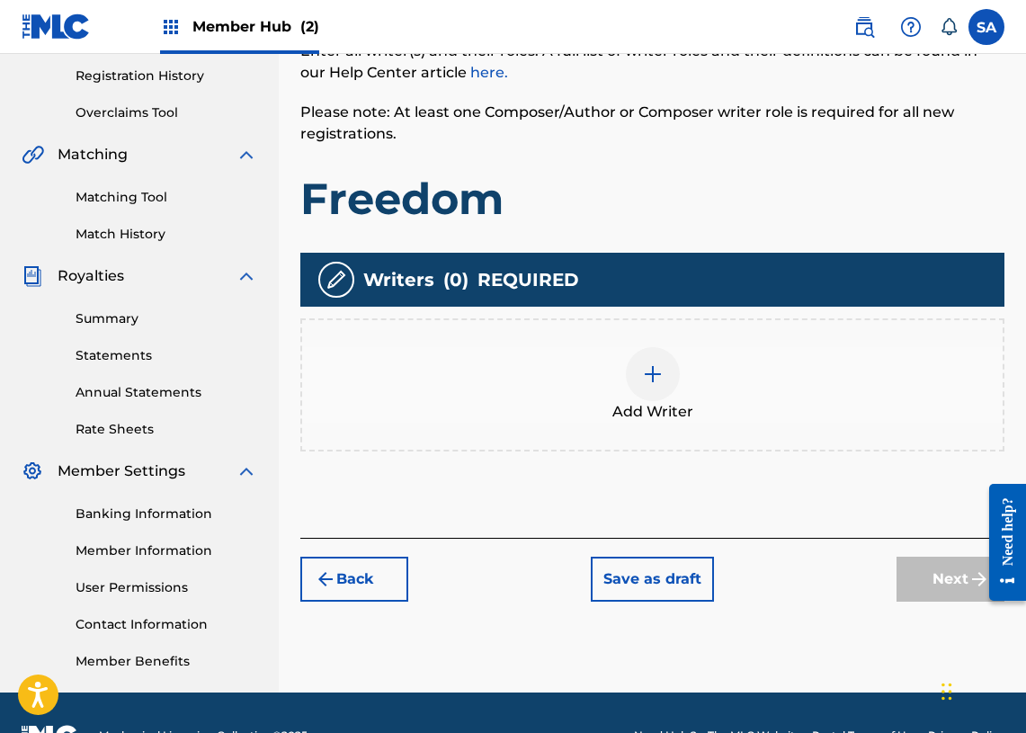
scroll to position [370, 0]
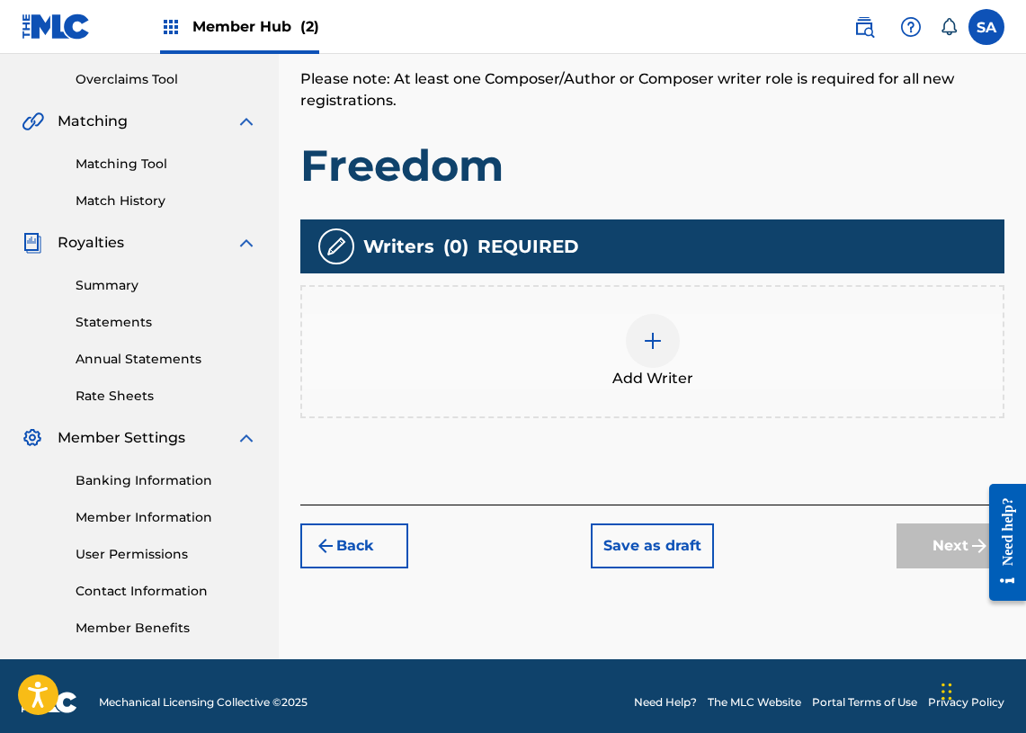
click at [653, 353] on div at bounding box center [653, 341] width 54 height 54
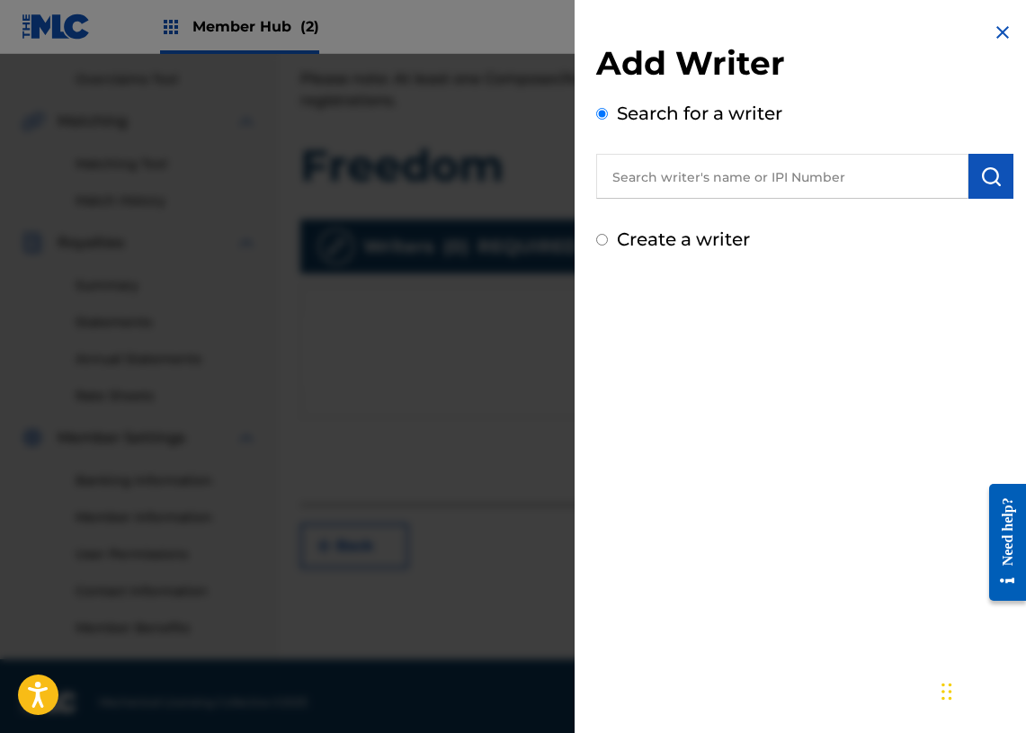
click at [657, 190] on input "text" at bounding box center [782, 176] width 372 height 45
paste input "[PERSON_NAME]"
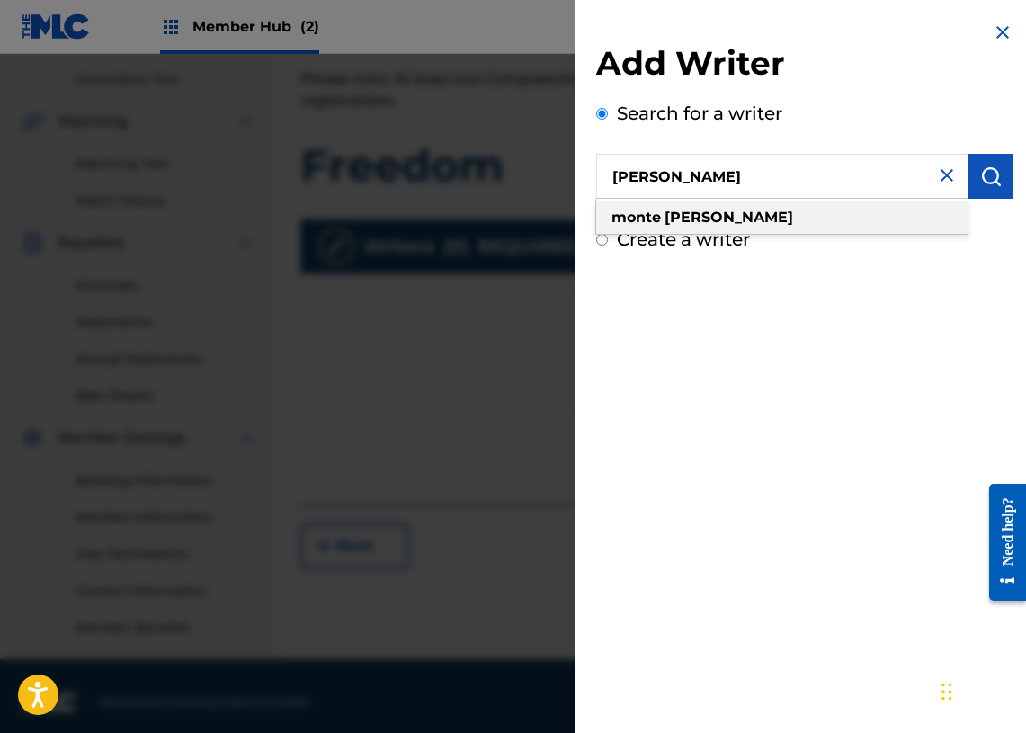
click at [661, 221] on span at bounding box center [663, 217] width 4 height 17
type input "[PERSON_NAME]"
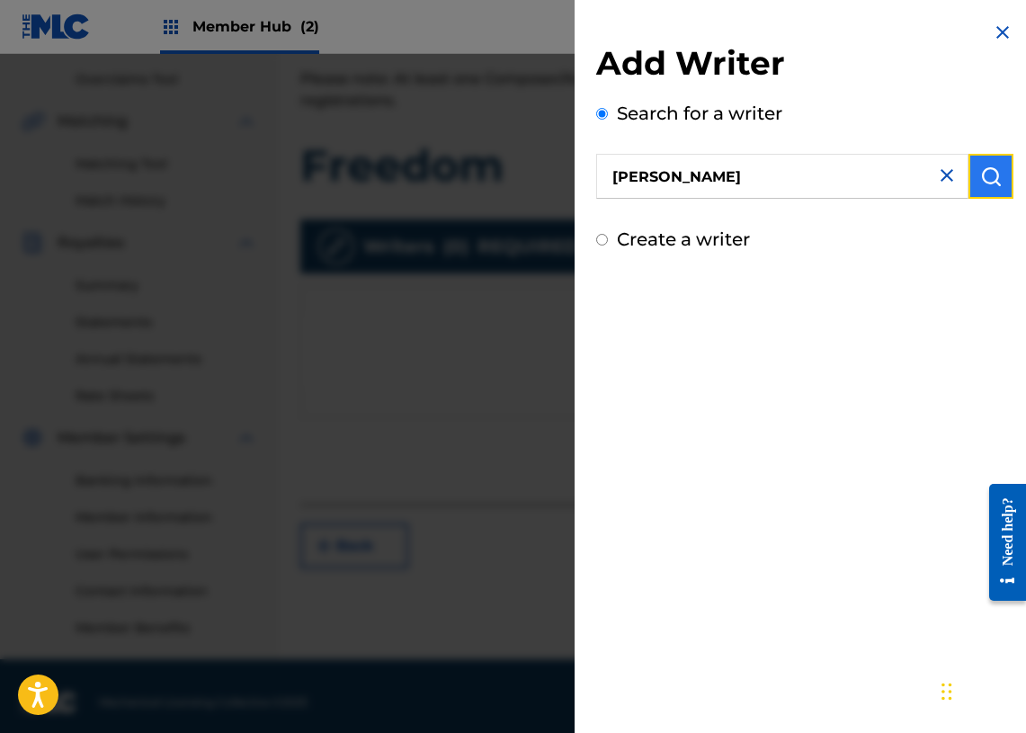
click at [993, 169] on img "submit" at bounding box center [991, 176] width 22 height 22
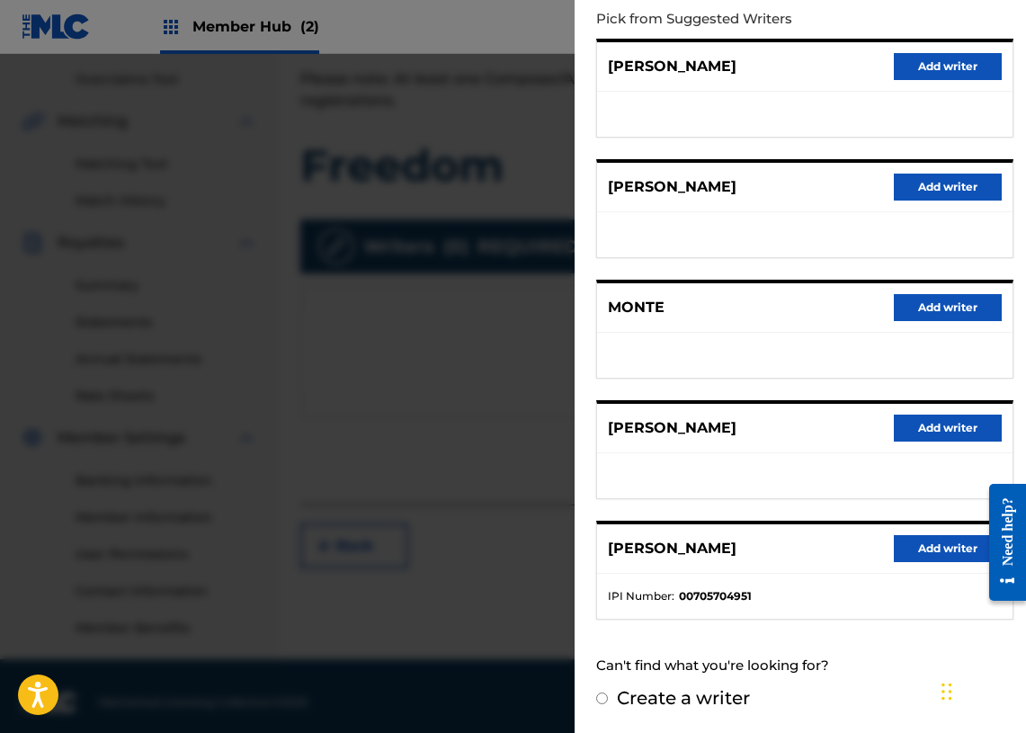
scroll to position [382, 0]
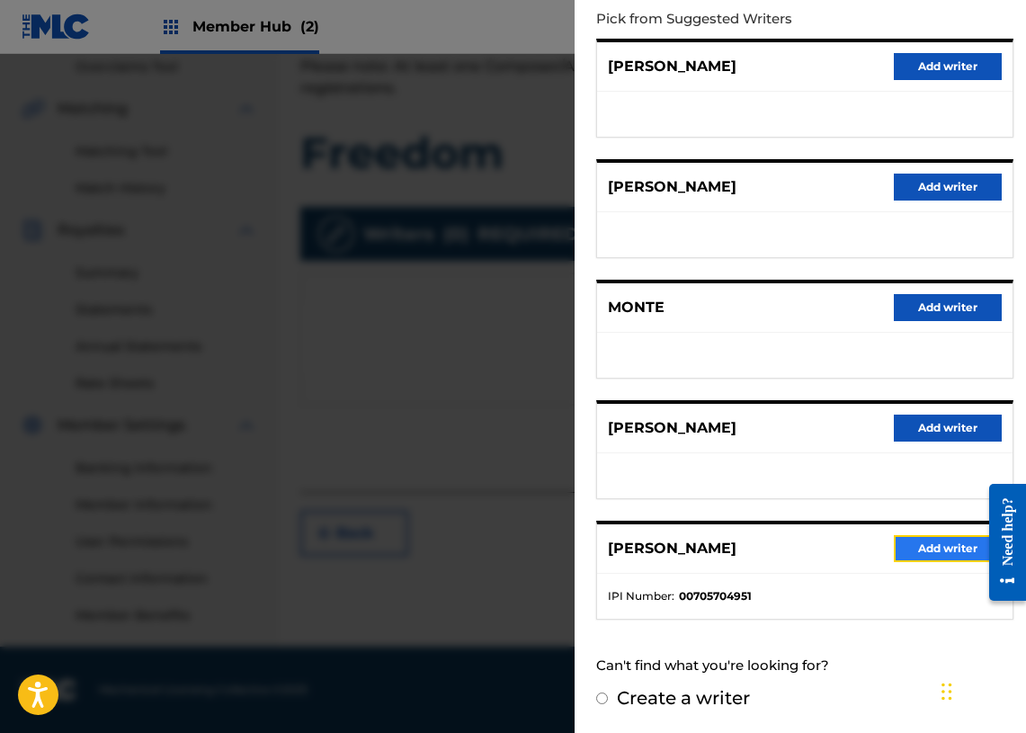
click at [902, 557] on button "Add writer" at bounding box center [948, 548] width 108 height 27
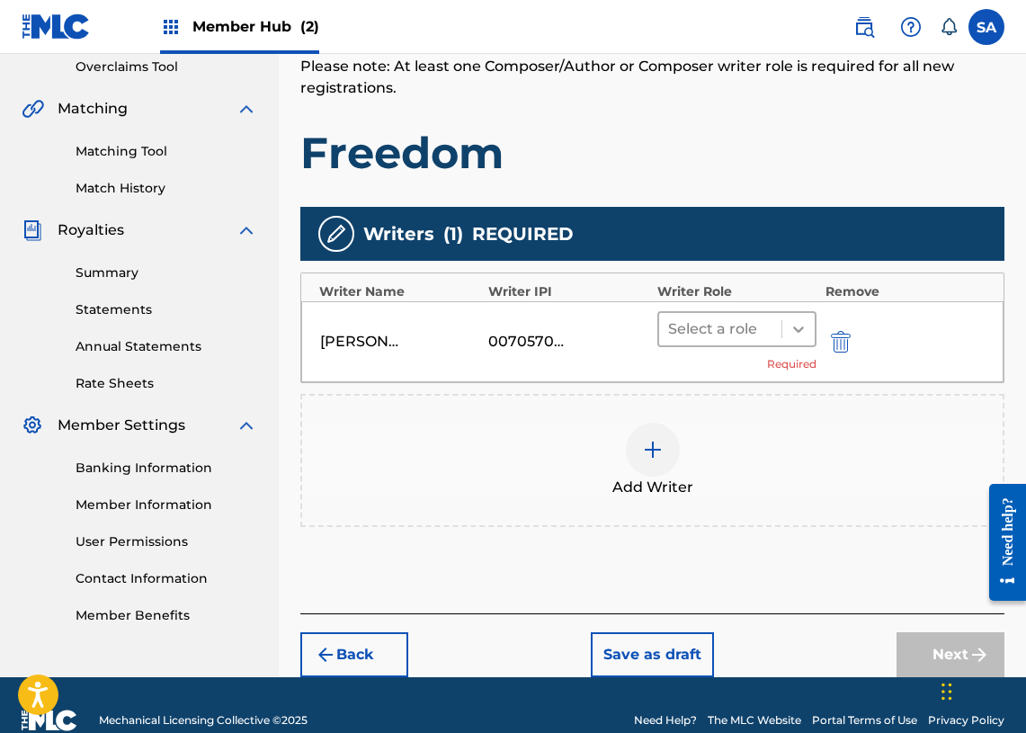
click at [792, 330] on icon at bounding box center [799, 329] width 18 height 18
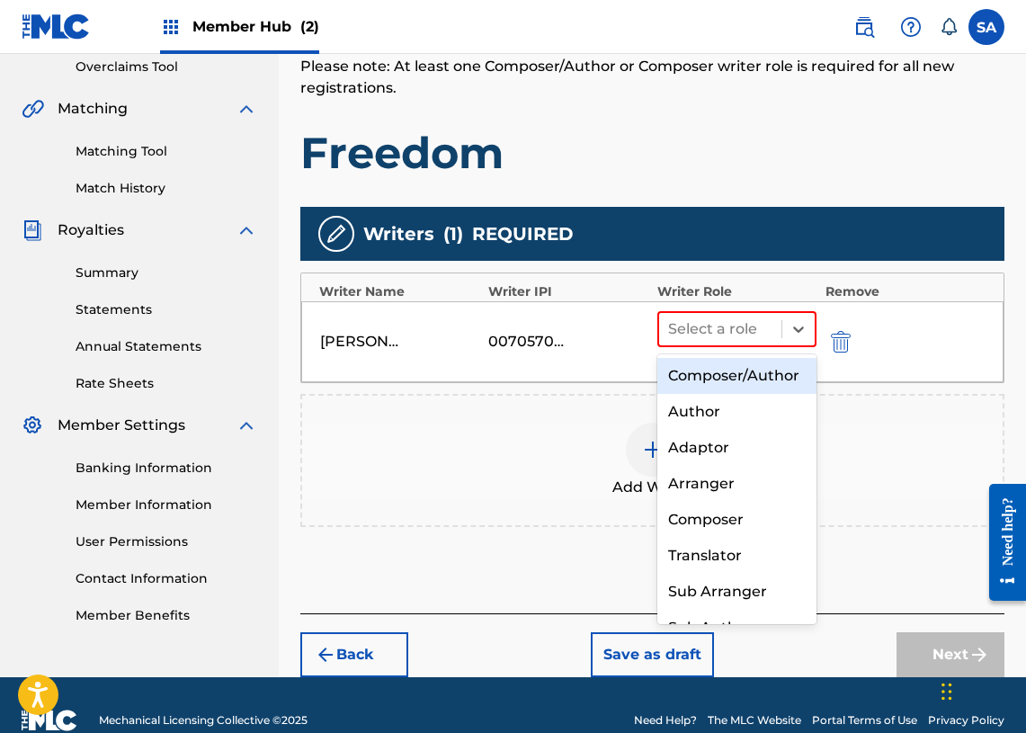
click at [727, 370] on div "Composer/Author" at bounding box center [736, 376] width 159 height 36
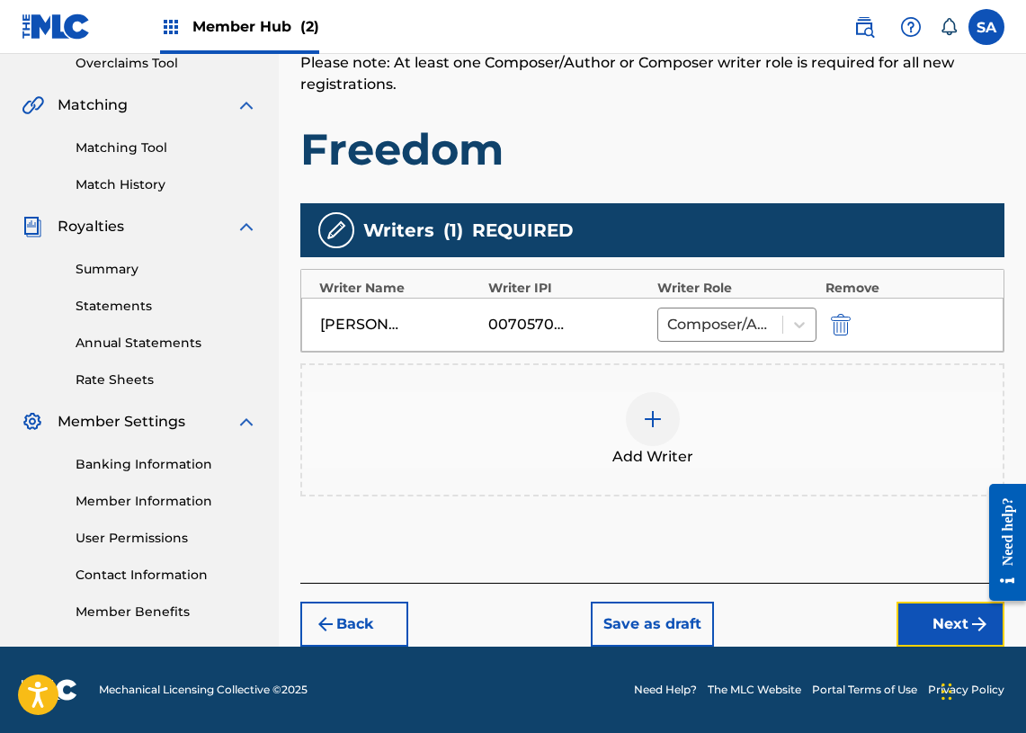
click at [924, 611] on button "Next" at bounding box center [951, 624] width 108 height 45
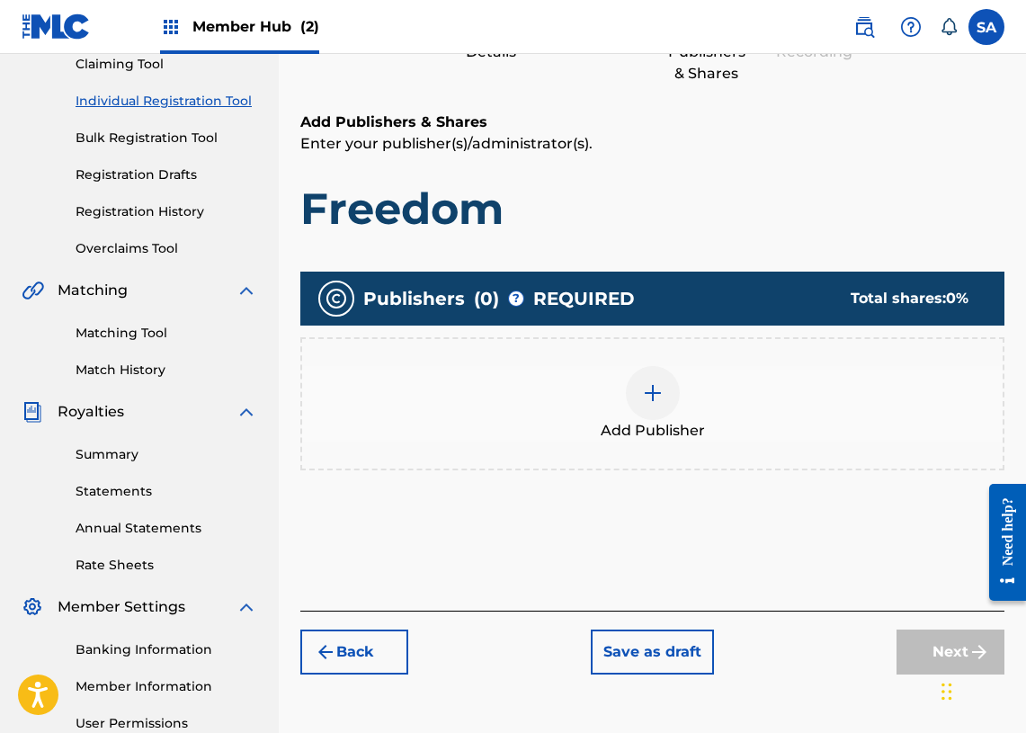
scroll to position [209, 0]
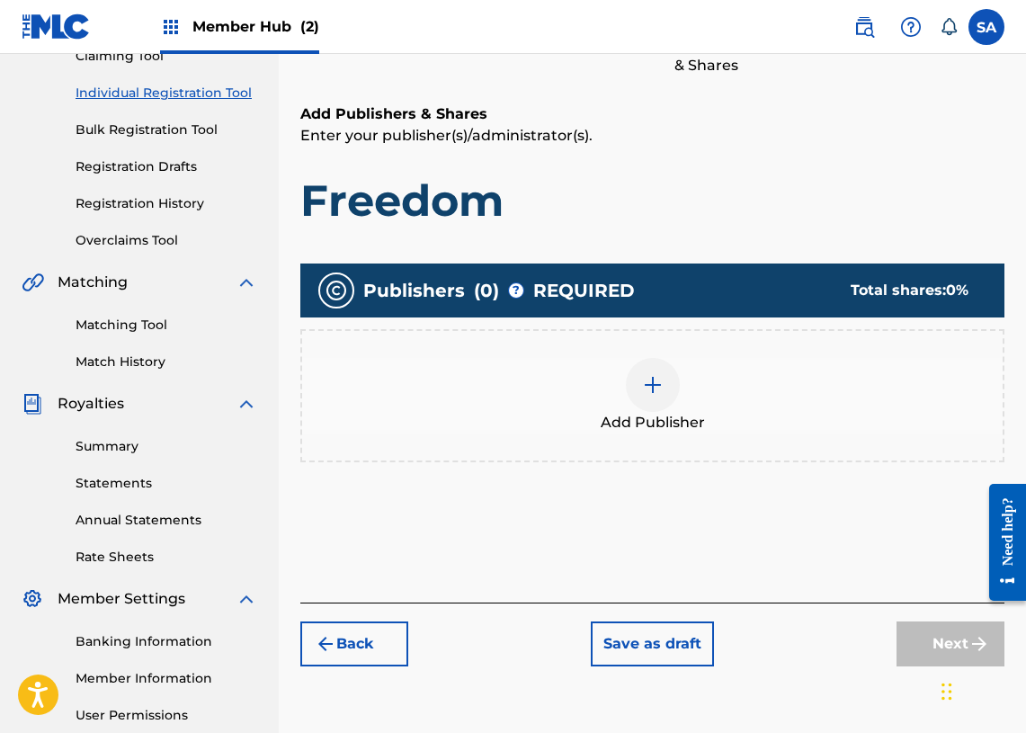
click at [651, 385] on img at bounding box center [653, 385] width 22 height 22
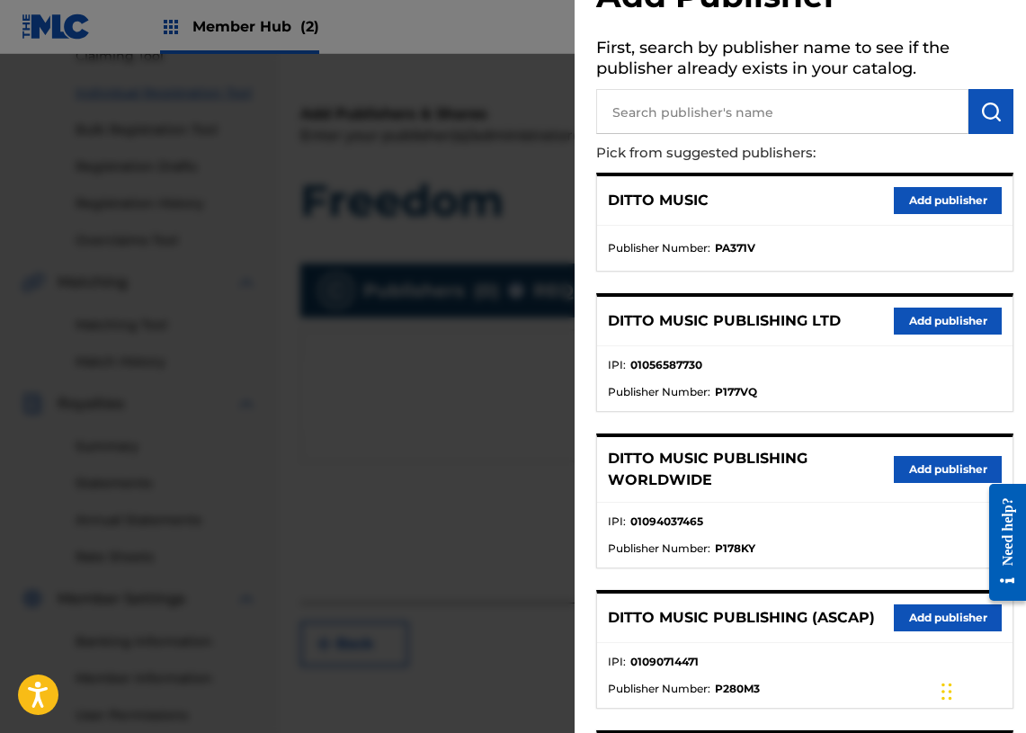
scroll to position [77, 0]
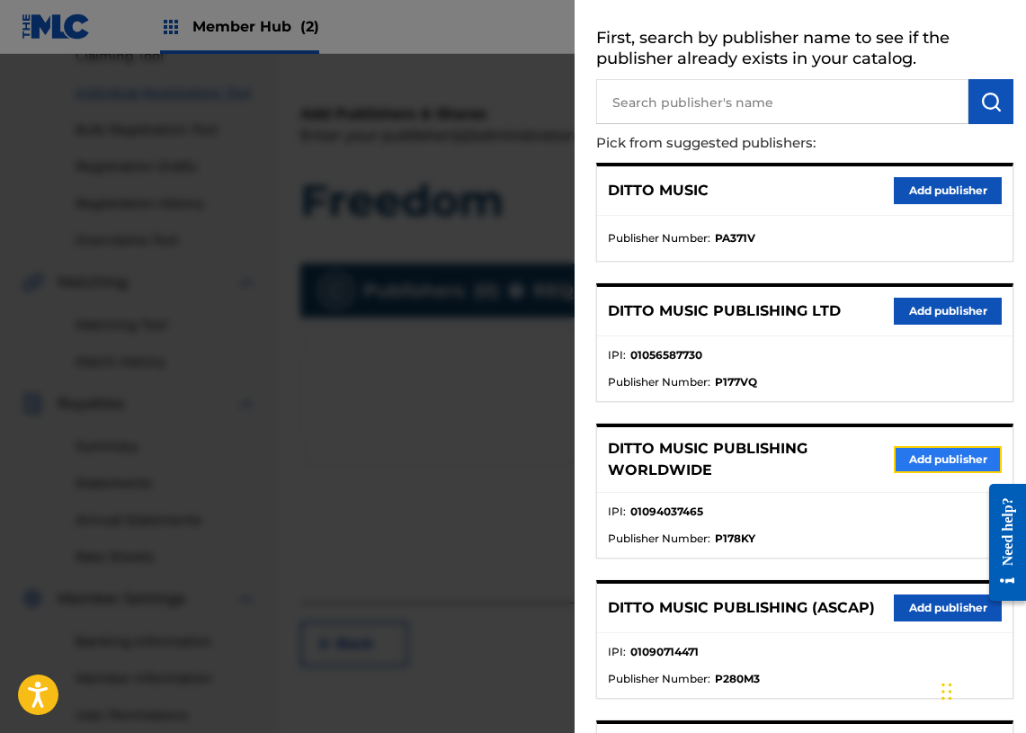
click at [945, 459] on button "Add publisher" at bounding box center [948, 459] width 108 height 27
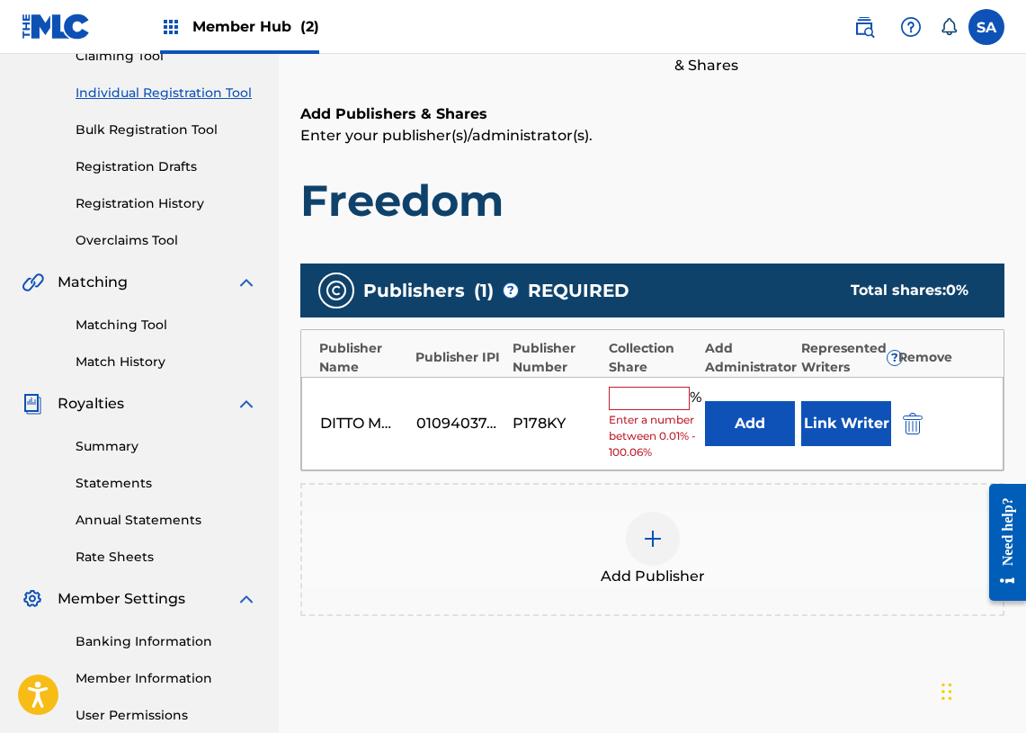
click at [659, 399] on input "text" at bounding box center [649, 398] width 81 height 23
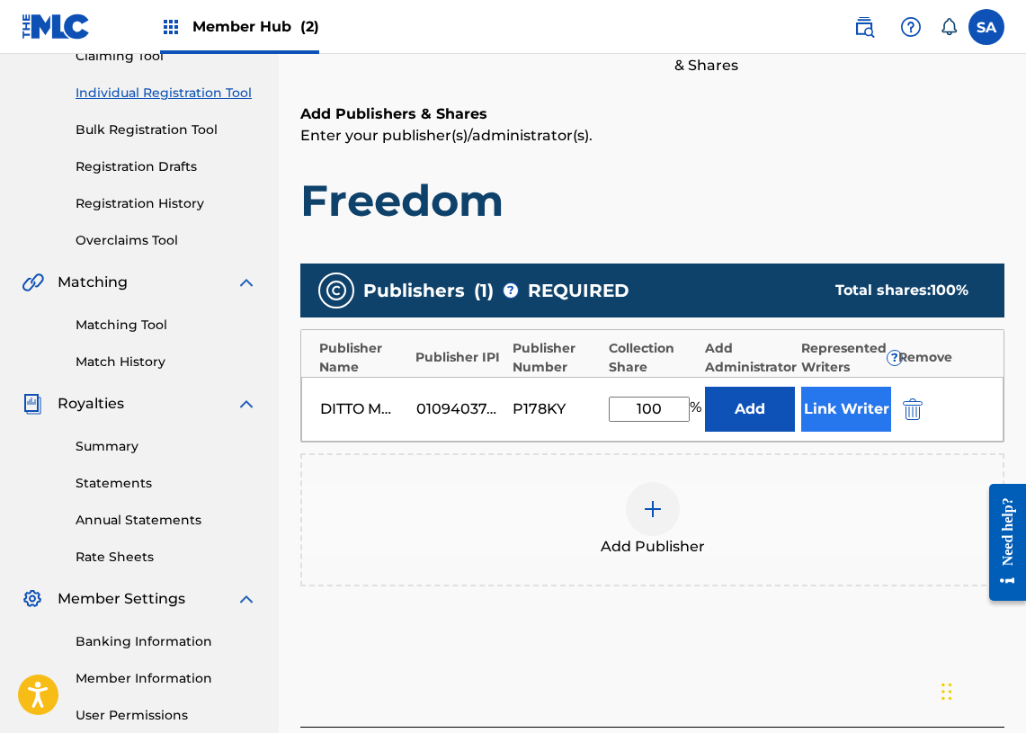
type input "100"
click at [843, 421] on button "Link Writer" at bounding box center [846, 409] width 90 height 45
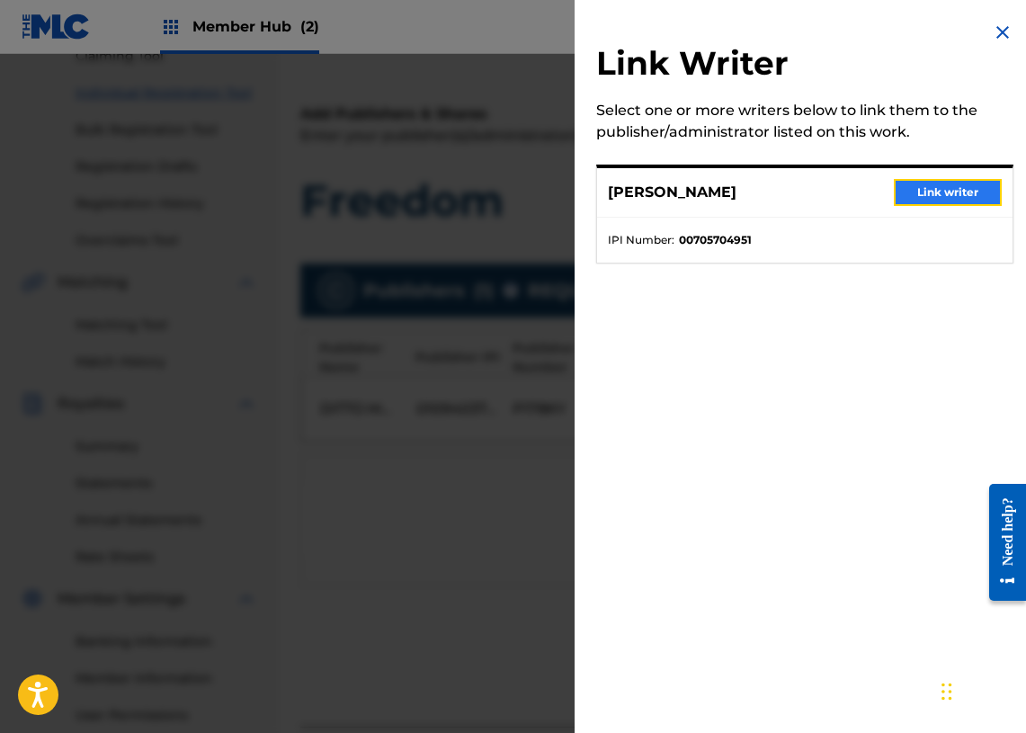
click at [968, 191] on button "Link writer" at bounding box center [948, 192] width 108 height 27
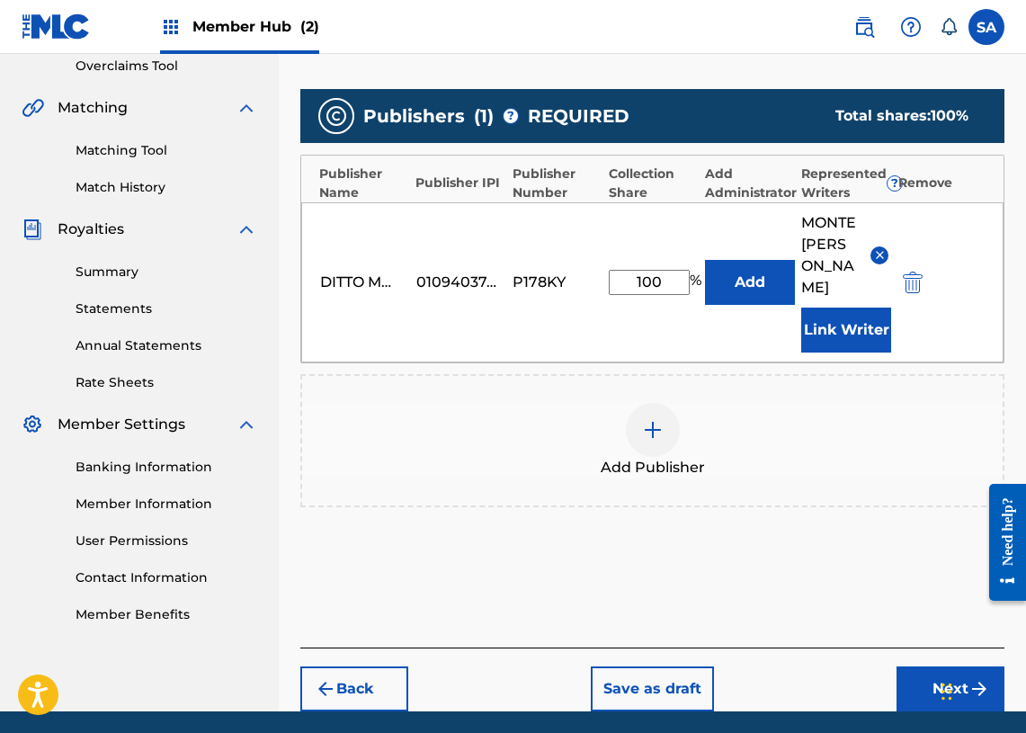
scroll to position [426, 0]
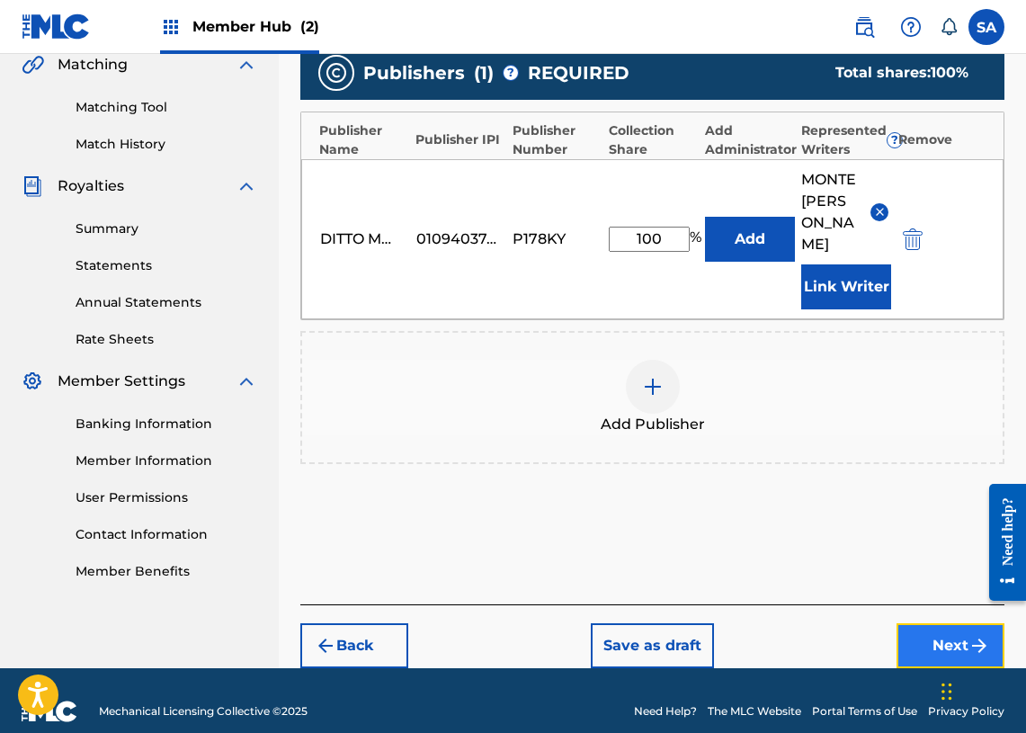
click at [928, 630] on button "Next" at bounding box center [951, 645] width 108 height 45
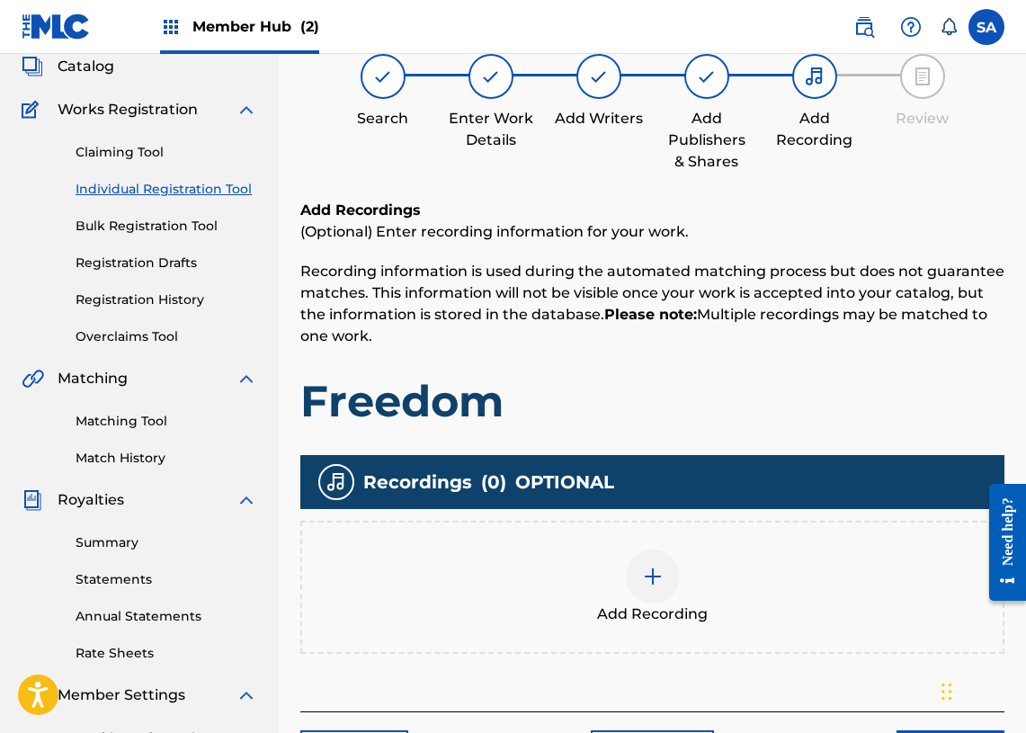
scroll to position [287, 0]
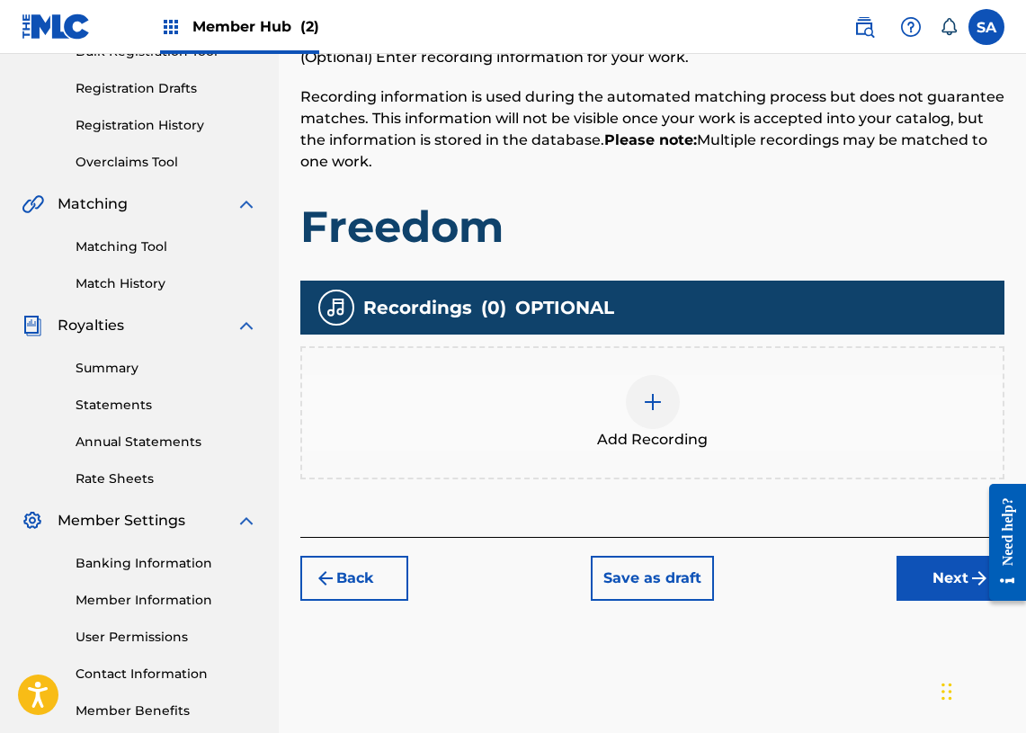
click at [662, 406] on img at bounding box center [653, 402] width 22 height 22
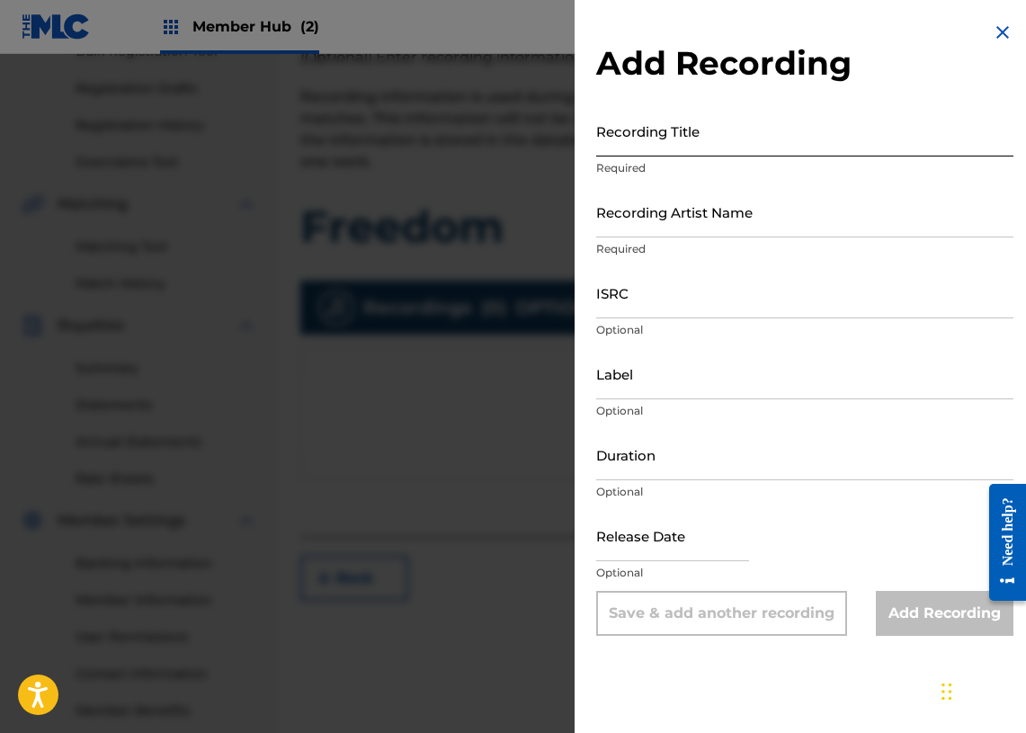
click at [630, 140] on input "Recording Title" at bounding box center [804, 130] width 417 height 51
paste input "Freedom"
type input "Freedom"
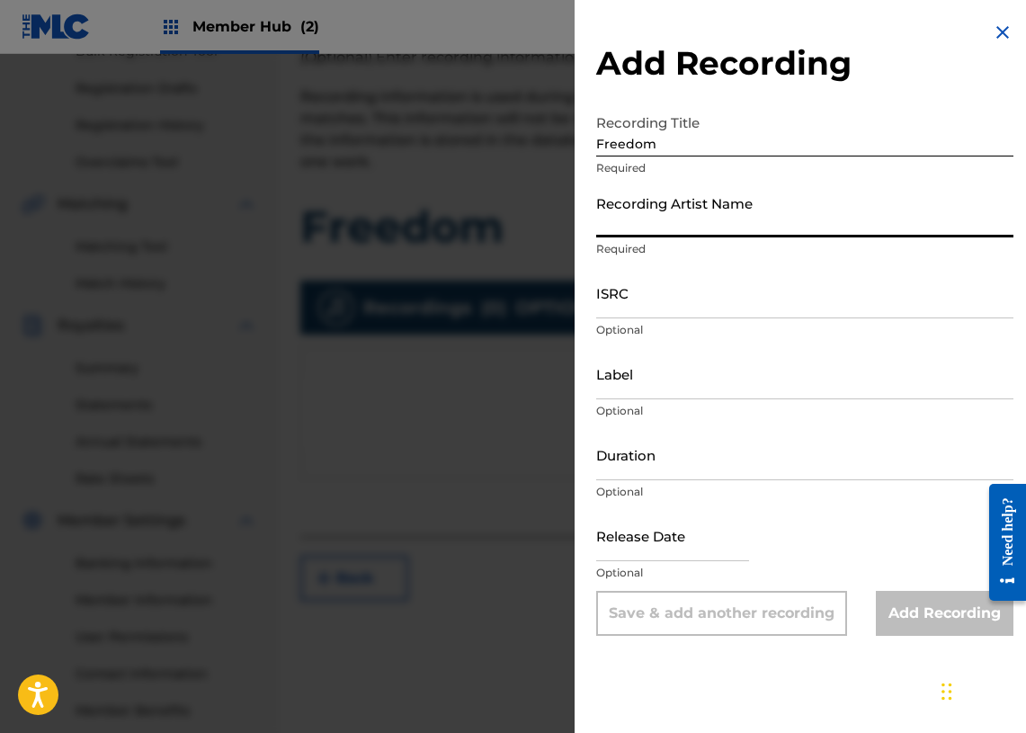
click at [637, 224] on input "Recording Artist Name" at bounding box center [804, 211] width 417 height 51
paste input "MP3"
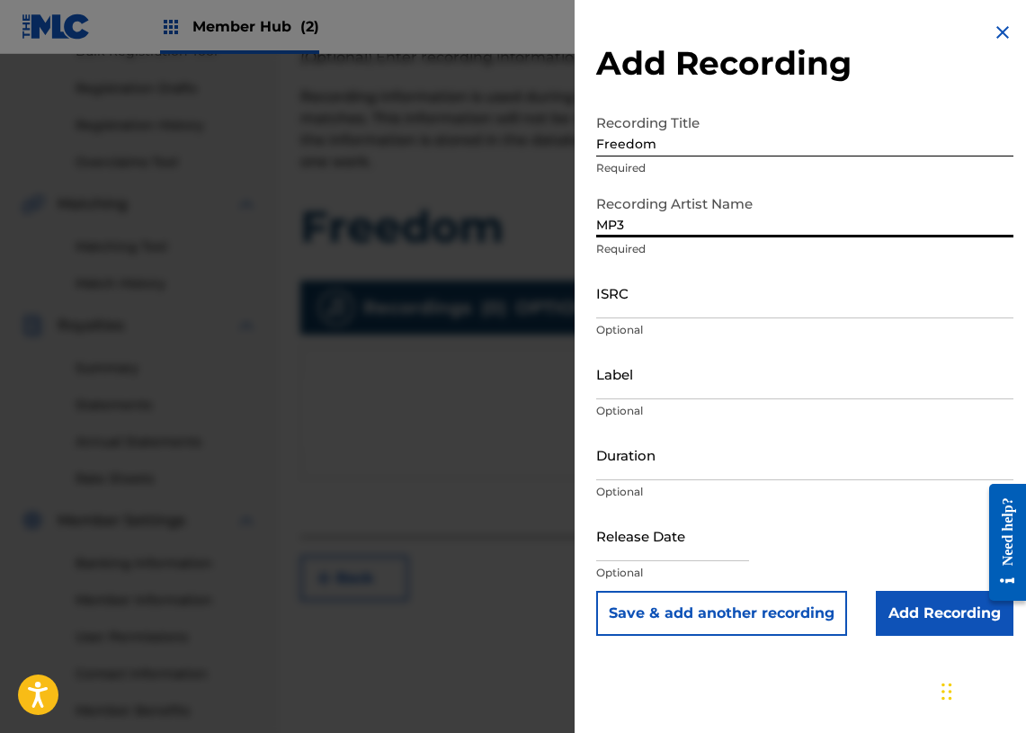
type input "MP3"
click at [659, 300] on input "ISRC" at bounding box center [804, 292] width 417 height 51
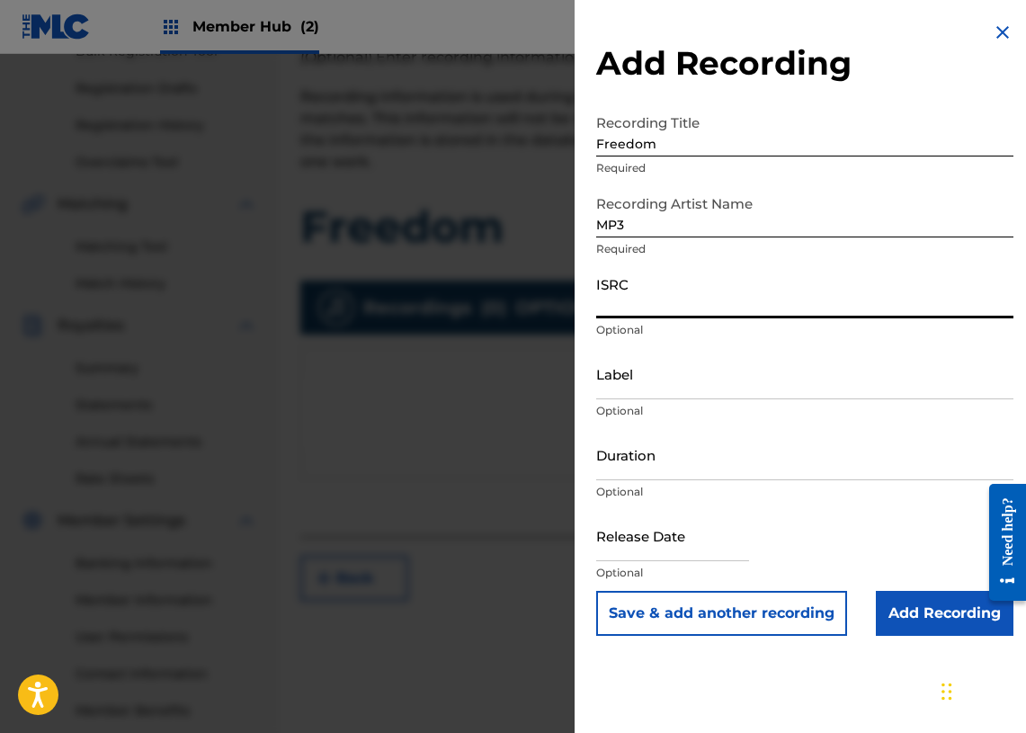
paste input "UKXN22338329"
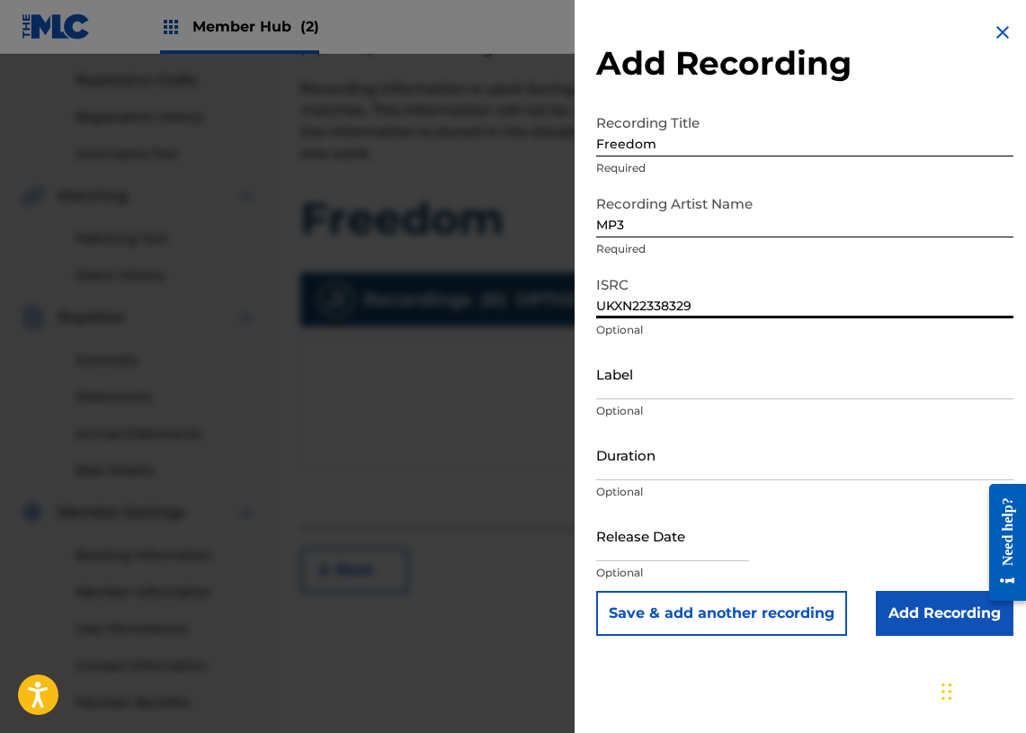
scroll to position [298, 0]
type input "UKXN22338329"
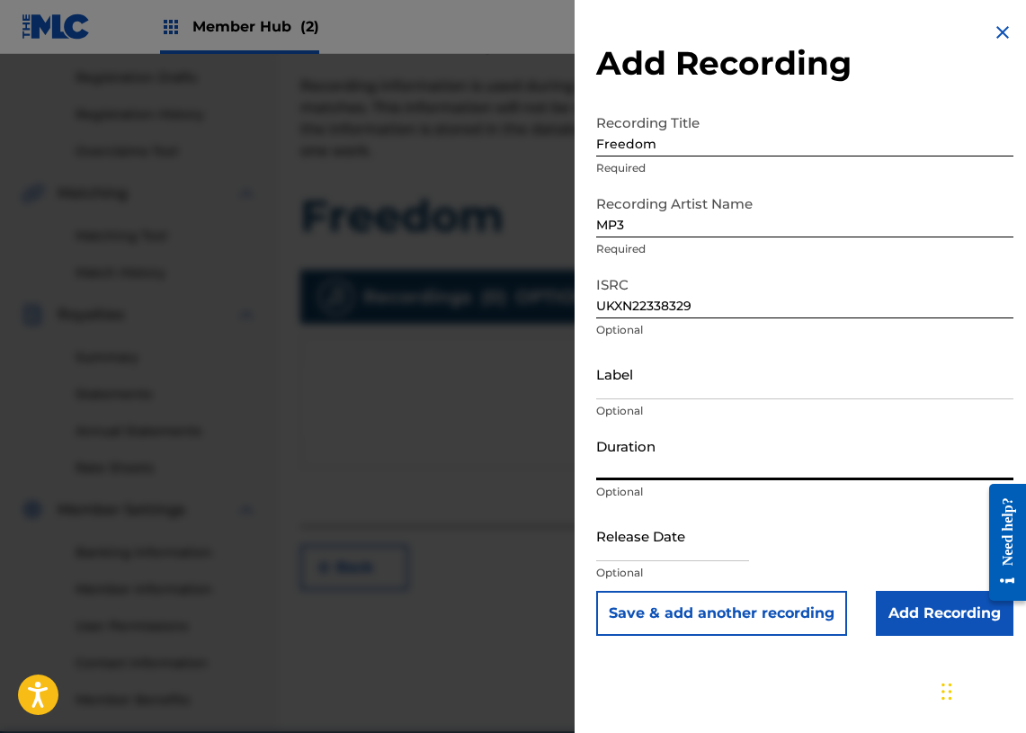
drag, startPoint x: 622, startPoint y: 444, endPoint x: 658, endPoint y: 430, distance: 38.7
click at [622, 445] on input "Duration" at bounding box center [804, 454] width 417 height 51
paste input "00:29"
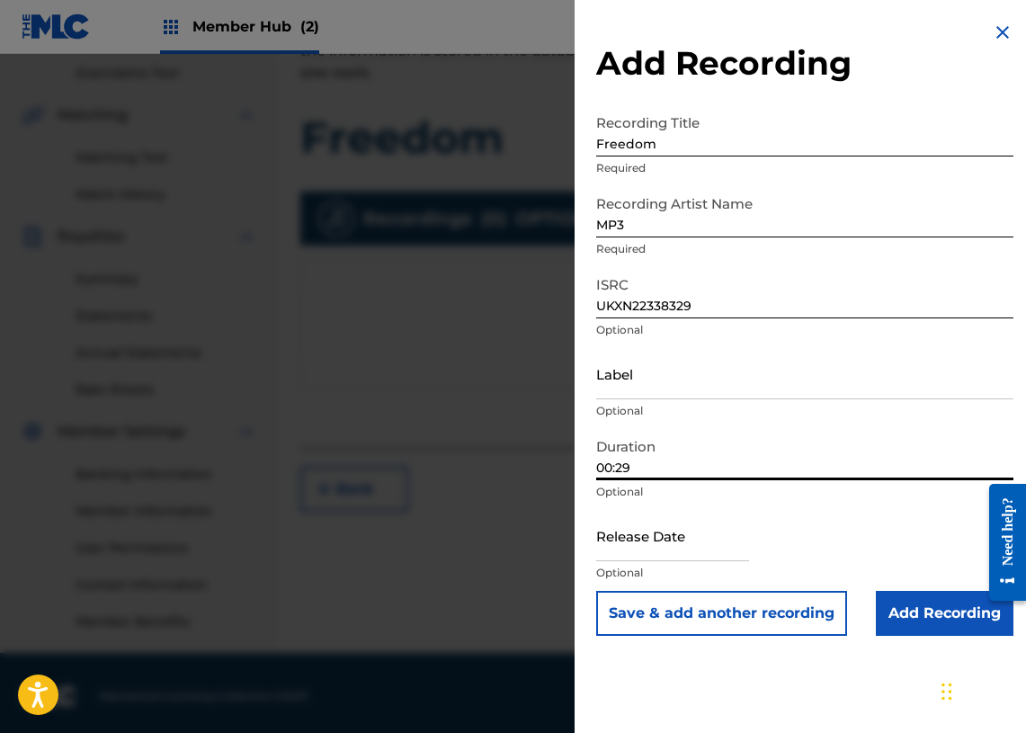
scroll to position [382, 0]
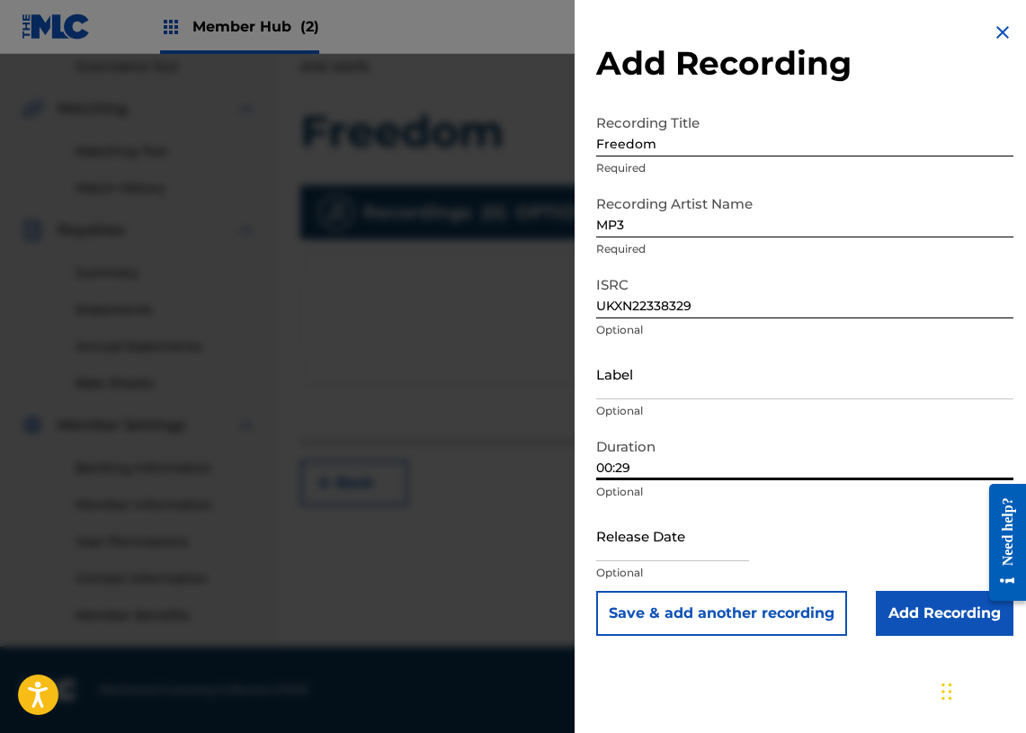
type input "00:29"
click at [929, 603] on input "Add Recording" at bounding box center [945, 613] width 138 height 45
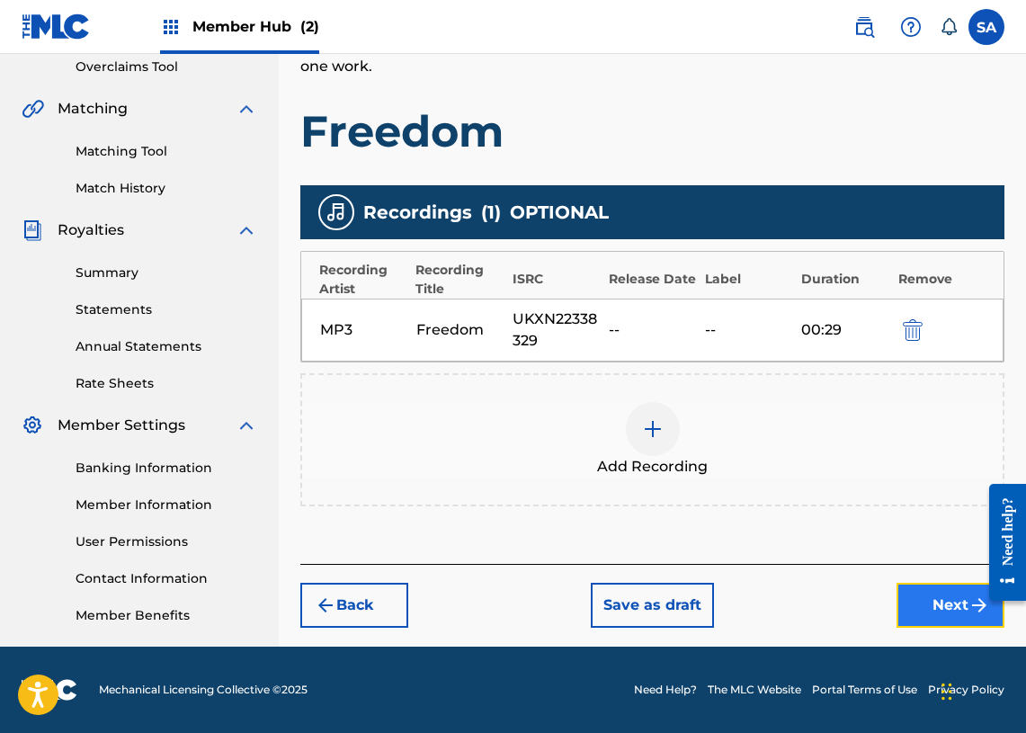
click at [947, 591] on button "Next" at bounding box center [951, 605] width 108 height 45
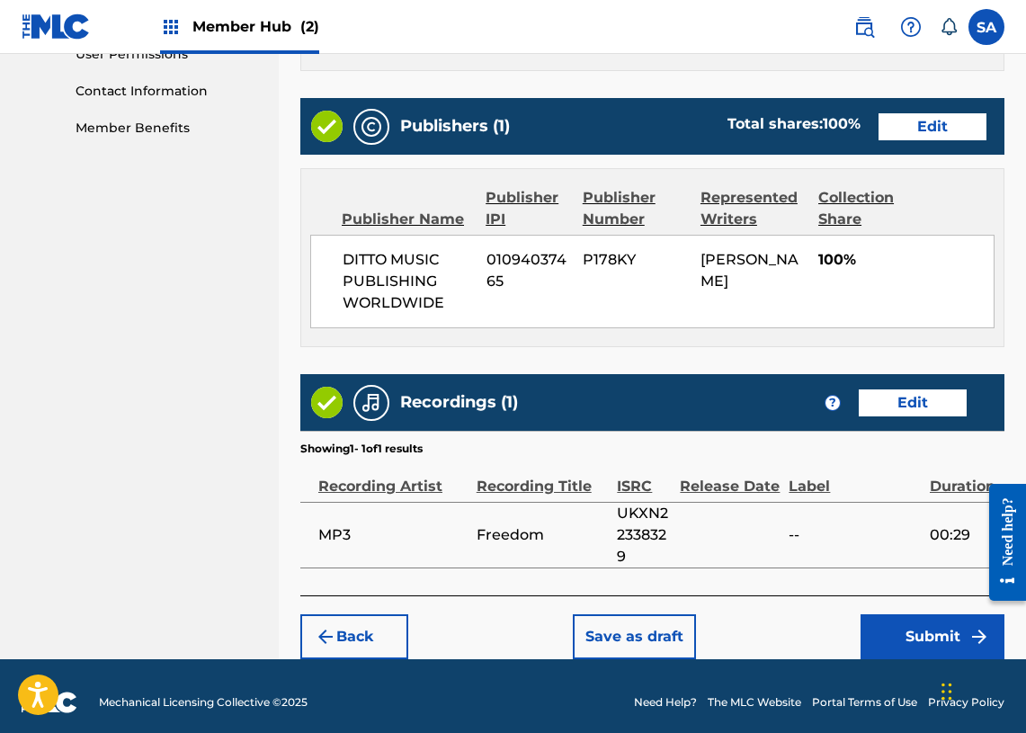
scroll to position [873, 0]
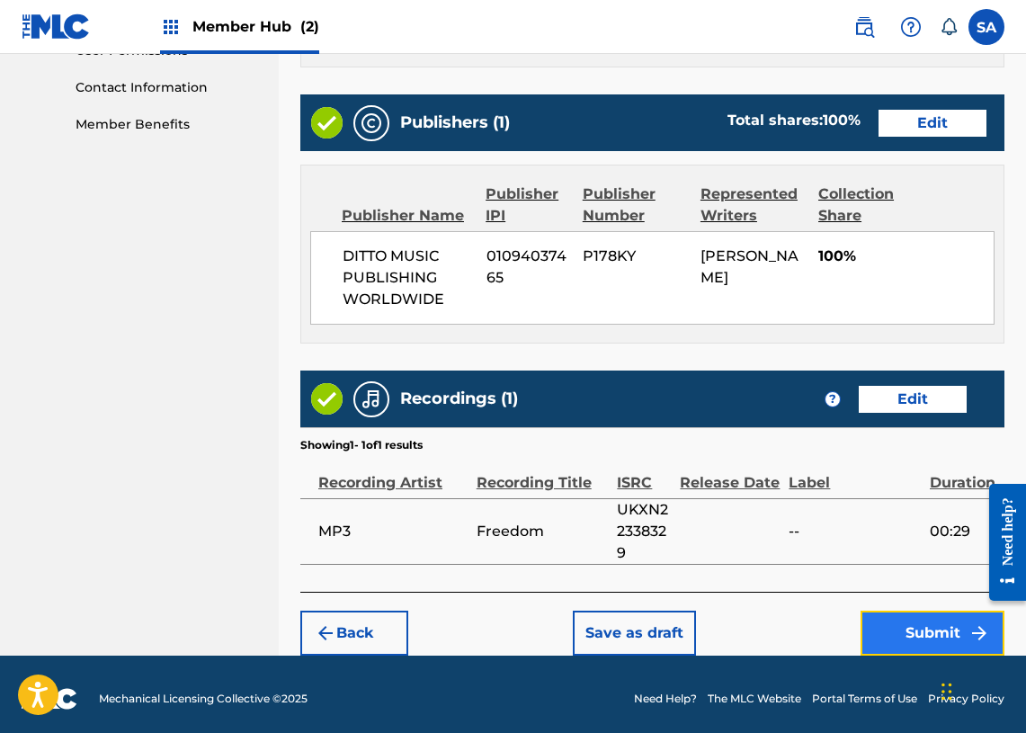
click at [911, 621] on button "Submit" at bounding box center [933, 633] width 144 height 45
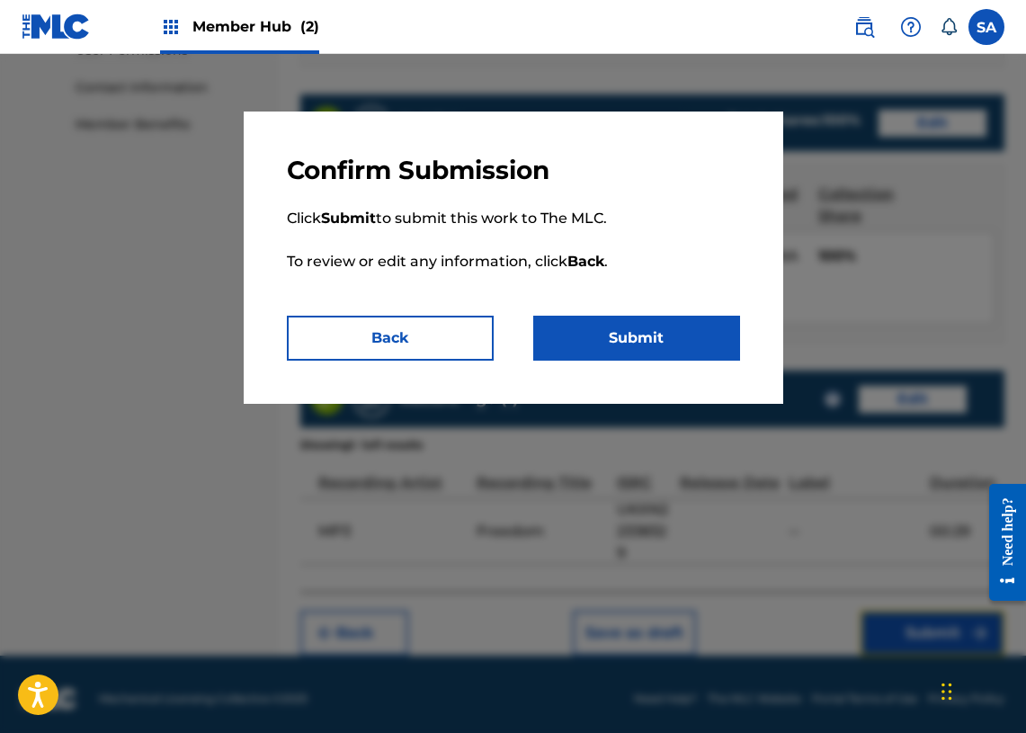
scroll to position [864, 0]
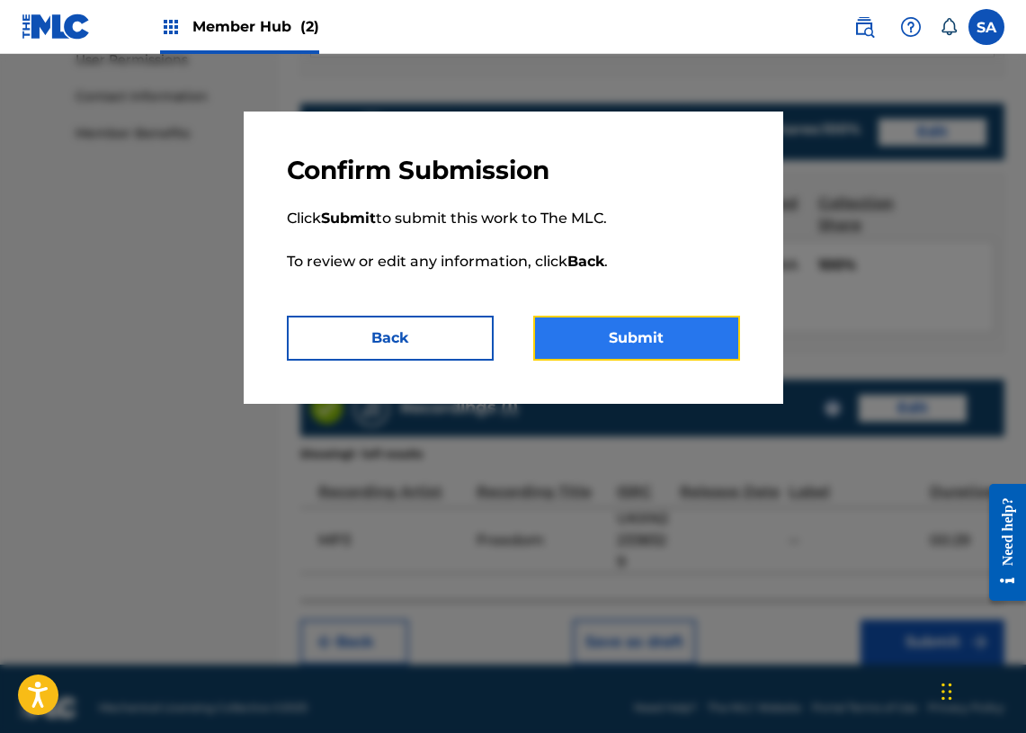
click at [682, 353] on button "Submit" at bounding box center [636, 338] width 207 height 45
